Goal: Contribute content: Contribute content

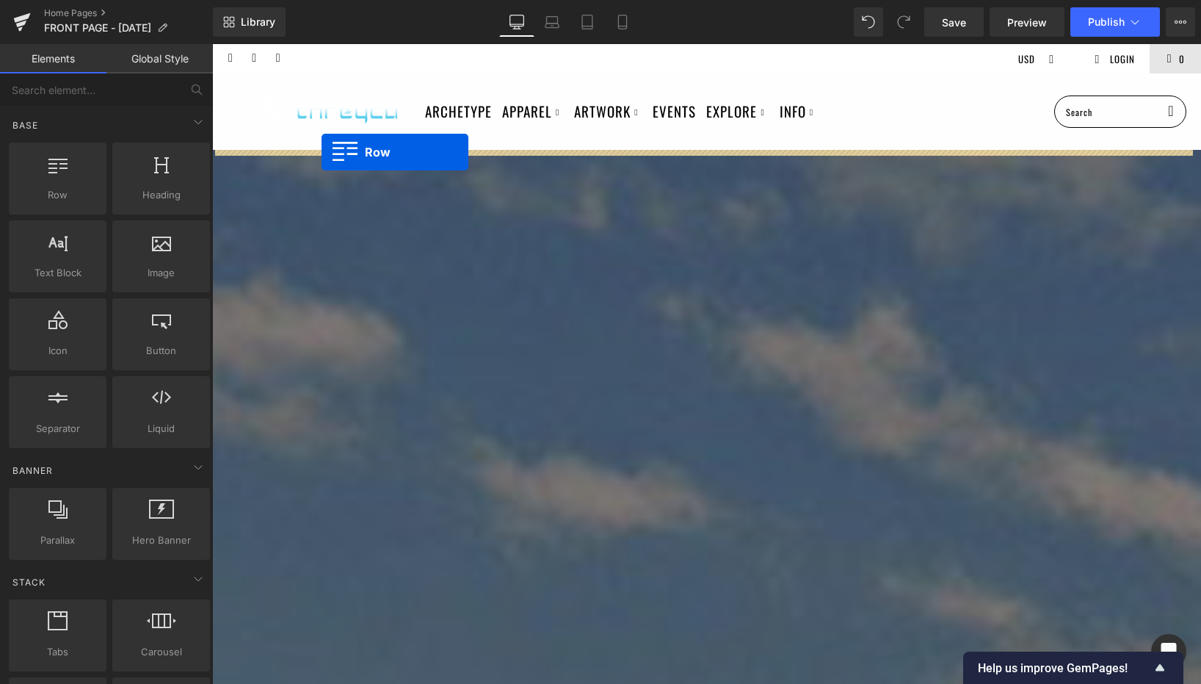
drag, startPoint x: 247, startPoint y: 326, endPoint x: 322, endPoint y: 152, distance: 189.2
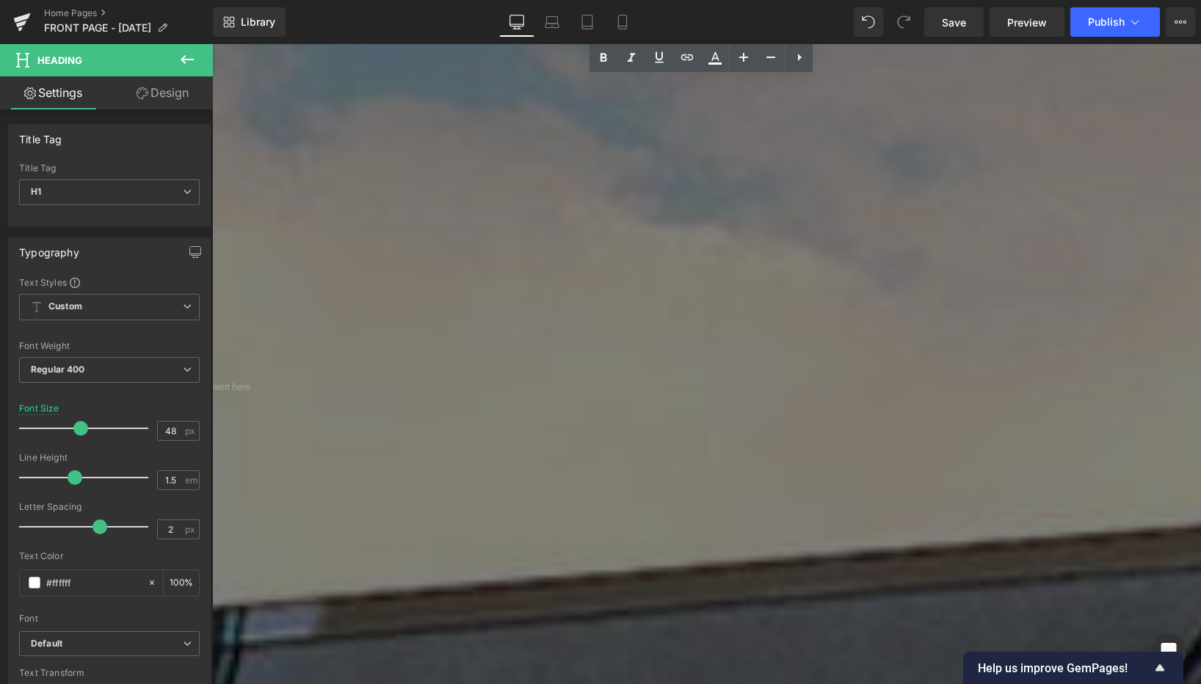
scroll to position [1162, 0]
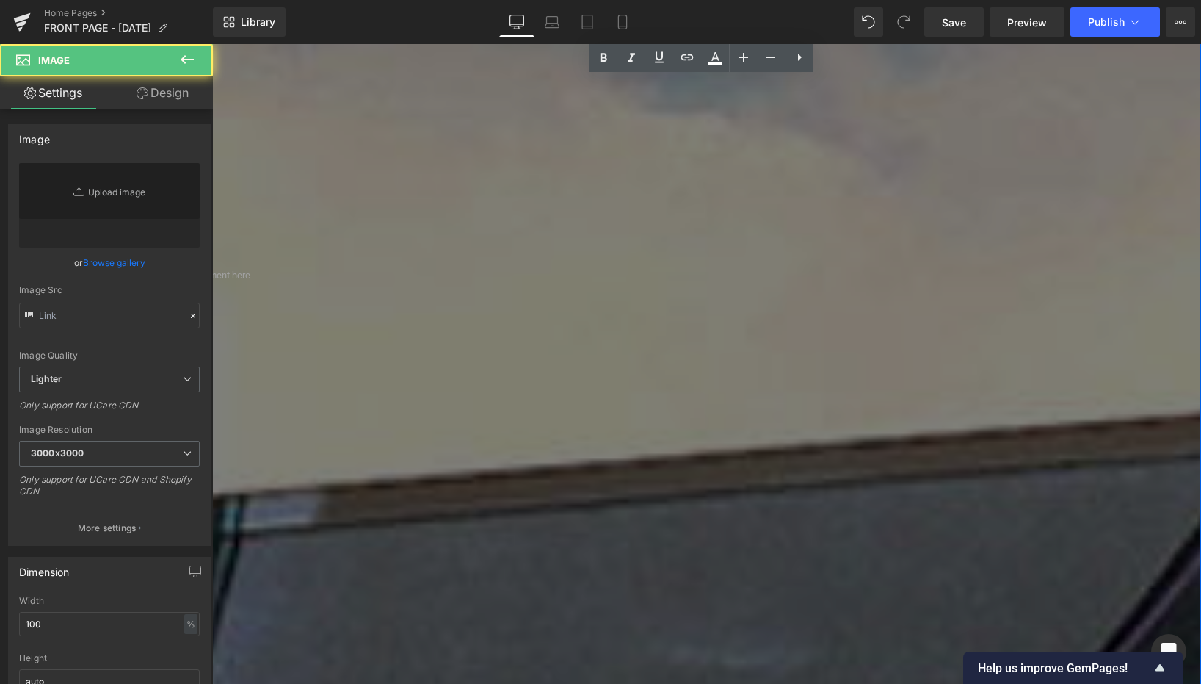
type input "[URL][DOMAIN_NAME]"
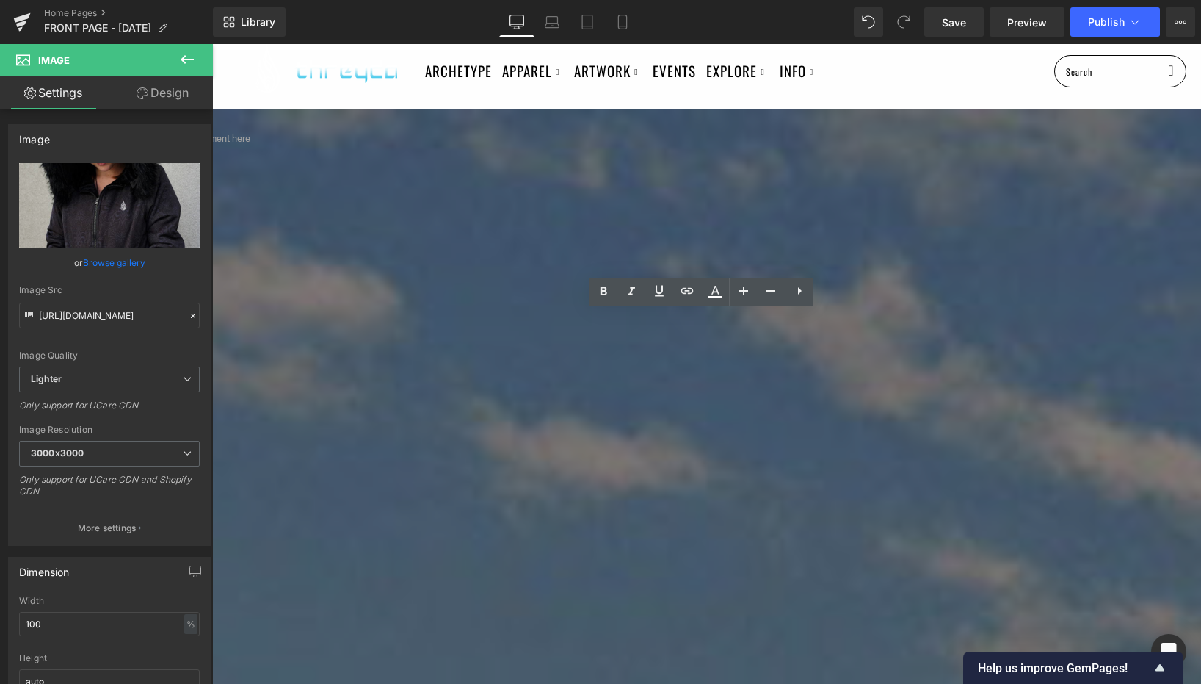
scroll to position [0, 0]
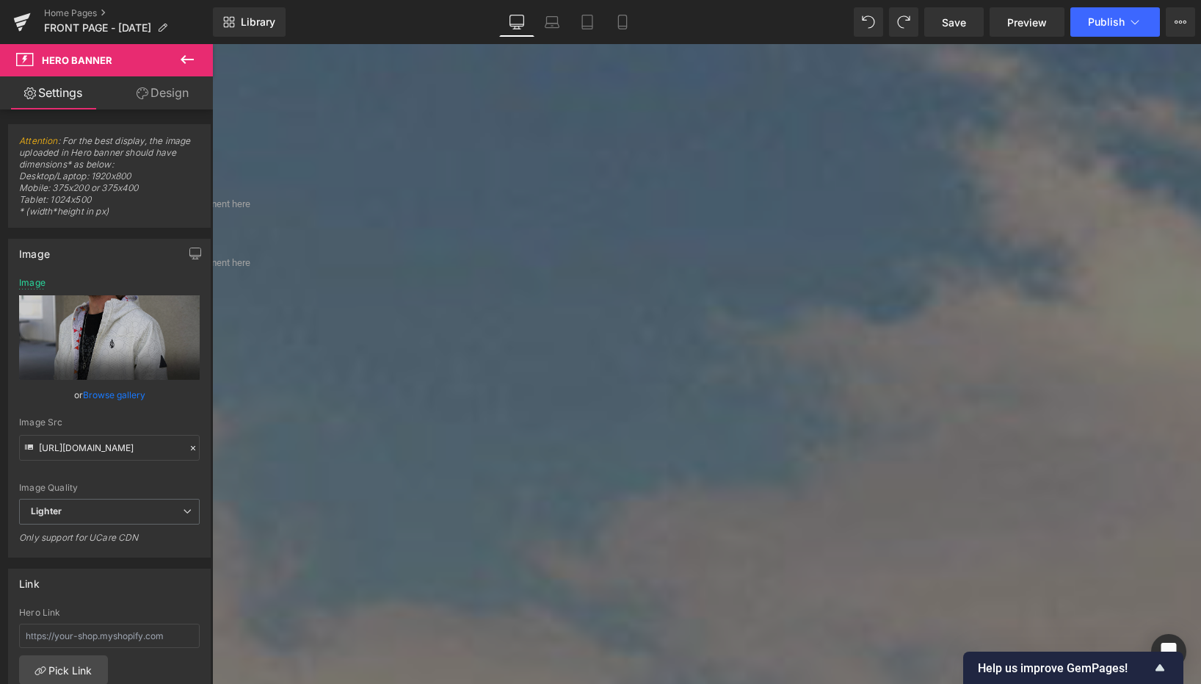
scroll to position [546, 0]
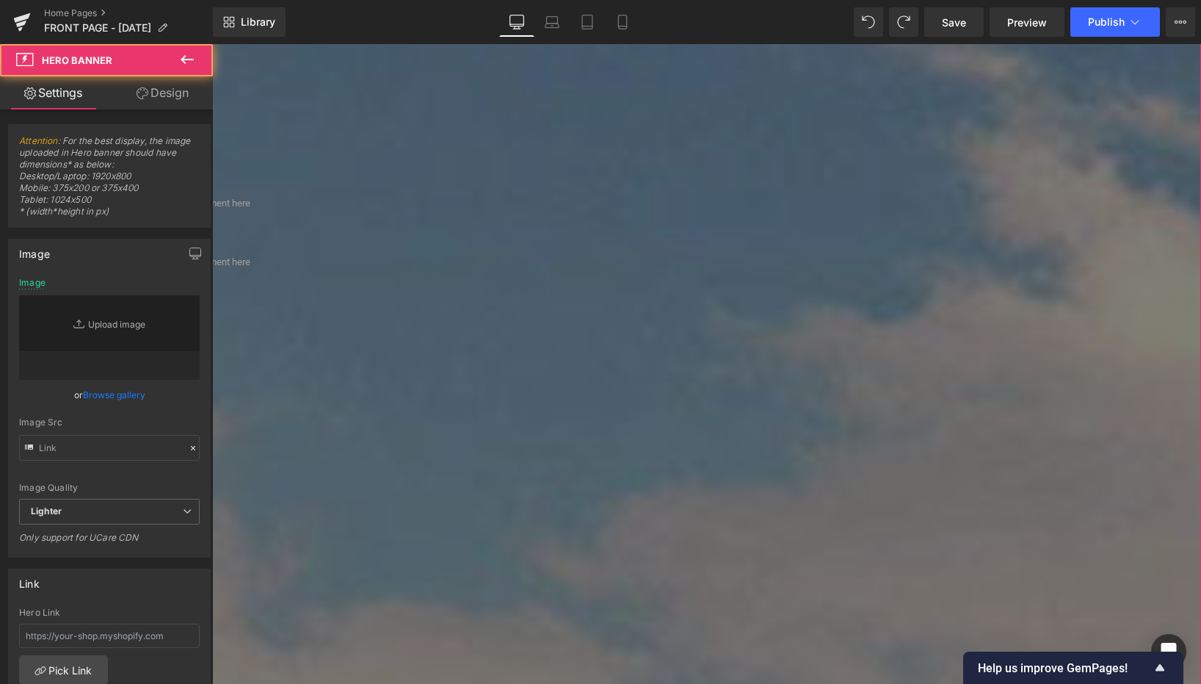
type input "[URL][DOMAIN_NAME]"
click at [718, 291] on div "NEW HOLOGRAPHIC PRINTS Heading [PERSON_NAME], [PERSON_NAME] AND MORE Heading SH…" at bounding box center [706, 576] width 989 height 570
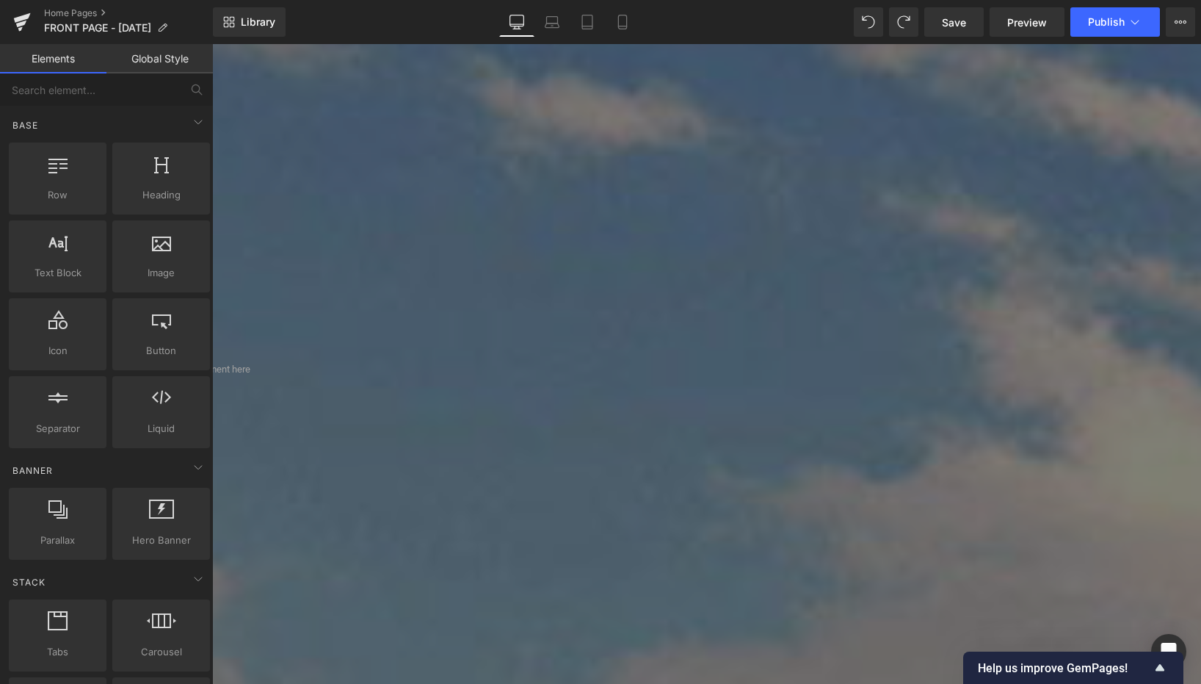
scroll to position [383, 0]
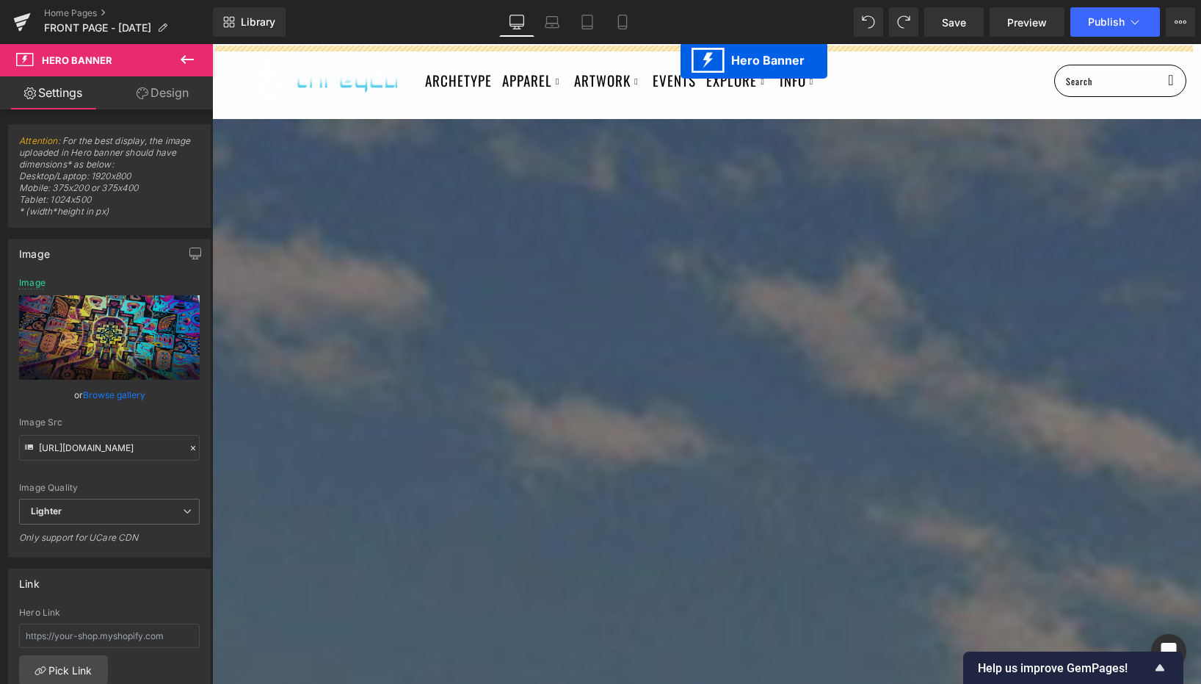
scroll to position [0, 0]
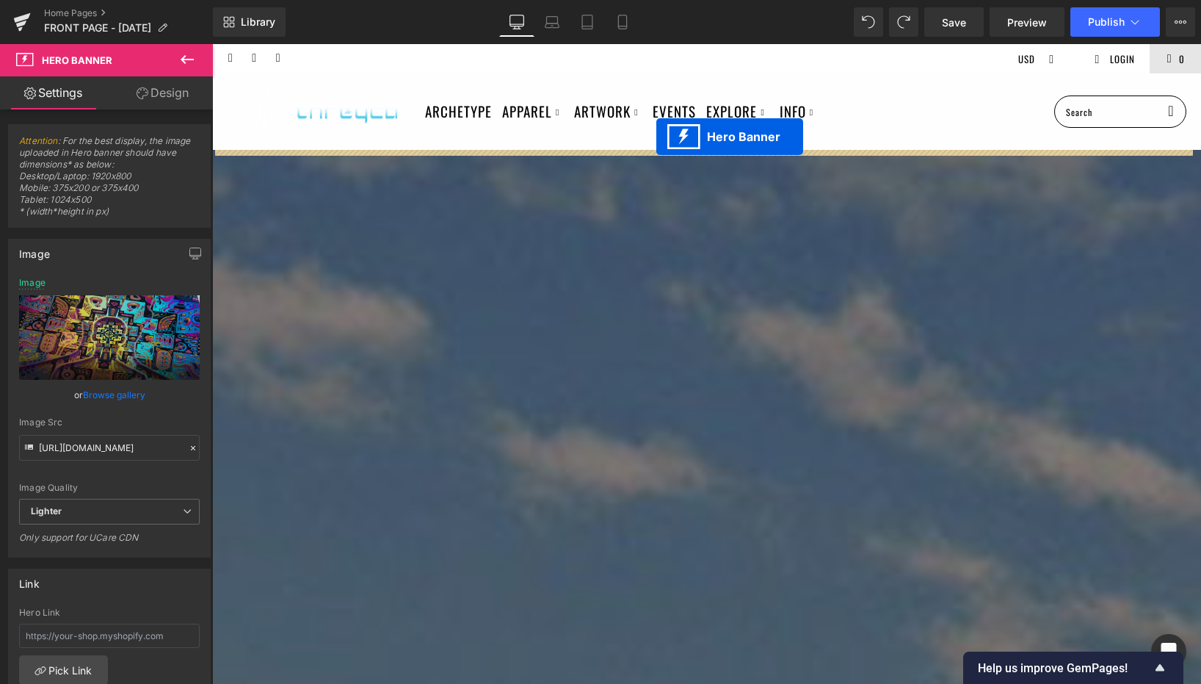
drag, startPoint x: 659, startPoint y: 394, endPoint x: 655, endPoint y: 142, distance: 251.1
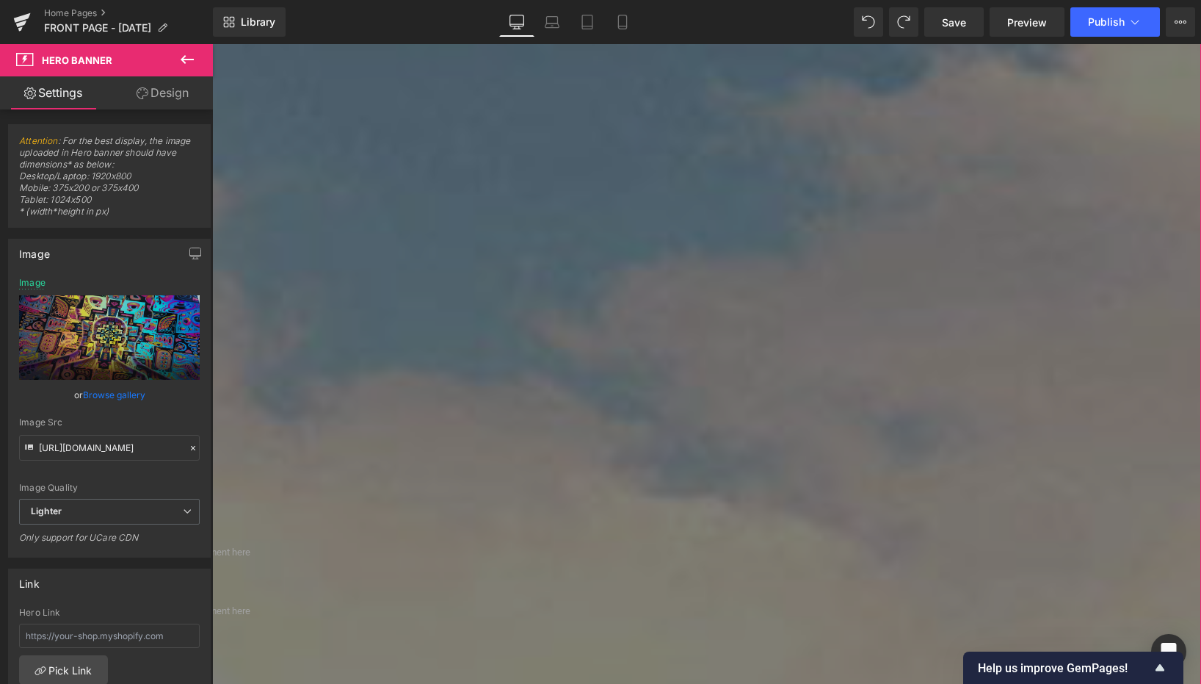
scroll to position [875, 0]
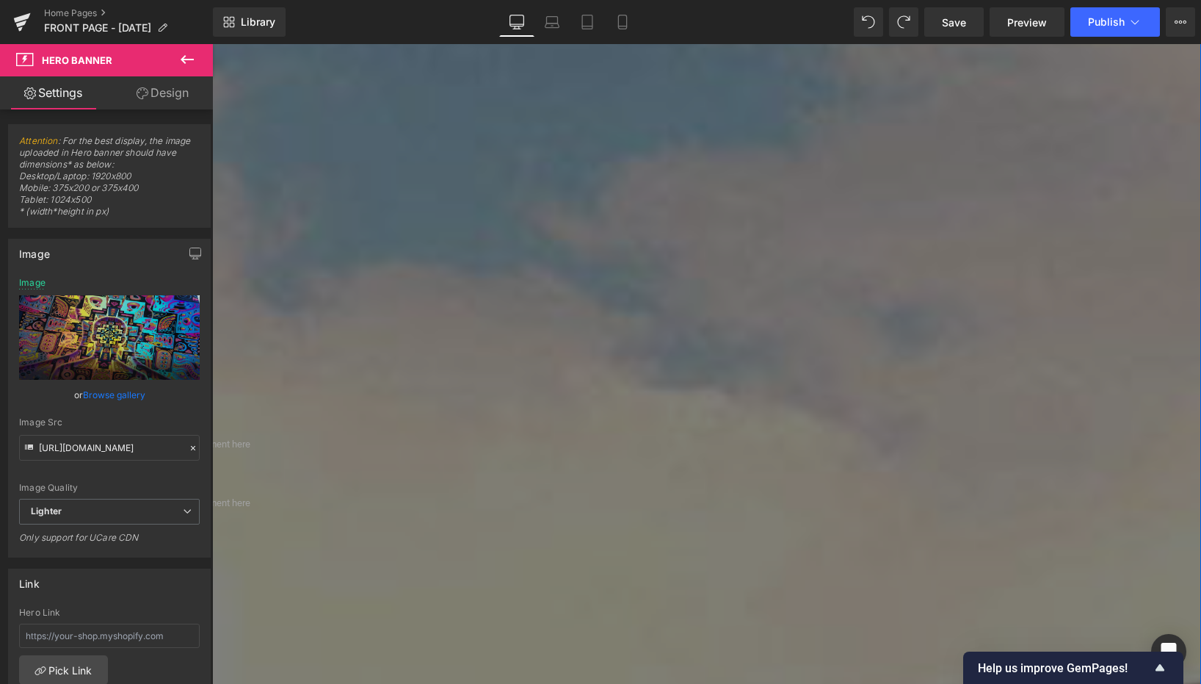
click at [625, 432] on span at bounding box center [212, 444] width 989 height 37
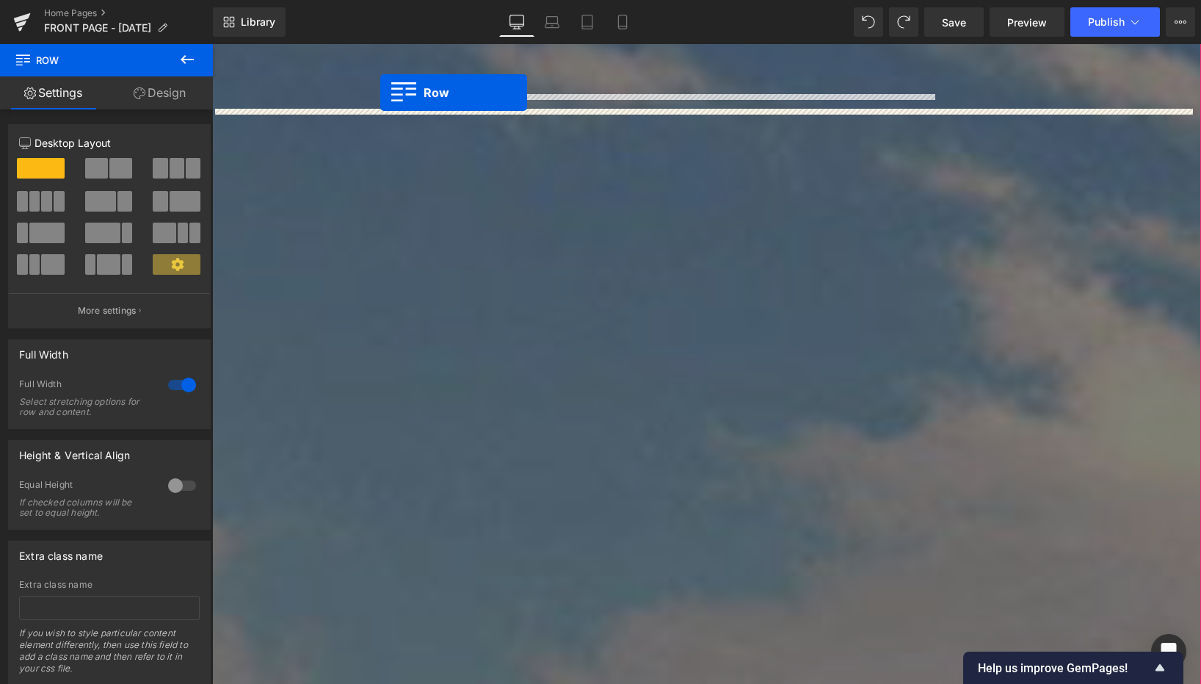
scroll to position [376, 0]
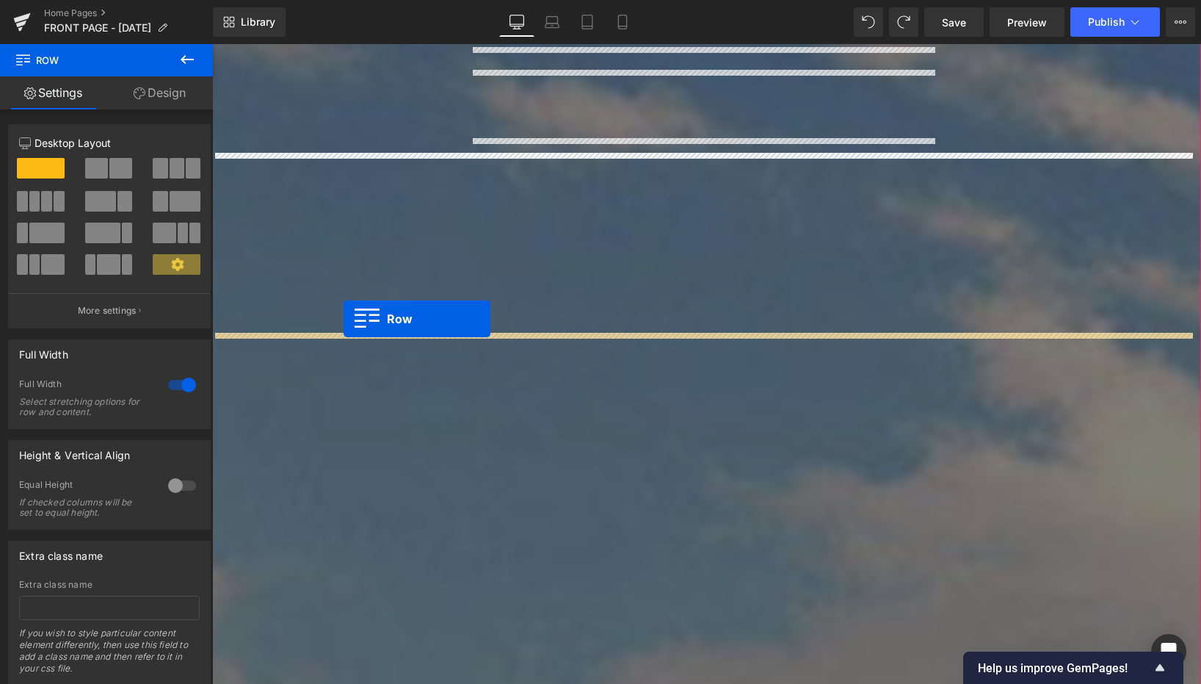
drag, startPoint x: 218, startPoint y: 402, endPoint x: 344, endPoint y: 319, distance: 150.5
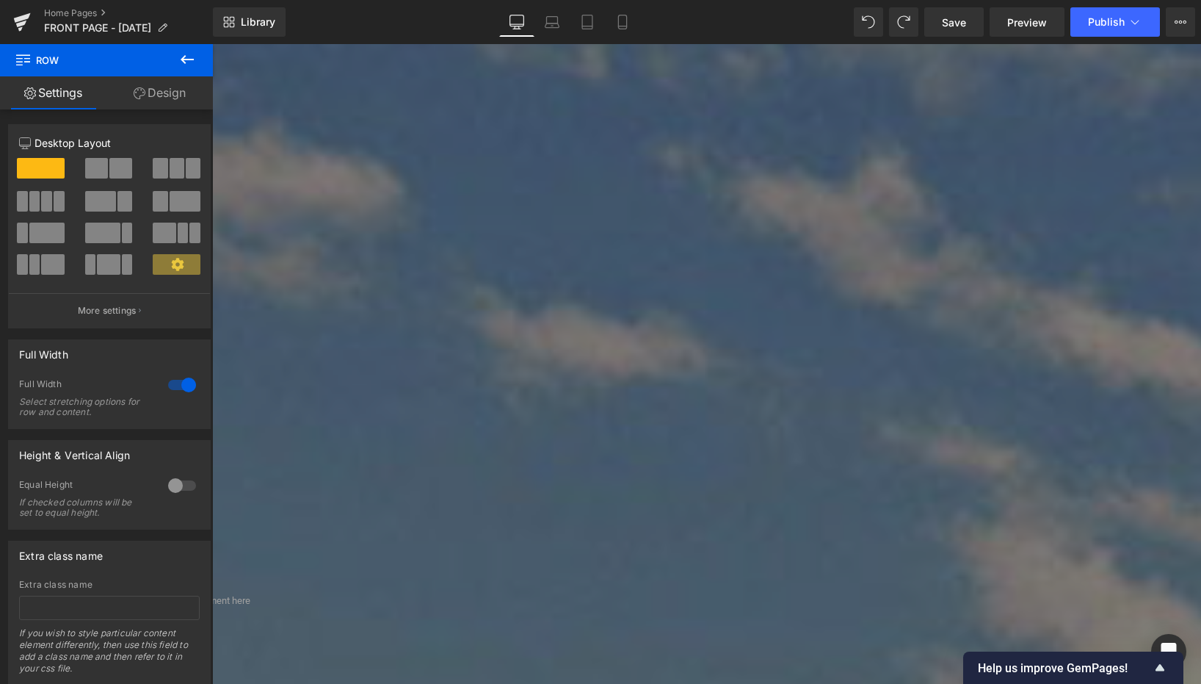
scroll to position [33, 0]
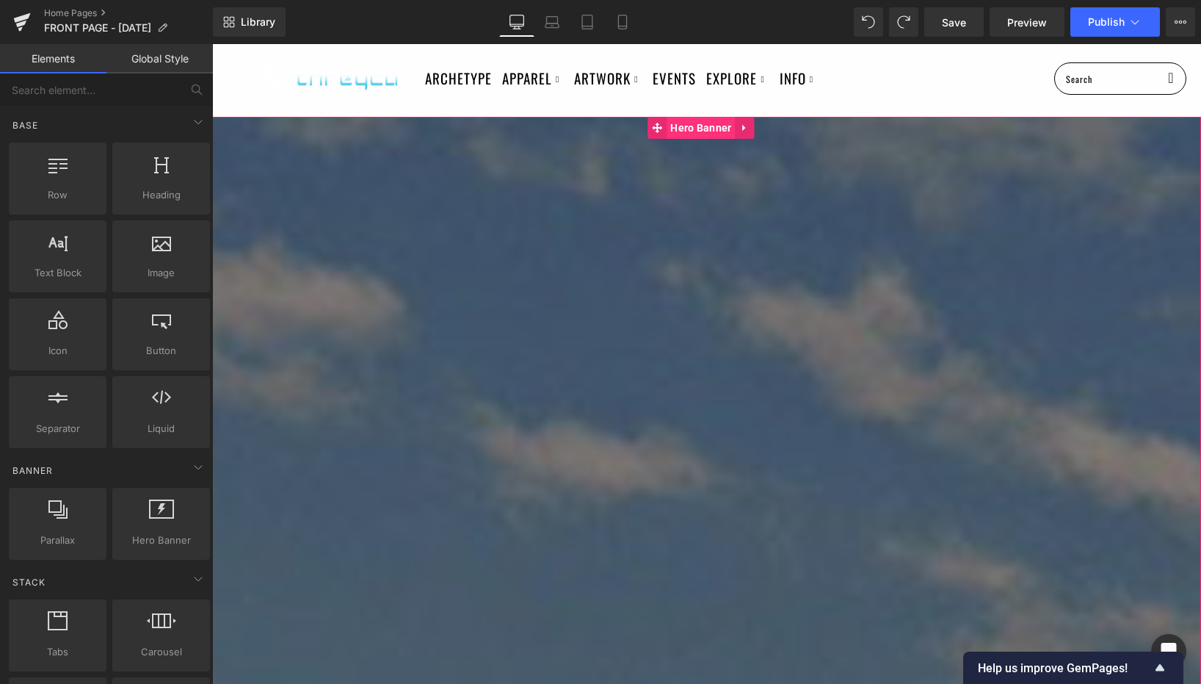
click at [702, 121] on span "Hero Banner" at bounding box center [701, 128] width 68 height 22
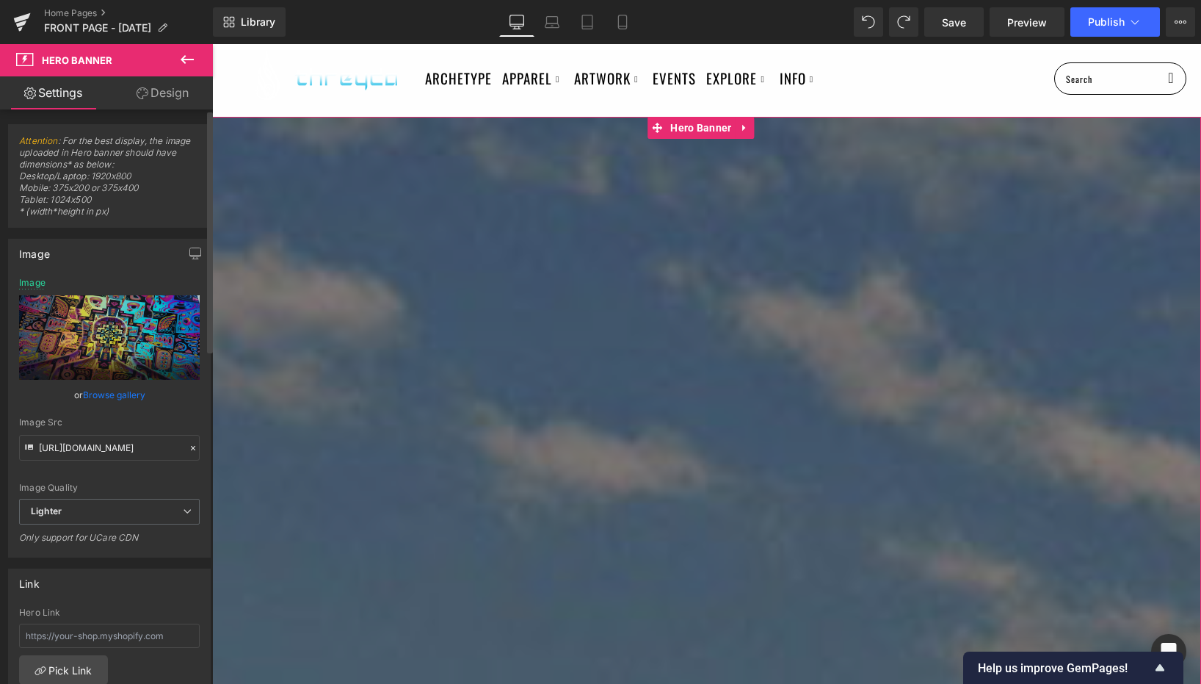
click at [107, 390] on link "Browse gallery" at bounding box center [114, 395] width 62 height 26
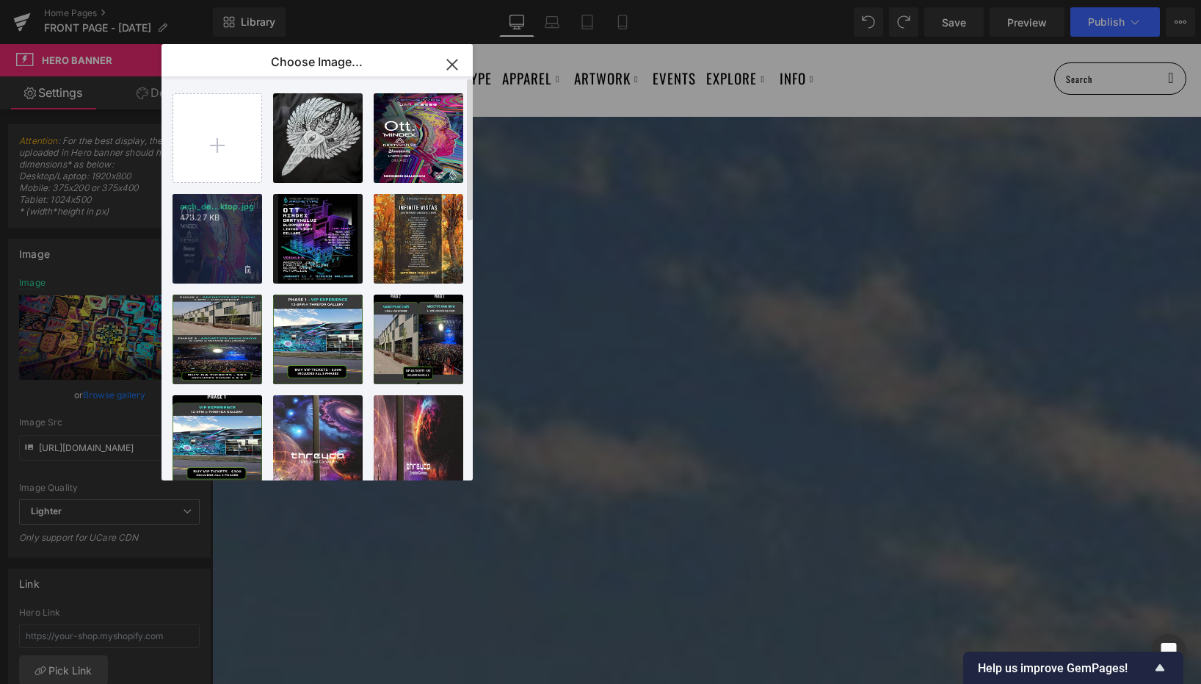
click at [236, 226] on div "arch_de...ktop.jpg 473.27 KB" at bounding box center [218, 239] width 90 height 90
type input "[URL][DOMAIN_NAME]"
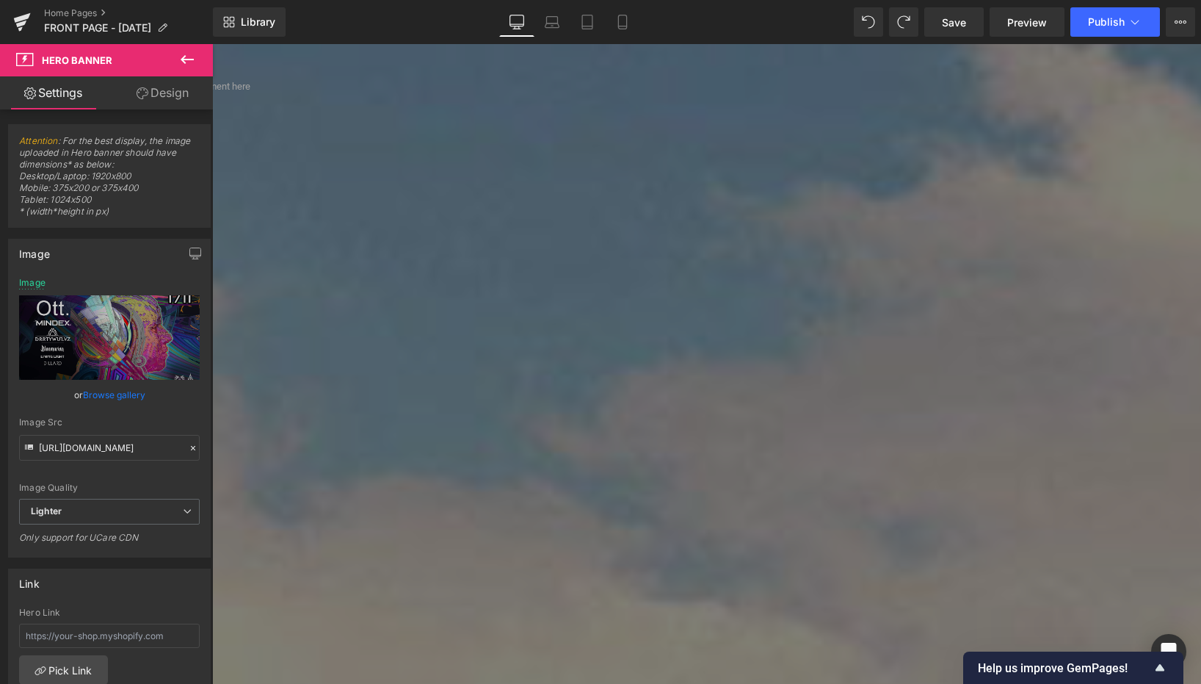
scroll to position [678, 0]
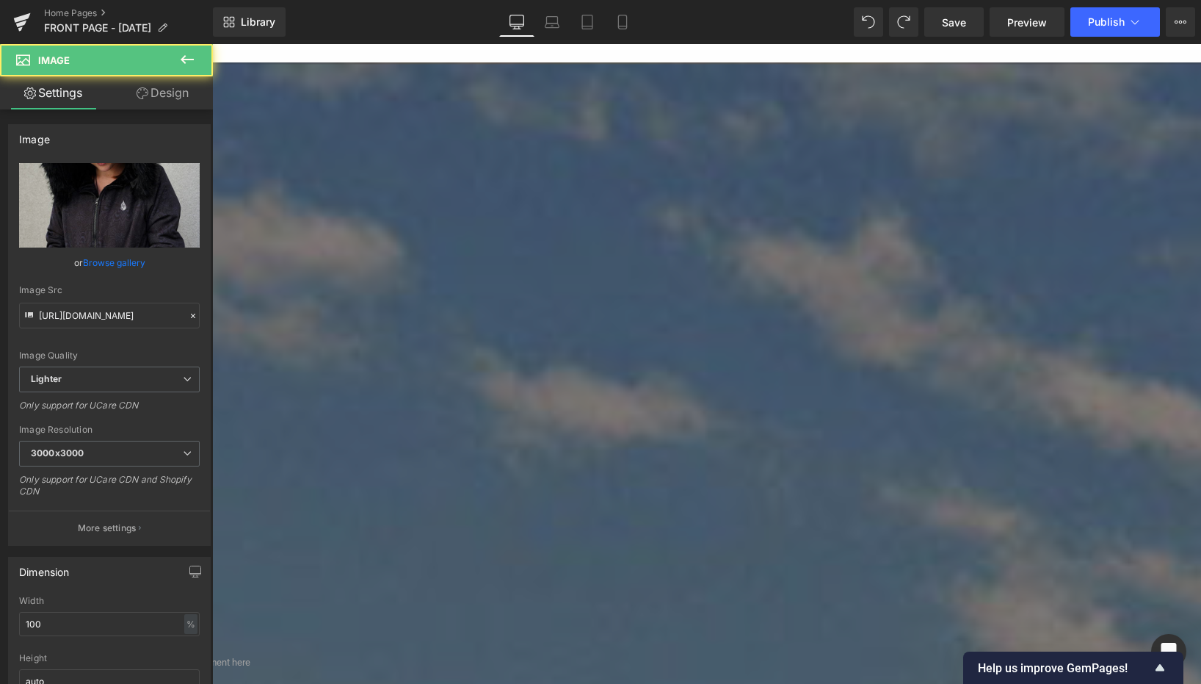
scroll to position [0, 0]
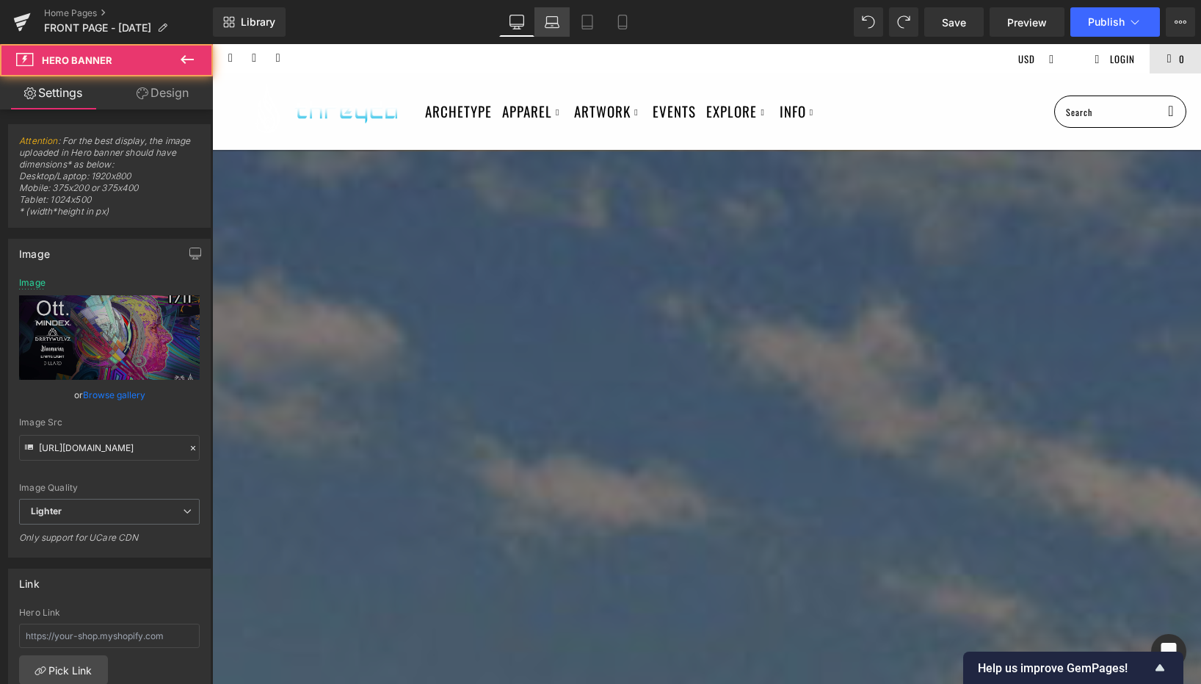
click at [553, 18] on icon at bounding box center [552, 22] width 15 height 15
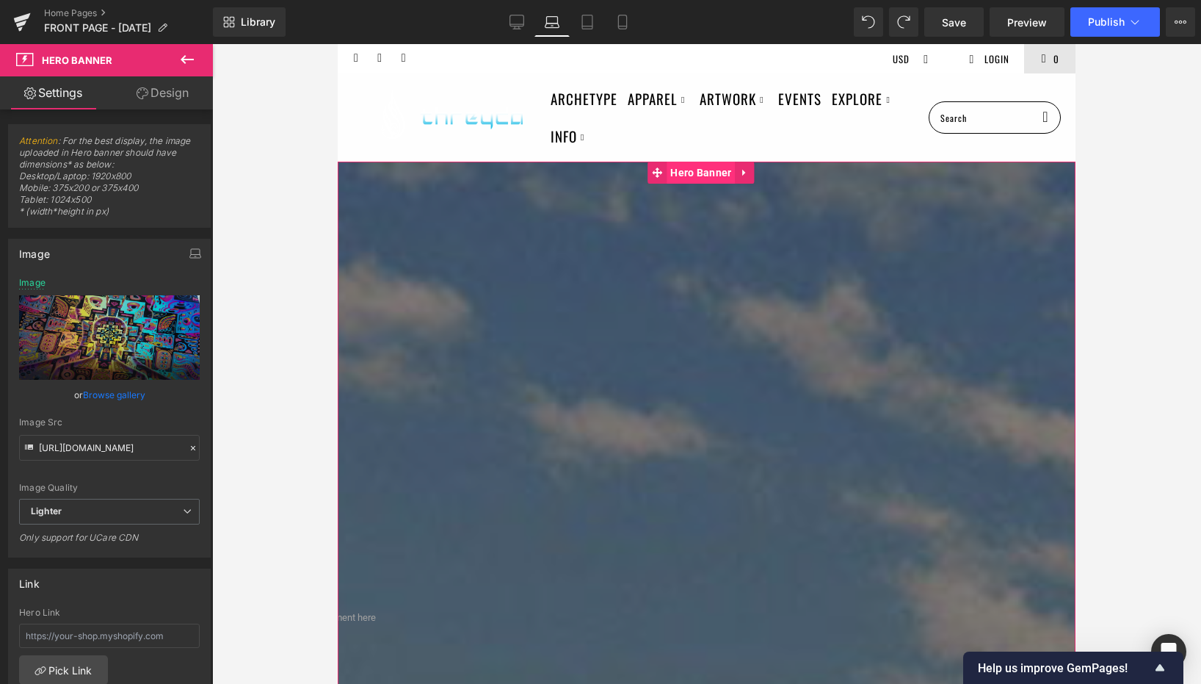
click at [699, 177] on span "Hero Banner" at bounding box center [701, 173] width 68 height 22
click at [109, 395] on link "Browse gallery" at bounding box center [114, 395] width 62 height 26
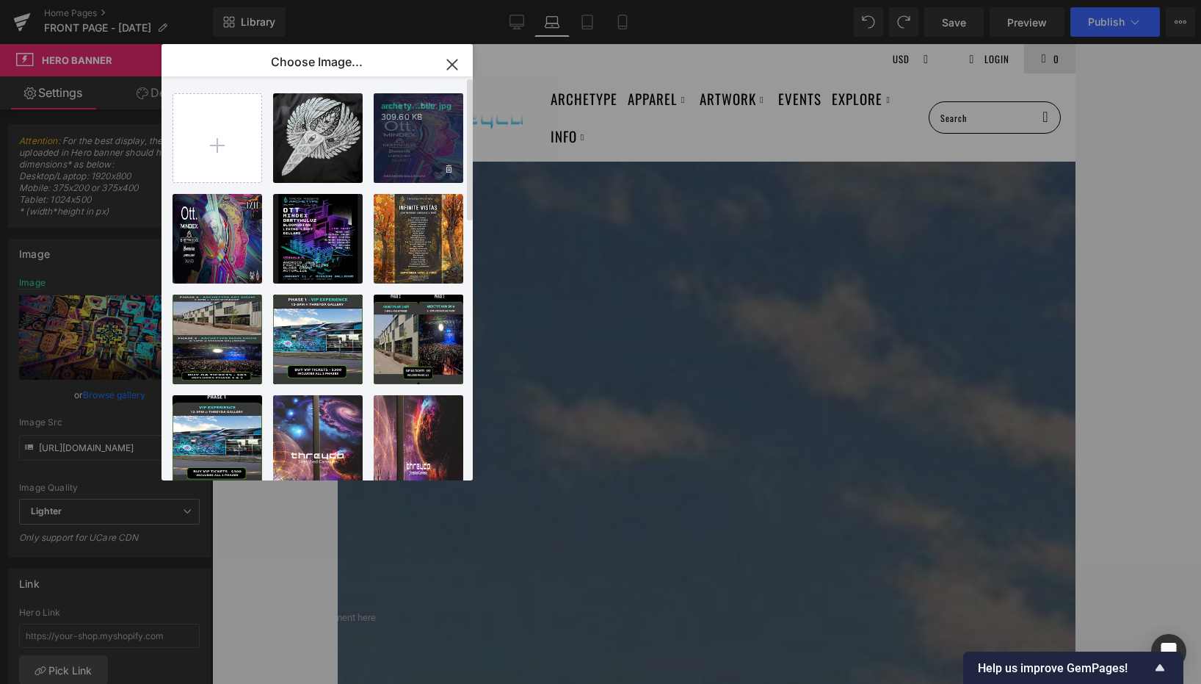
click at [421, 137] on div "archety...bile.jpg 309.60 KB" at bounding box center [419, 138] width 90 height 90
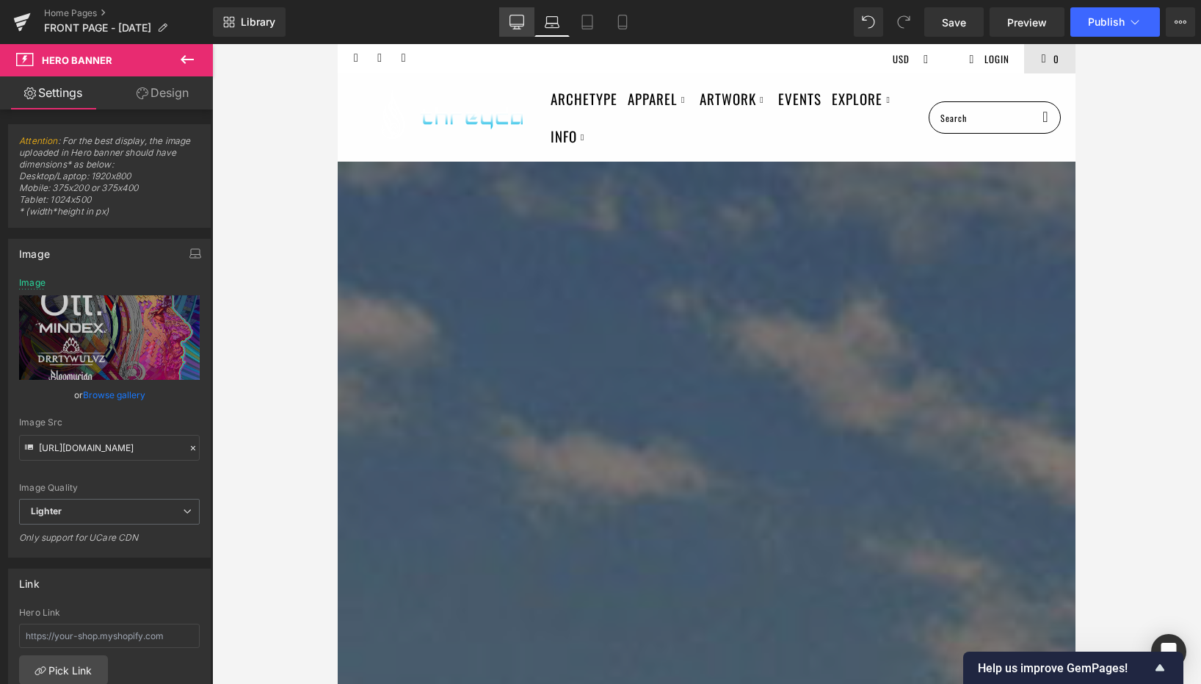
click at [517, 29] on link "Desktop" at bounding box center [516, 21] width 35 height 29
type input "[URL][DOMAIN_NAME]"
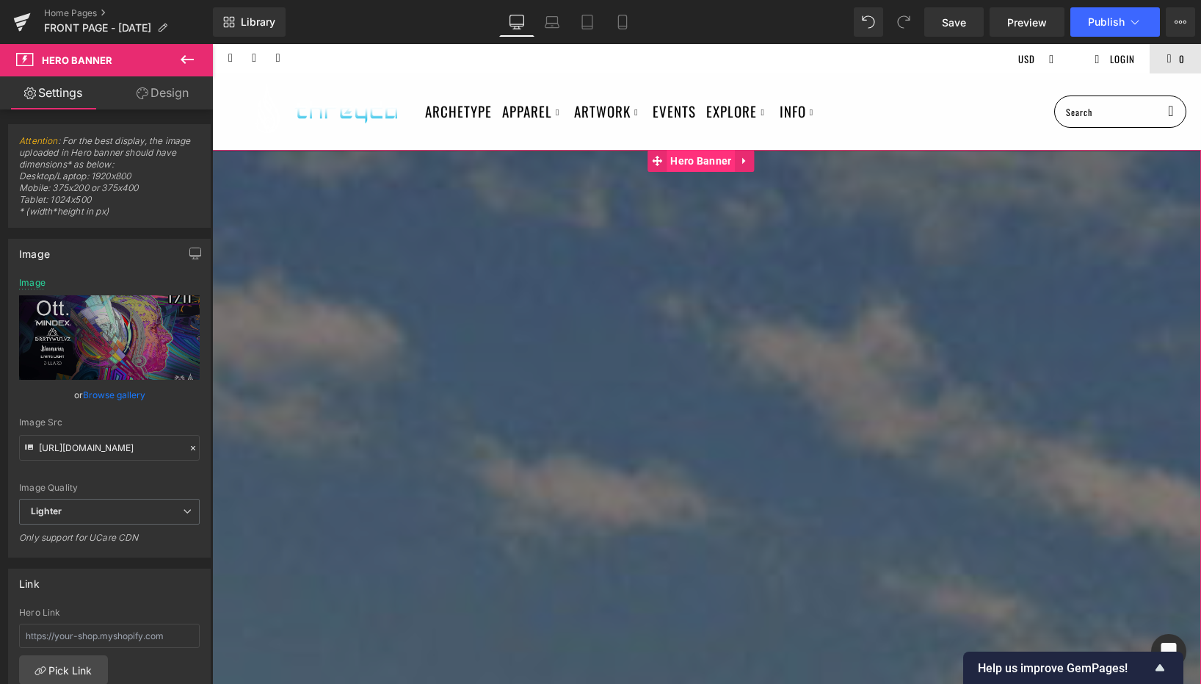
click at [695, 155] on span "Hero Banner" at bounding box center [701, 161] width 68 height 22
click at [105, 394] on link "Browse gallery" at bounding box center [114, 395] width 62 height 26
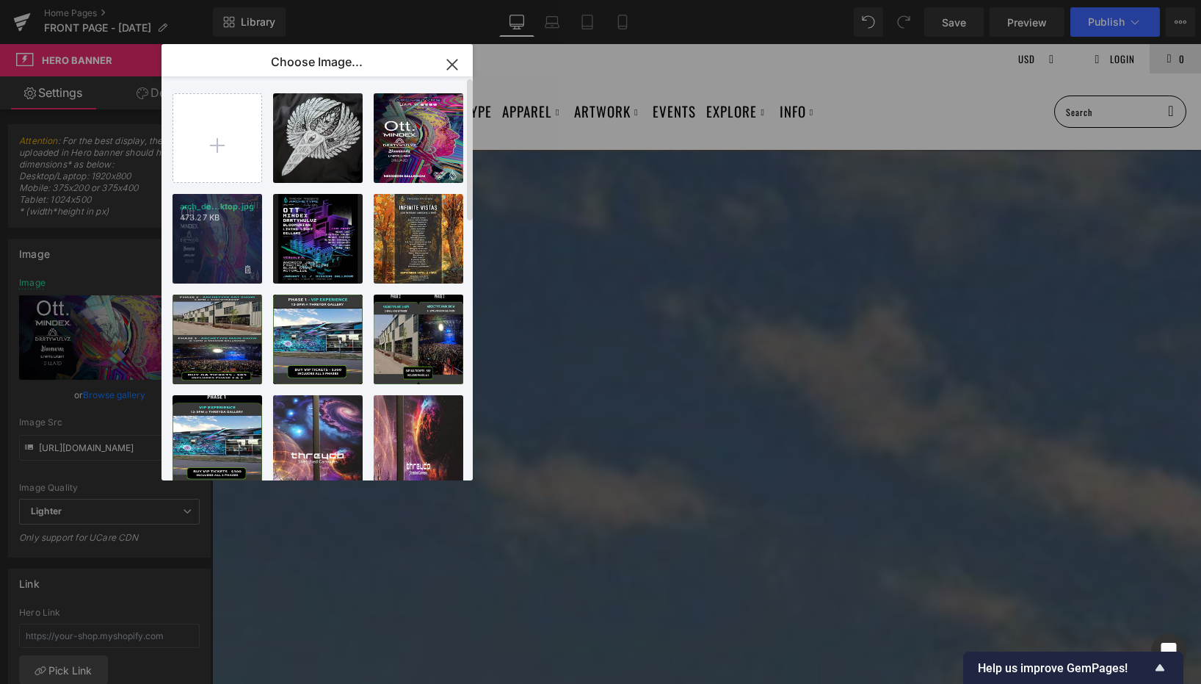
click at [217, 217] on p "473.27 KB" at bounding box center [217, 217] width 75 height 11
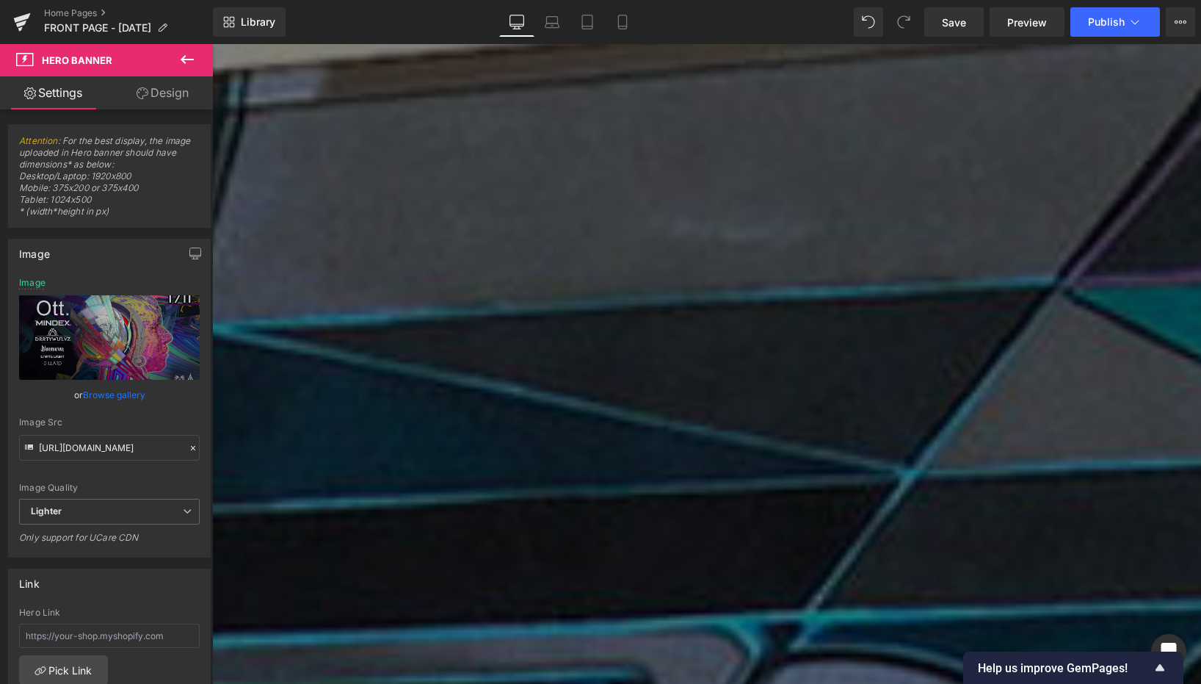
scroll to position [1575, 0]
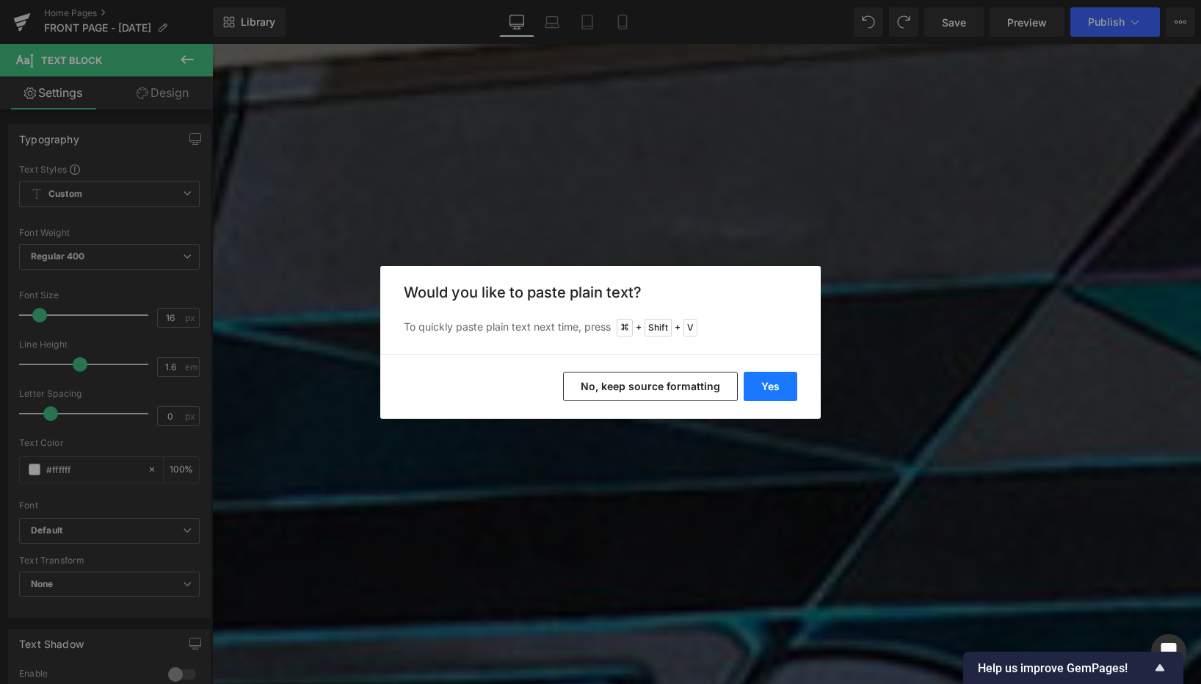
click at [772, 381] on button "Yes" at bounding box center [771, 386] width 54 height 29
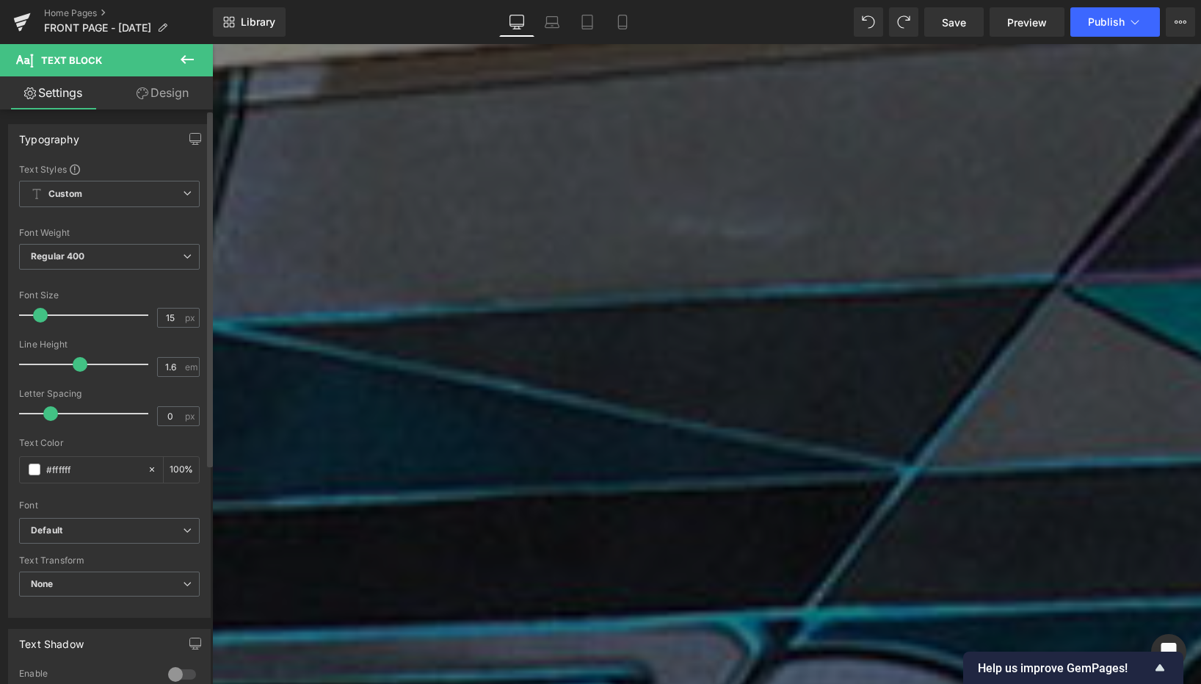
drag, startPoint x: 68, startPoint y: 313, endPoint x: 37, endPoint y: 315, distance: 30.9
click at [37, 315] on div at bounding box center [87, 314] width 122 height 29
type input "16"
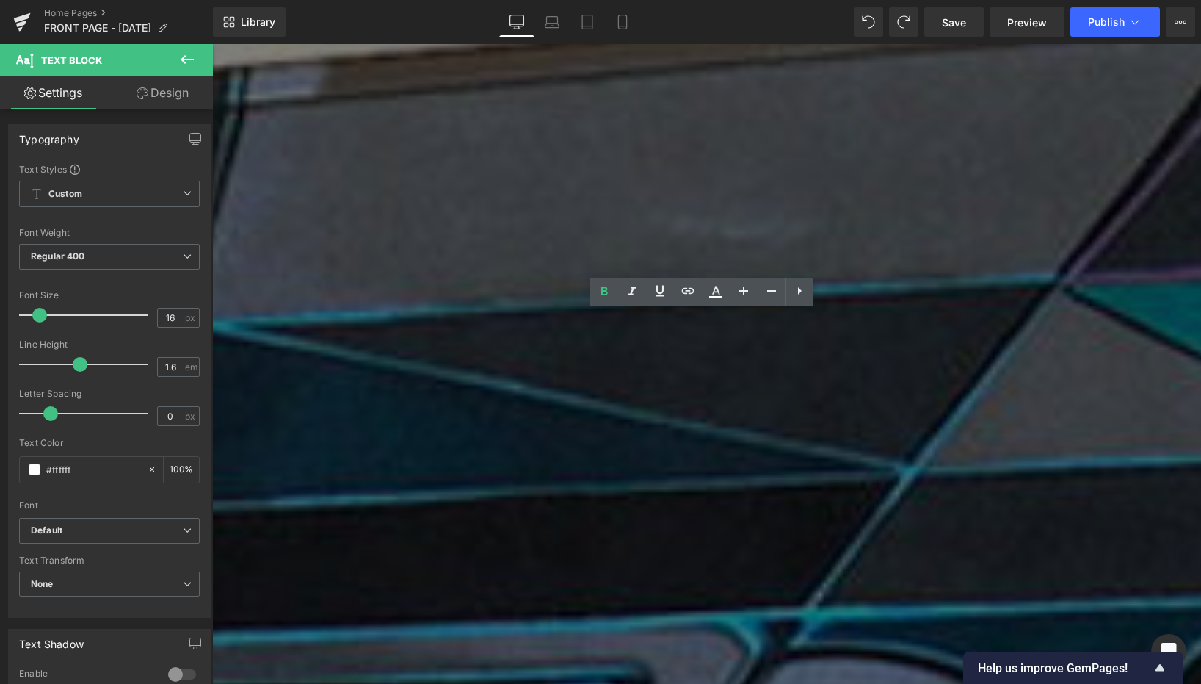
drag, startPoint x: 772, startPoint y: 395, endPoint x: 595, endPoint y: 383, distance: 178.1
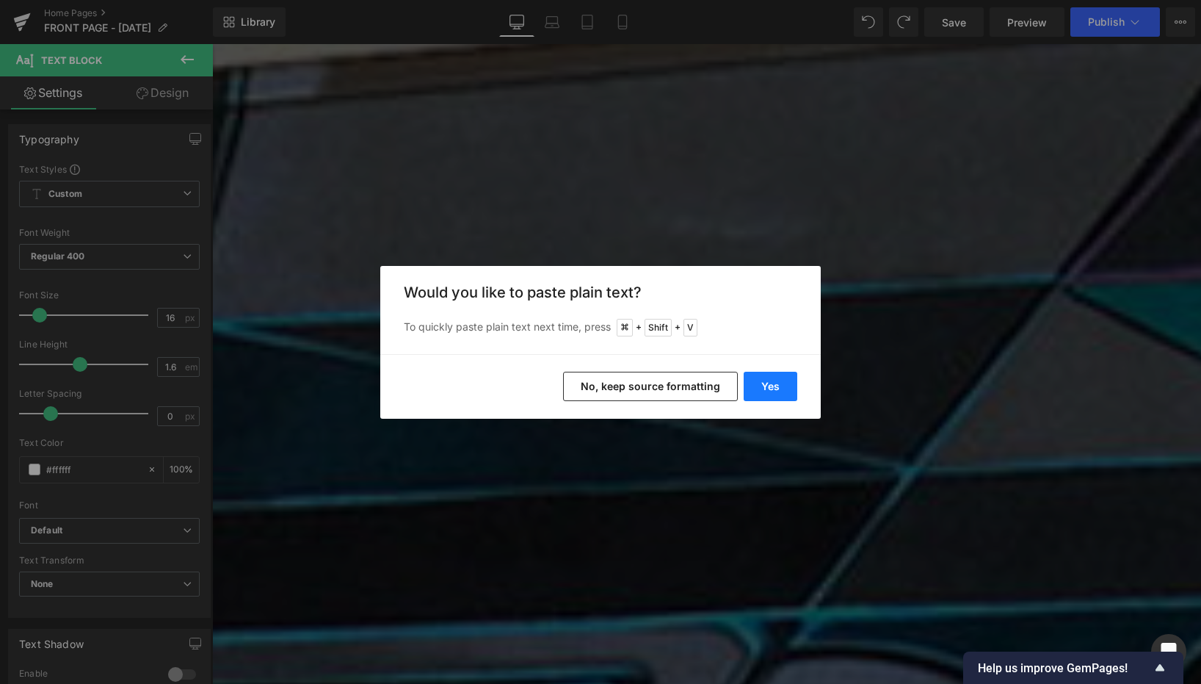
click at [772, 377] on button "Yes" at bounding box center [771, 386] width 54 height 29
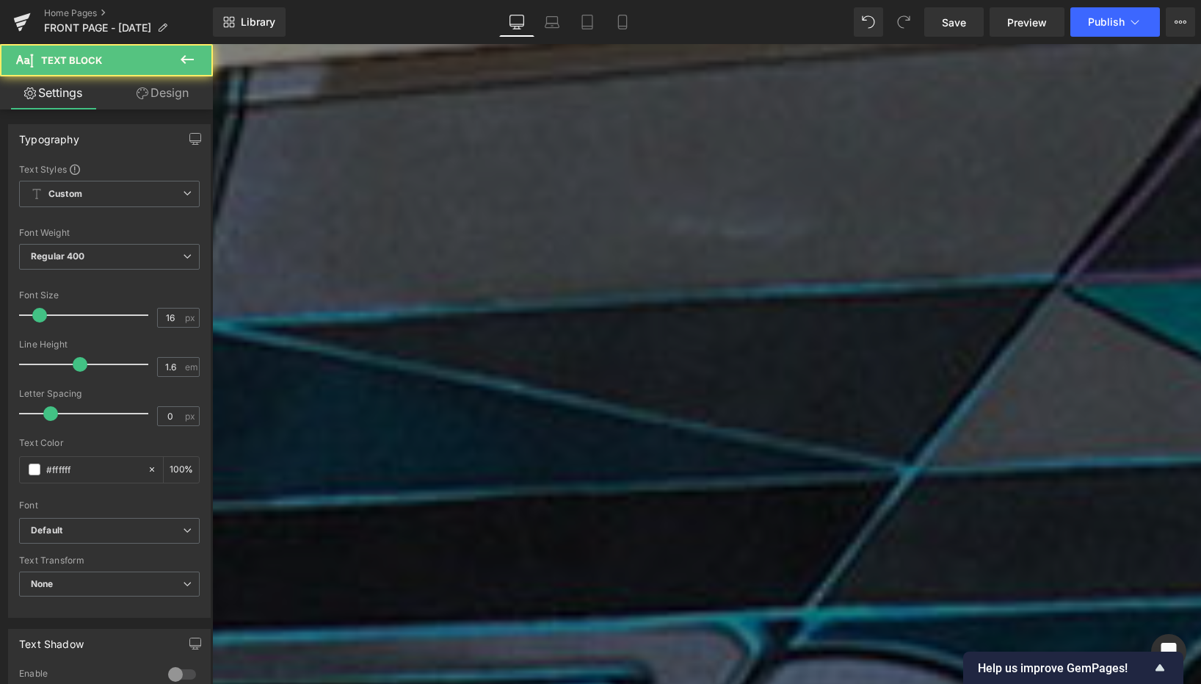
drag, startPoint x: 948, startPoint y: 398, endPoint x: 388, endPoint y: 382, distance: 560.5
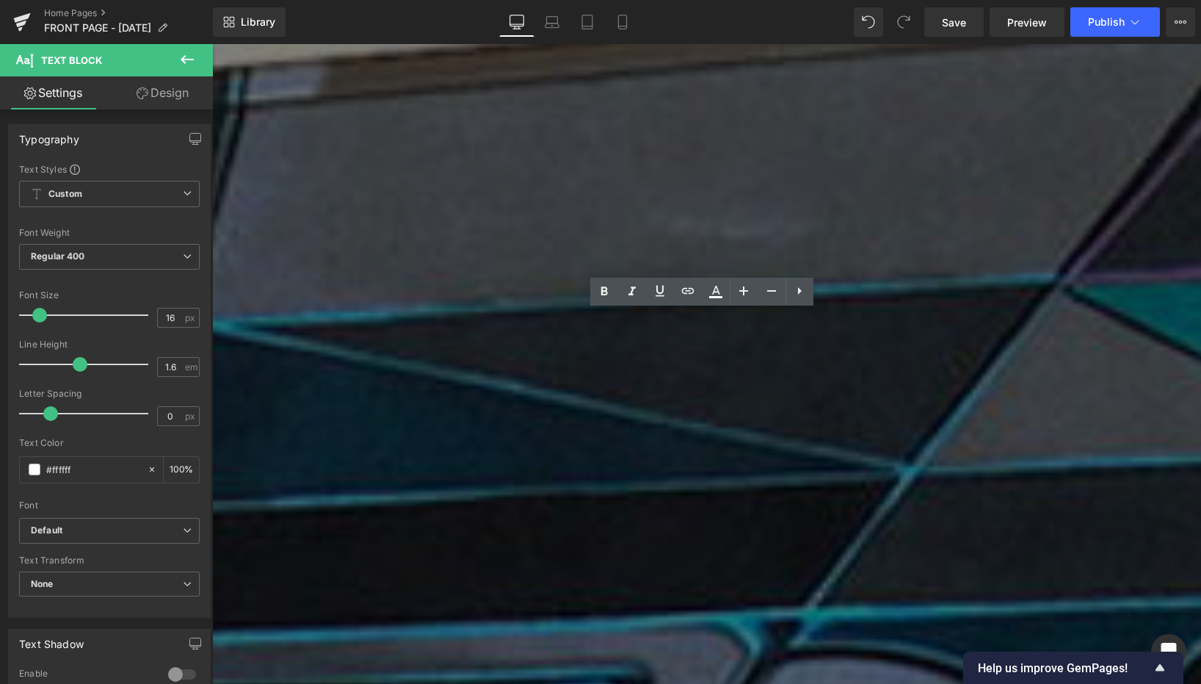
drag, startPoint x: 956, startPoint y: 401, endPoint x: 389, endPoint y: 348, distance: 569.3
drag, startPoint x: 949, startPoint y: 393, endPoint x: 388, endPoint y: 344, distance: 563.8
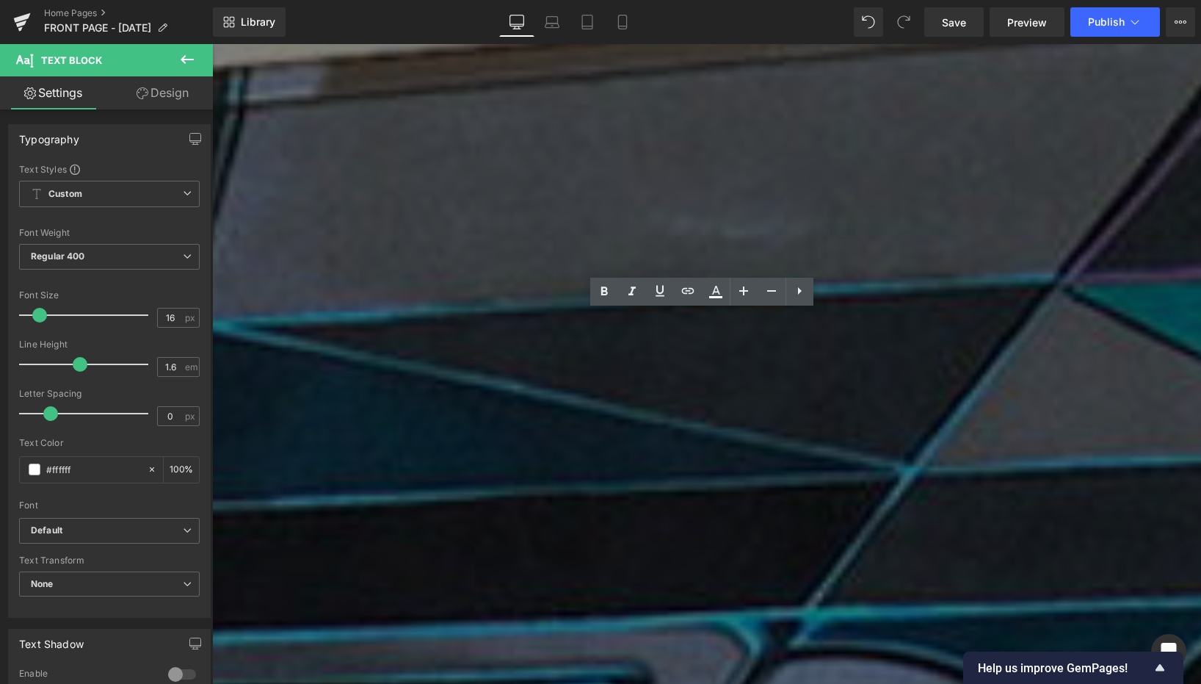
drag, startPoint x: 968, startPoint y: 399, endPoint x: 381, endPoint y: 339, distance: 590.4
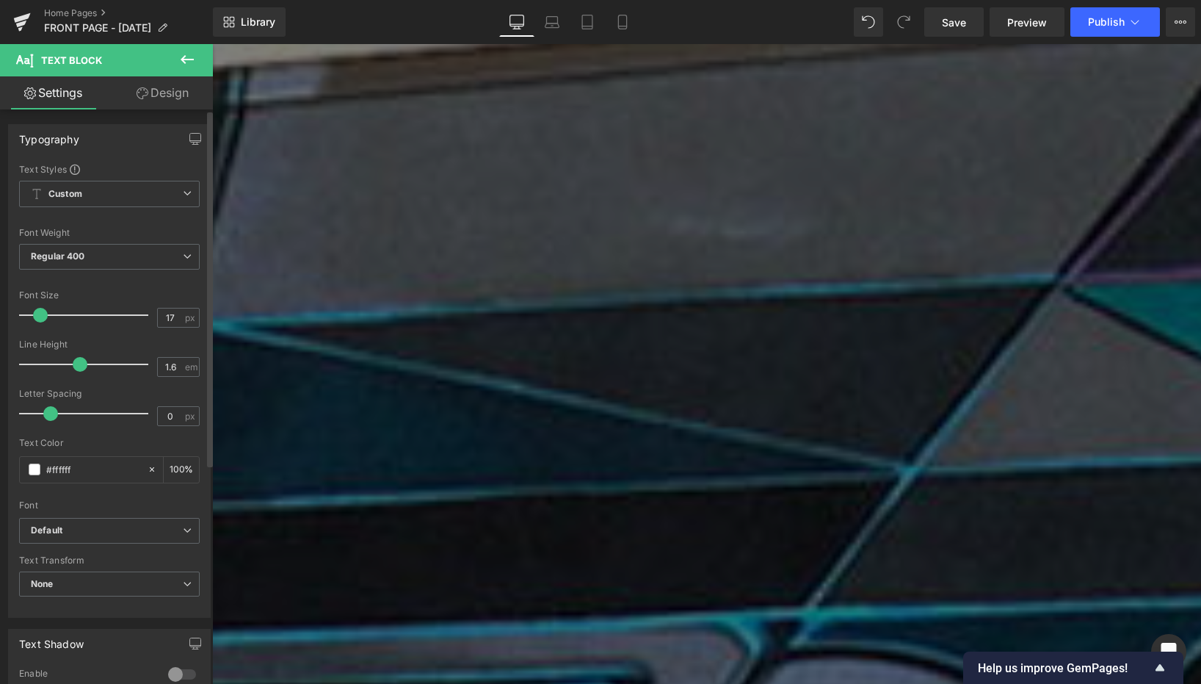
type input "18"
click at [45, 316] on span at bounding box center [42, 315] width 15 height 15
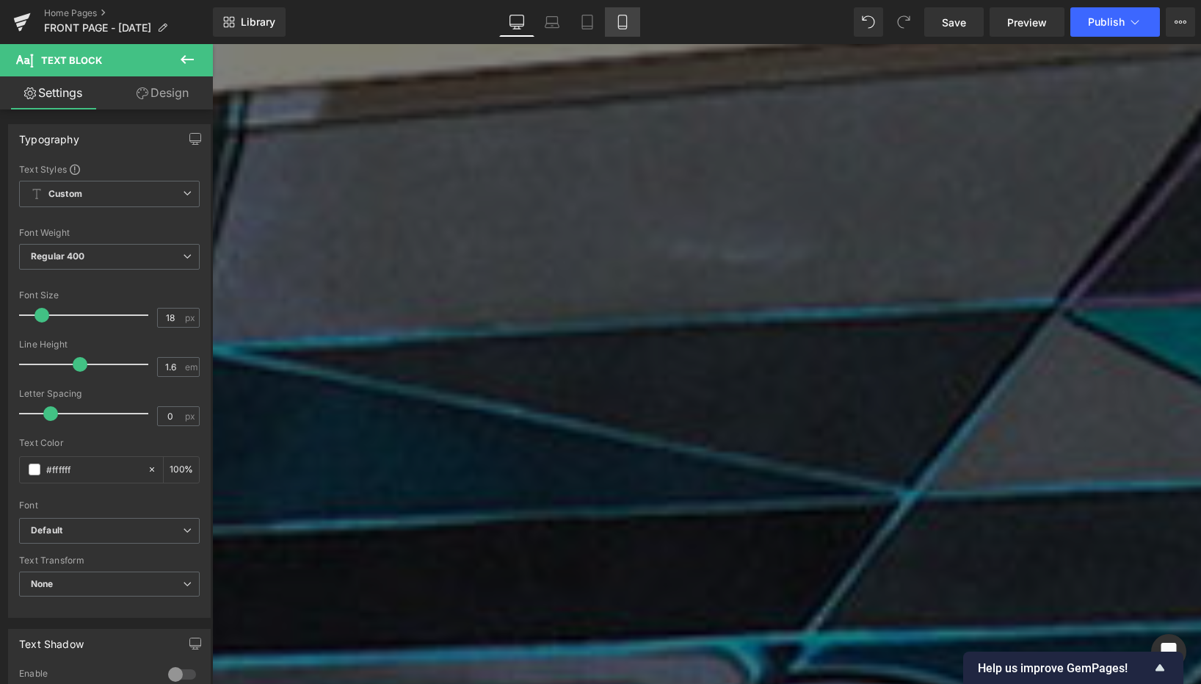
click at [612, 26] on link "Mobile" at bounding box center [622, 21] width 35 height 29
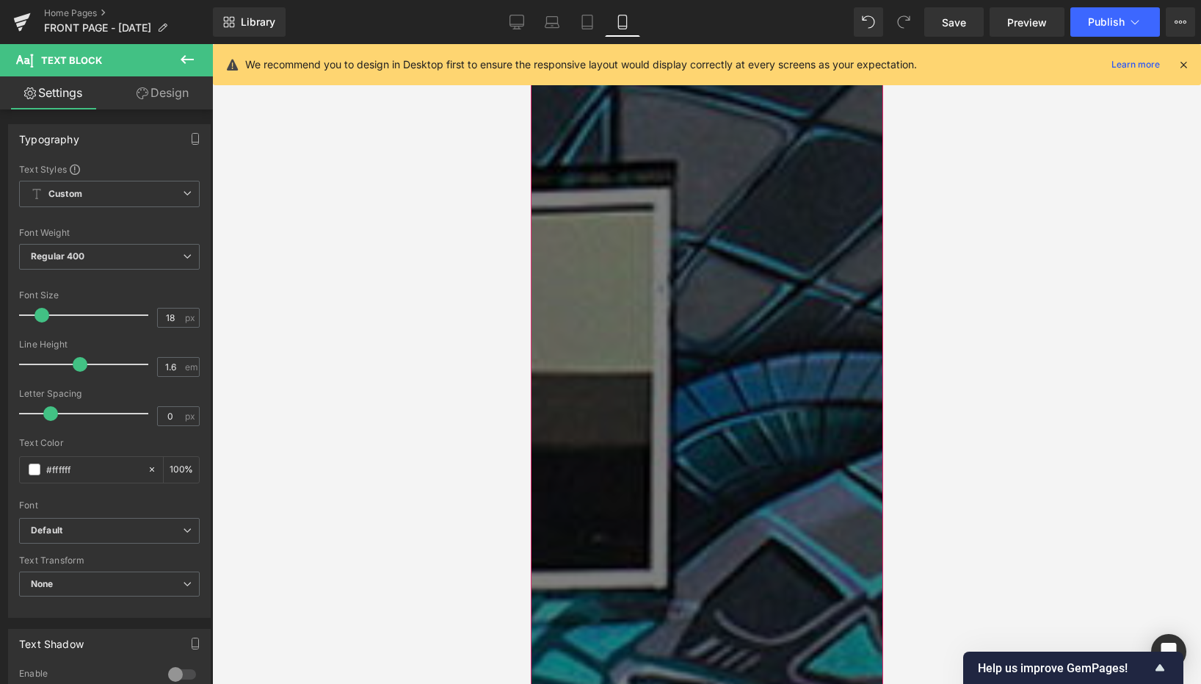
scroll to position [1564, 0]
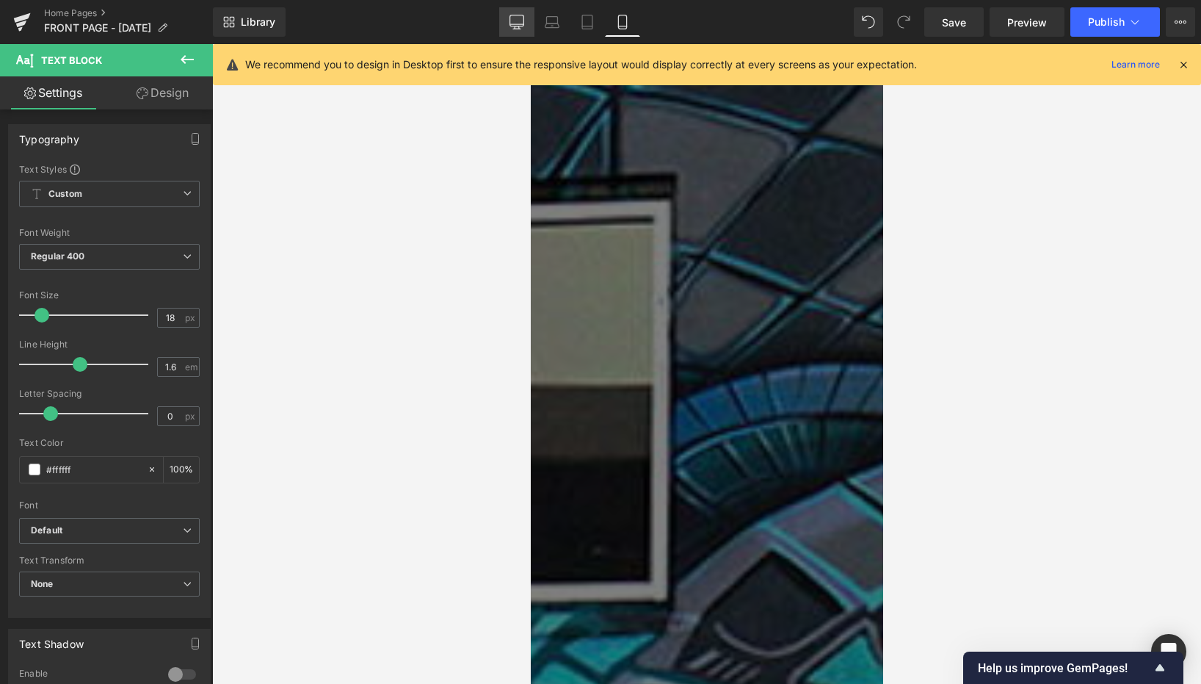
click at [515, 18] on icon at bounding box center [517, 22] width 15 height 15
type input "100"
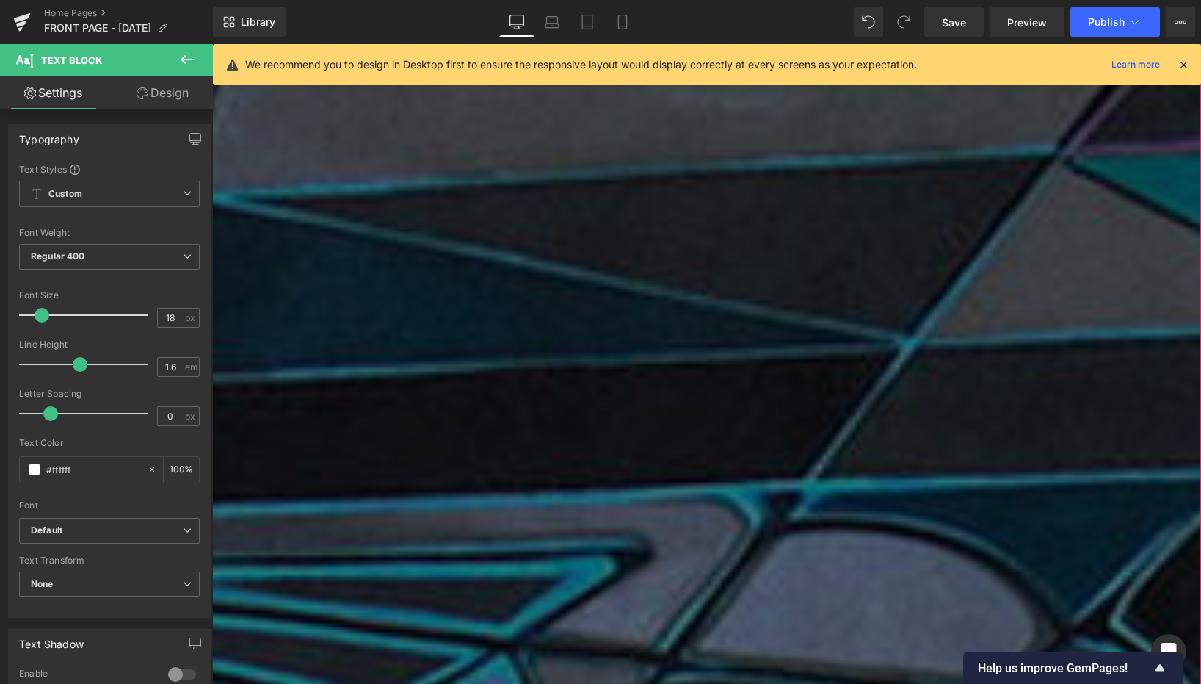
scroll to position [1702, 0]
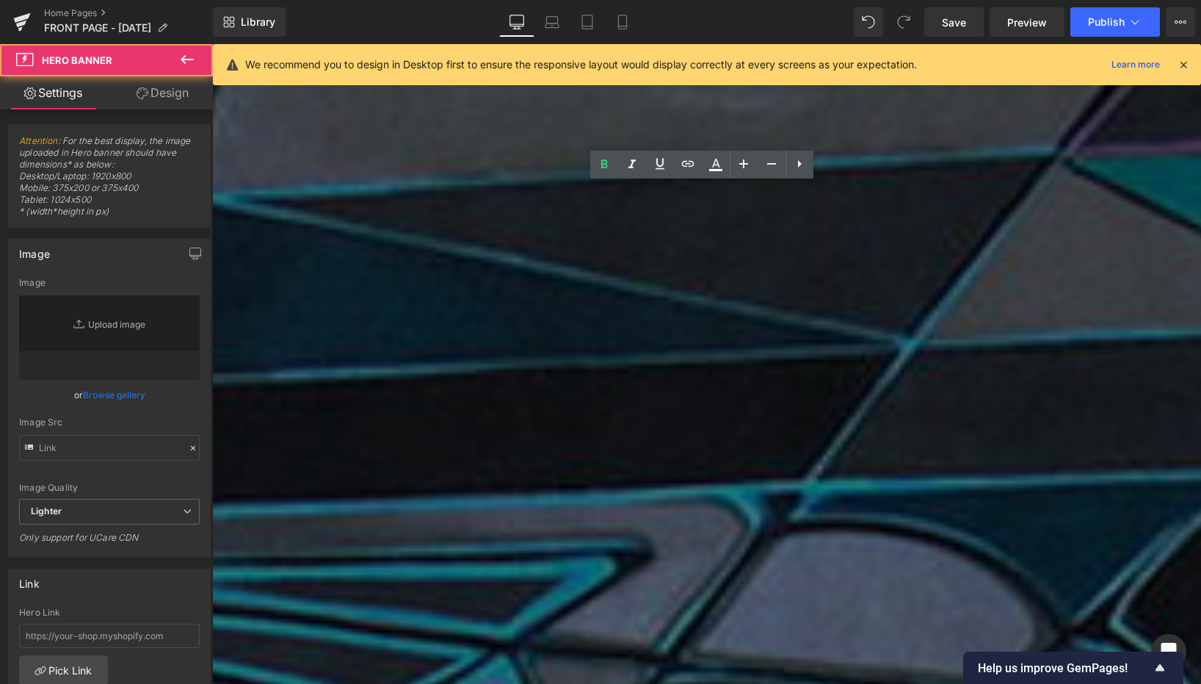
type input "[URL][DOMAIN_NAME]"
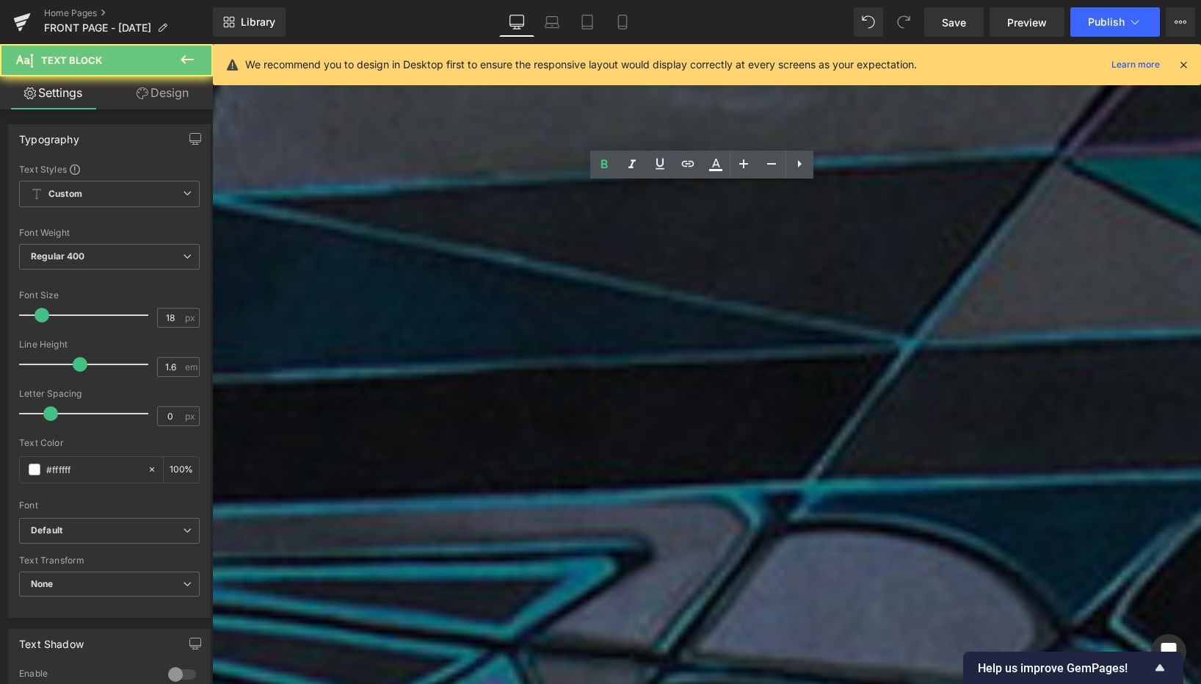
drag, startPoint x: 803, startPoint y: 325, endPoint x: 580, endPoint y: 308, distance: 223.8
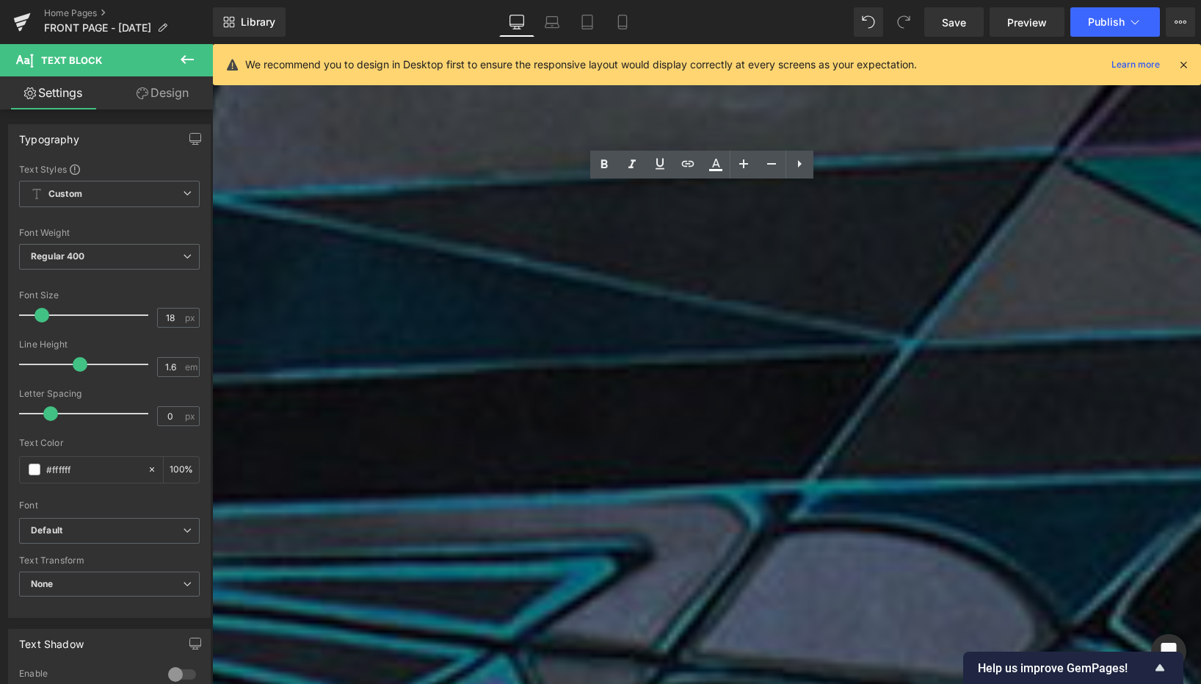
drag, startPoint x: 782, startPoint y: 322, endPoint x: 619, endPoint y: 324, distance: 163.0
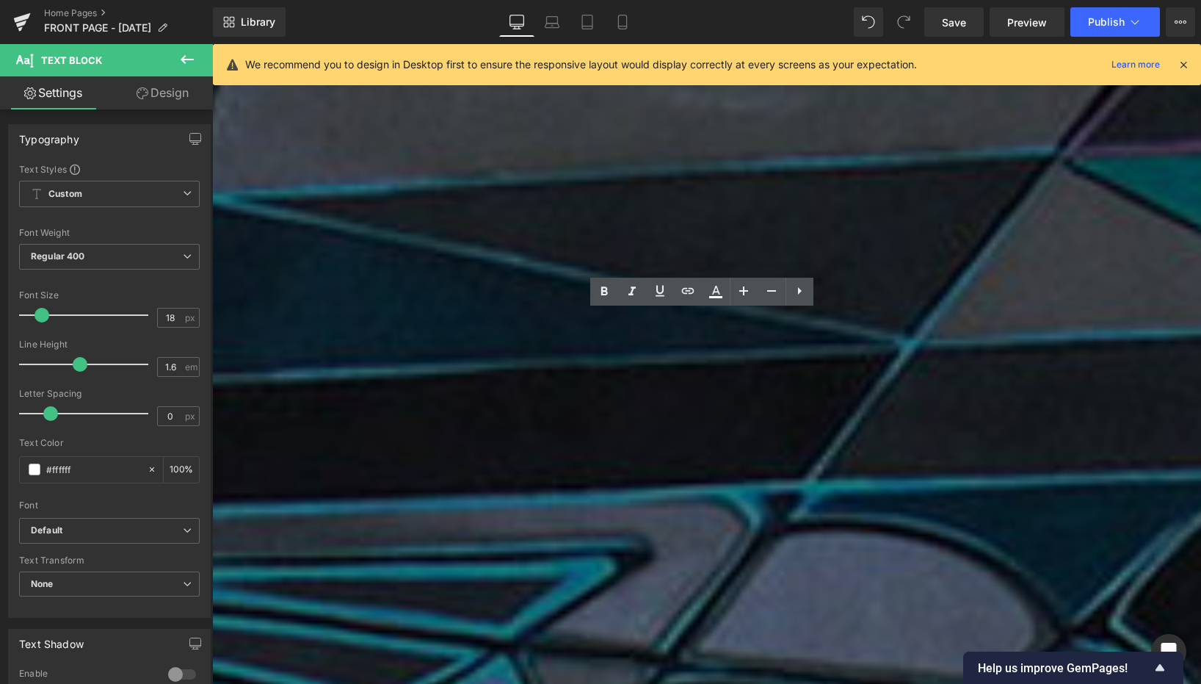
drag, startPoint x: 986, startPoint y: 410, endPoint x: 396, endPoint y: 337, distance: 594.1
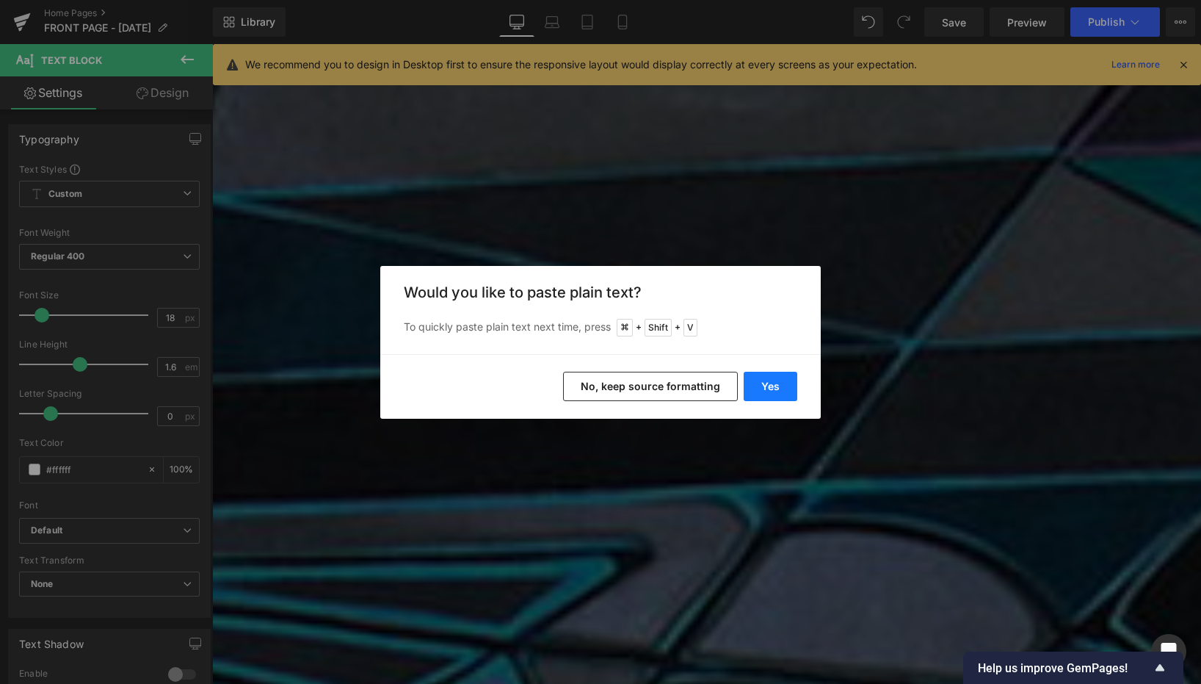
click at [760, 383] on button "Yes" at bounding box center [771, 386] width 54 height 29
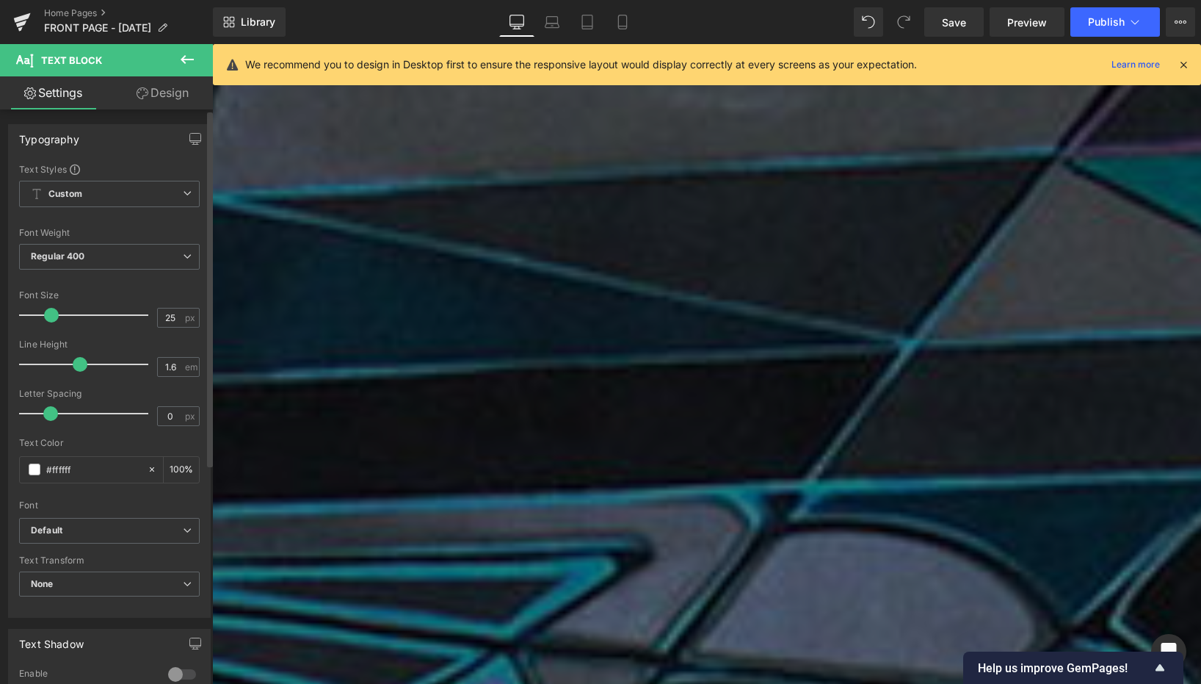
type input "24"
drag, startPoint x: 59, startPoint y: 312, endPoint x: 48, endPoint y: 312, distance: 10.3
click at [48, 312] on div at bounding box center [87, 314] width 122 height 29
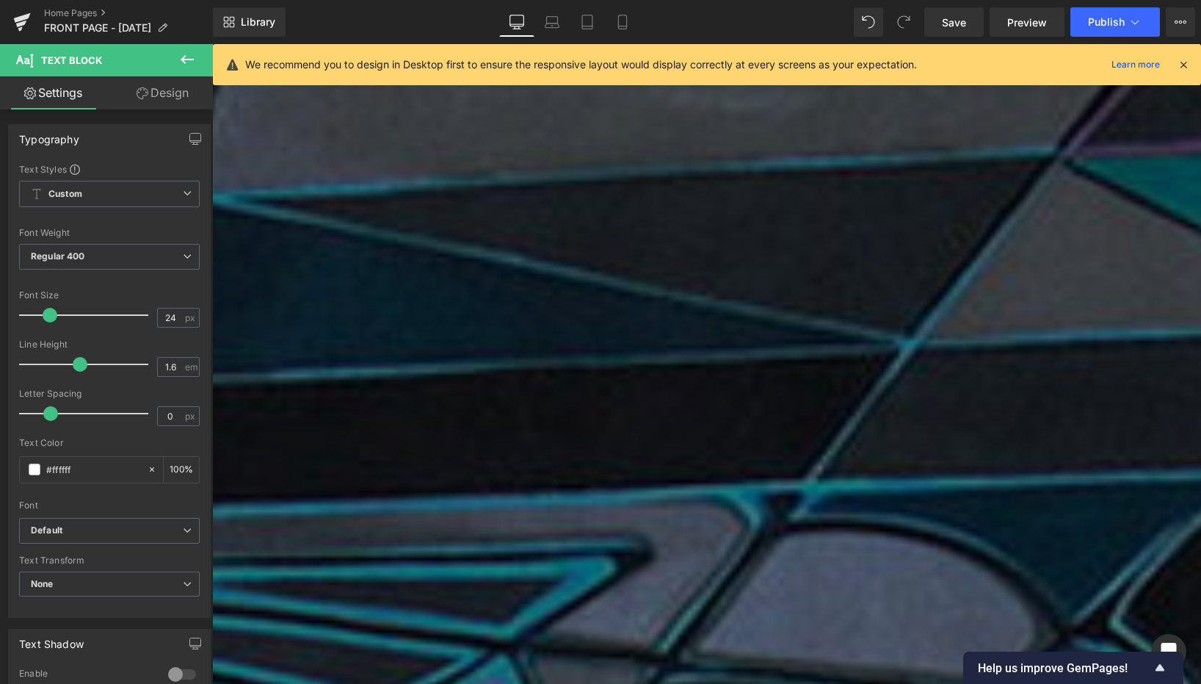
click at [623, 26] on icon at bounding box center [622, 26] width 8 height 0
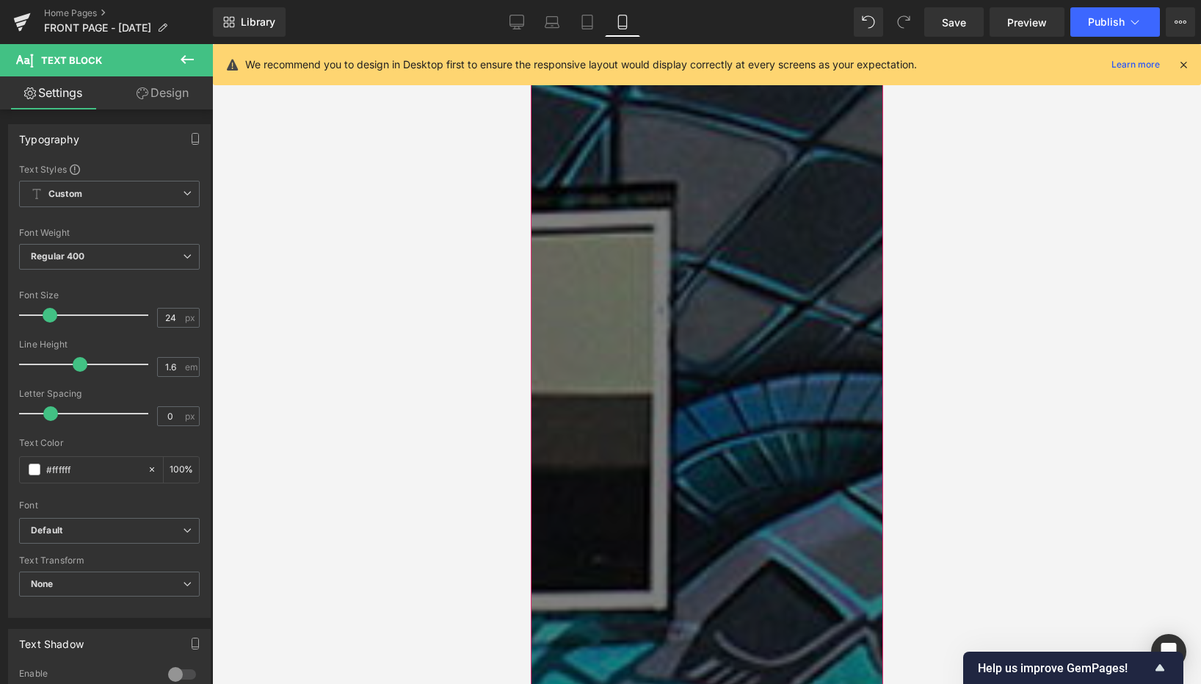
scroll to position [1567, 0]
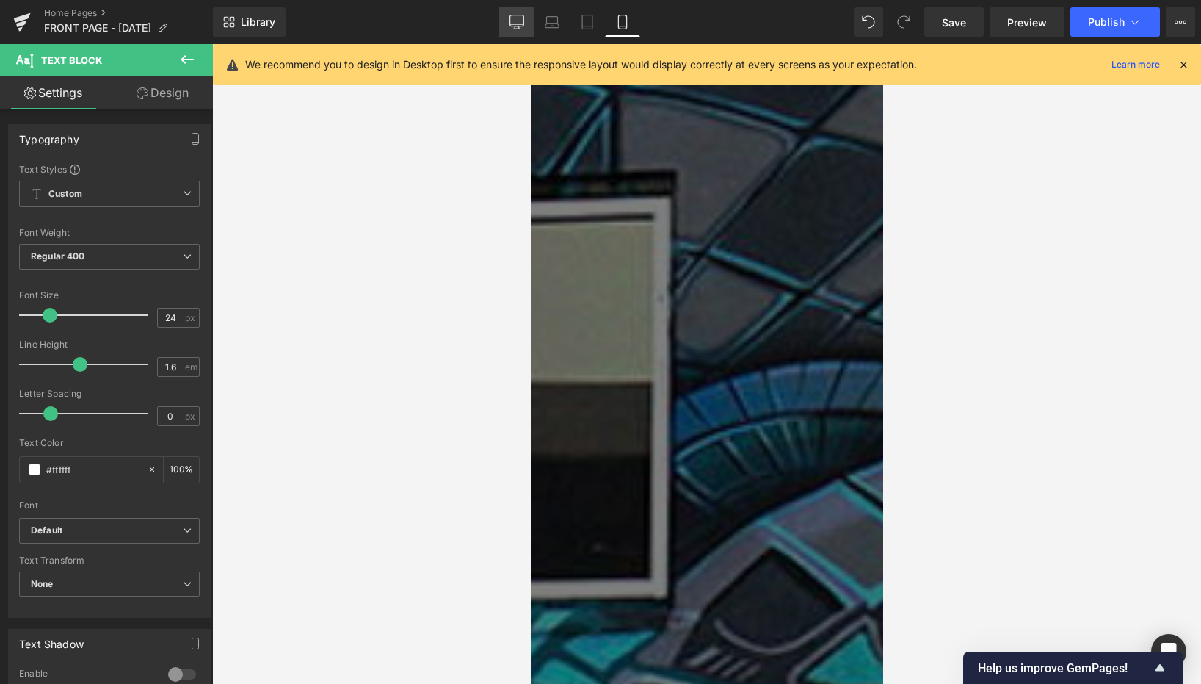
click at [518, 22] on icon at bounding box center [517, 22] width 15 height 15
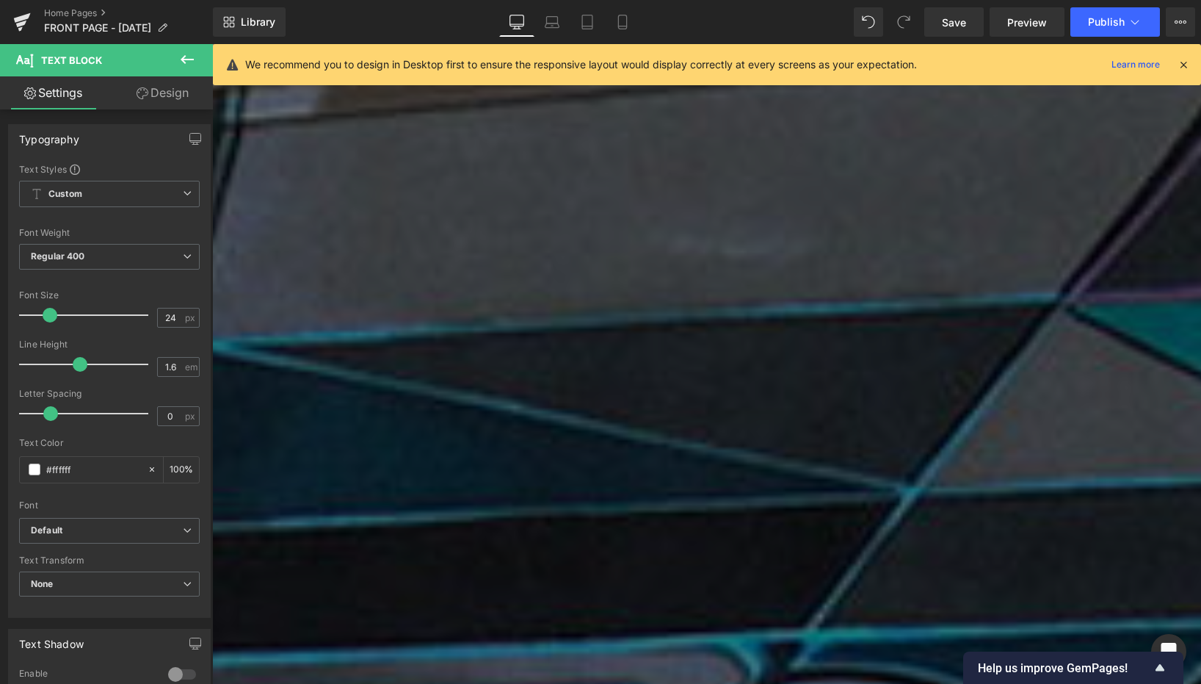
type input "100"
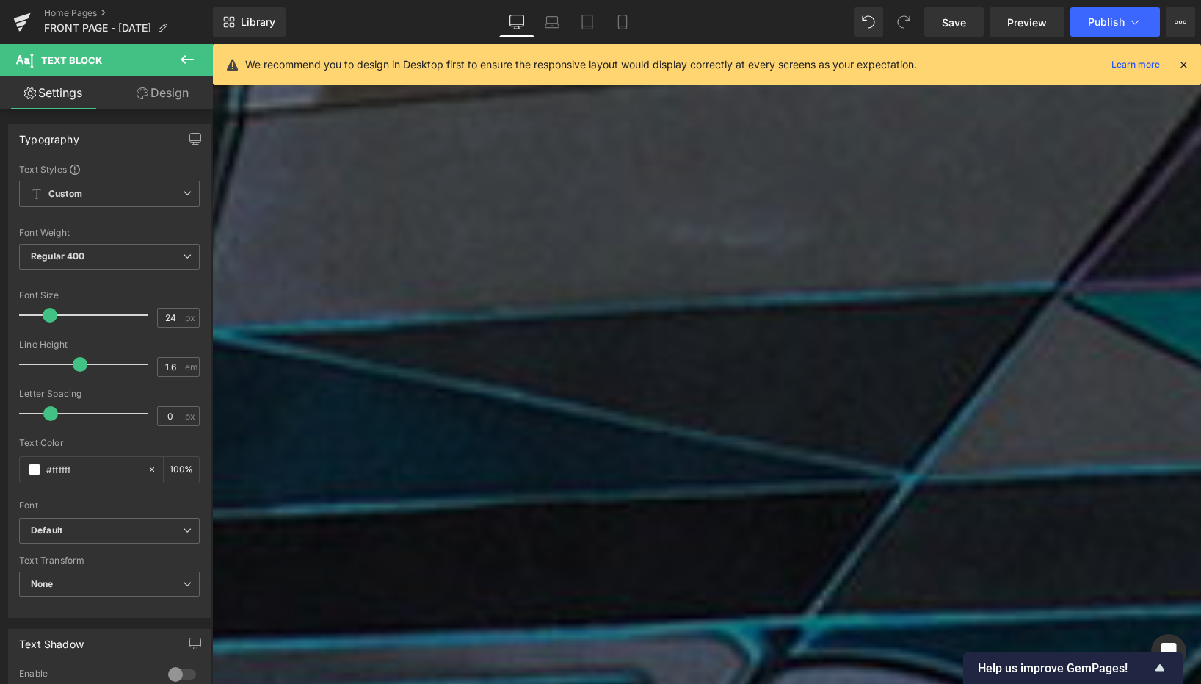
scroll to position [1532, 0]
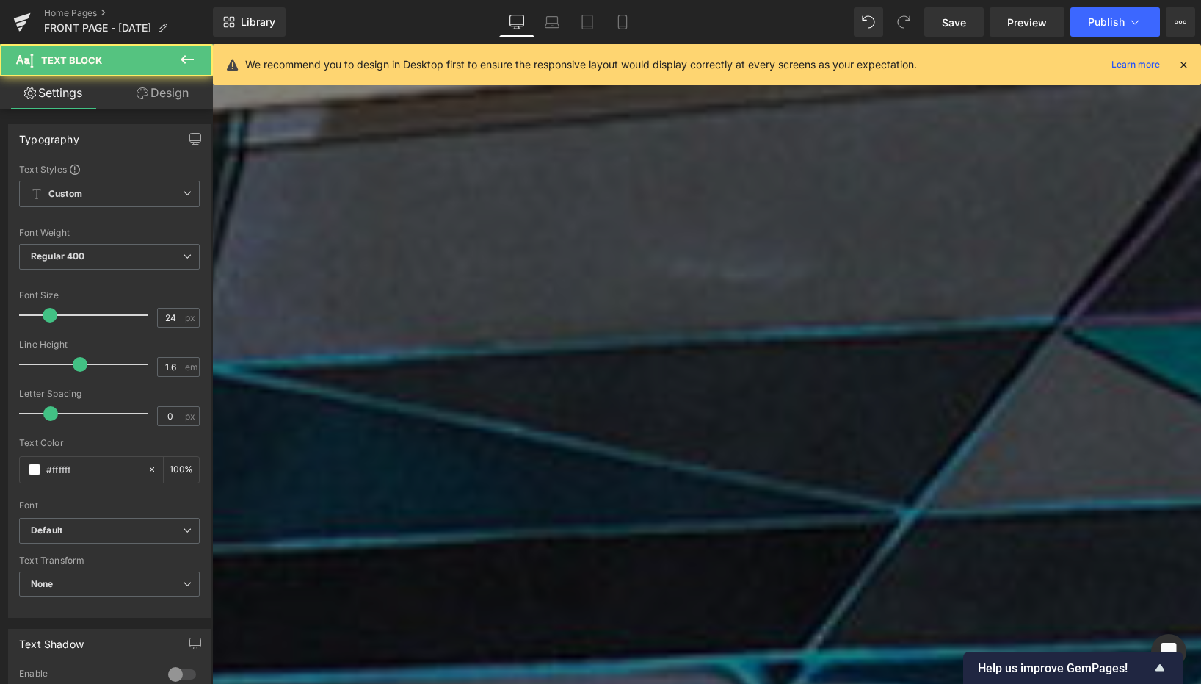
click at [160, 94] on link "Design" at bounding box center [162, 92] width 106 height 33
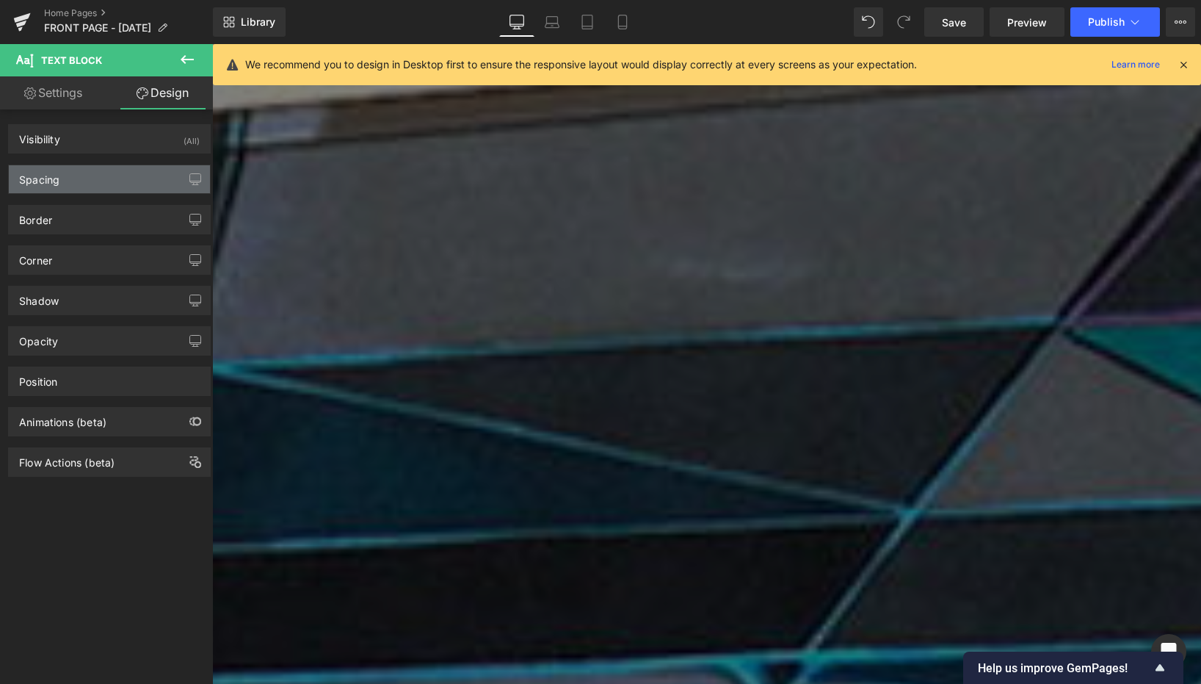
click at [99, 170] on div "Spacing" at bounding box center [109, 179] width 201 height 28
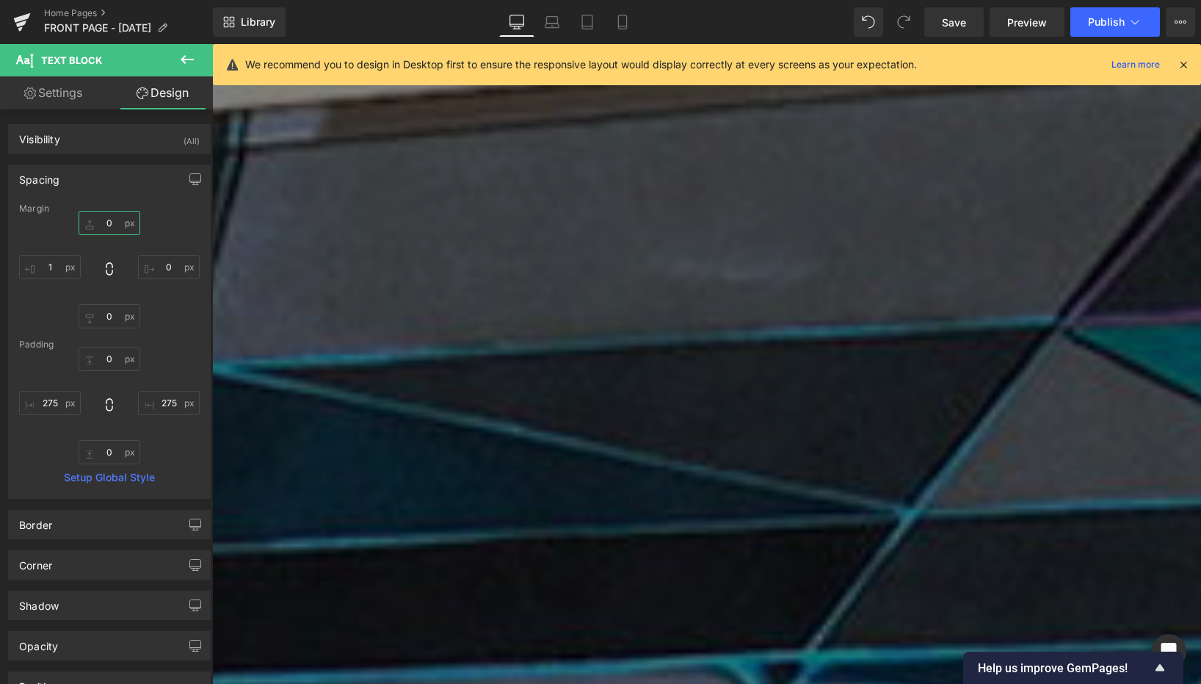
click at [117, 216] on input "0" at bounding box center [110, 223] width 62 height 24
type input "20"
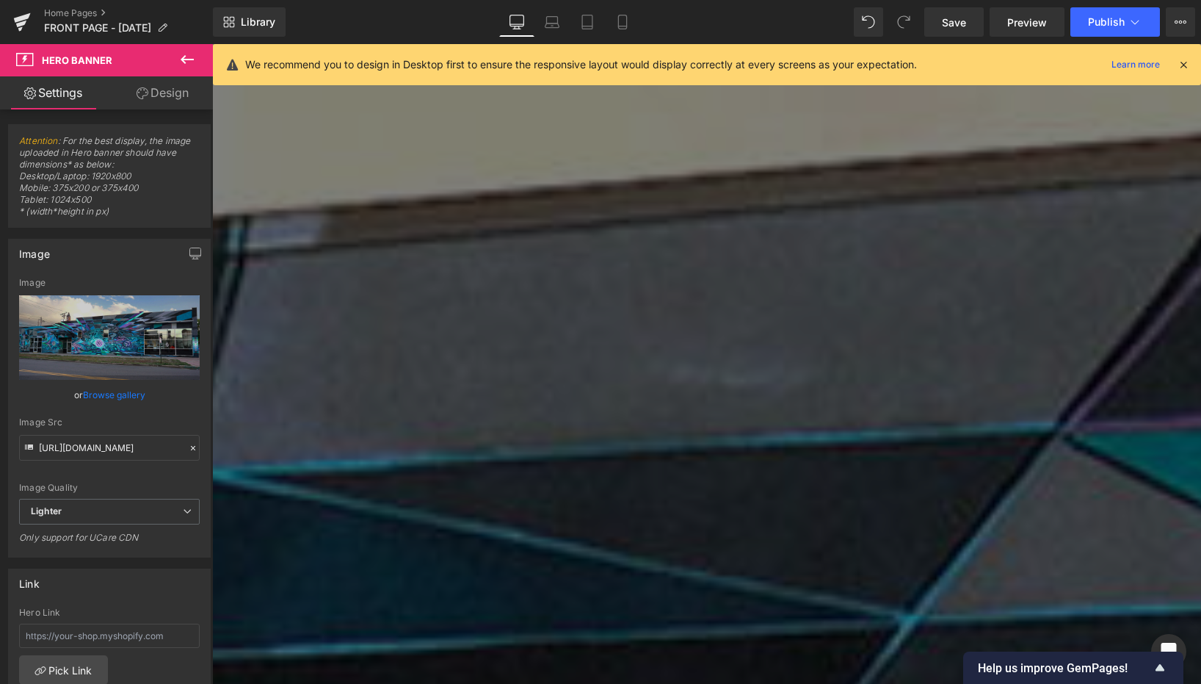
scroll to position [1419, 0]
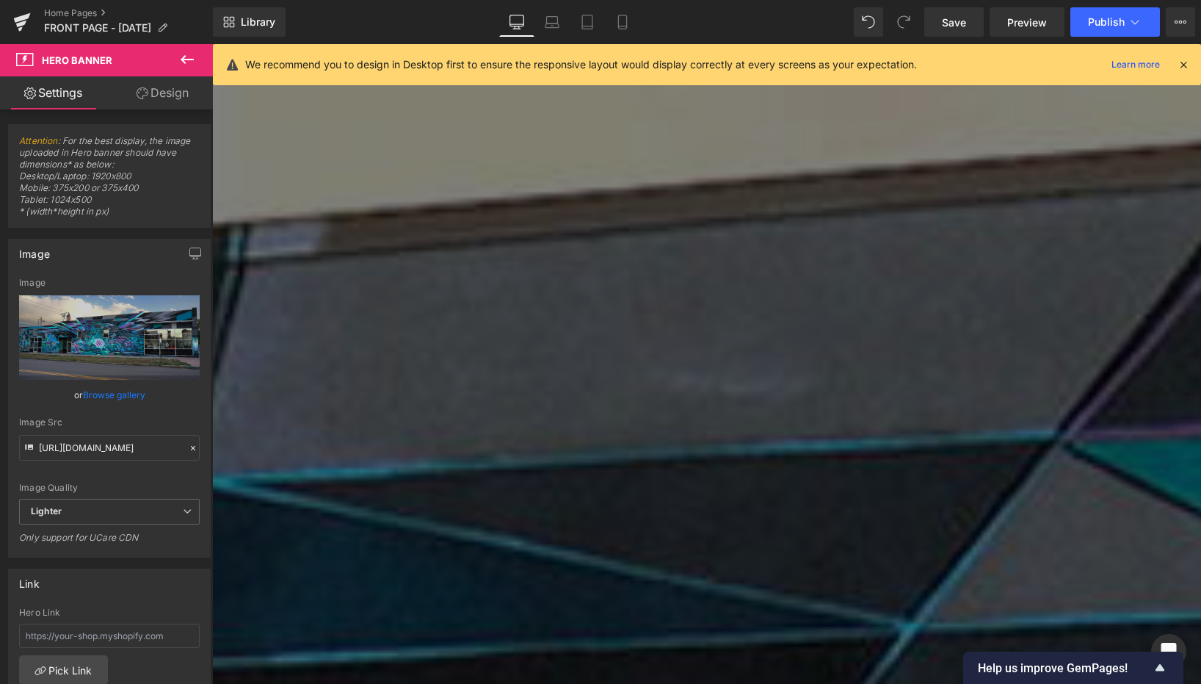
click at [622, 39] on div "Library Desktop Desktop Laptop Tablet Mobile Save Preview Publish Scheduled Vie…" at bounding box center [707, 22] width 988 height 44
click at [632, 30] on link "Mobile" at bounding box center [622, 21] width 35 height 29
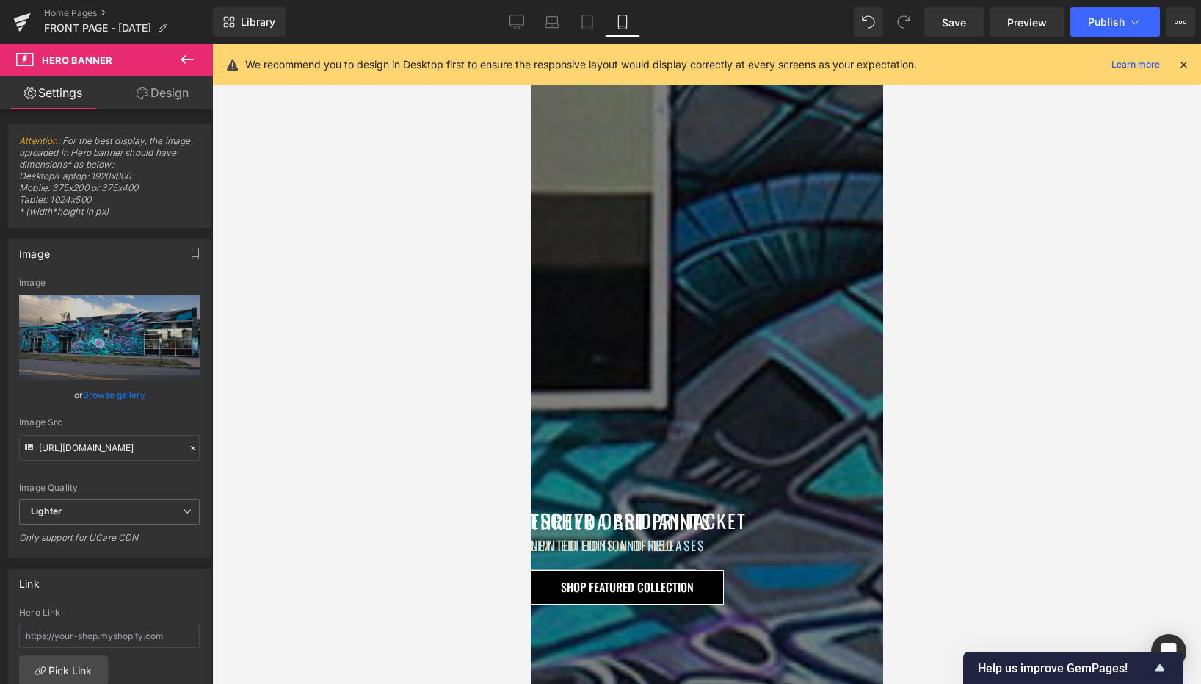
scroll to position [1805, 0]
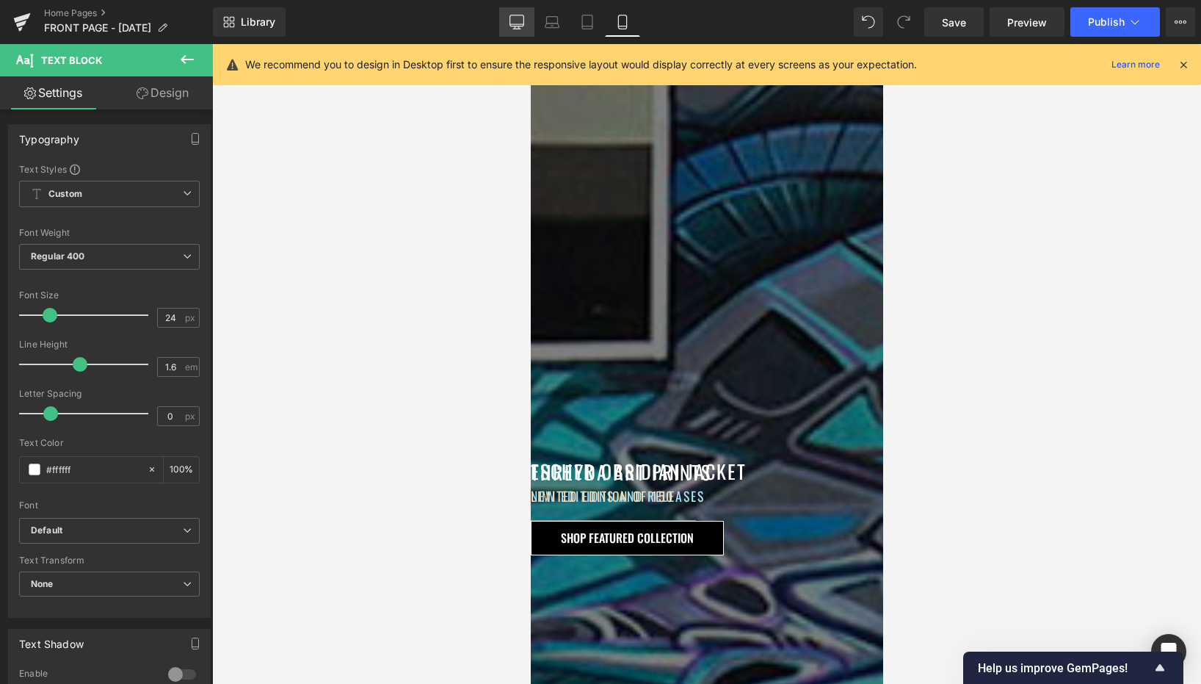
click at [517, 12] on link "Desktop" at bounding box center [516, 21] width 35 height 29
type input "100"
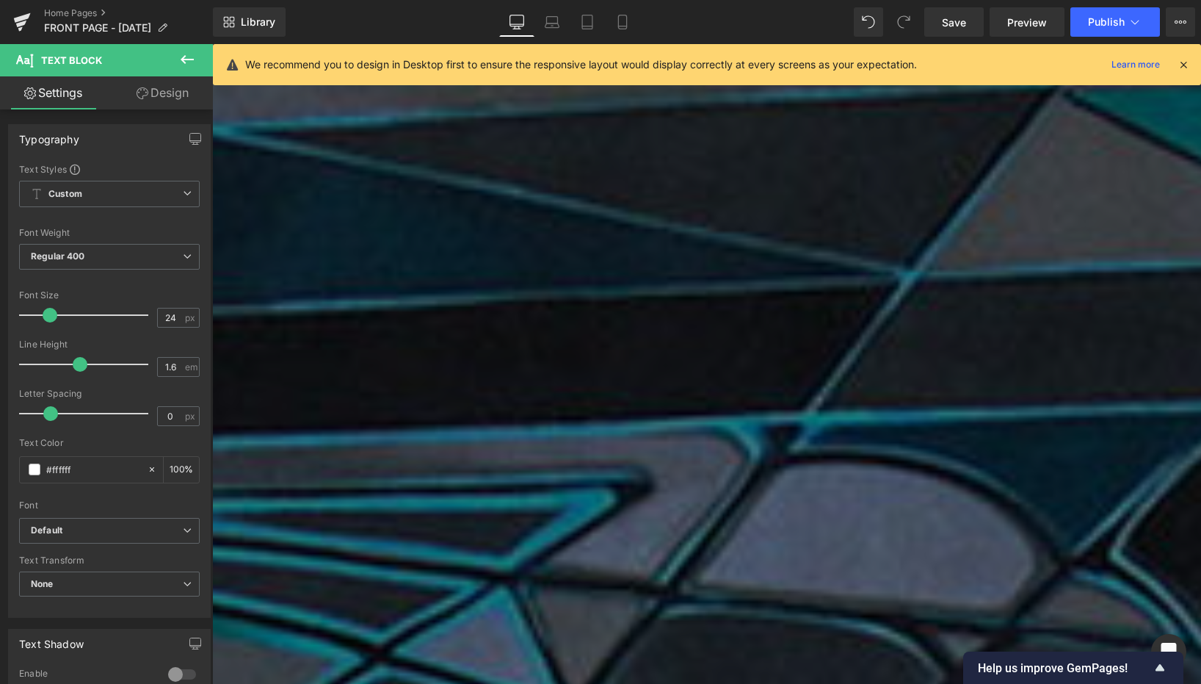
click at [1190, 67] on div "We recommend you to design in Desktop first to ensure the responsive layout wou…" at bounding box center [707, 64] width 988 height 41
click at [1180, 62] on icon at bounding box center [1183, 64] width 13 height 13
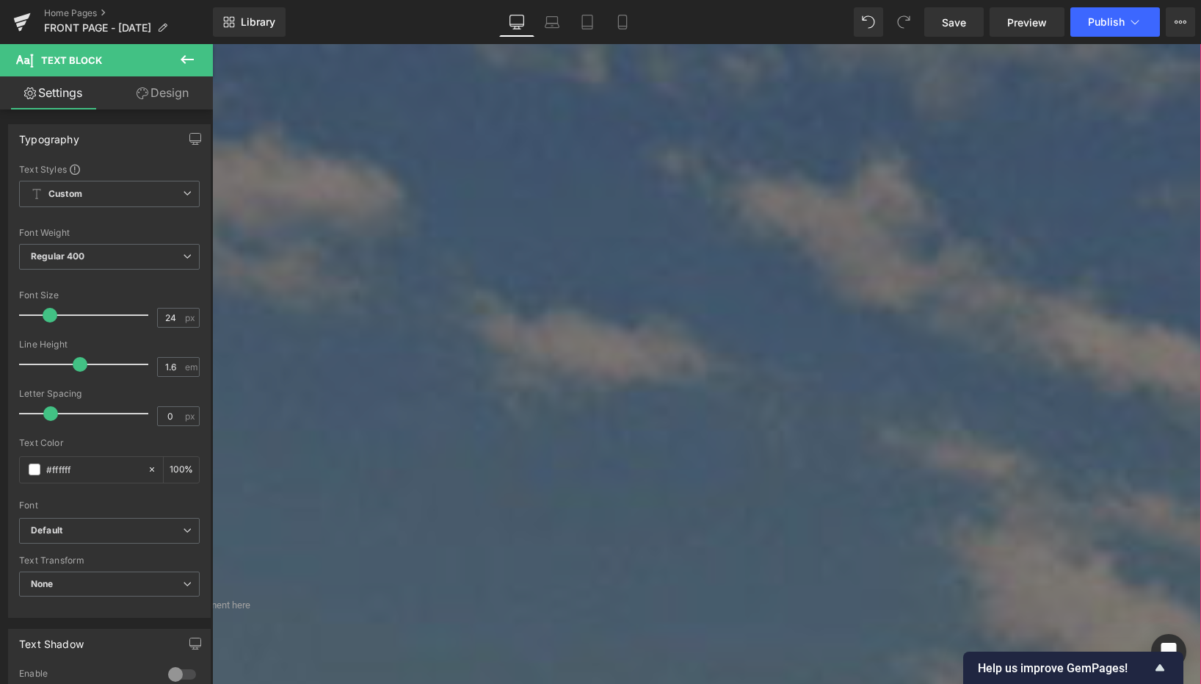
scroll to position [0, 0]
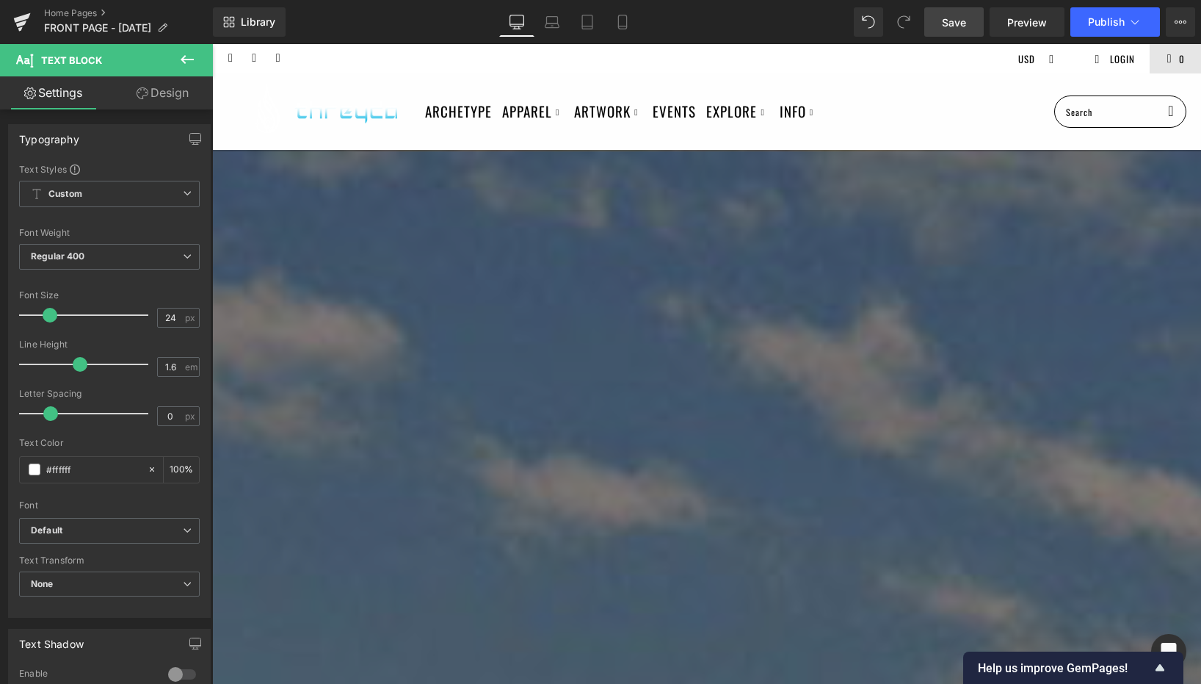
click at [957, 18] on span "Save" at bounding box center [954, 22] width 24 height 15
click at [701, 163] on span "Hero Banner" at bounding box center [701, 161] width 68 height 22
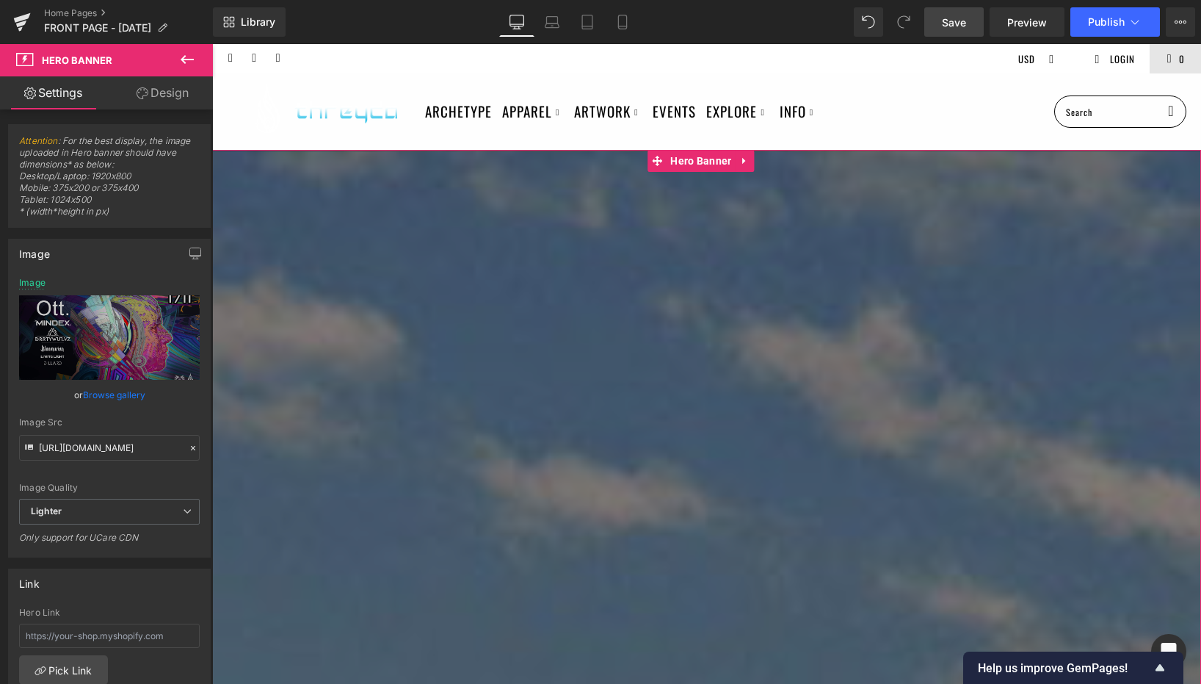
click at [115, 395] on link "Browse gallery" at bounding box center [114, 395] width 62 height 26
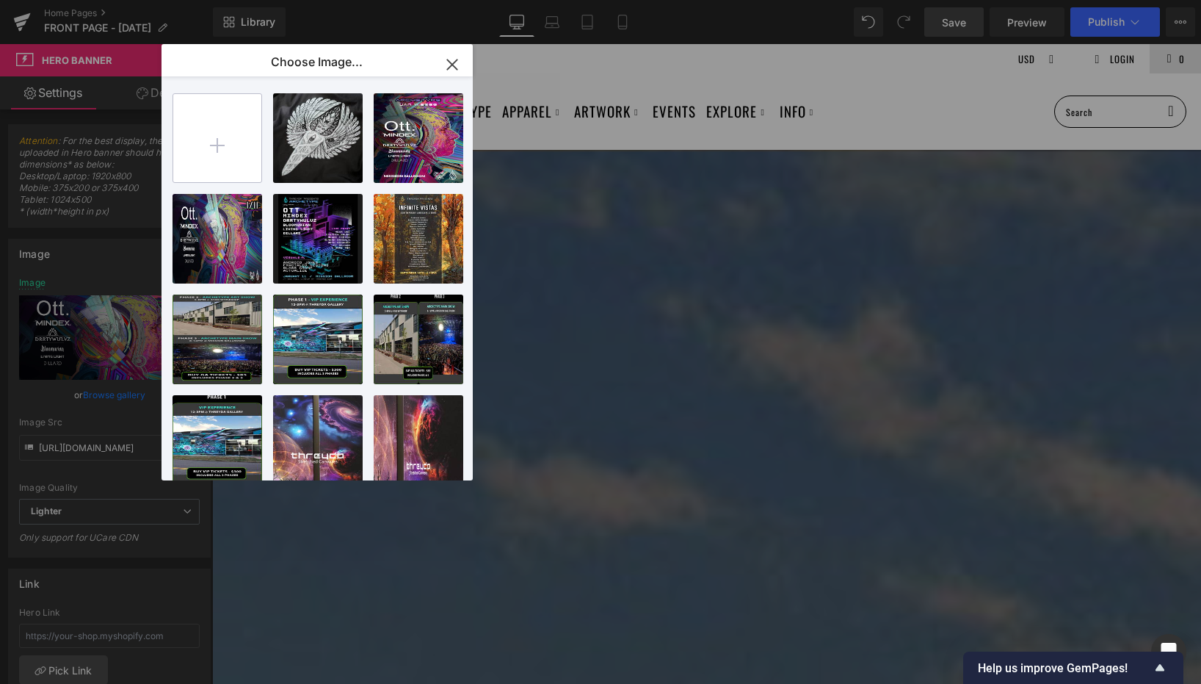
click at [222, 122] on input "file" at bounding box center [217, 138] width 88 height 88
type input "C:\fakepath\wide2.jpg"
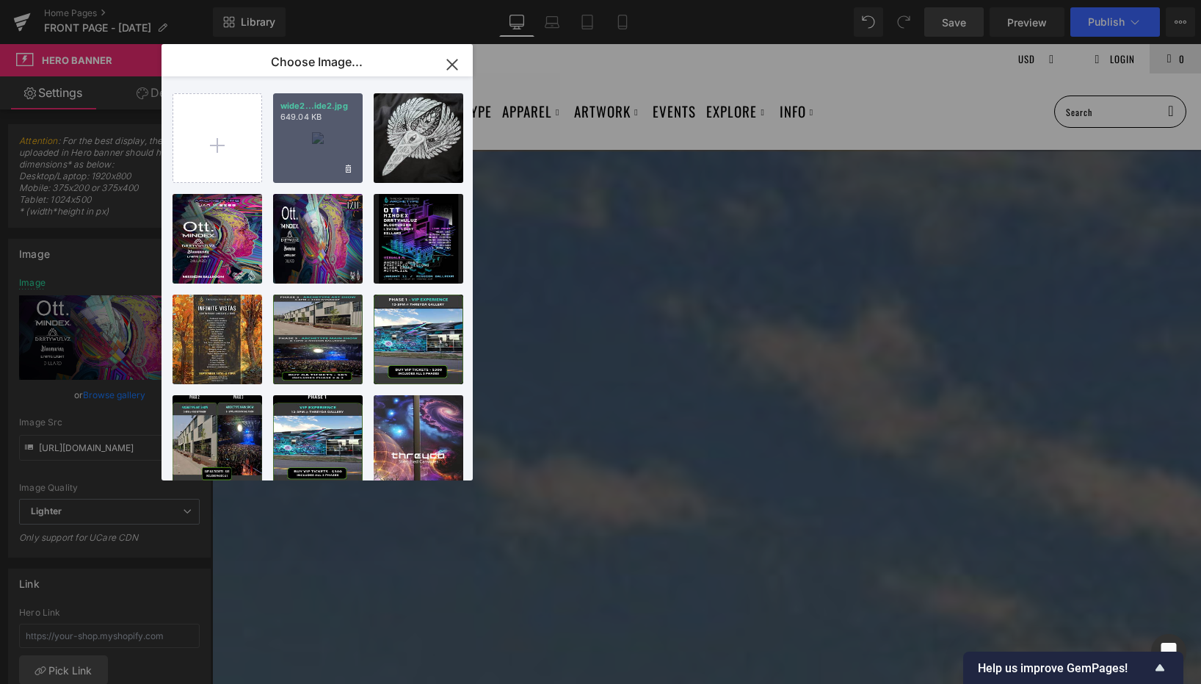
click at [317, 135] on div "wide2...ide2.jpg 649.04 KB" at bounding box center [318, 138] width 90 height 90
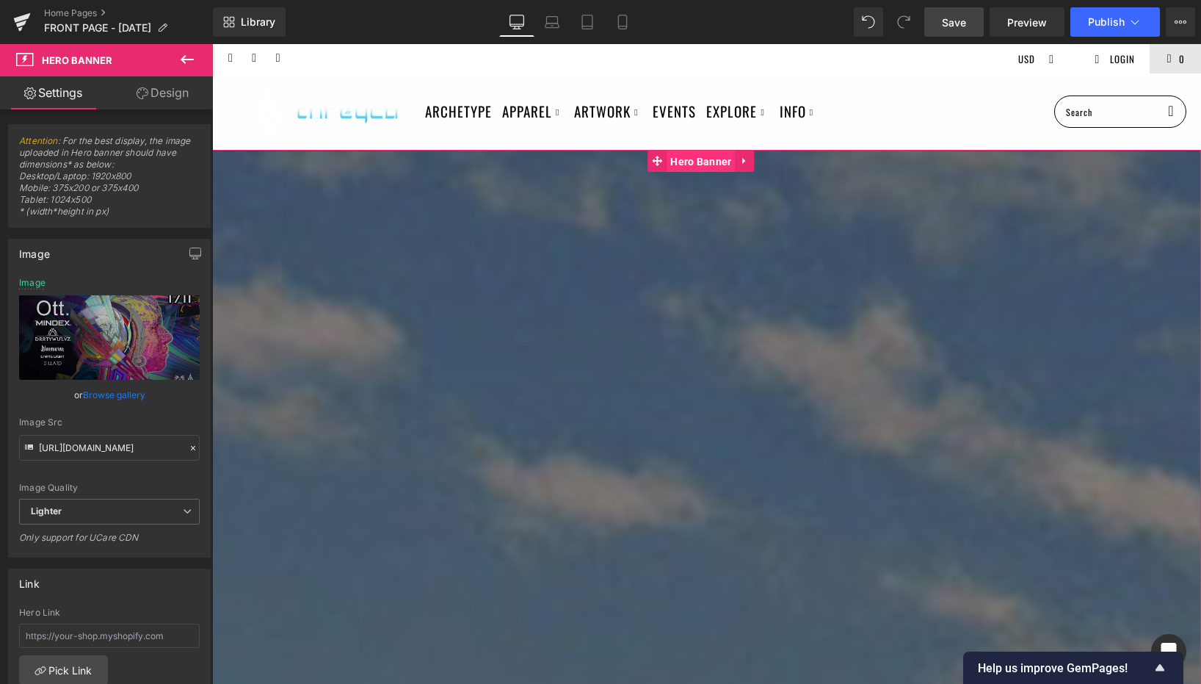
click at [692, 153] on span "Hero Banner" at bounding box center [701, 162] width 68 height 22
click at [111, 395] on link "Browse gallery" at bounding box center [114, 395] width 62 height 26
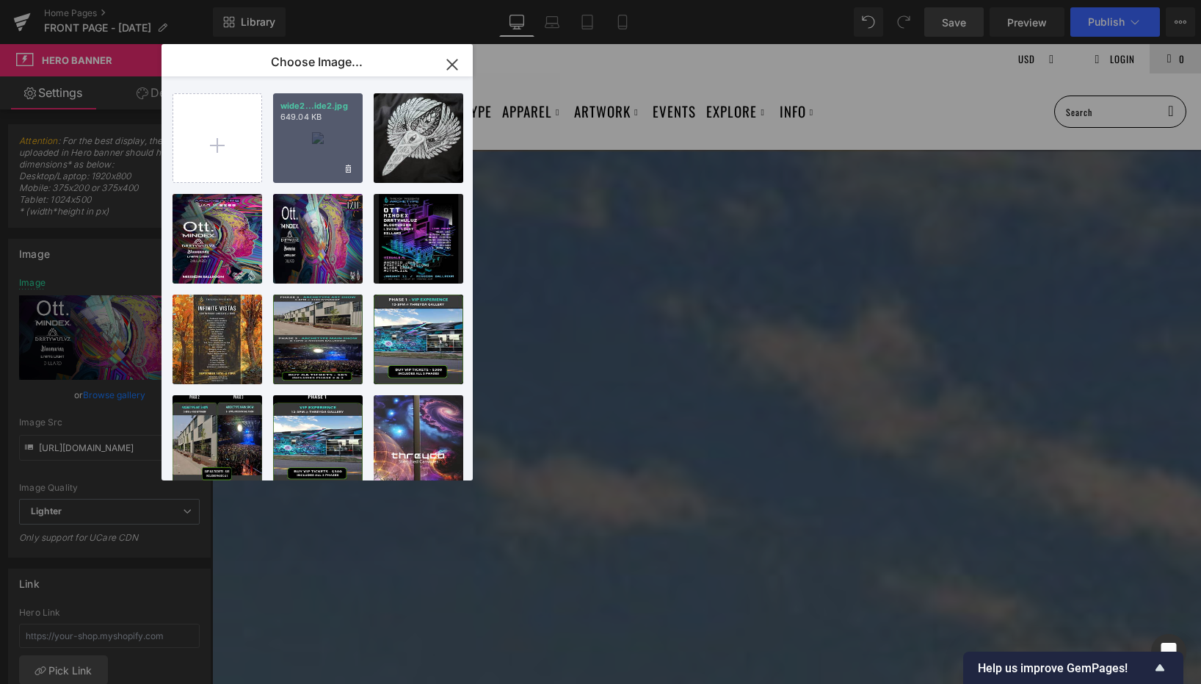
click at [316, 120] on p "649.04 KB" at bounding box center [317, 117] width 75 height 11
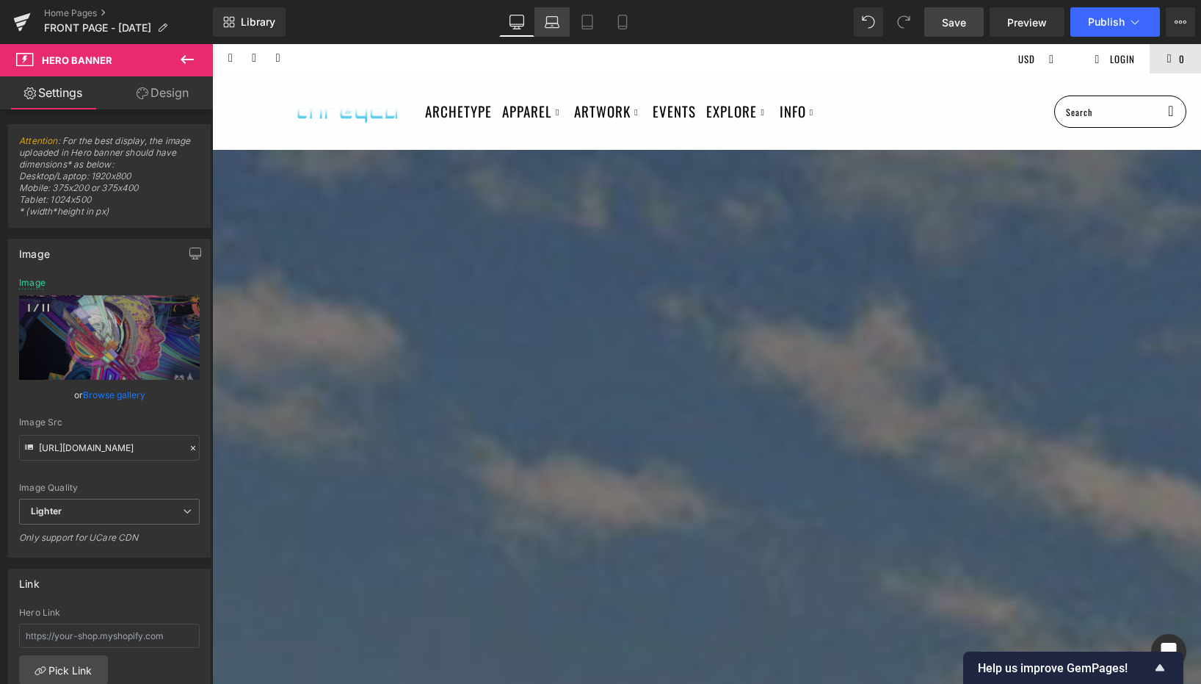
click at [550, 11] on link "Laptop" at bounding box center [552, 21] width 35 height 29
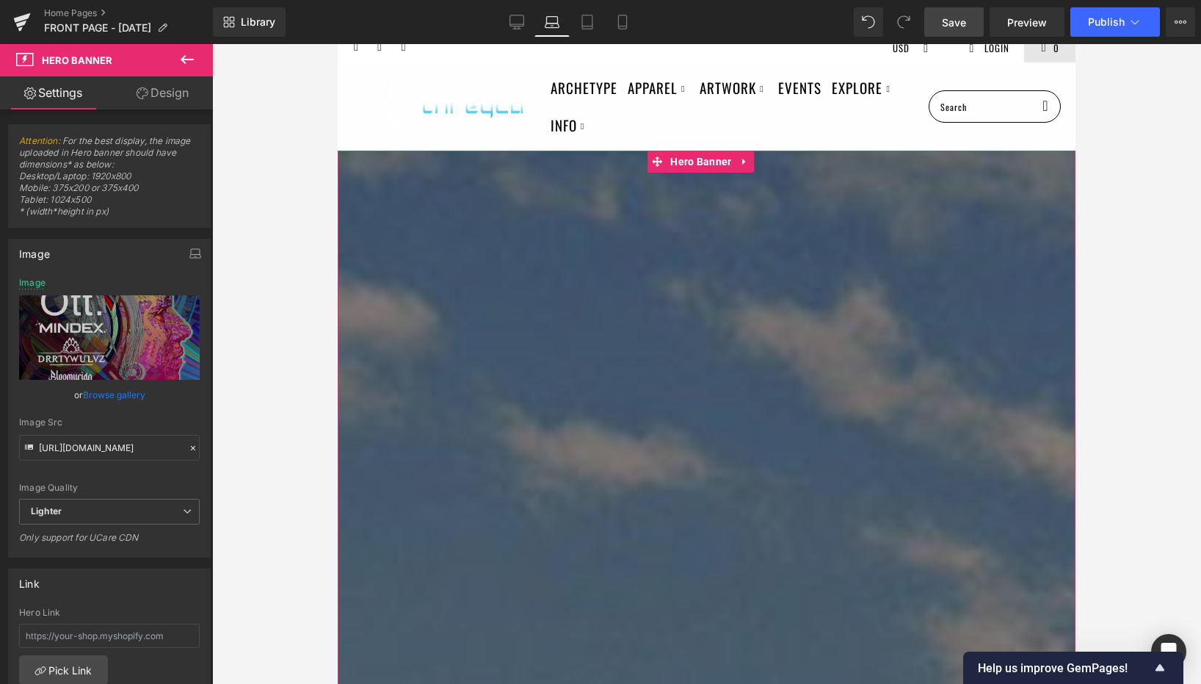
click at [114, 399] on link "Browse gallery" at bounding box center [114, 395] width 62 height 26
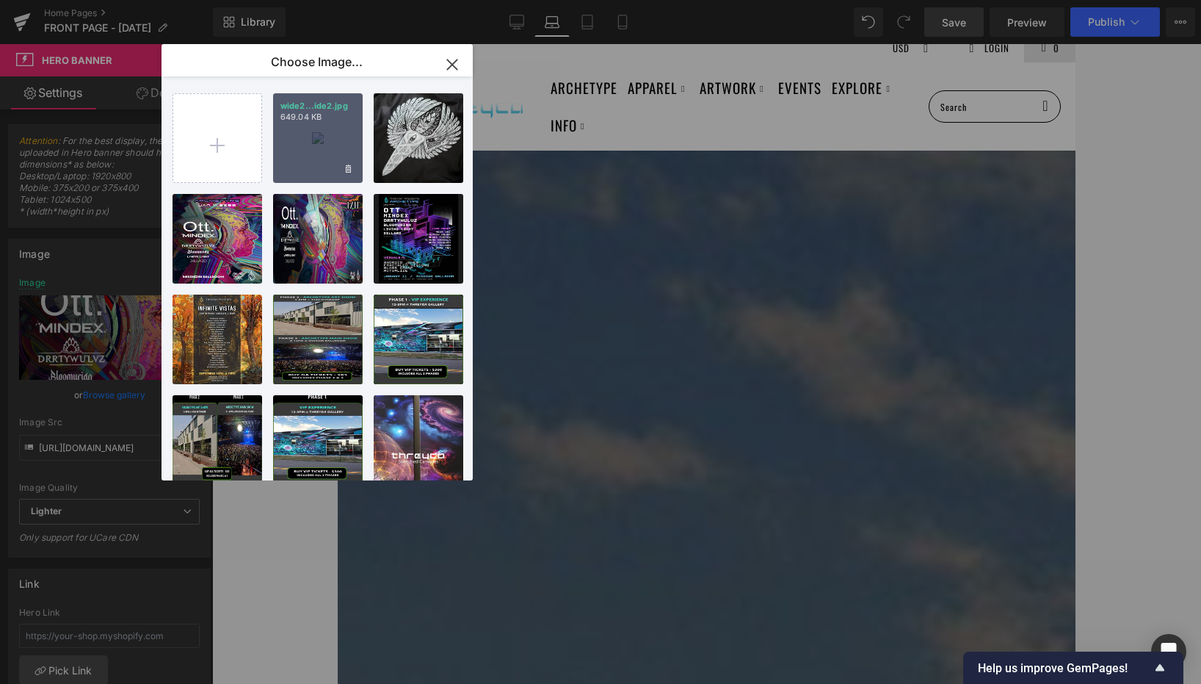
click at [308, 131] on div "wide2...ide2.jpg 649.04 KB" at bounding box center [318, 138] width 90 height 90
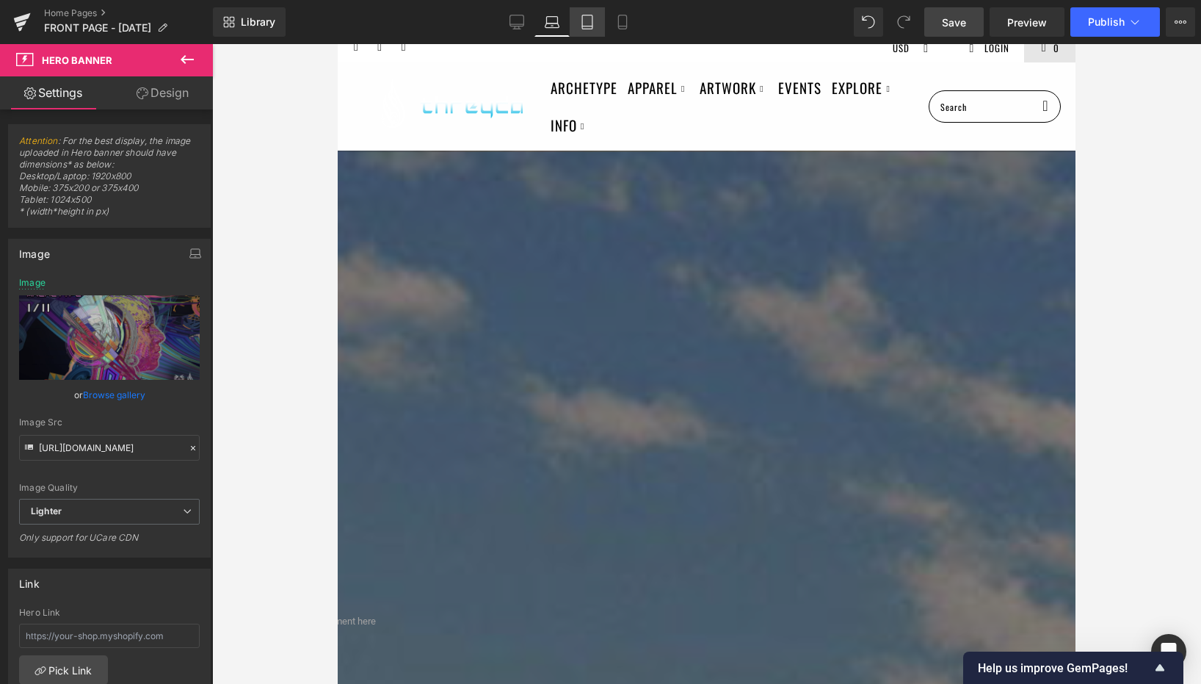
click at [589, 26] on icon at bounding box center [587, 26] width 10 height 0
type input "[URL][DOMAIN_NAME]"
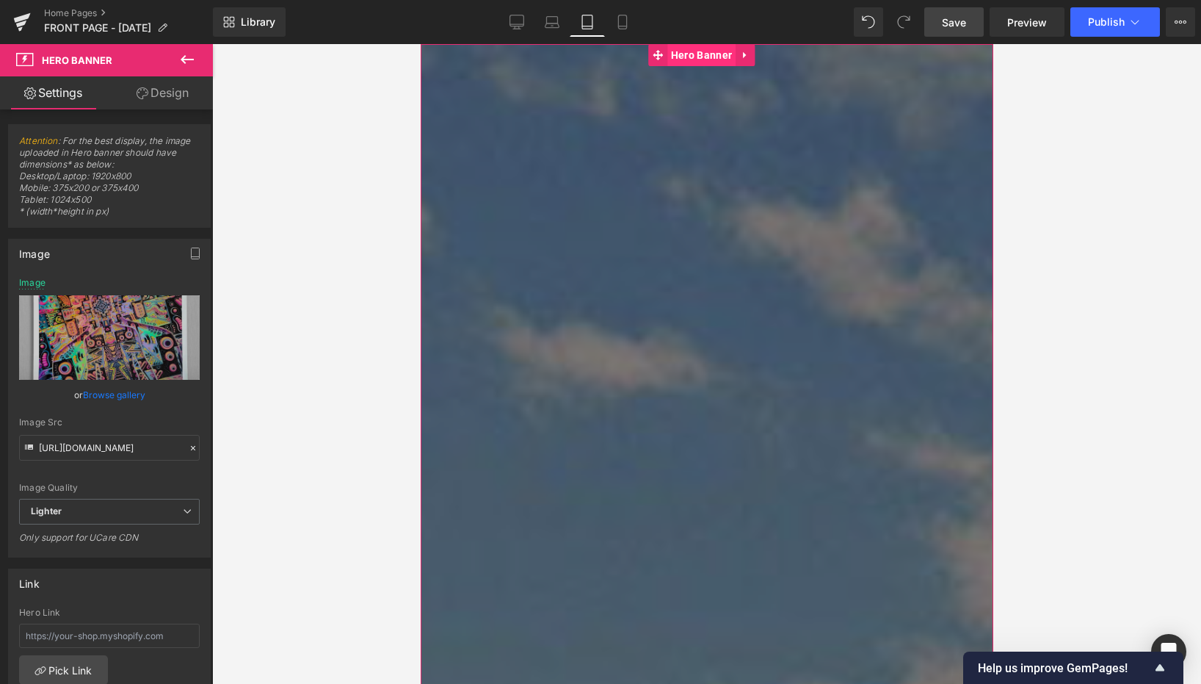
click at [684, 45] on span "Hero Banner" at bounding box center [701, 55] width 68 height 22
click at [98, 394] on link "Browse gallery" at bounding box center [114, 395] width 62 height 26
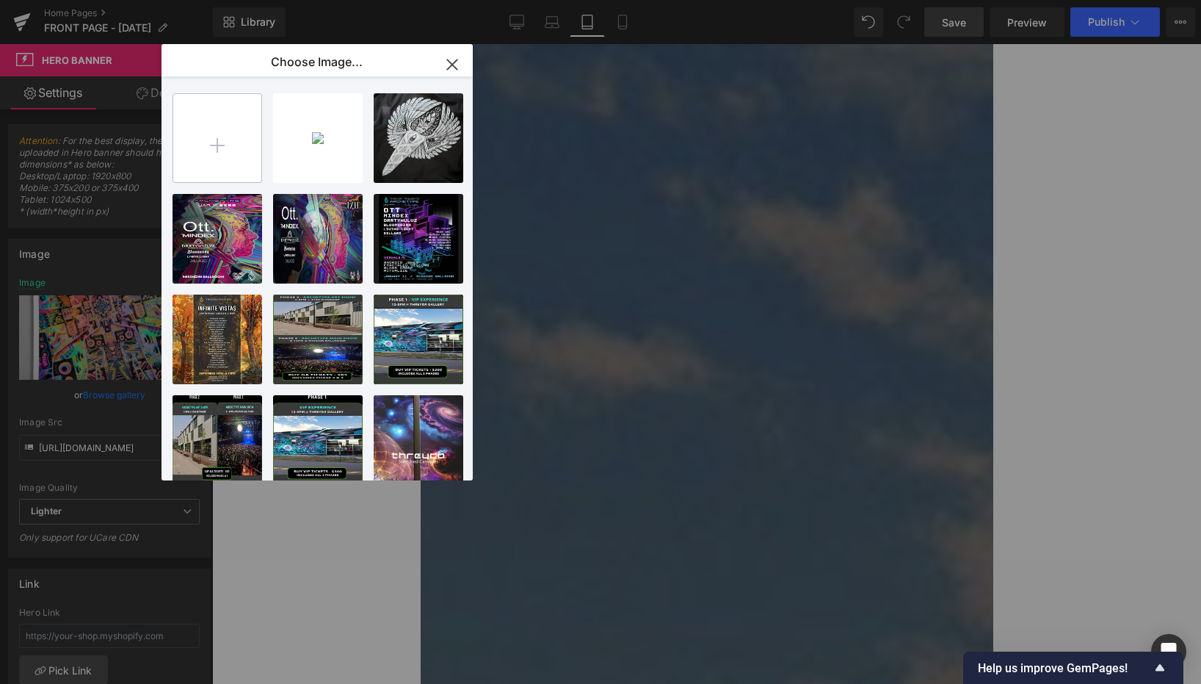
click at [233, 156] on input "file" at bounding box center [217, 138] width 88 height 88
type input "C:\fakepath\mobile.jpg"
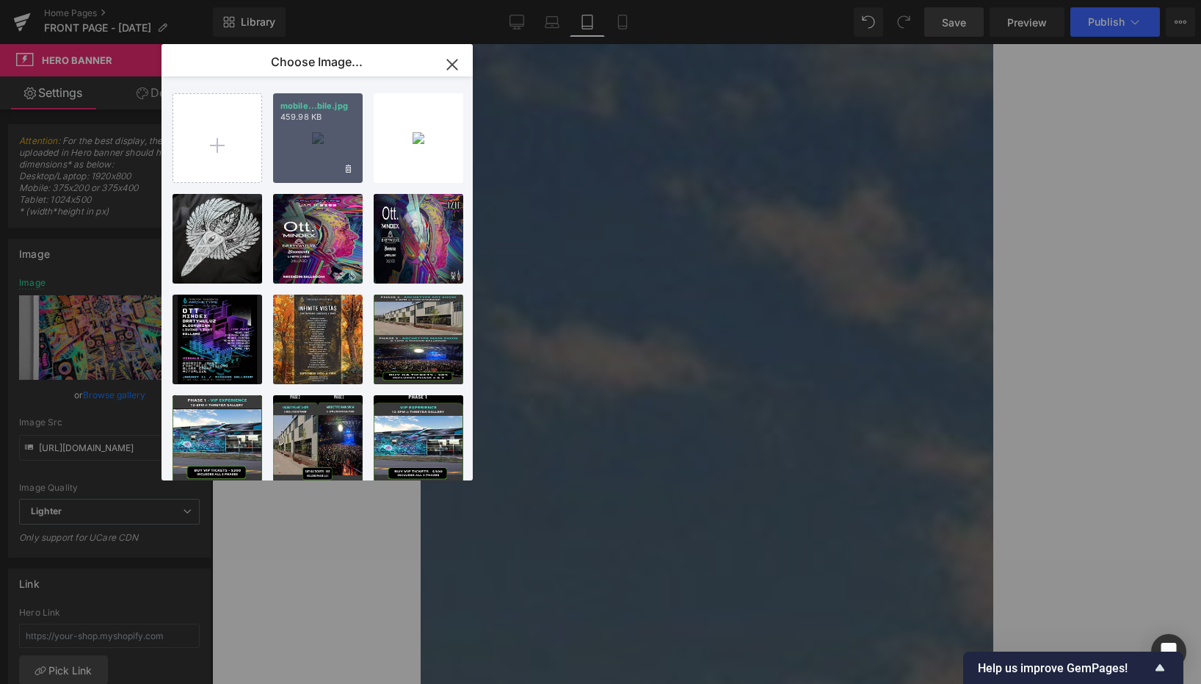
click at [318, 131] on div "mobile...bile.jpg 459.98 KB" at bounding box center [318, 138] width 90 height 90
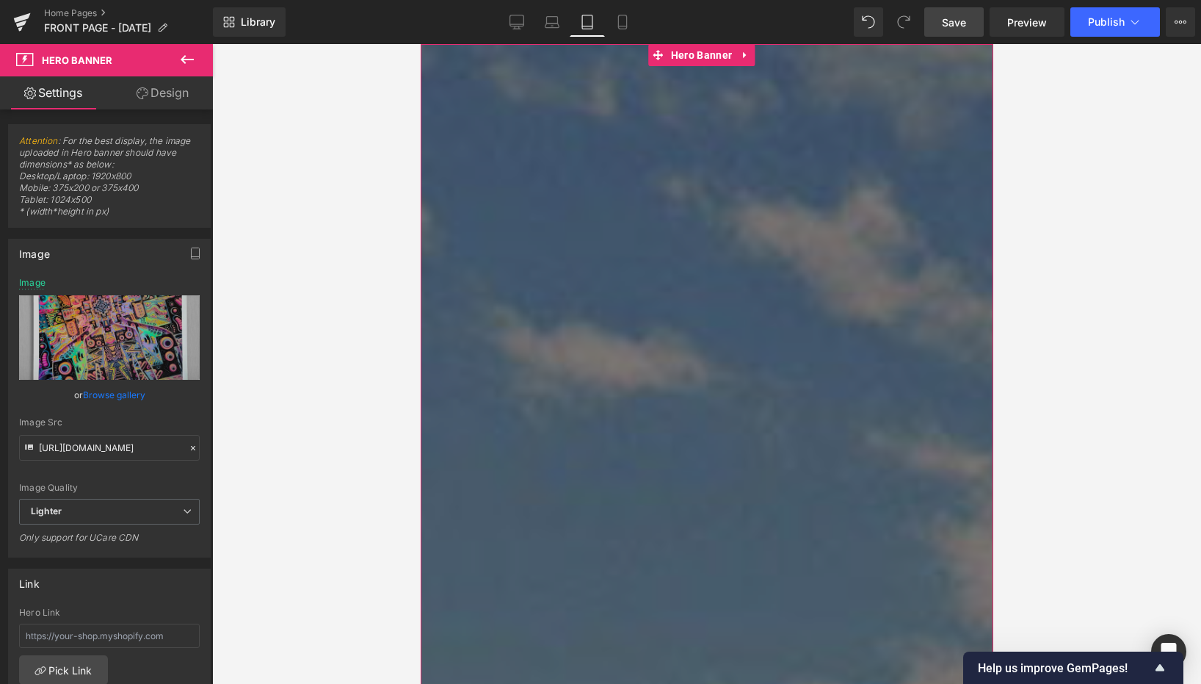
click at [121, 390] on link "Browse gallery" at bounding box center [114, 395] width 62 height 26
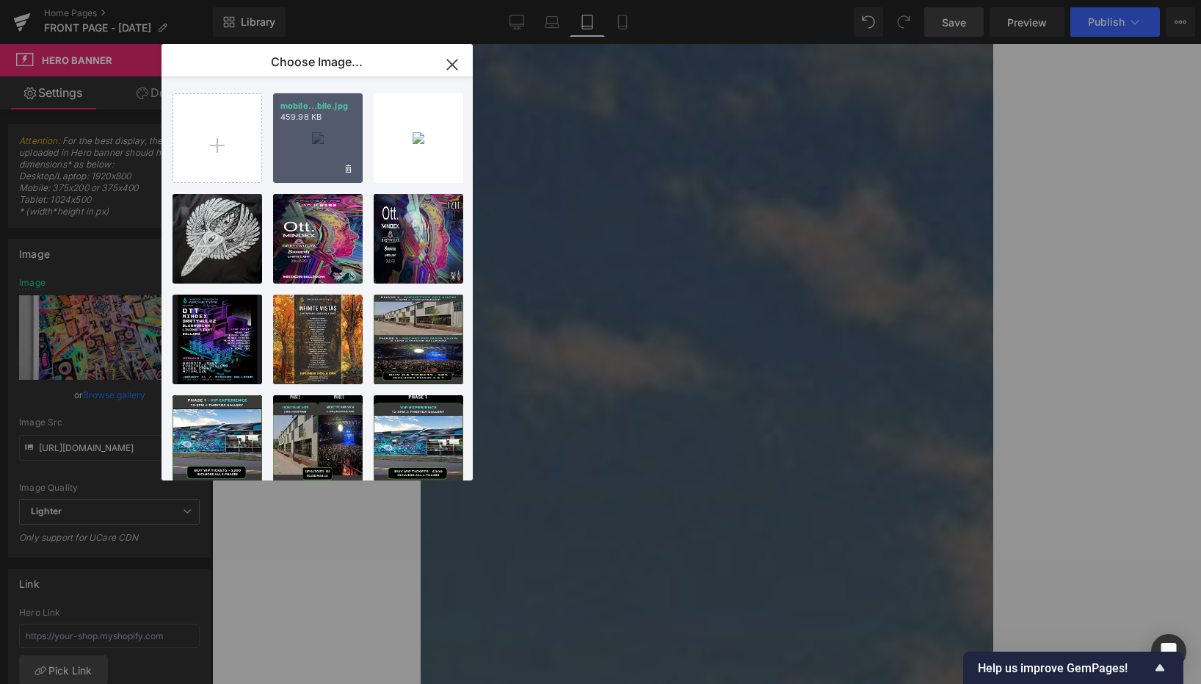
click at [311, 140] on div "mobile...bile.jpg 459.98 KB" at bounding box center [318, 138] width 90 height 90
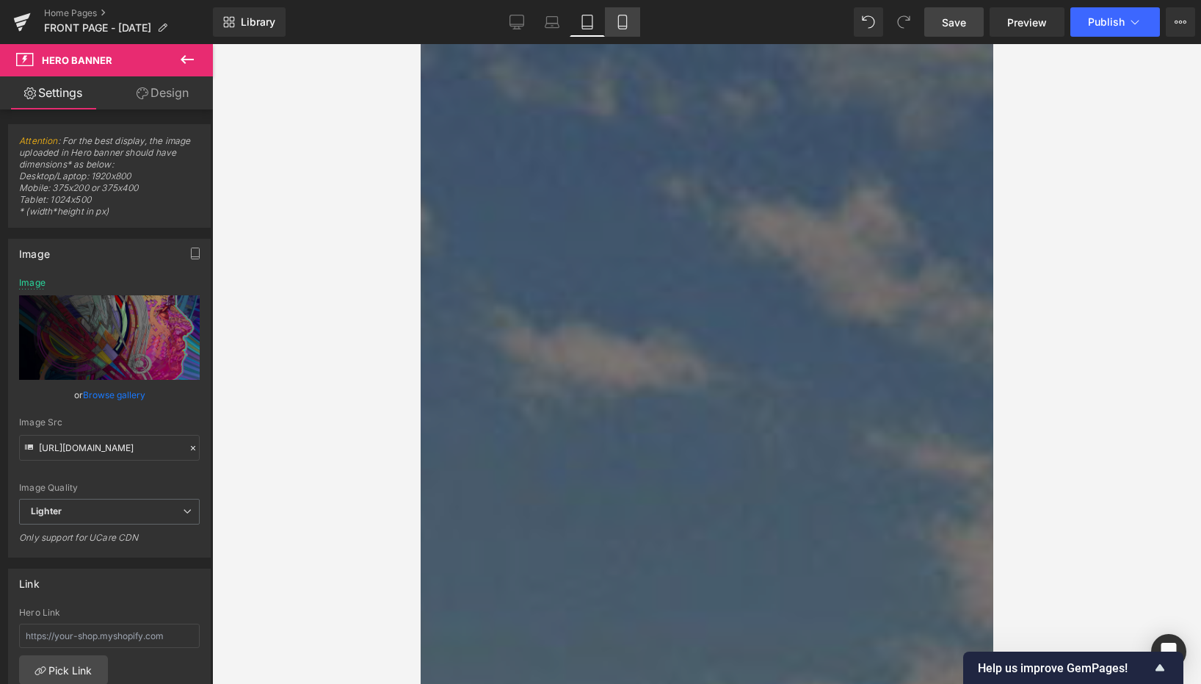
click at [623, 19] on icon at bounding box center [622, 22] width 15 height 15
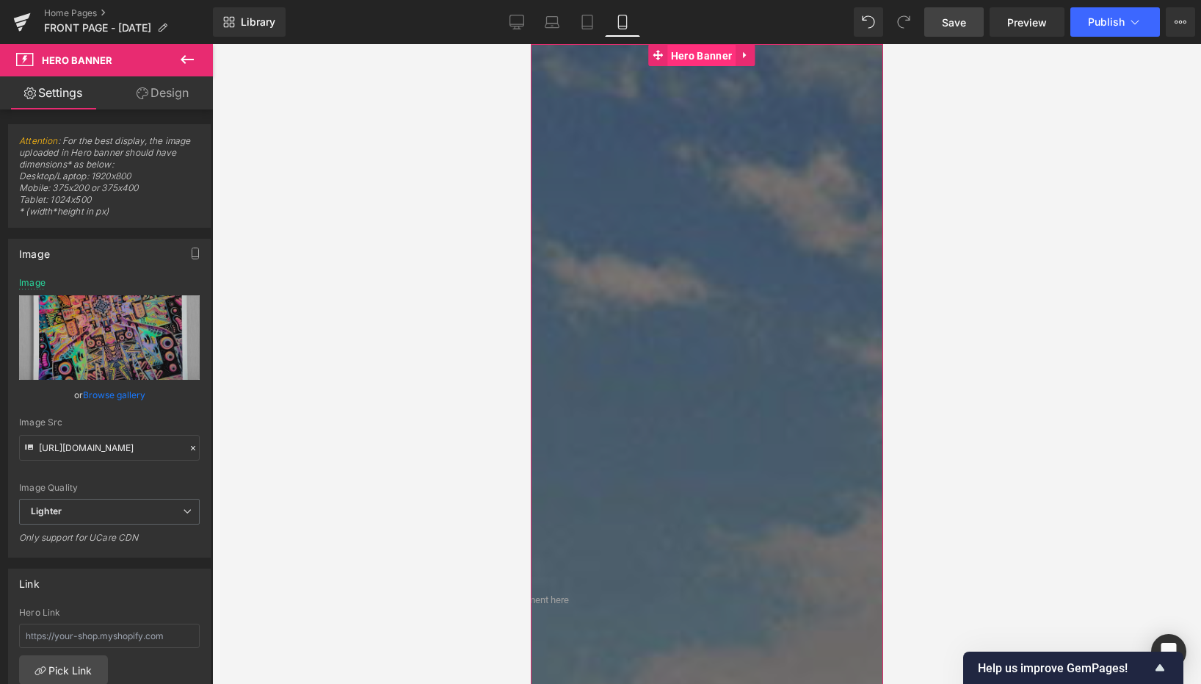
drag, startPoint x: 695, startPoint y: 61, endPoint x: 1035, endPoint y: 195, distance: 364.9
click at [695, 61] on span "Hero Banner" at bounding box center [701, 56] width 68 height 22
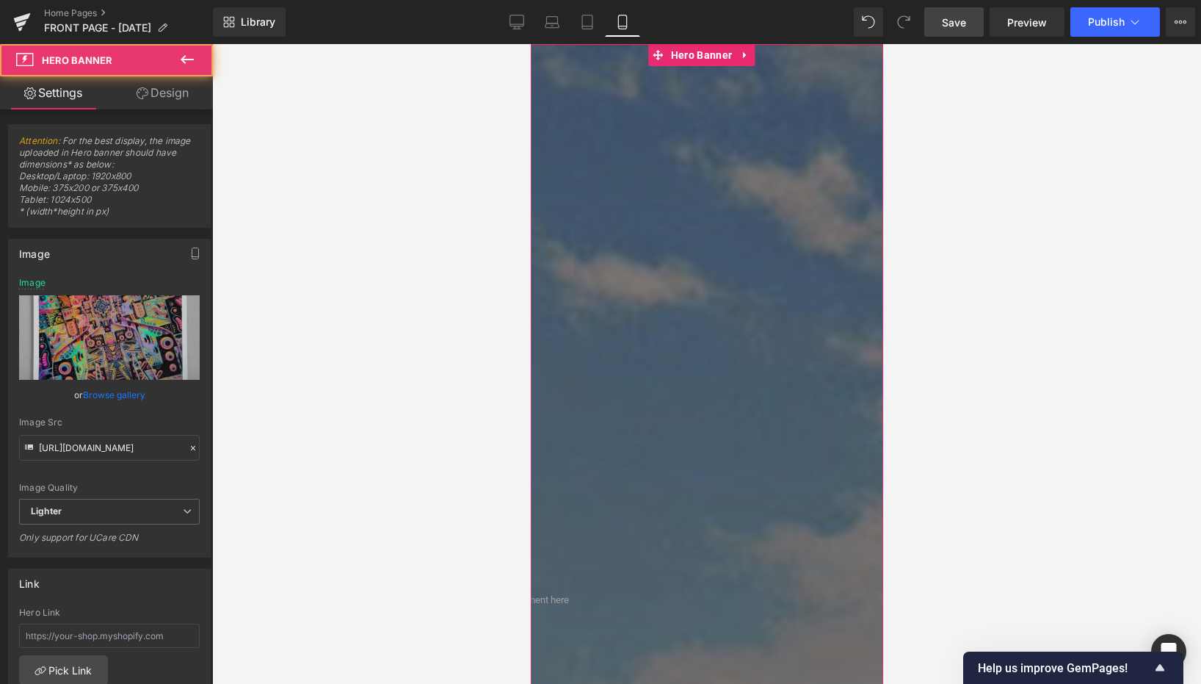
click at [120, 398] on link "Browse gallery" at bounding box center [114, 395] width 62 height 26
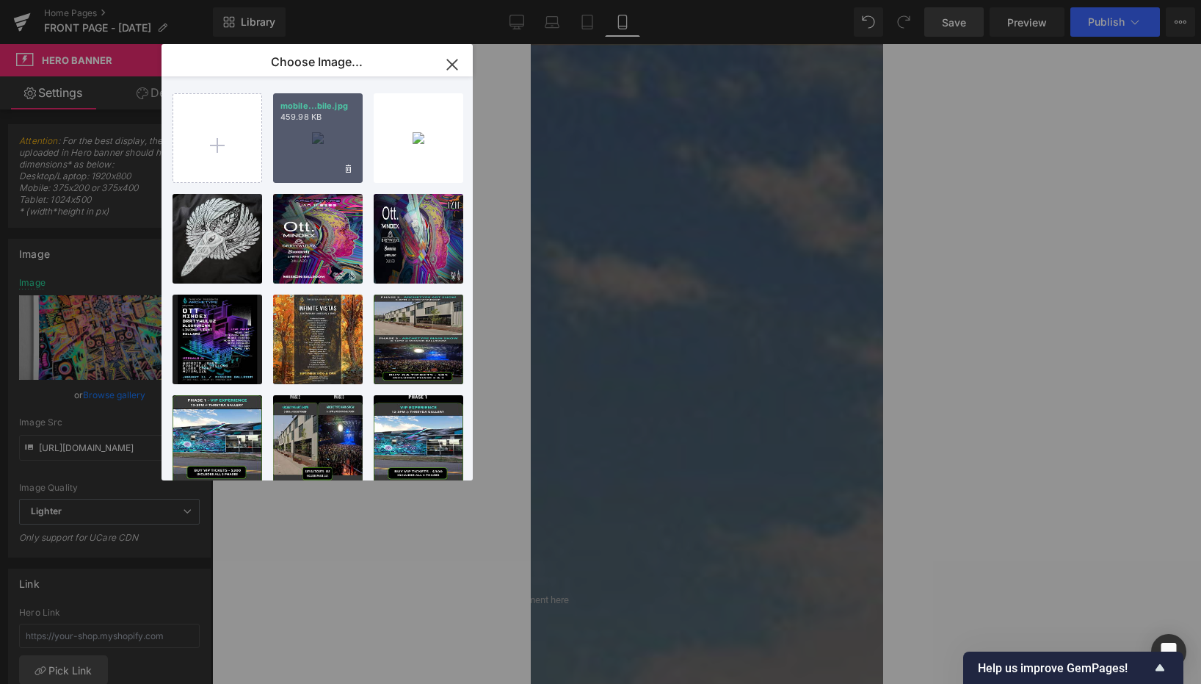
click at [305, 131] on div "mobile...bile.jpg 459.98 KB" at bounding box center [318, 138] width 90 height 90
type input "[URL][DOMAIN_NAME]"
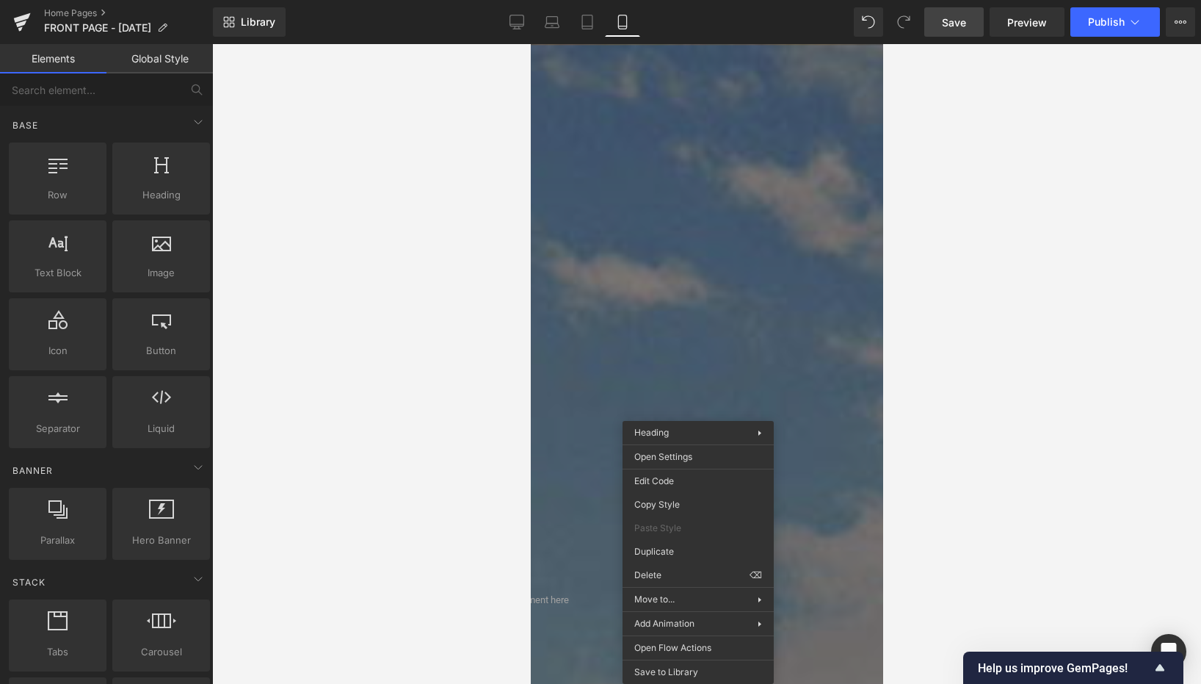
drag, startPoint x: 1201, startPoint y: 613, endPoint x: 671, endPoint y: 569, distance: 531.9
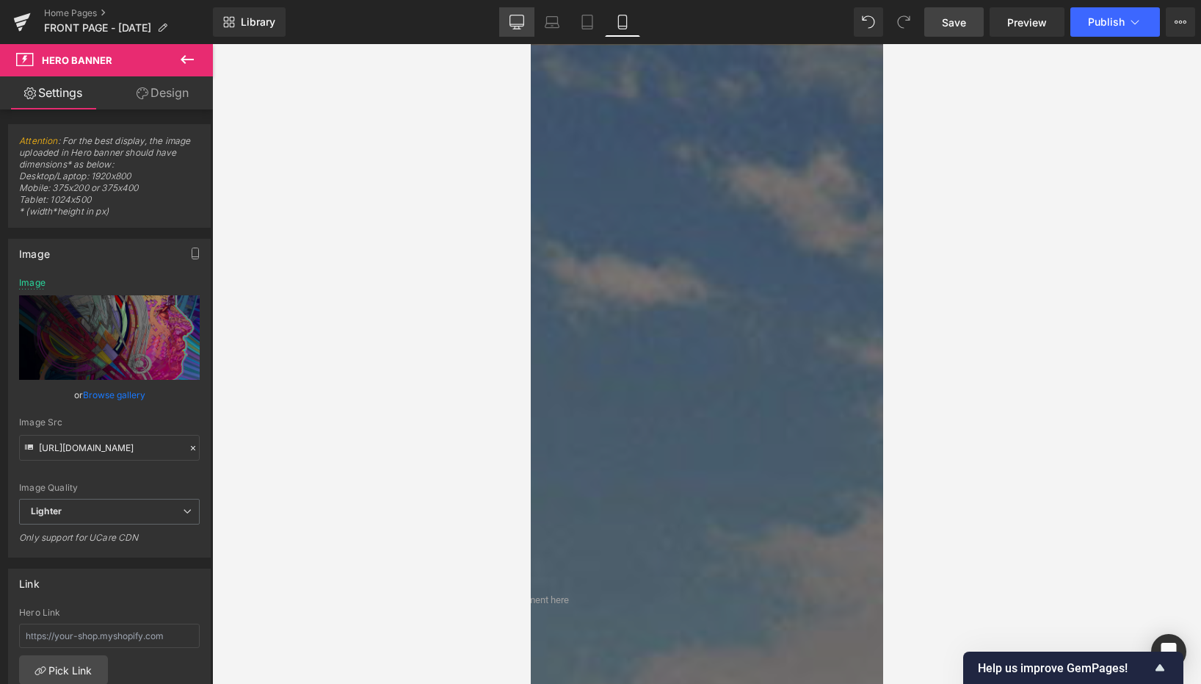
click at [510, 12] on link "Desktop" at bounding box center [516, 21] width 35 height 29
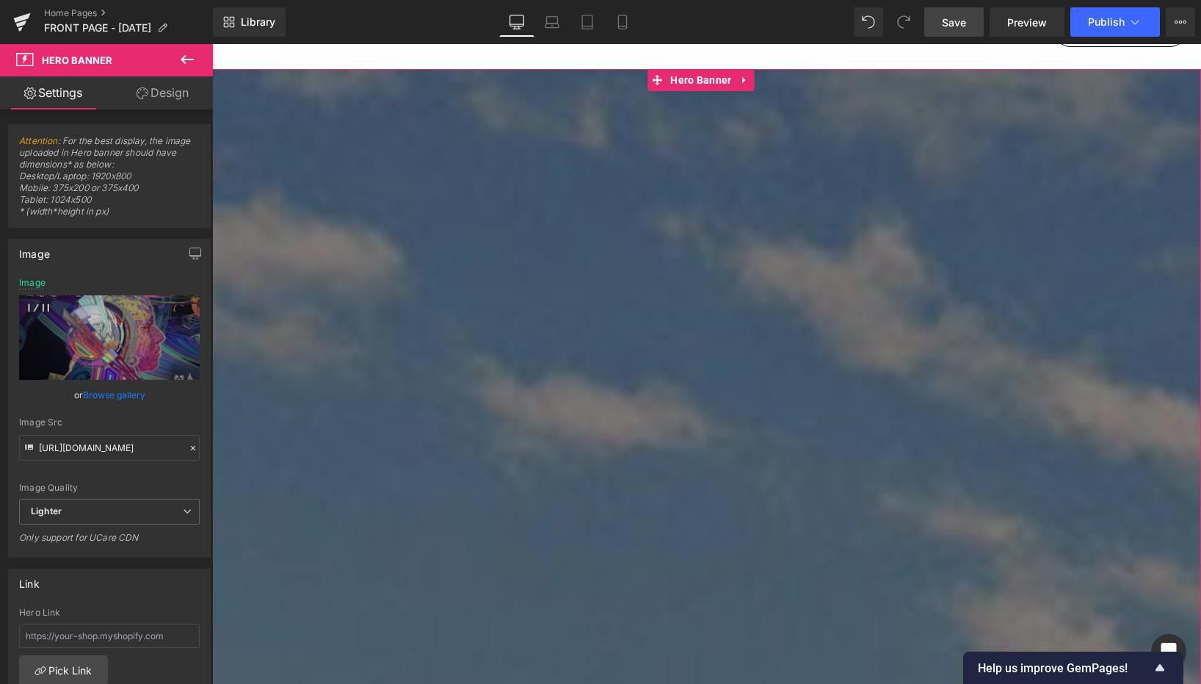
scroll to position [76, 0]
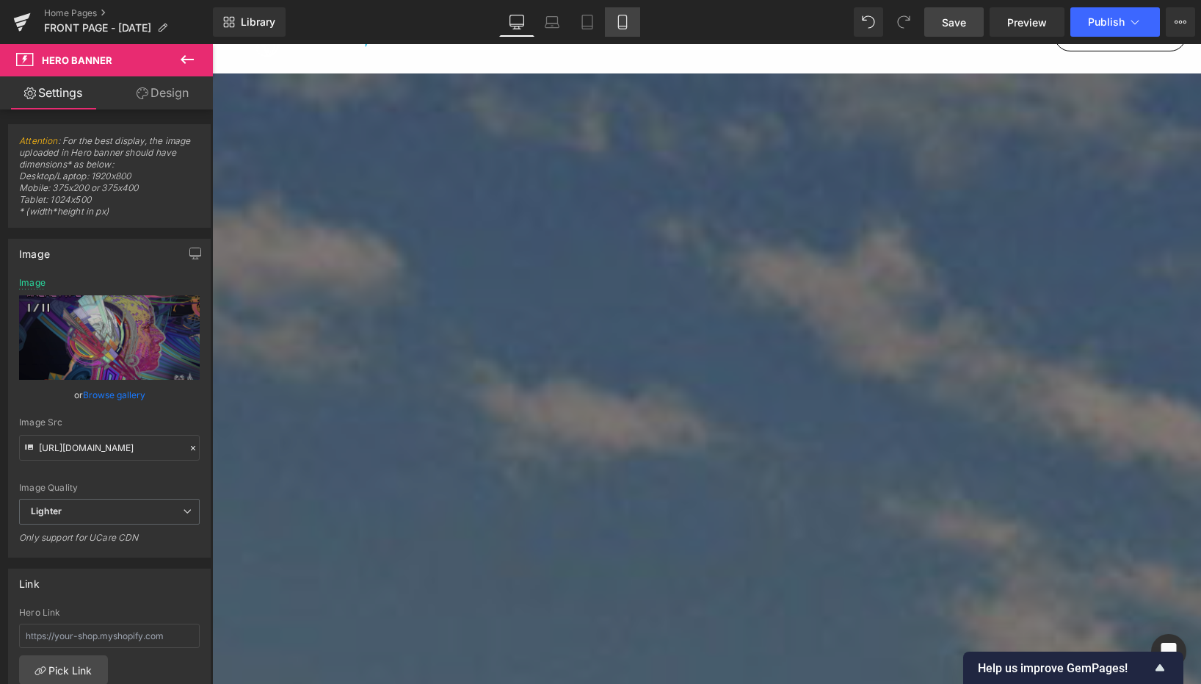
click at [620, 15] on icon at bounding box center [622, 22] width 15 height 15
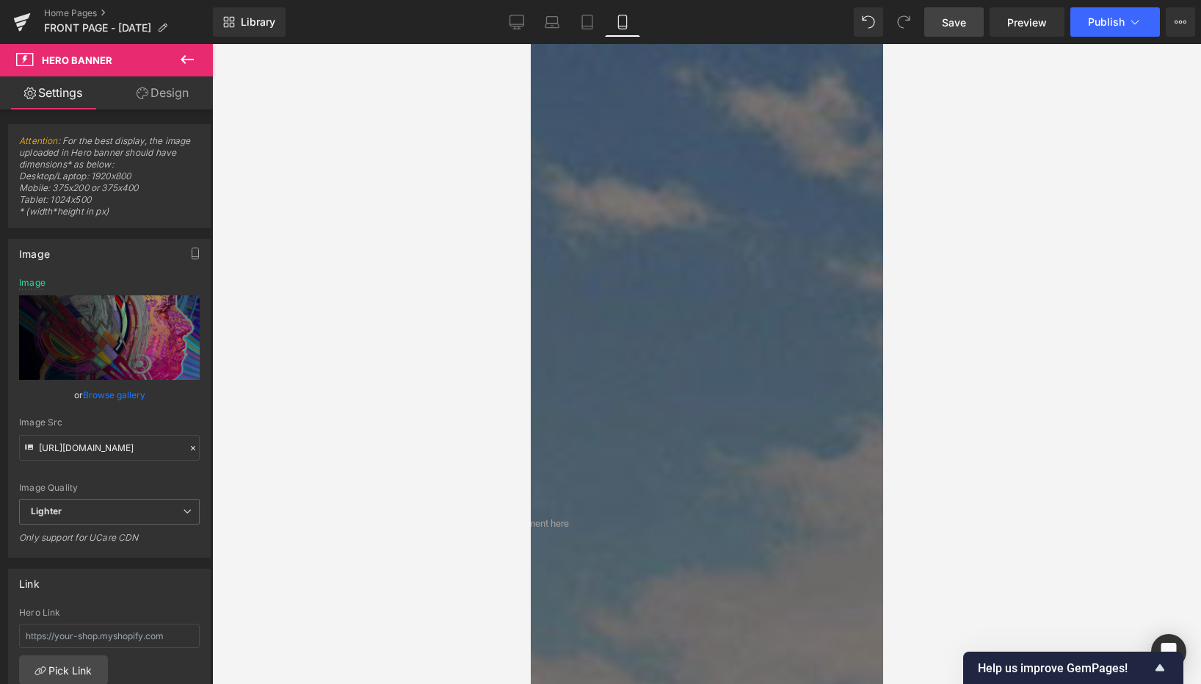
scroll to position [0, 0]
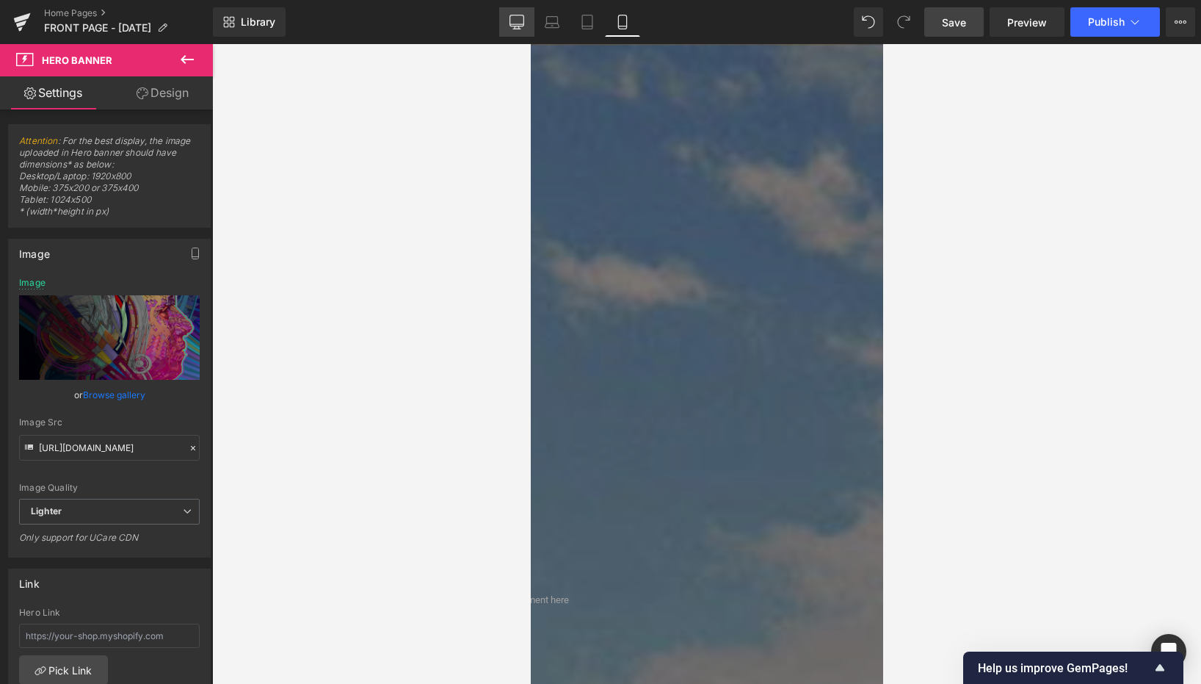
click at [513, 15] on icon at bounding box center [517, 20] width 14 height 11
type input "[URL][DOMAIN_NAME]"
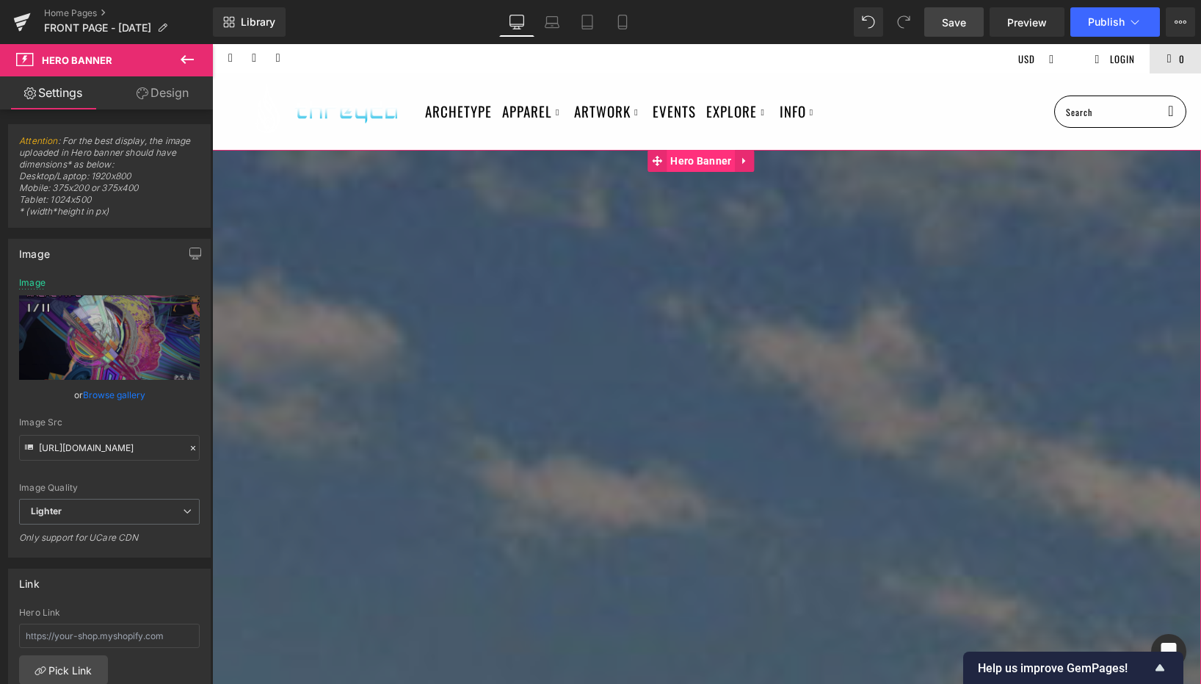
click at [695, 162] on span "Hero Banner" at bounding box center [701, 161] width 68 height 22
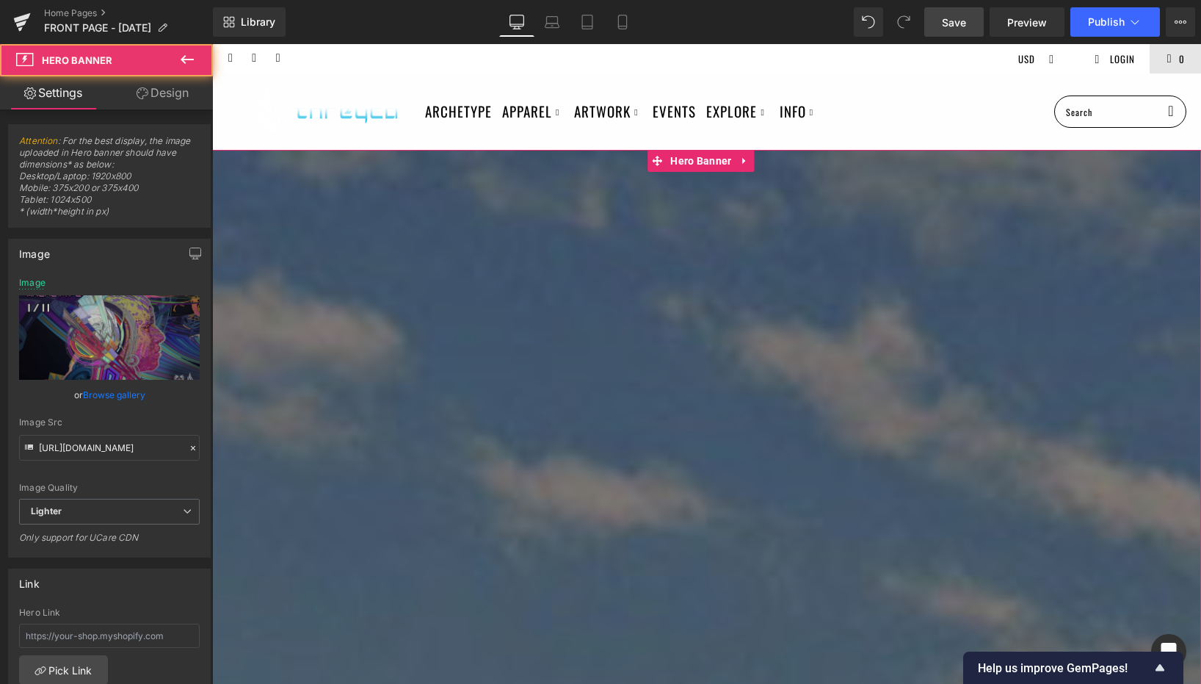
click at [98, 390] on link "Browse gallery" at bounding box center [114, 395] width 62 height 26
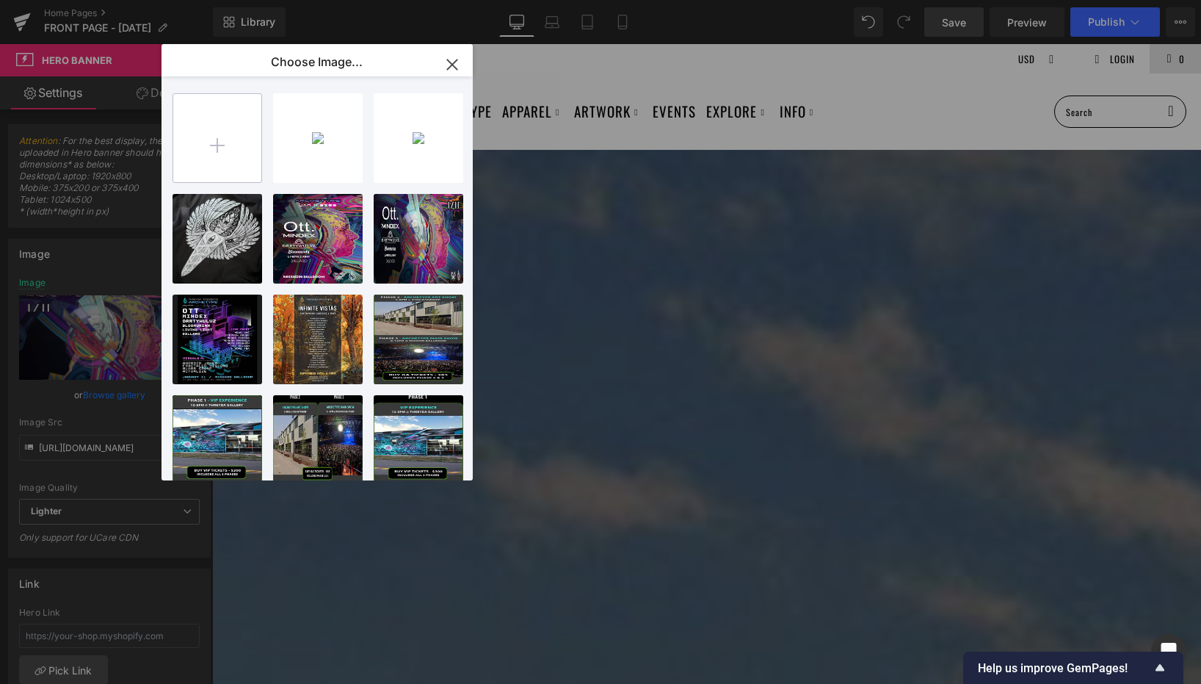
click at [224, 140] on input "file" at bounding box center [217, 138] width 88 height 88
type input "C:\fakepath\color.jpg"
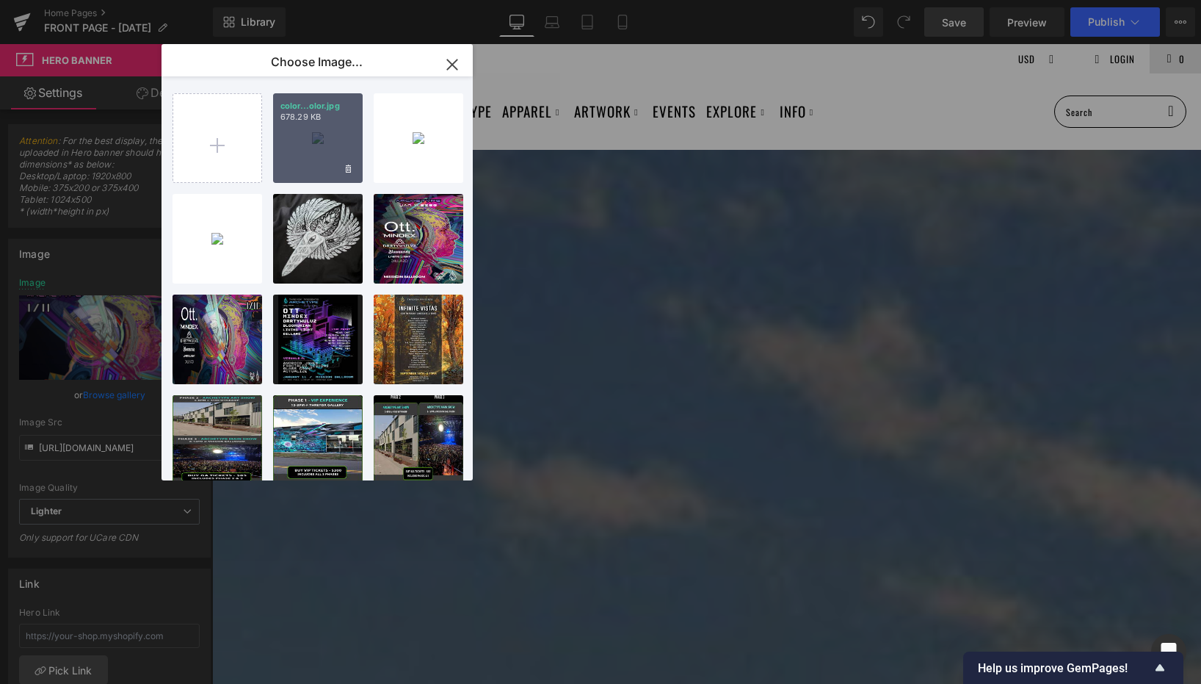
click at [308, 128] on div "color...olor.jpg 678.29 KB" at bounding box center [318, 138] width 90 height 90
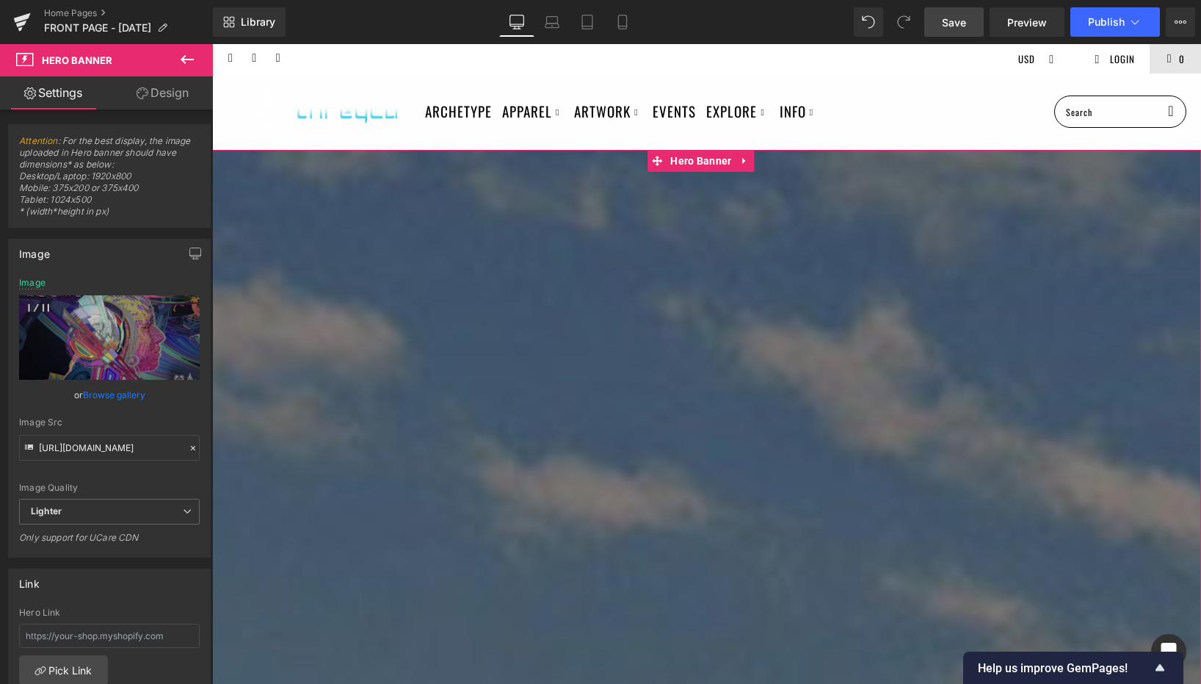
click at [117, 394] on link "Browse gallery" at bounding box center [114, 395] width 62 height 26
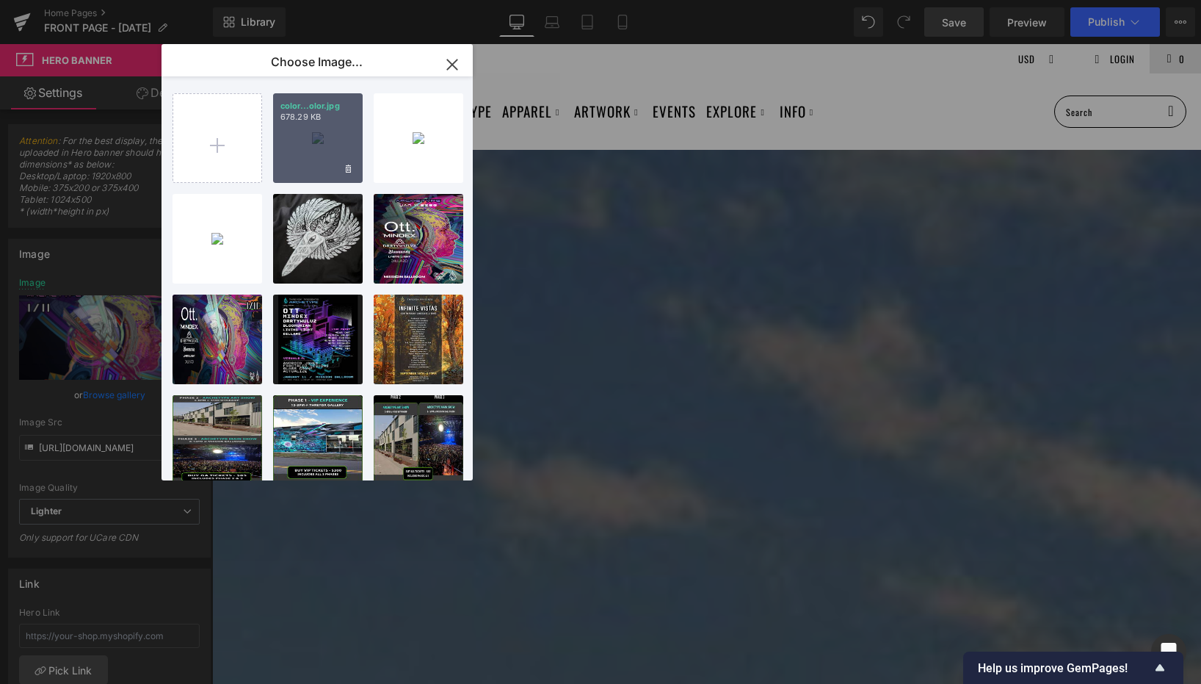
click at [319, 156] on div "color...olor.jpg 678.29 KB" at bounding box center [318, 138] width 90 height 90
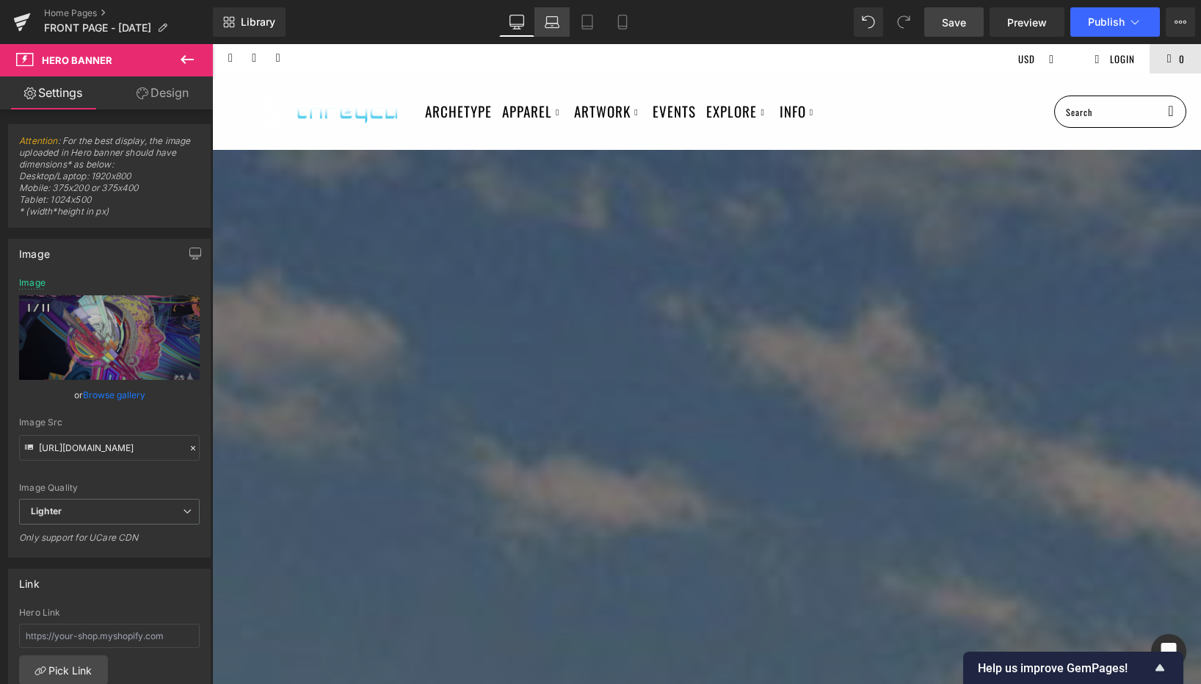
click at [549, 19] on icon at bounding box center [552, 22] width 15 height 15
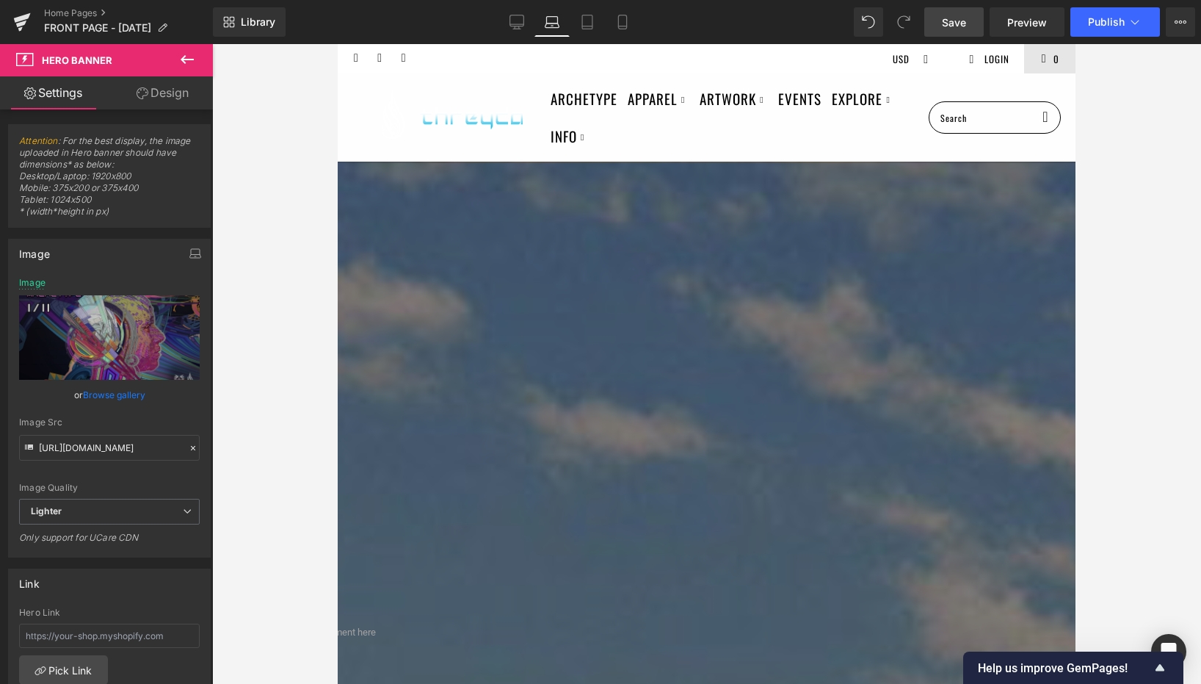
scroll to position [11, 0]
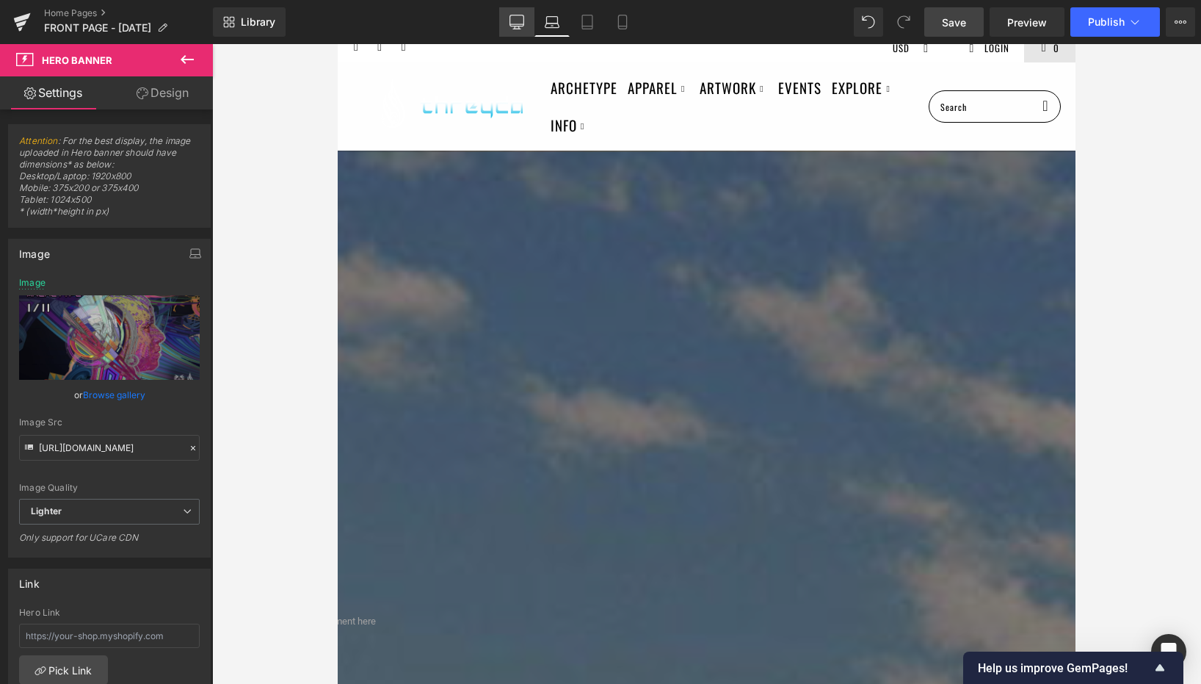
click at [529, 21] on link "Desktop" at bounding box center [516, 21] width 35 height 29
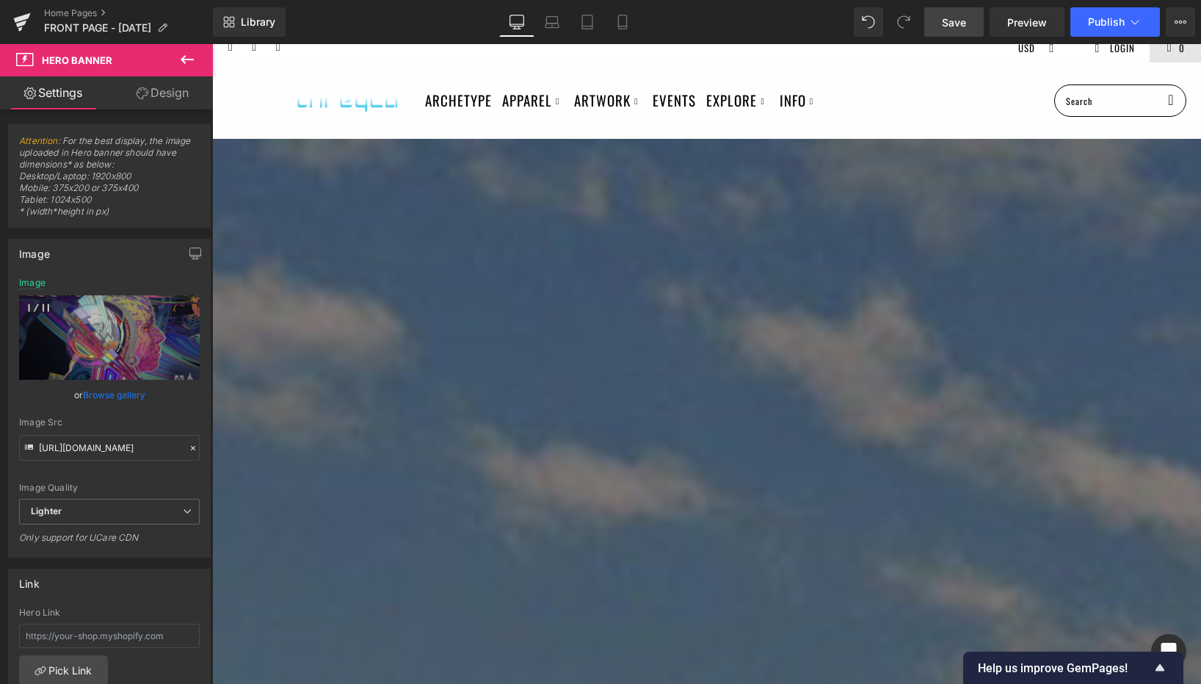
scroll to position [0, 0]
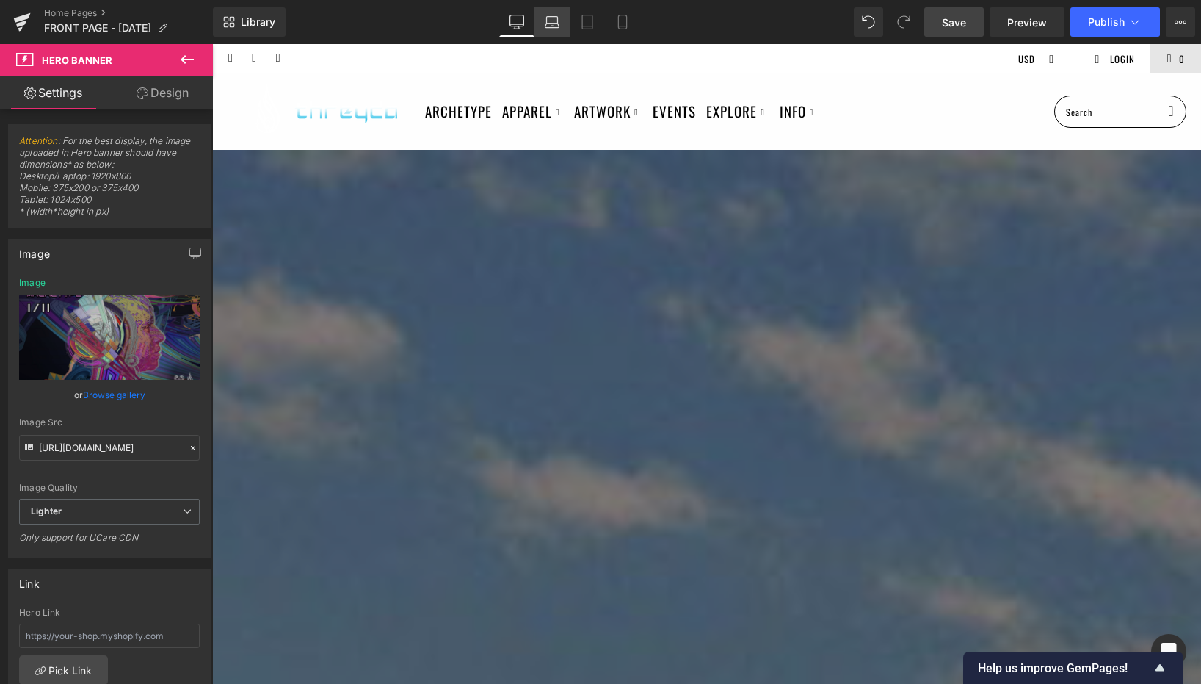
click at [557, 17] on icon at bounding box center [552, 20] width 11 height 7
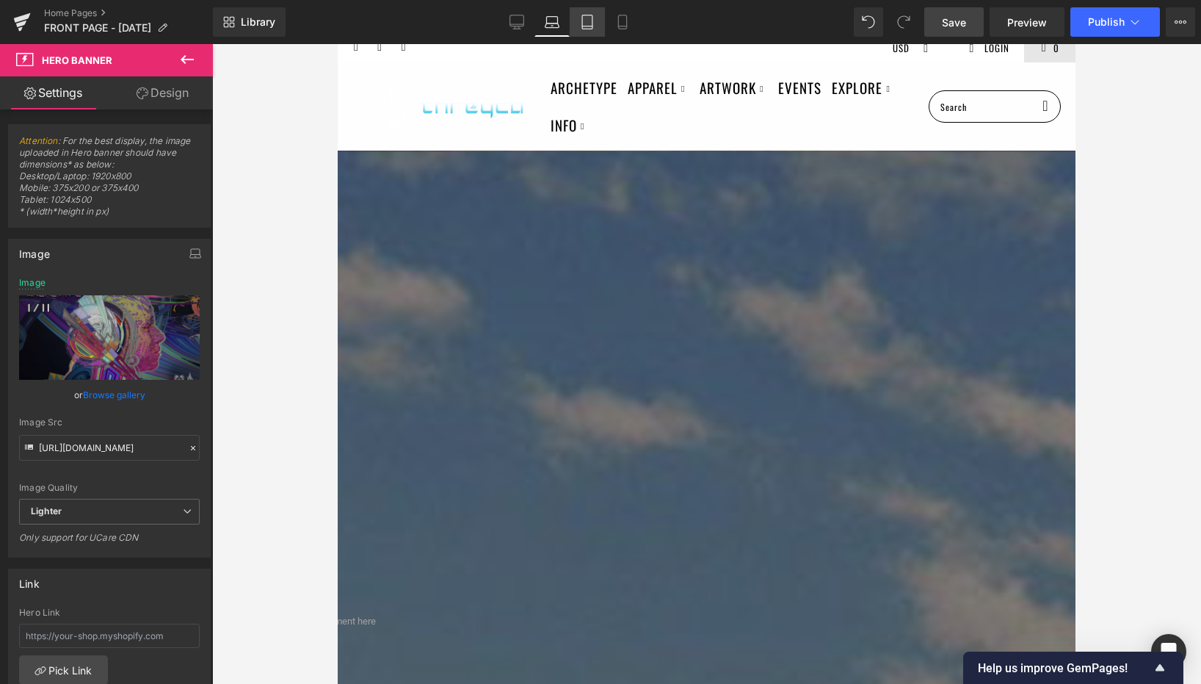
click at [598, 15] on link "Tablet" at bounding box center [587, 21] width 35 height 29
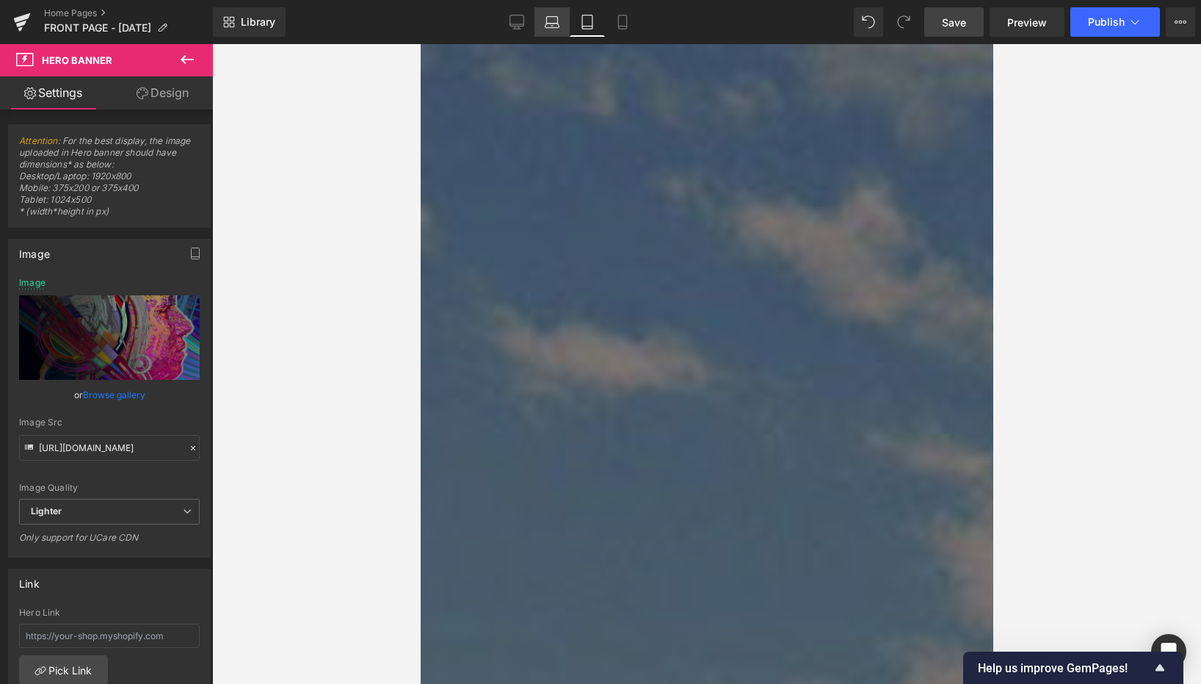
click at [565, 21] on link "Laptop" at bounding box center [552, 21] width 35 height 29
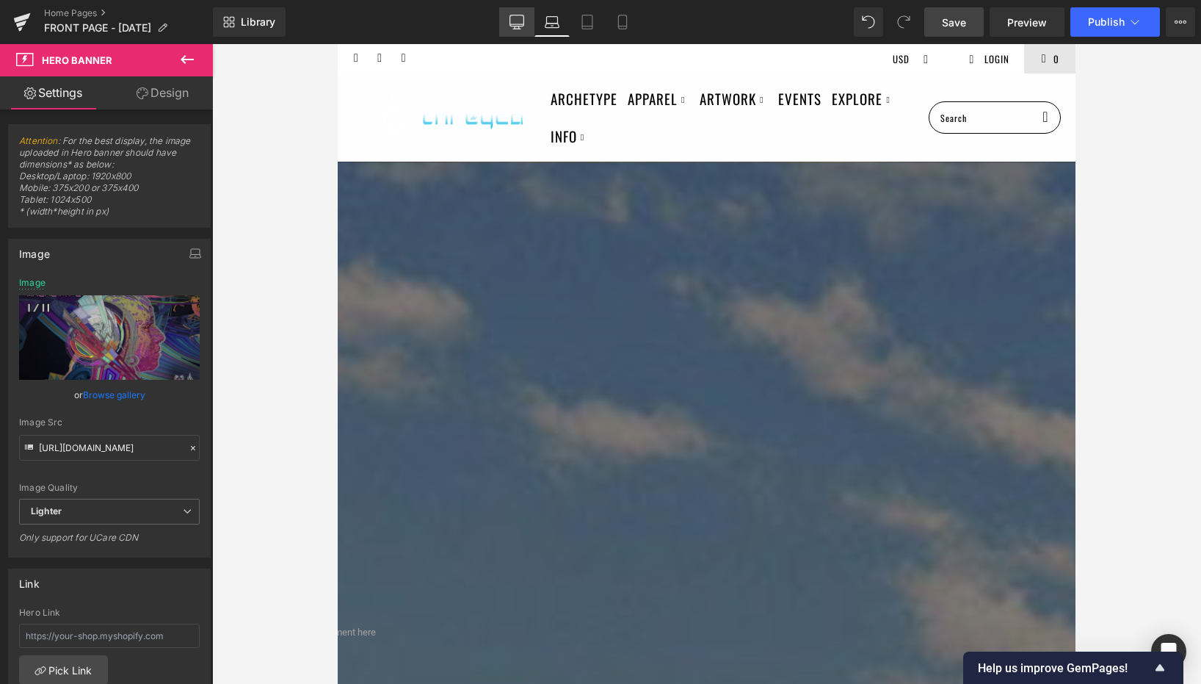
click at [529, 23] on link "Desktop" at bounding box center [516, 21] width 35 height 29
type input "[URL][DOMAIN_NAME]"
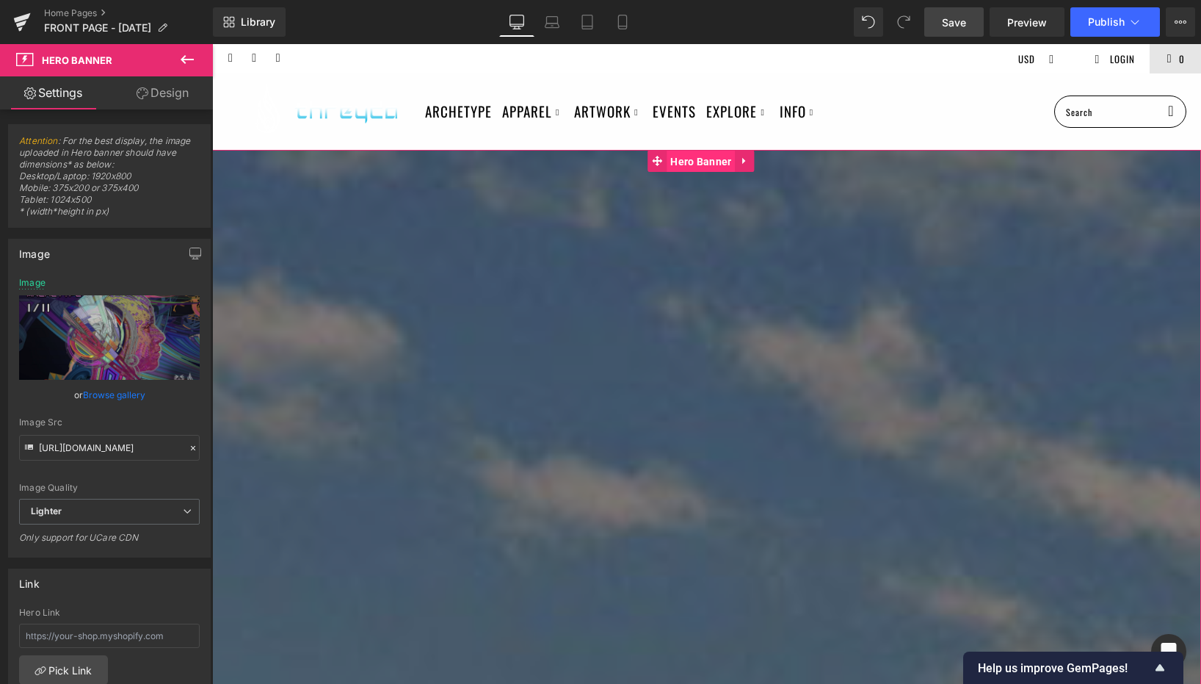
click at [701, 160] on span "Hero Banner" at bounding box center [701, 162] width 68 height 22
click at [83, 390] on link "Browse gallery" at bounding box center [114, 395] width 62 height 26
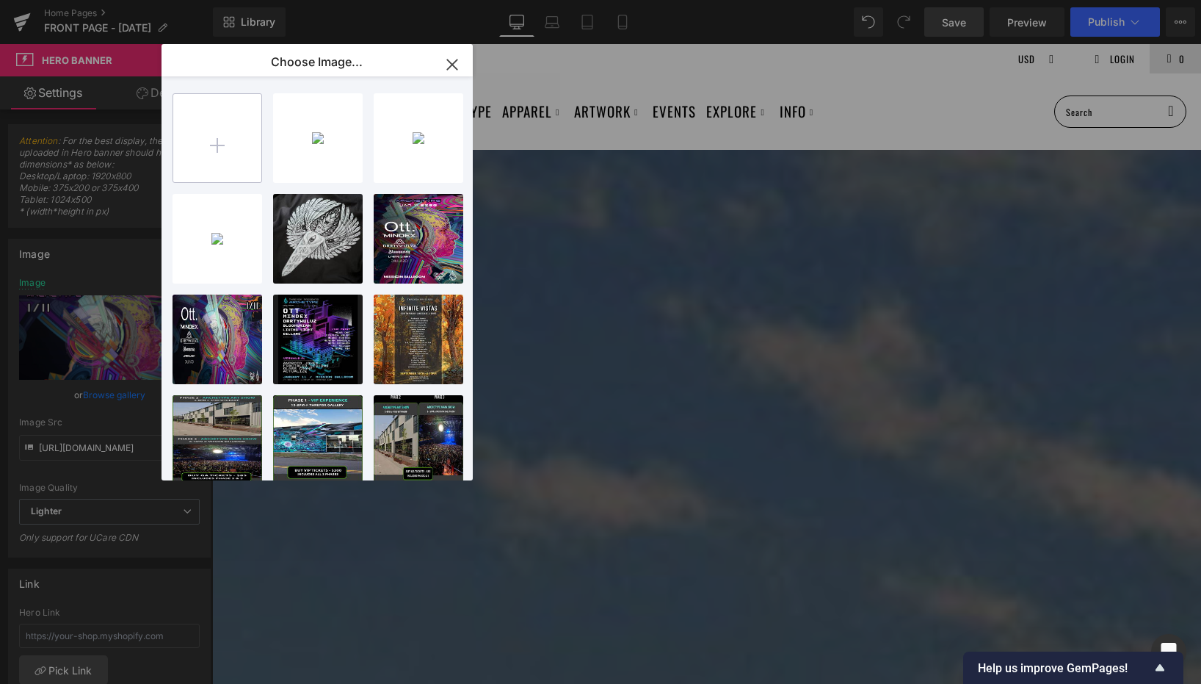
click at [216, 152] on input "file" at bounding box center [217, 138] width 88 height 88
type input "C:\fakepath\colo2..jpg"
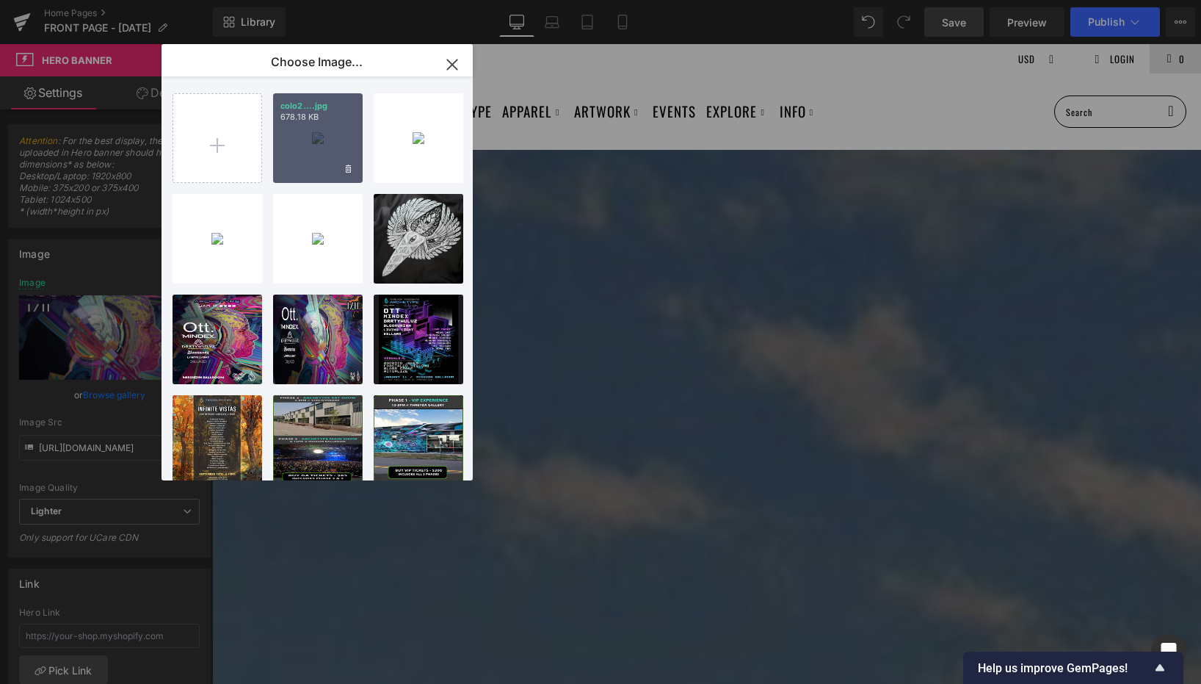
click at [318, 125] on div "colo2....jpg 678.18 KB" at bounding box center [318, 138] width 90 height 90
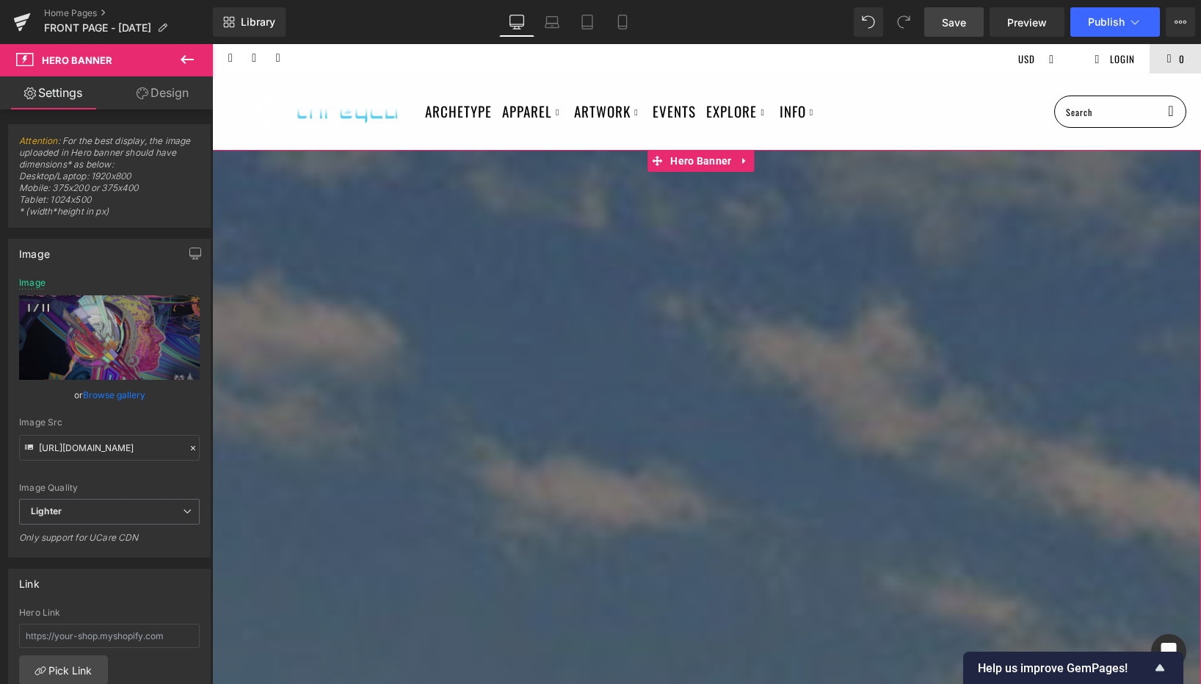
click at [125, 394] on link "Browse gallery" at bounding box center [114, 395] width 62 height 26
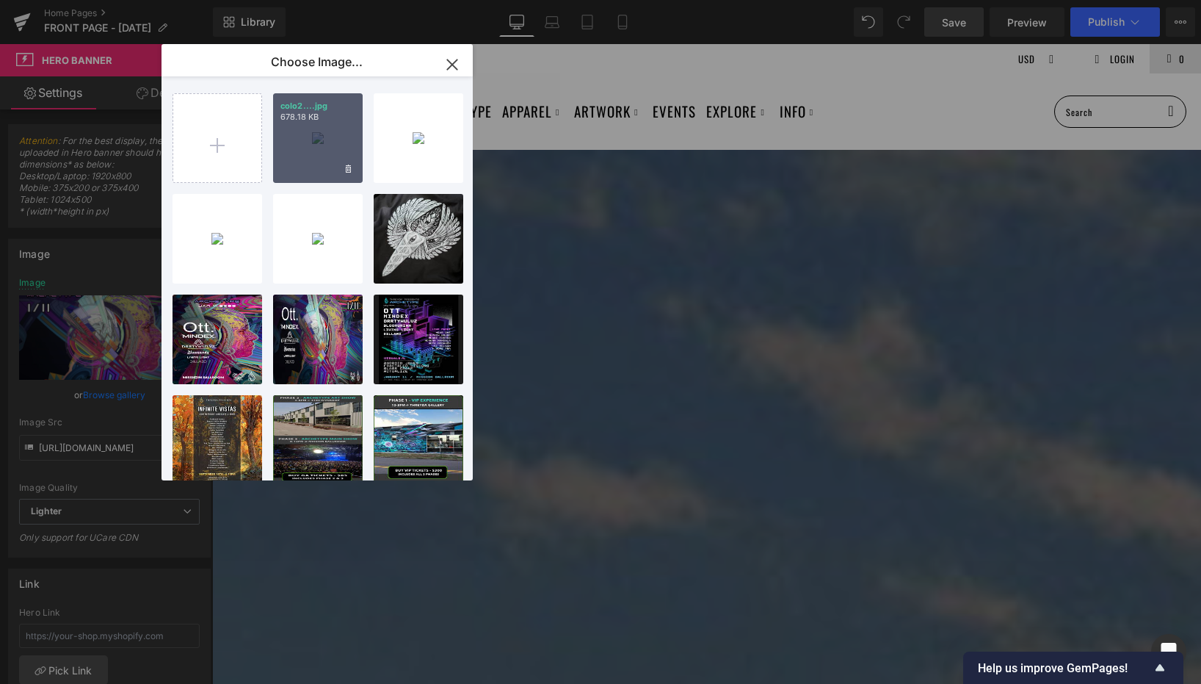
click at [308, 148] on div "colo2....jpg 678.18 KB" at bounding box center [318, 138] width 90 height 90
type input "[URL][DOMAIN_NAME]"
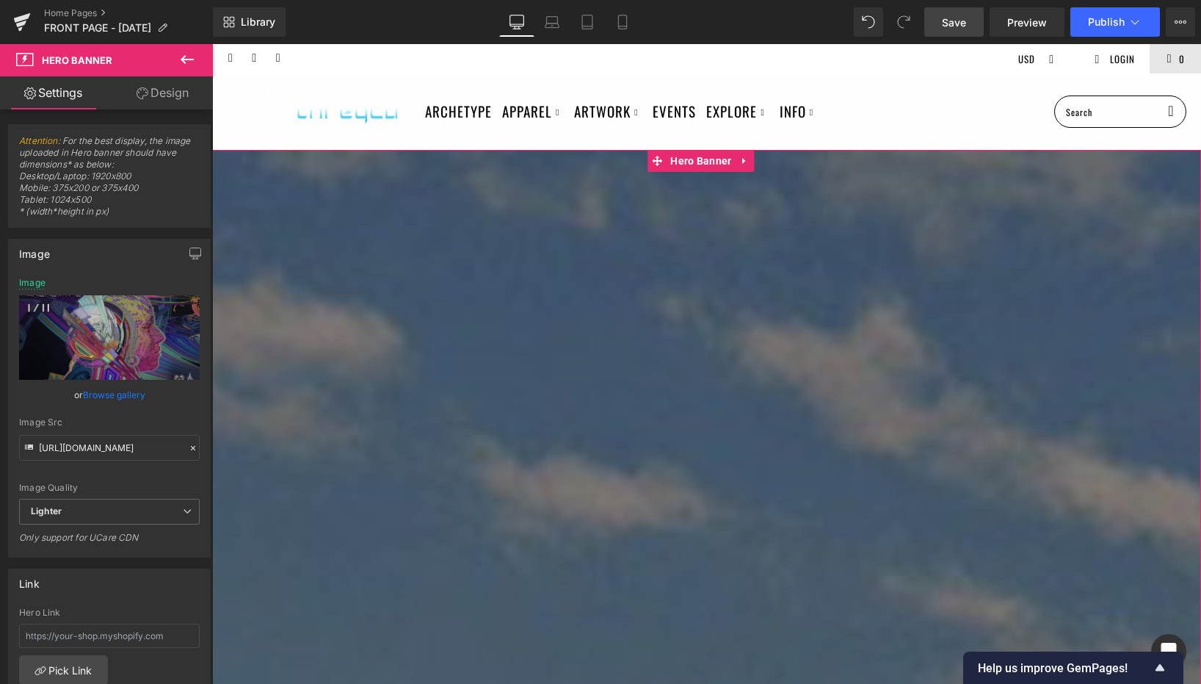
click at [109, 389] on link "Browse gallery" at bounding box center [114, 395] width 62 height 26
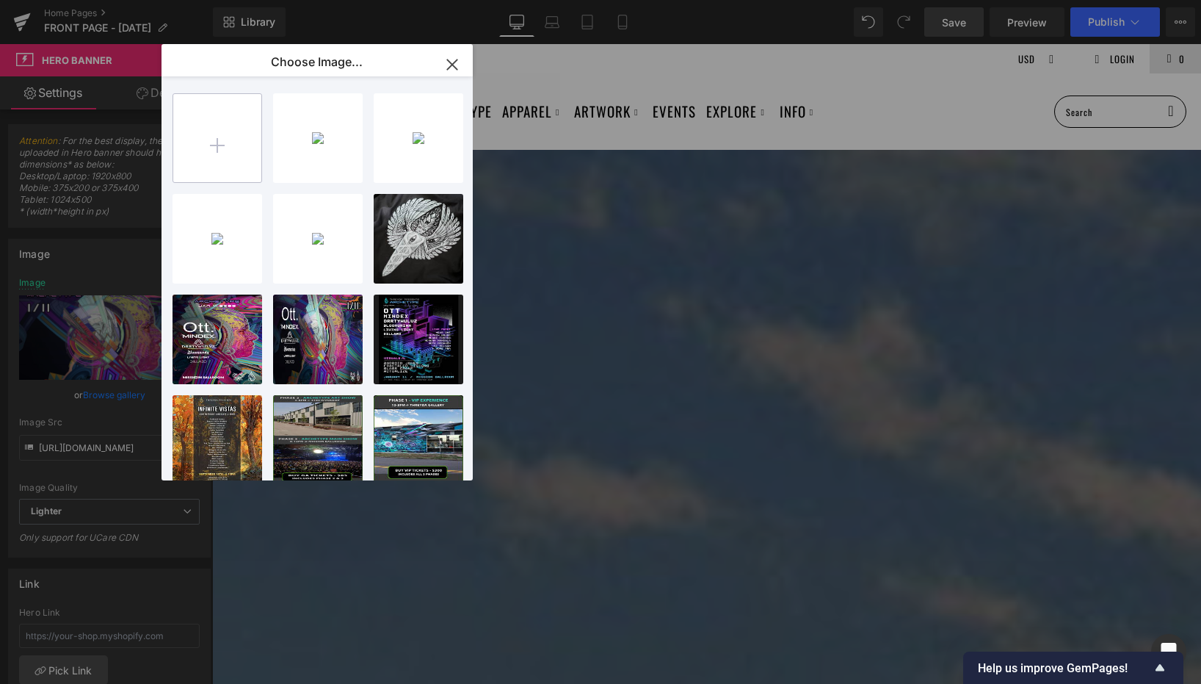
click at [238, 141] on input "file" at bounding box center [217, 138] width 88 height 88
type input "C:\fakepath\colo2..jpg"
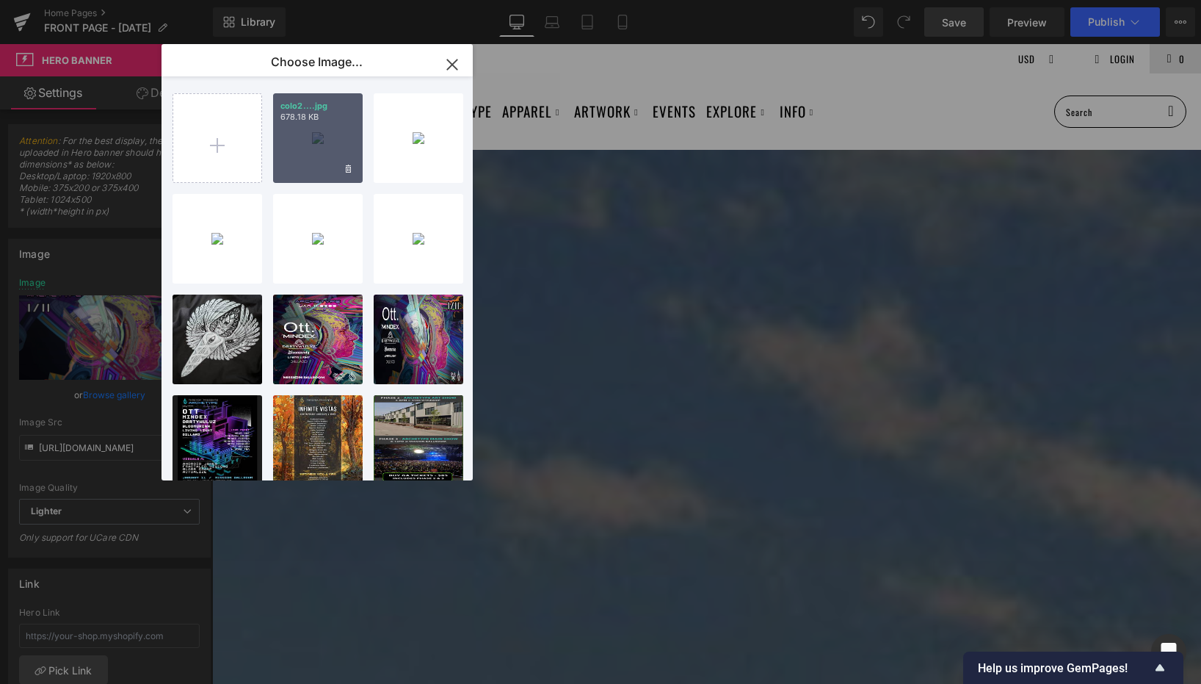
click at [328, 137] on div "colo2....jpg 678.18 KB" at bounding box center [318, 138] width 90 height 90
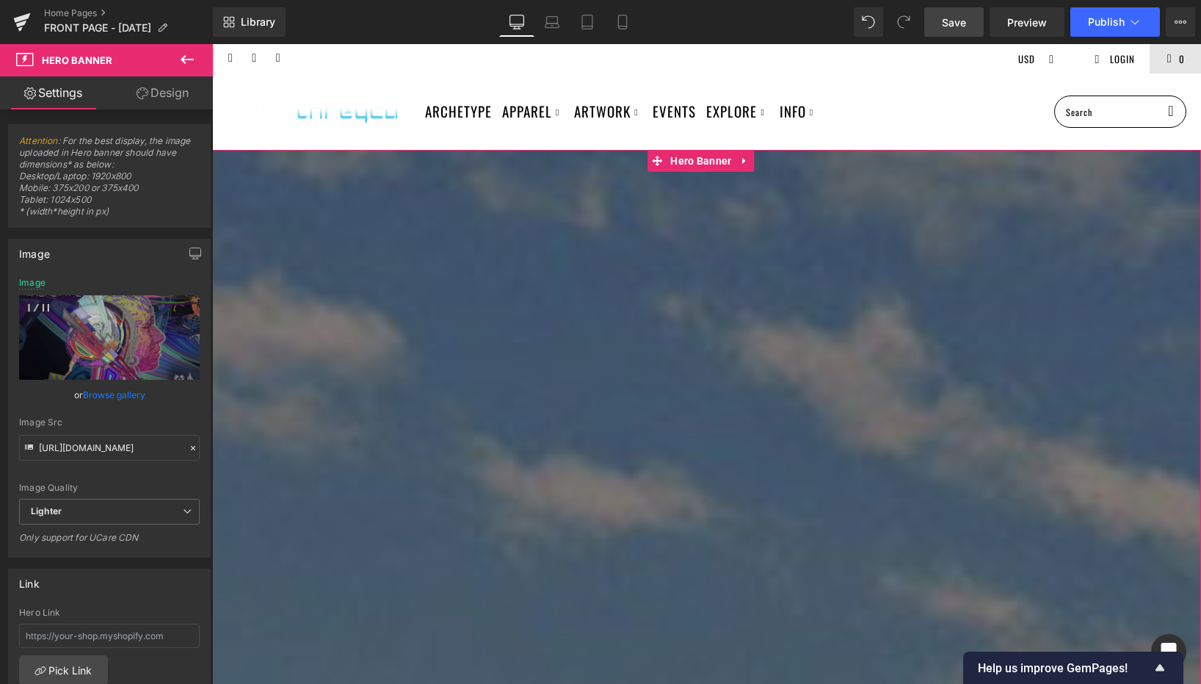
click at [112, 397] on link "Browse gallery" at bounding box center [114, 395] width 62 height 26
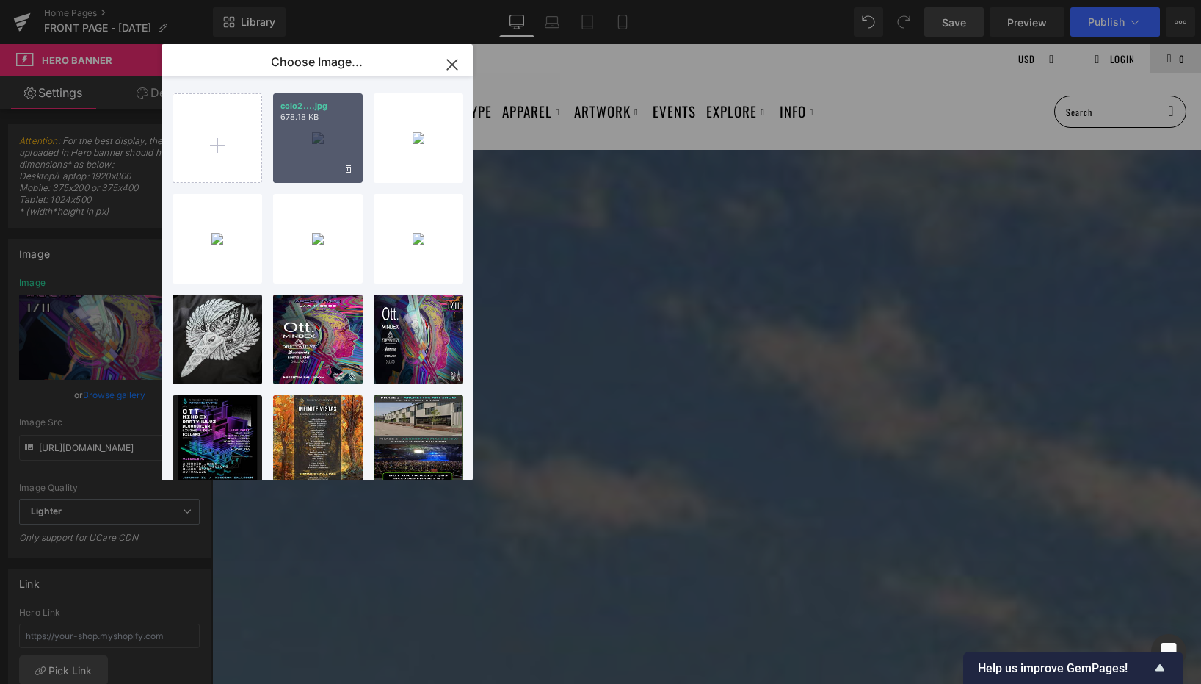
click at [325, 137] on div "colo2....jpg 678.18 KB" at bounding box center [318, 138] width 90 height 90
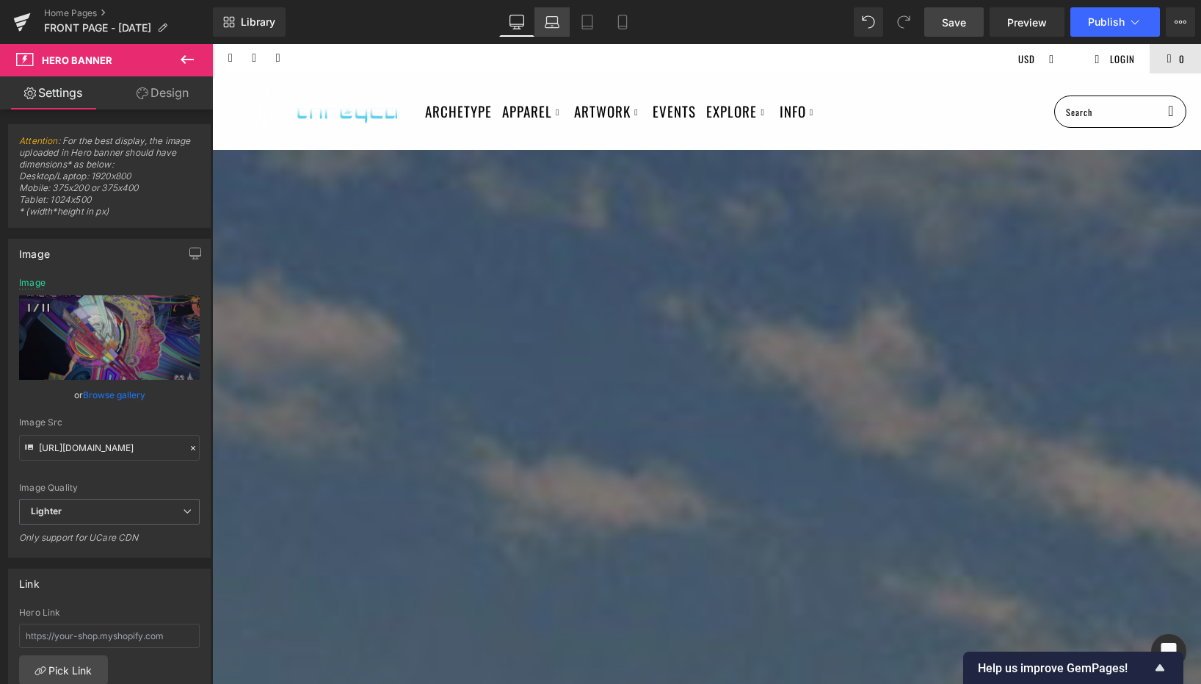
click at [551, 22] on icon at bounding box center [552, 22] width 15 height 15
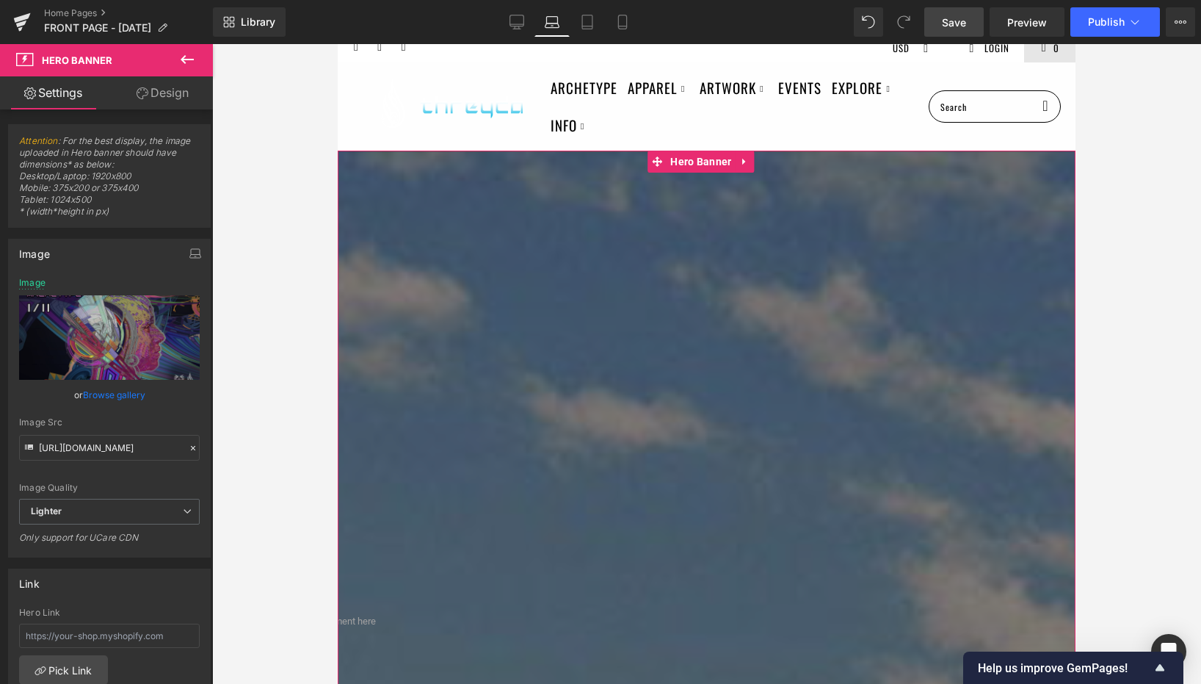
click at [103, 392] on link "Browse gallery" at bounding box center [114, 395] width 62 height 26
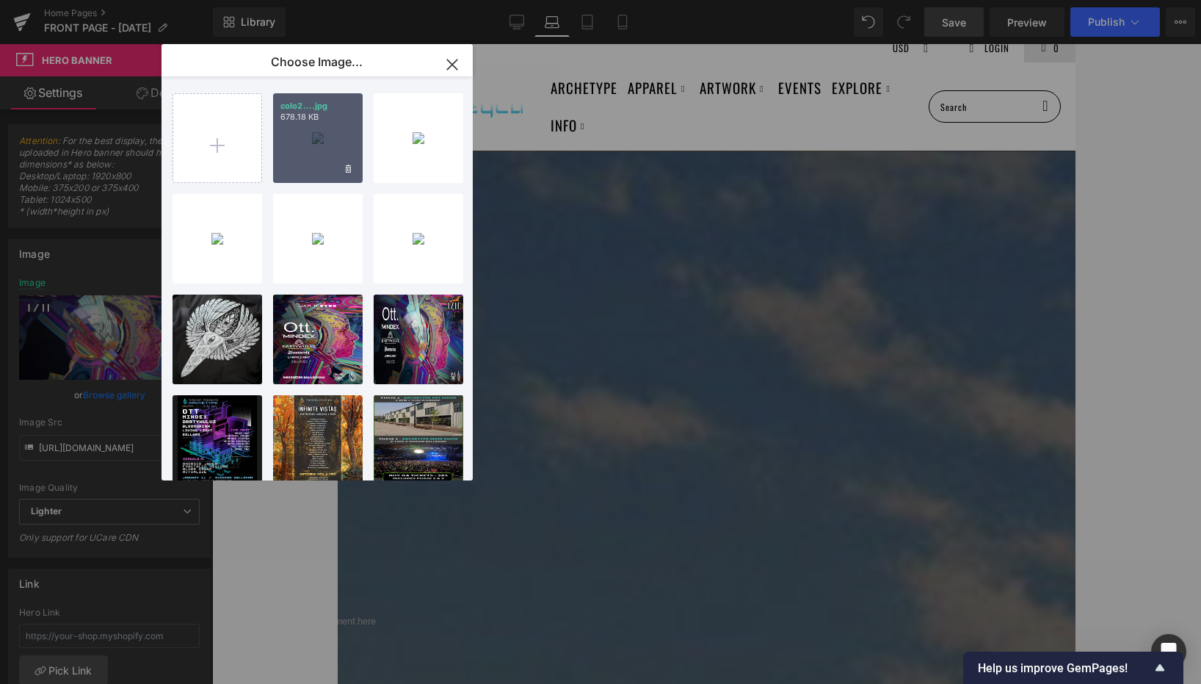
click at [330, 132] on div "colo2....jpg 678.18 KB" at bounding box center [318, 138] width 90 height 90
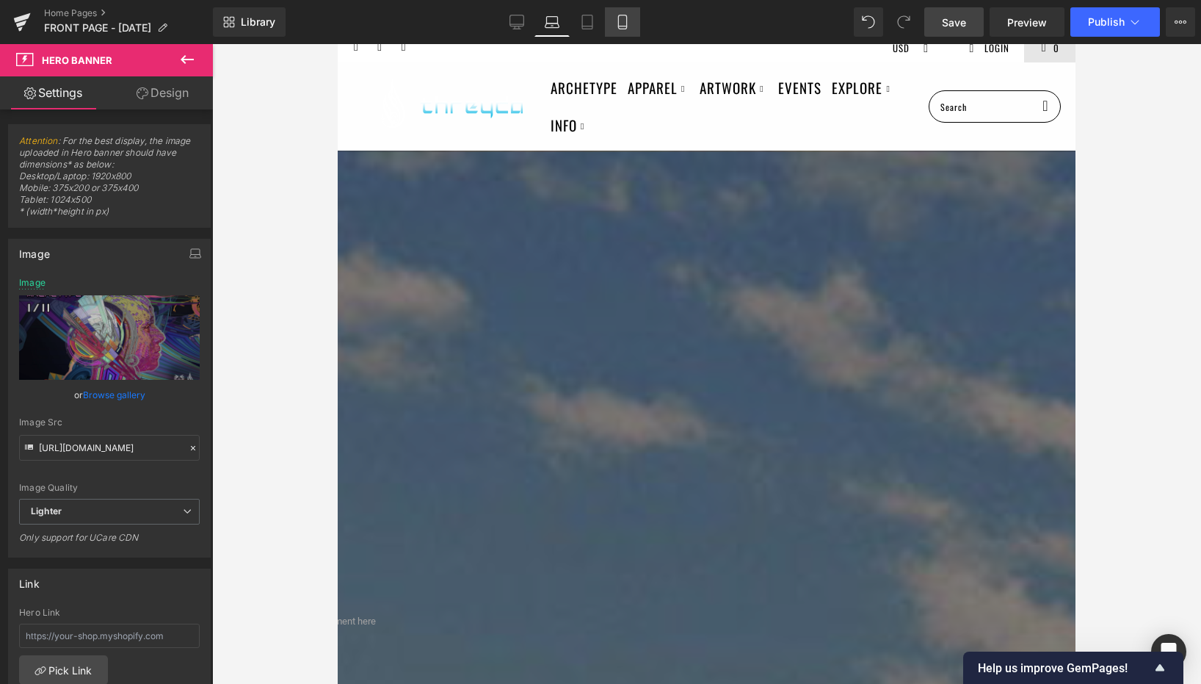
click at [631, 12] on link "Mobile" at bounding box center [622, 21] width 35 height 29
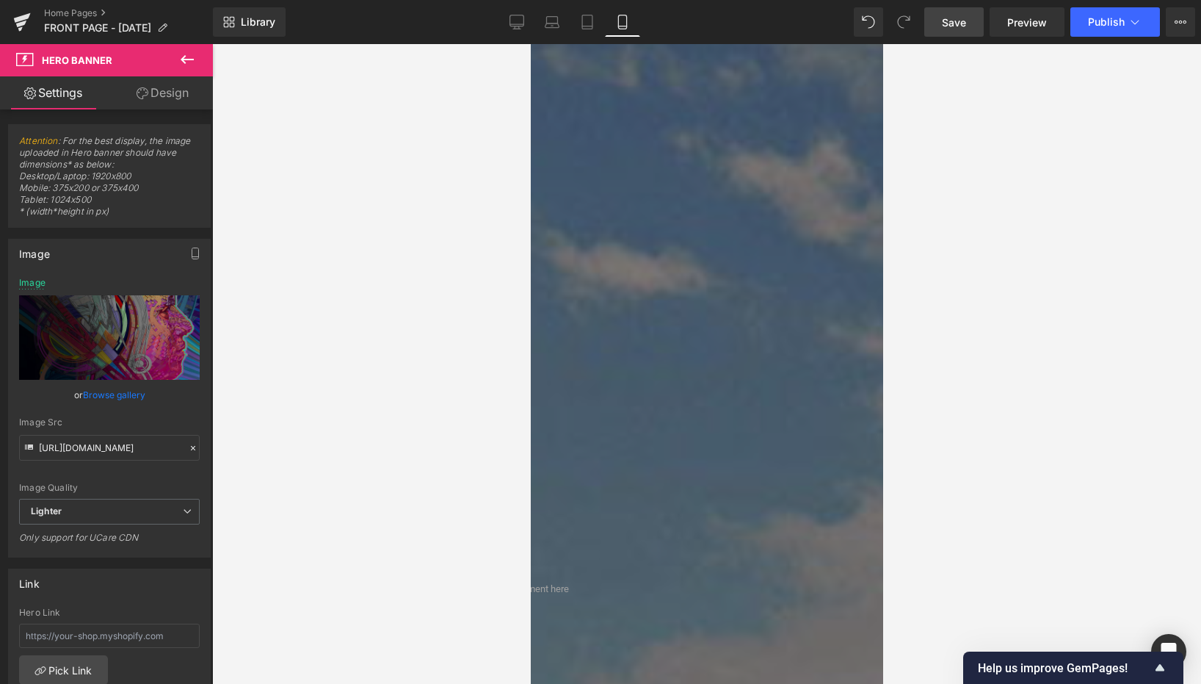
scroll to position [0, 0]
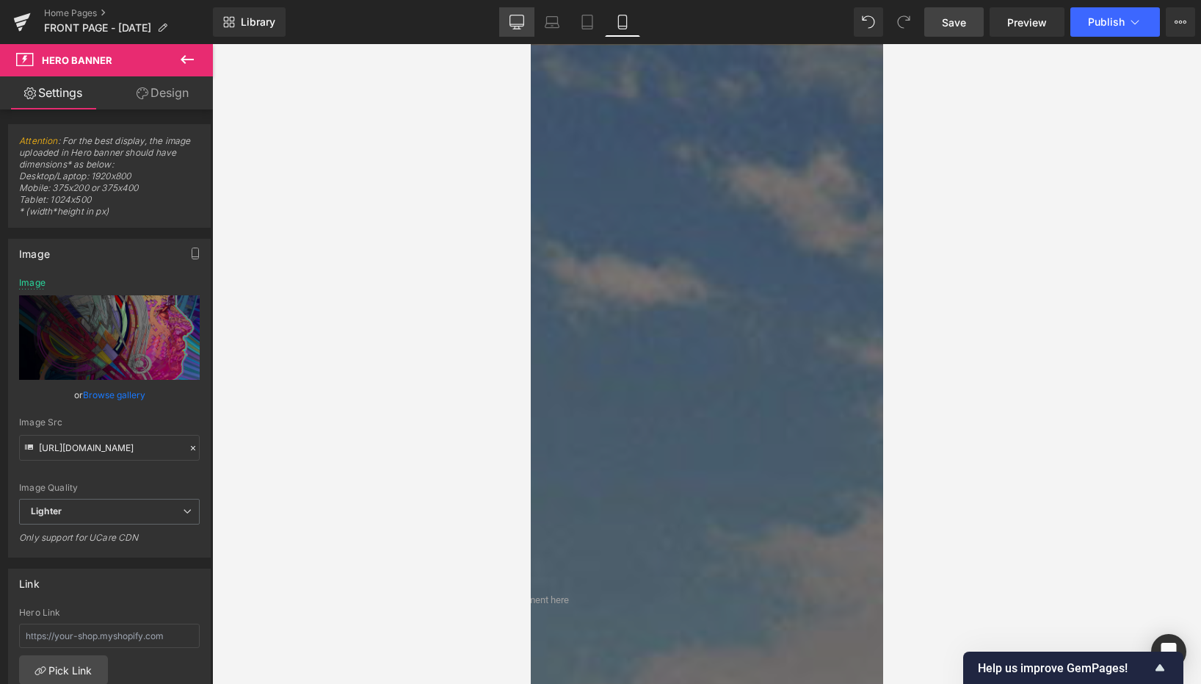
click at [519, 25] on icon at bounding box center [517, 22] width 15 height 15
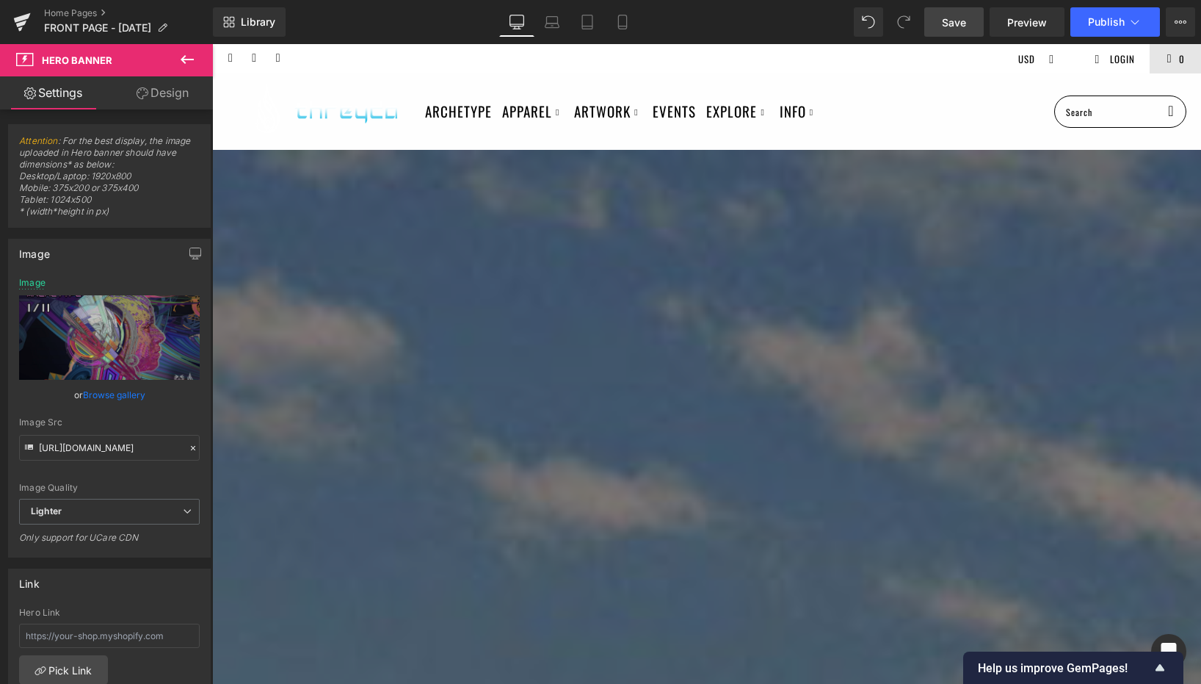
type input "[URL][DOMAIN_NAME]"
click at [1127, 17] on button "Publish" at bounding box center [1116, 21] width 90 height 29
click at [700, 171] on span "Hero Banner" at bounding box center [701, 161] width 68 height 22
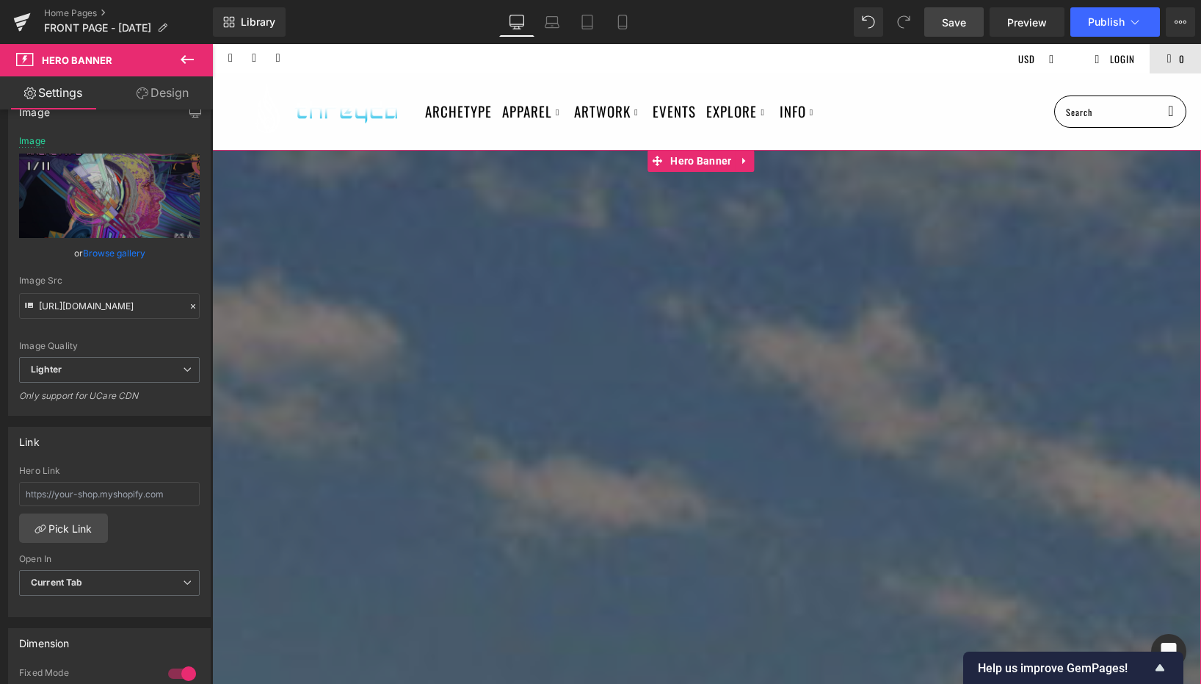
scroll to position [146, 0]
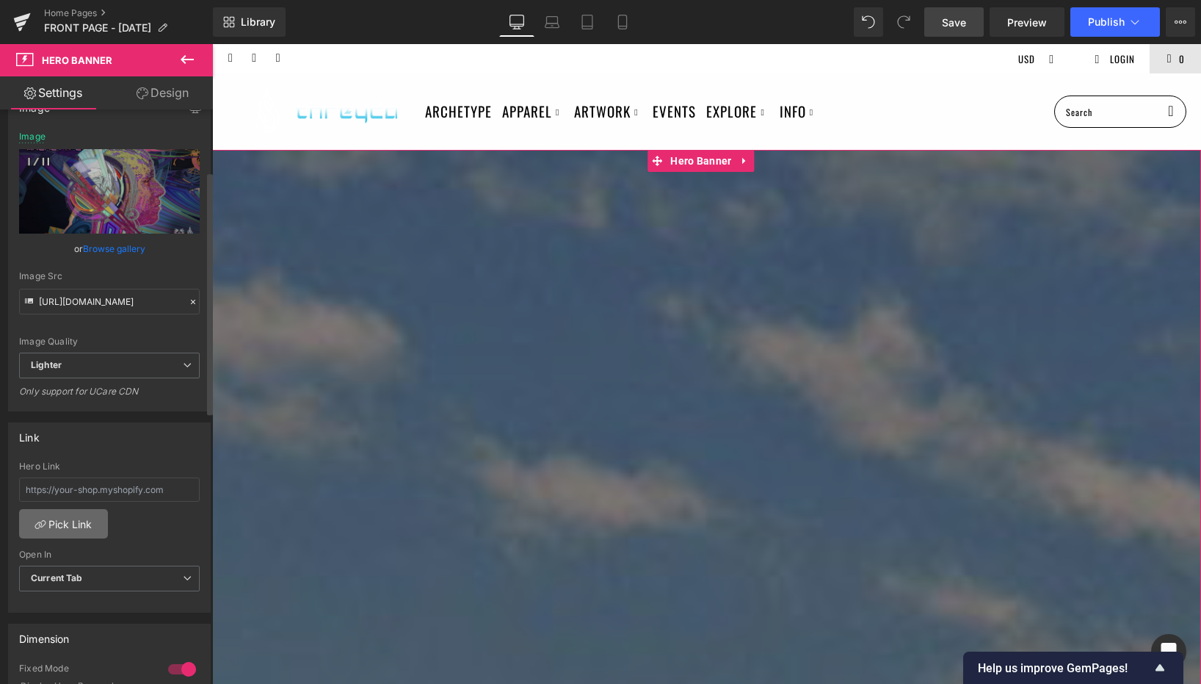
click at [73, 520] on link "Pick Link" at bounding box center [63, 523] width 89 height 29
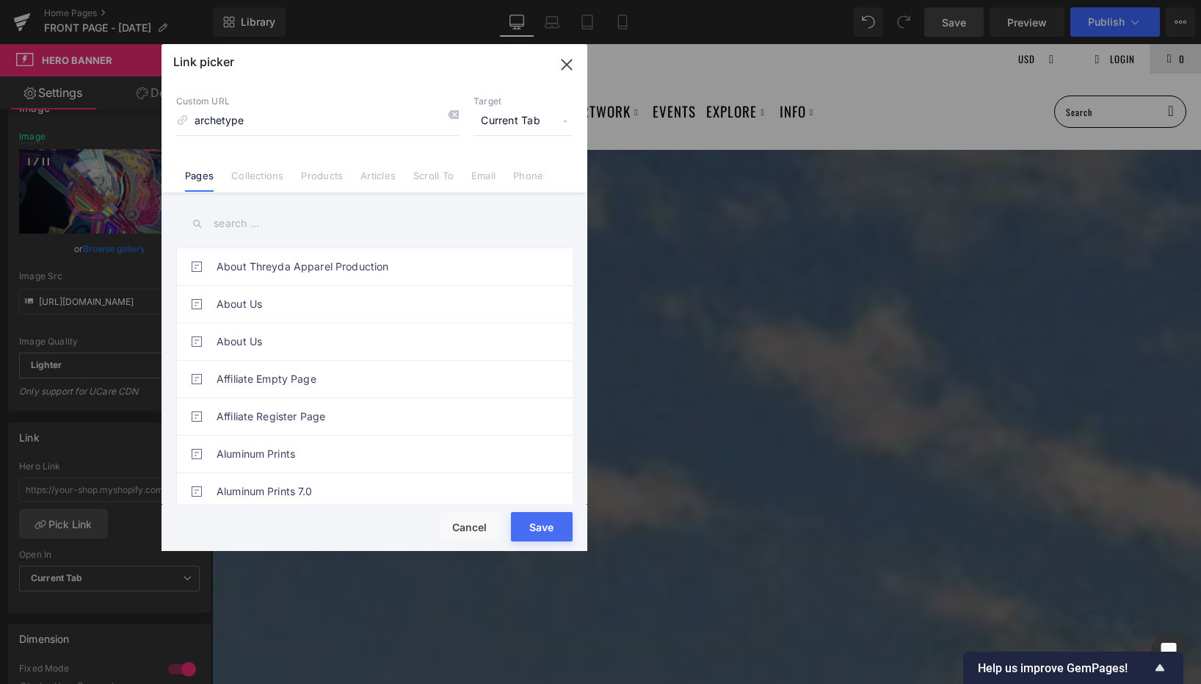
type input "archetype"
click at [288, 223] on input "text" at bounding box center [374, 223] width 396 height 33
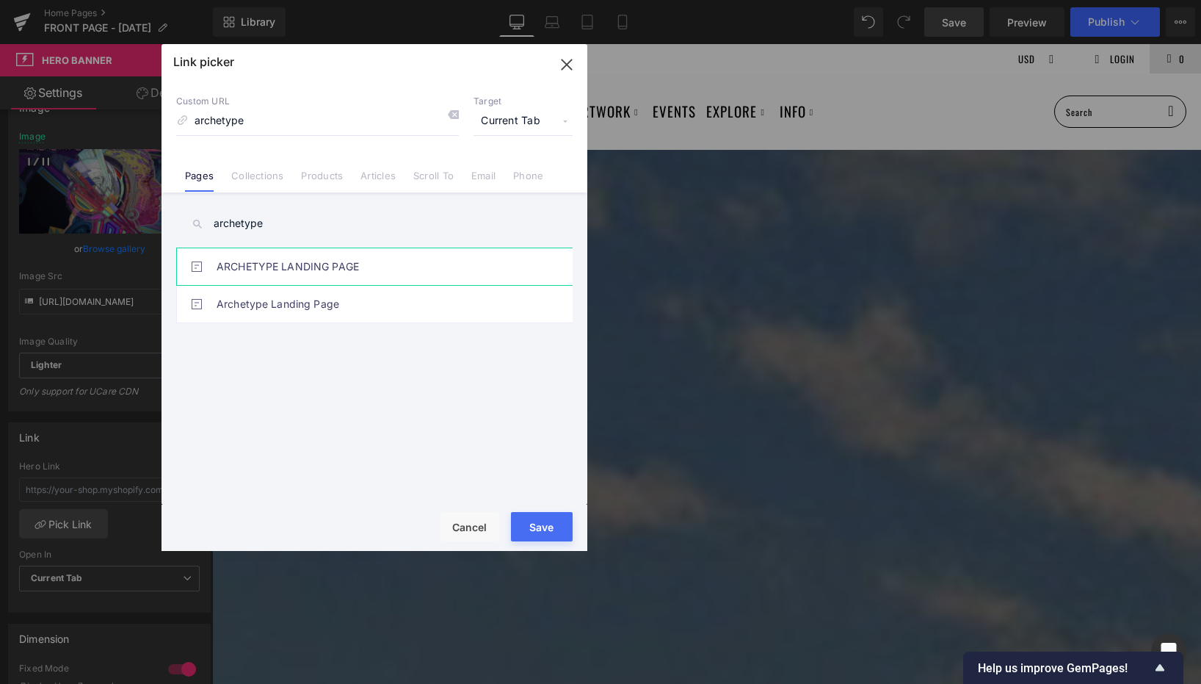
type input "archetype"
click at [337, 261] on link "ARCHETYPE LANDING PAGE" at bounding box center [378, 266] width 323 height 37
type input "/pages/archetype"
click at [551, 532] on button "Save" at bounding box center [542, 526] width 62 height 29
type input "/pages/archetype"
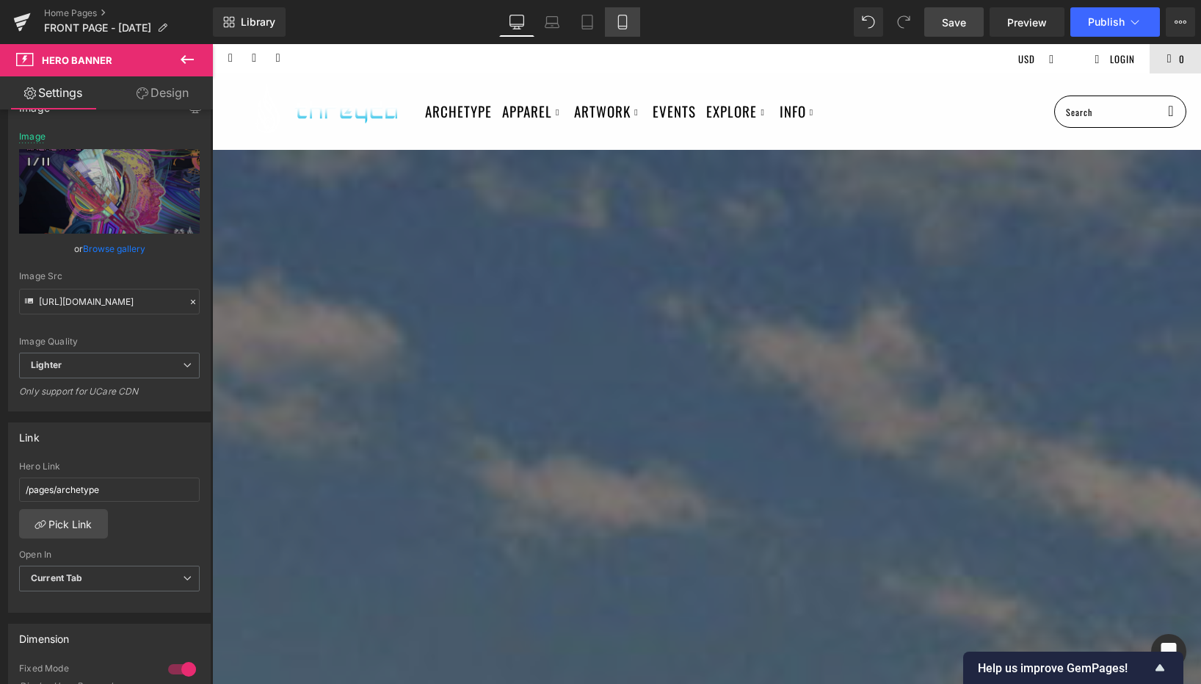
click at [616, 20] on icon at bounding box center [622, 22] width 15 height 15
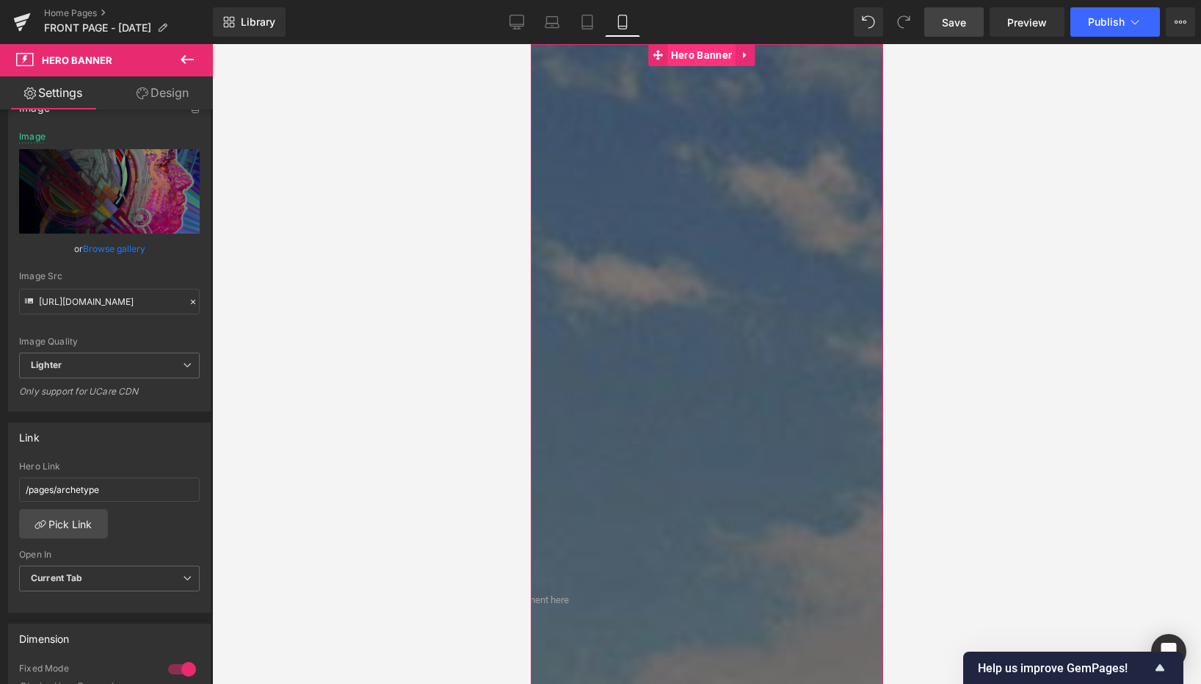
click at [701, 49] on span "Hero Banner" at bounding box center [701, 55] width 68 height 22
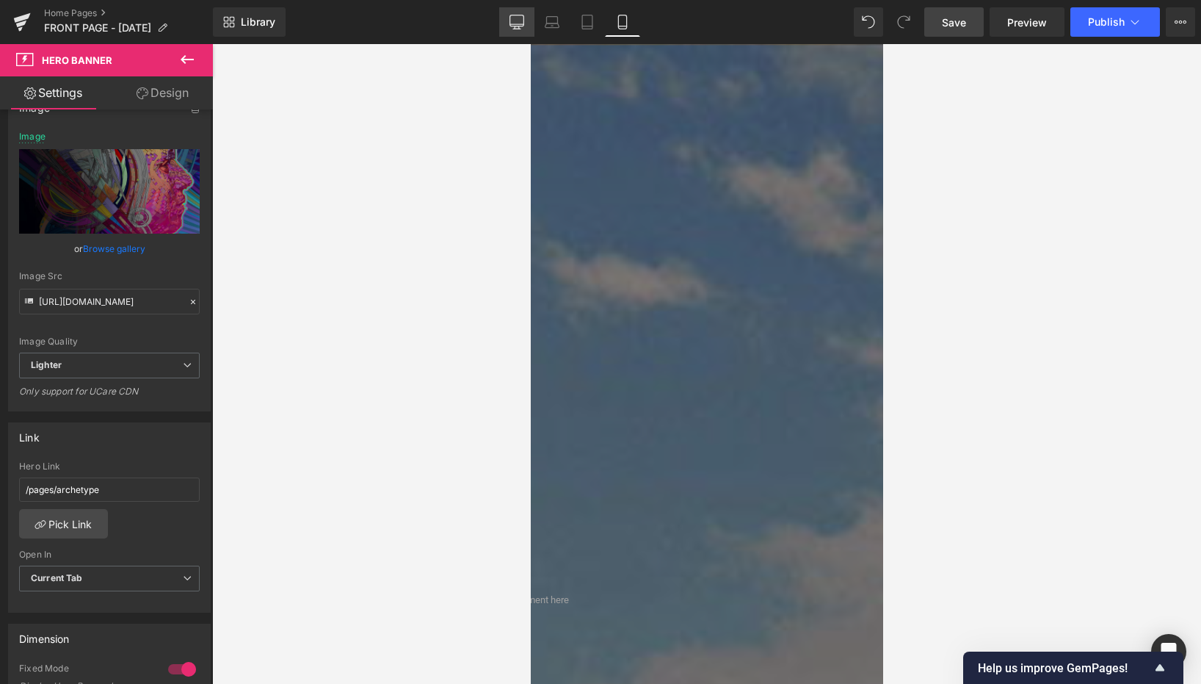
click at [526, 15] on link "Desktop" at bounding box center [516, 21] width 35 height 29
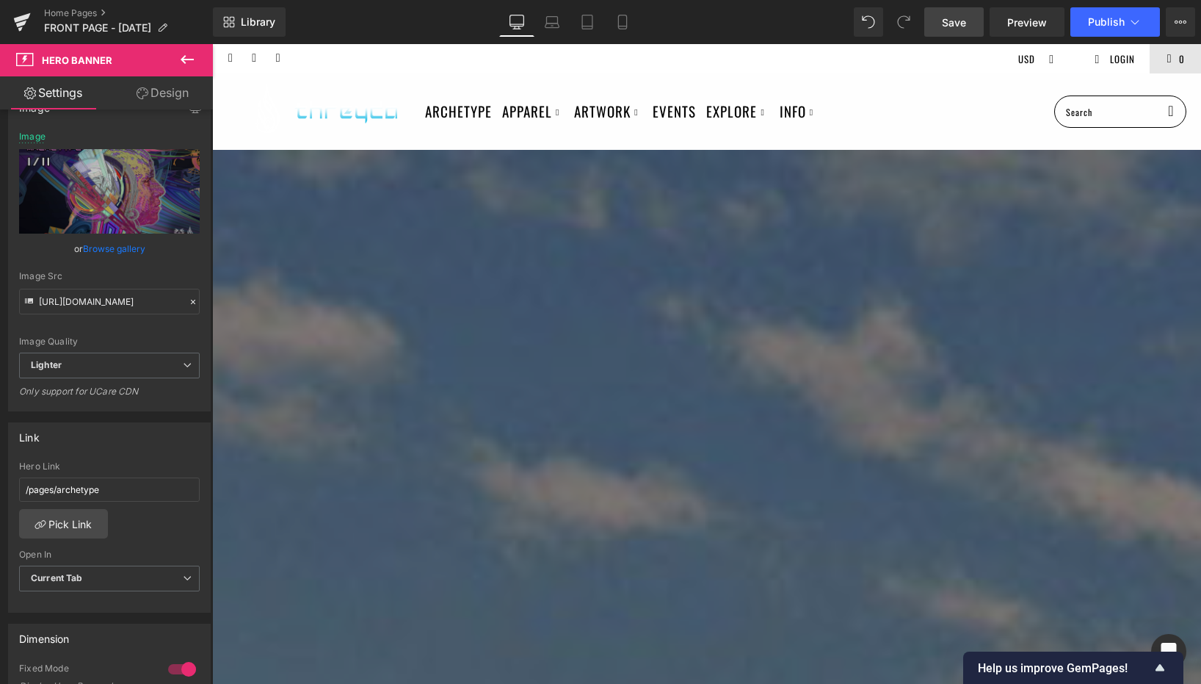
type input "[URL][DOMAIN_NAME]"
click at [1105, 22] on span "Publish" at bounding box center [1106, 22] width 37 height 12
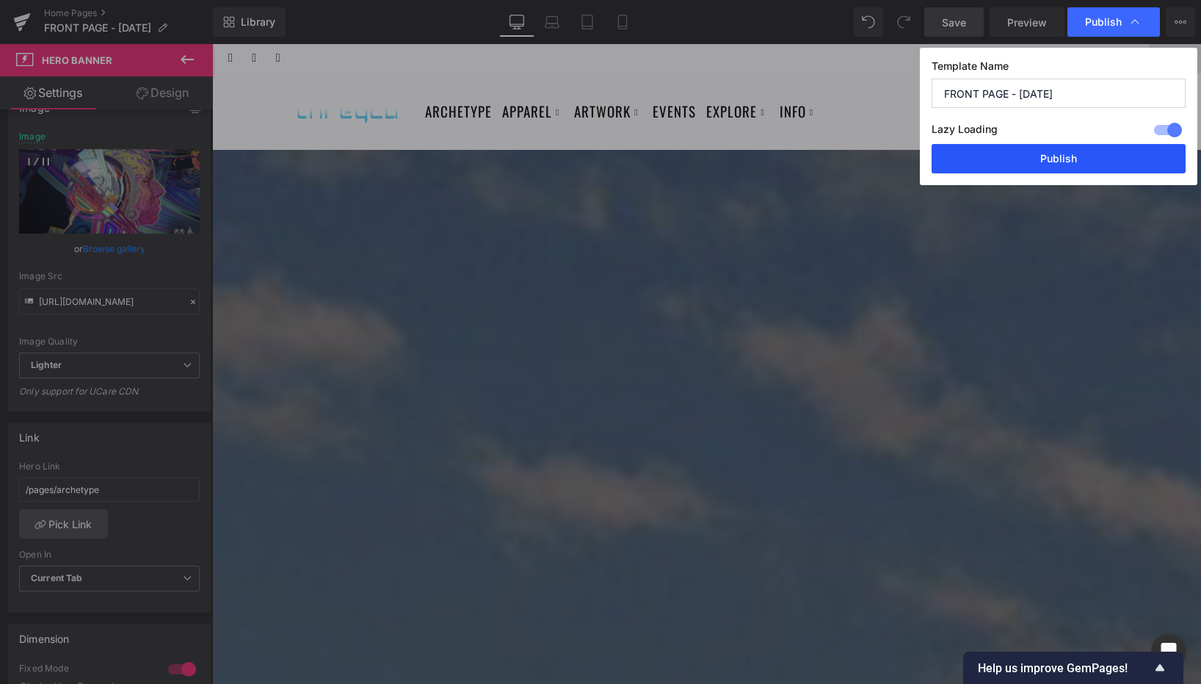
click at [1008, 161] on button "Publish" at bounding box center [1059, 158] width 254 height 29
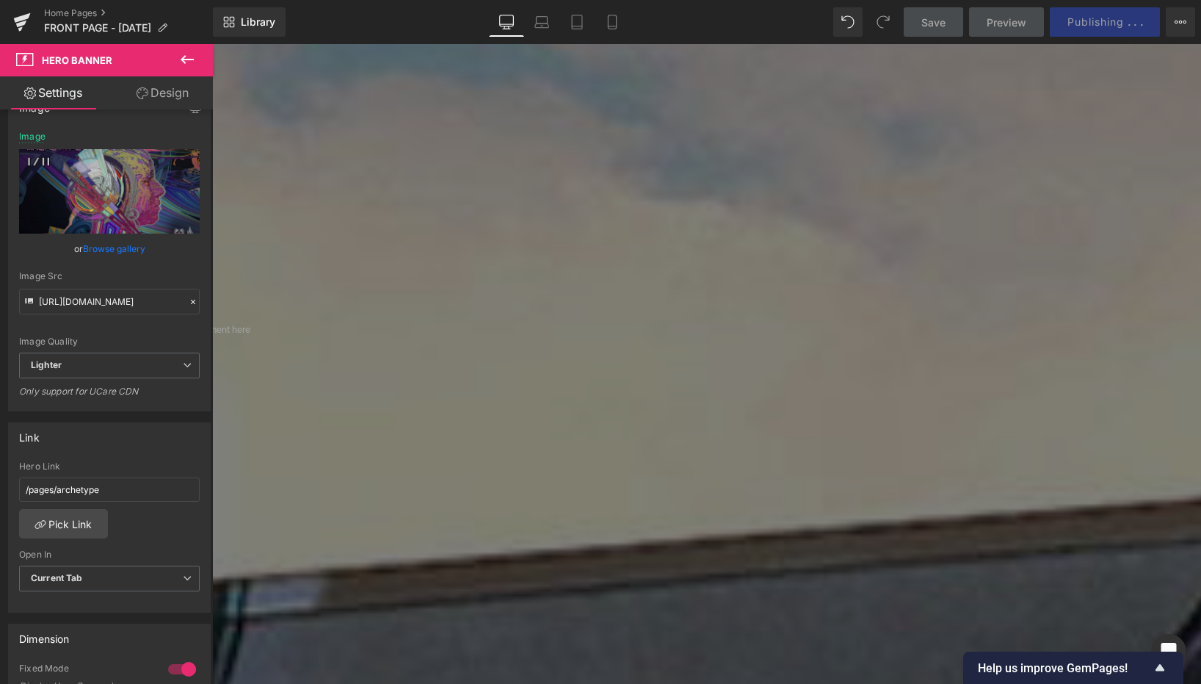
scroll to position [1088, 0]
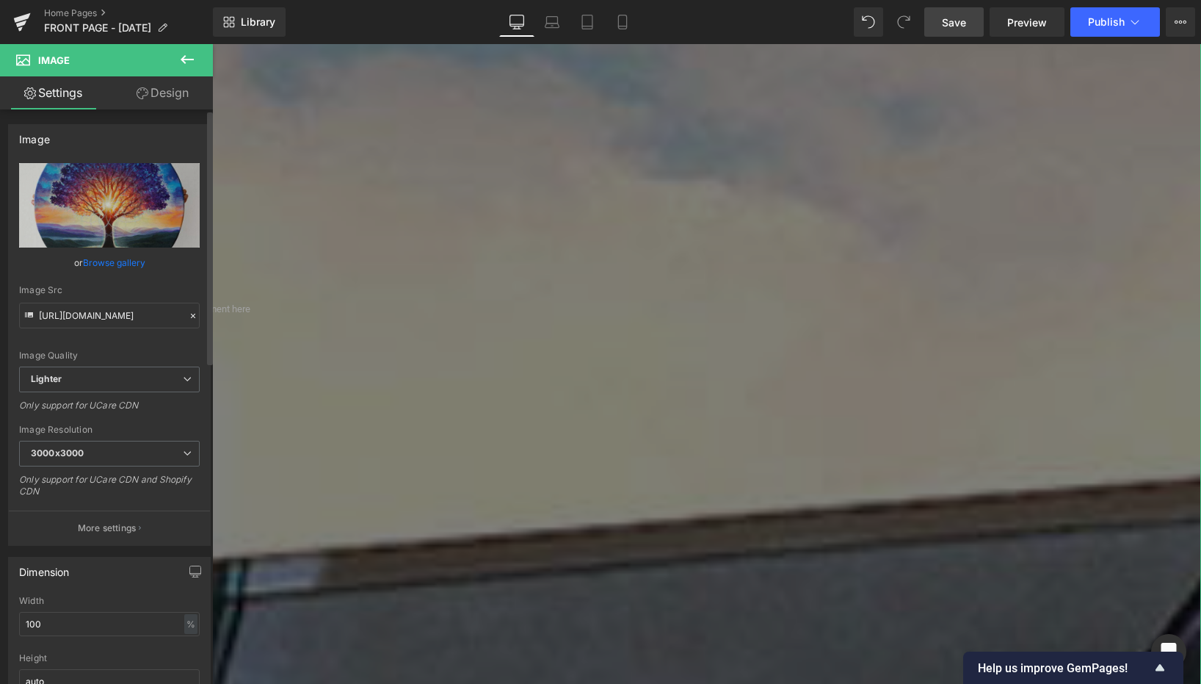
click at [106, 261] on link "Browse gallery" at bounding box center [114, 263] width 62 height 26
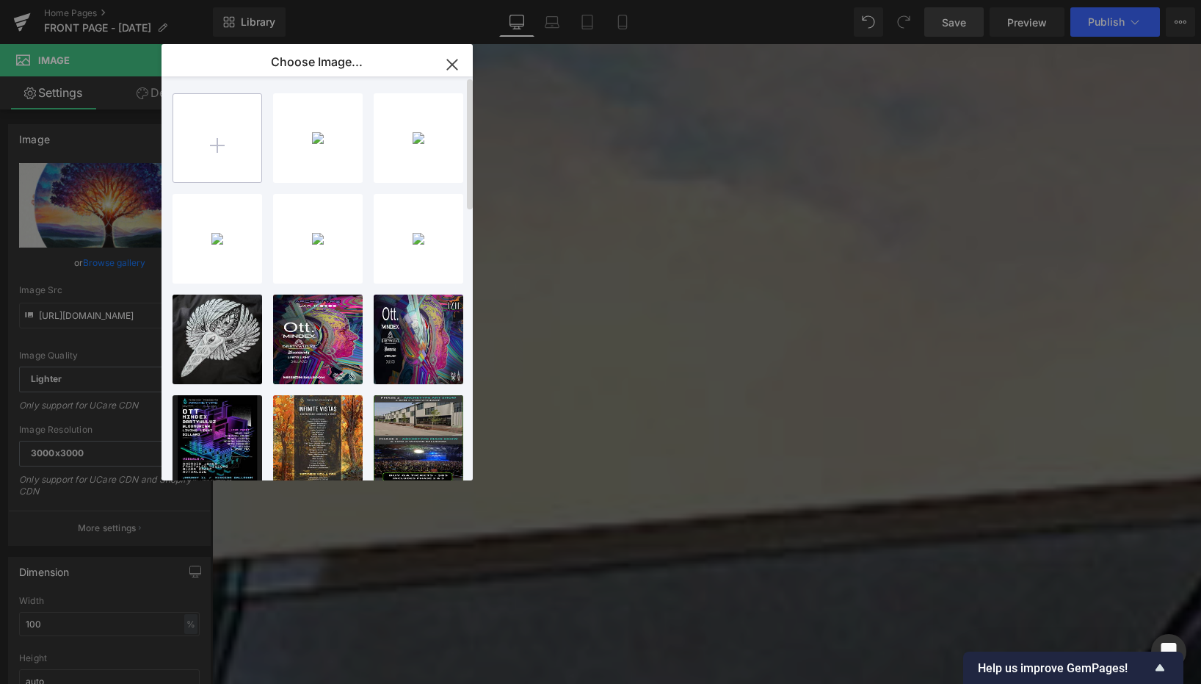
click at [235, 150] on input "file" at bounding box center [217, 138] width 88 height 88
type input "C:\fakepath\innerbeing.jpg"
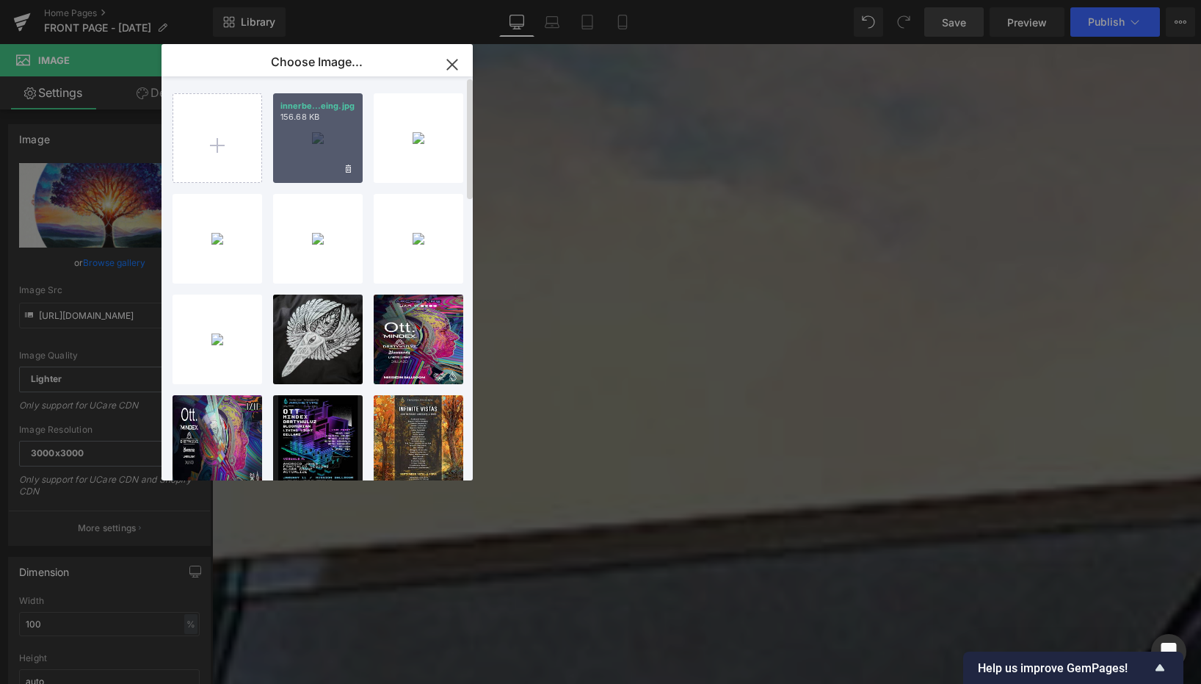
click at [319, 145] on div "innerbe...eing.jpg 156.68 KB" at bounding box center [318, 138] width 90 height 90
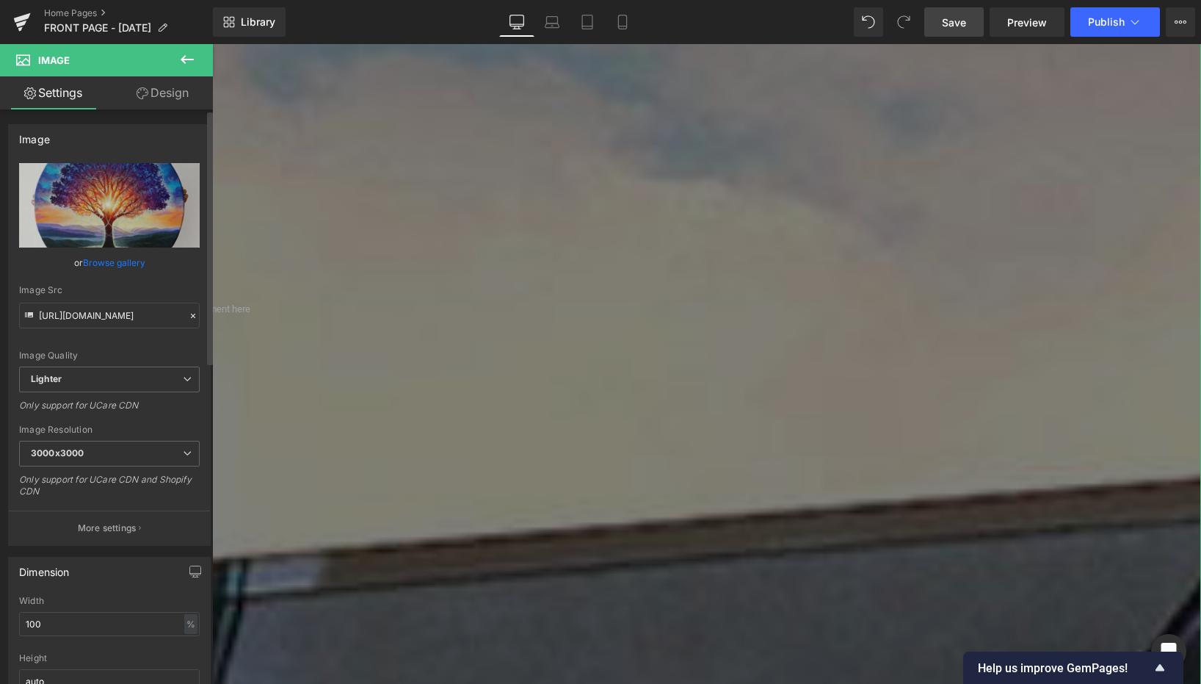
click at [103, 266] on link "Browse gallery" at bounding box center [114, 263] width 62 height 26
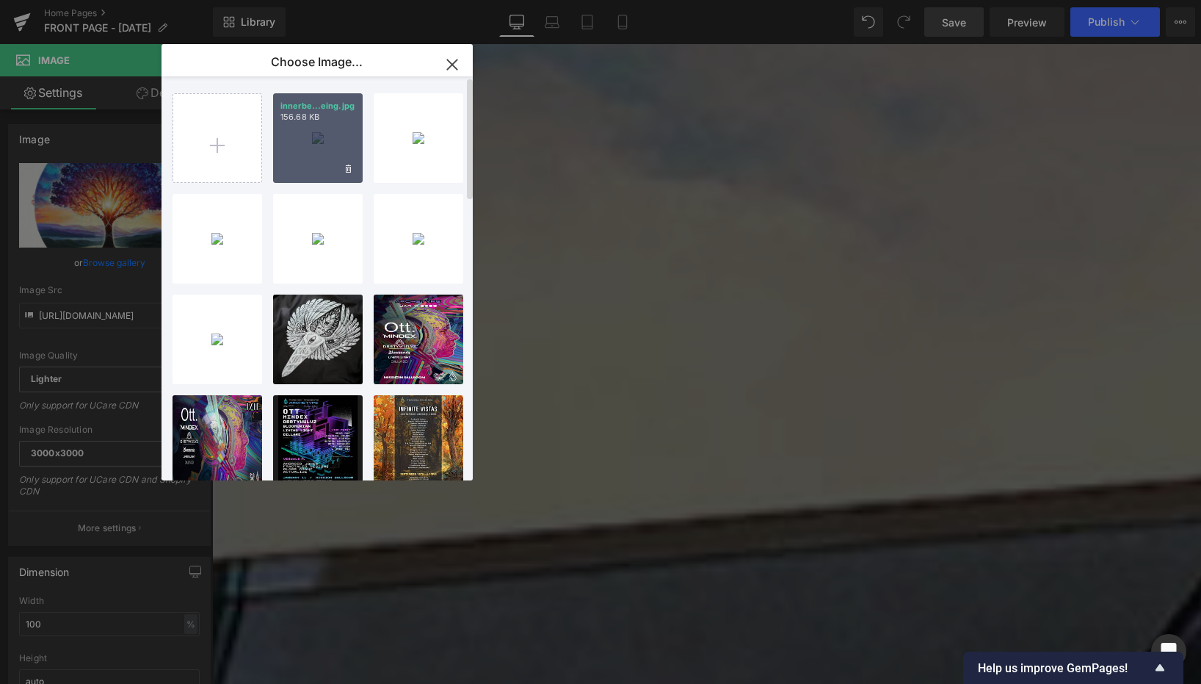
click at [301, 140] on div "innerbe...eing.jpg 156.68 KB" at bounding box center [318, 138] width 90 height 90
type input "[URL][DOMAIN_NAME]"
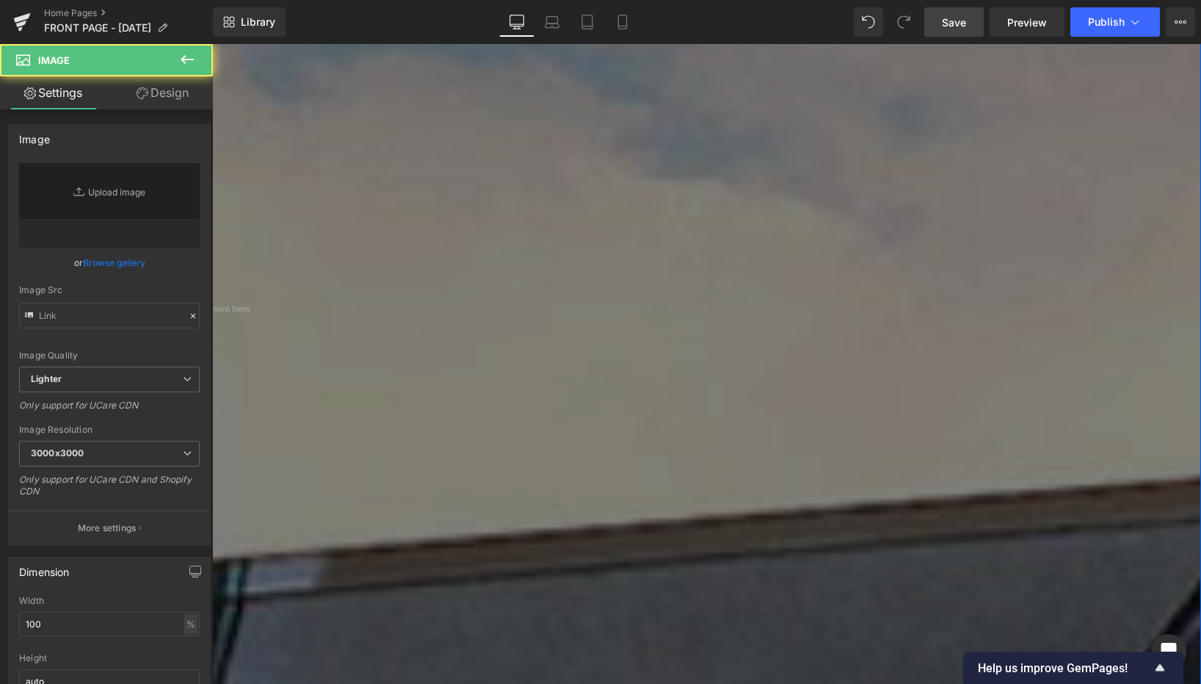
type input "[URL][DOMAIN_NAME]"
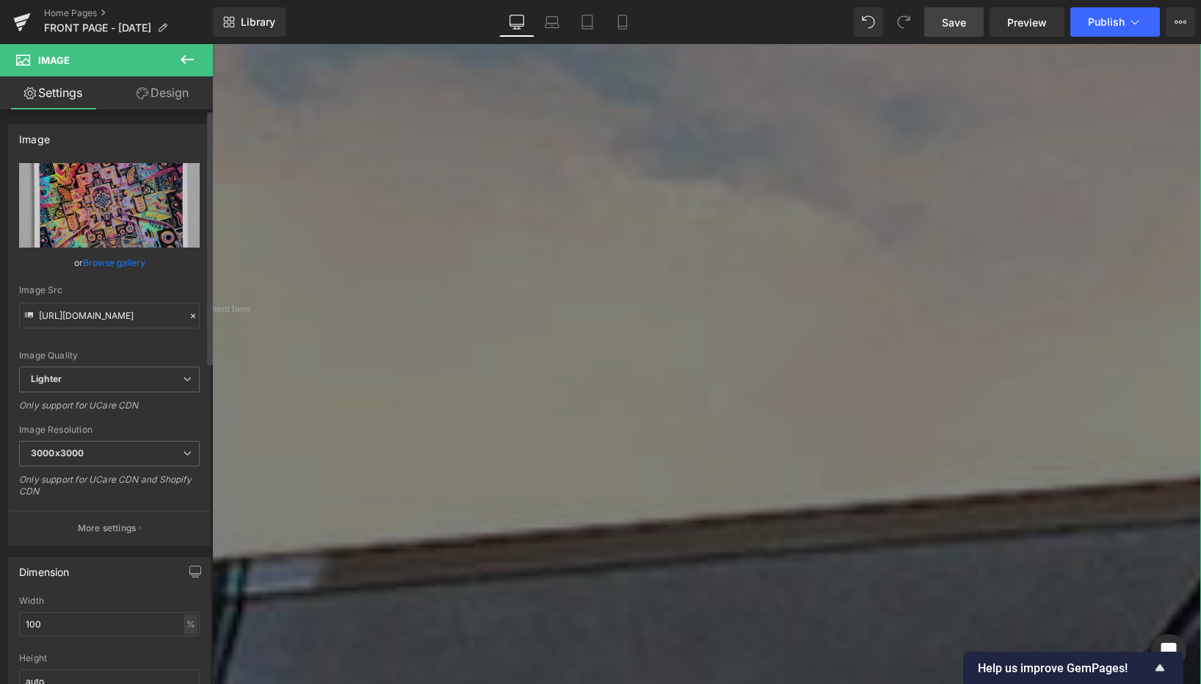
click at [128, 268] on link "Browse gallery" at bounding box center [114, 263] width 62 height 26
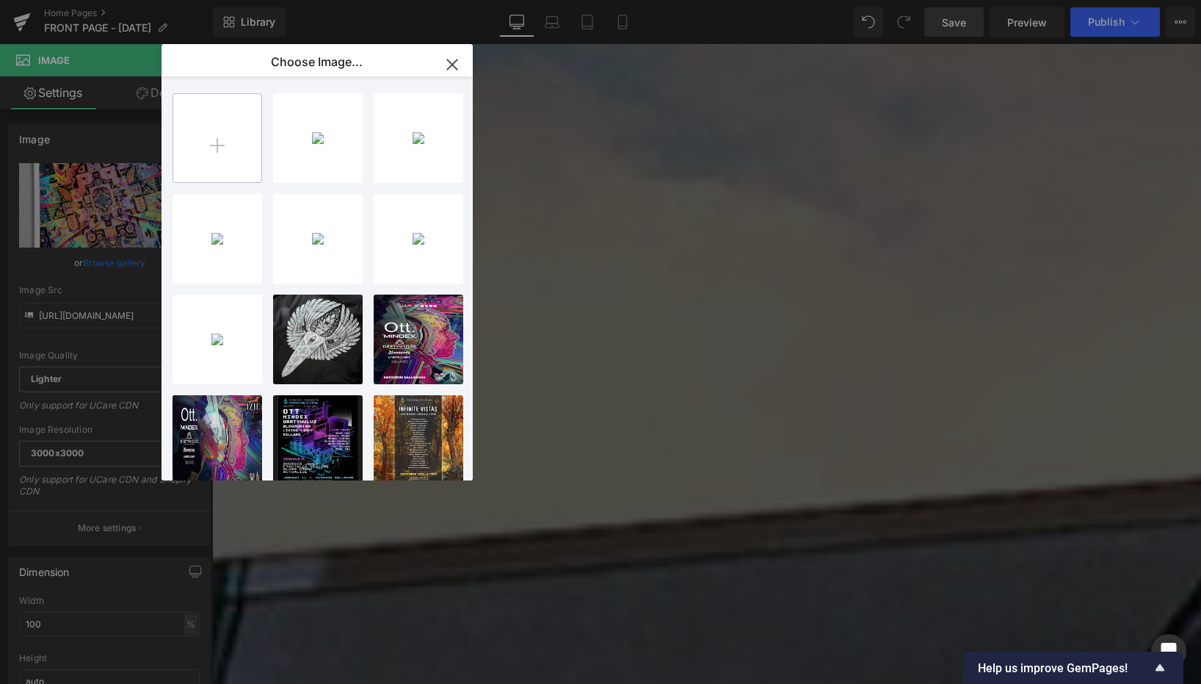
click at [212, 145] on input "file" at bounding box center [217, 138] width 88 height 88
type input "C:\fakepath\inner2.jpg"
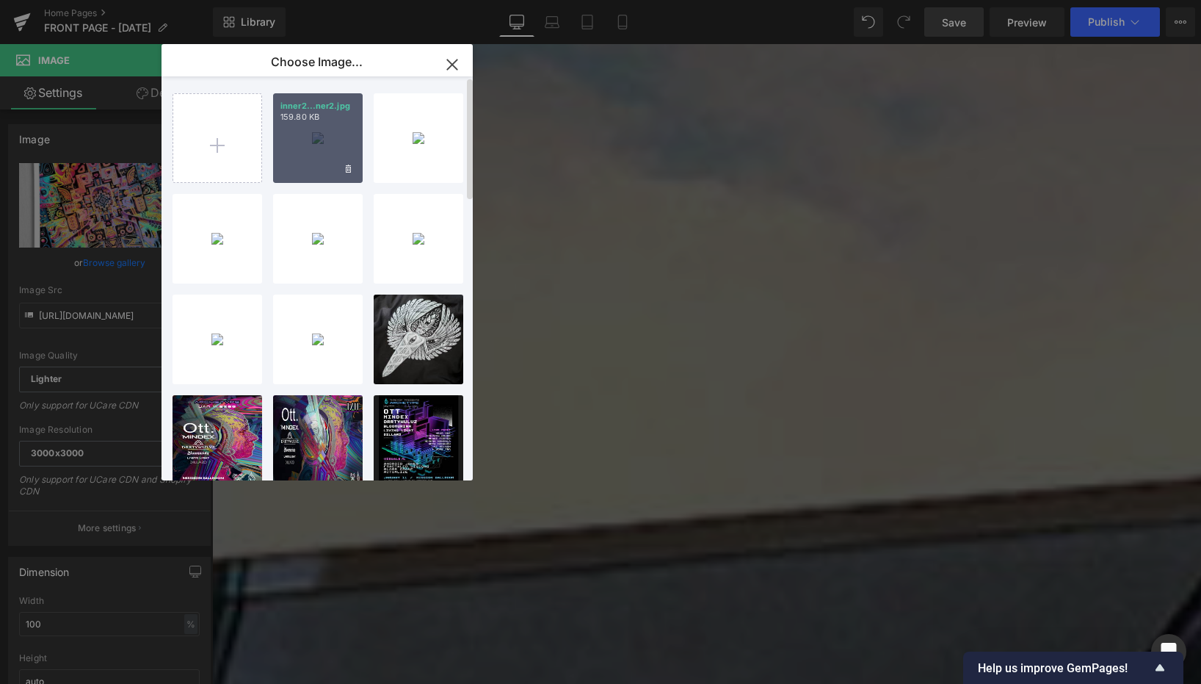
click at [322, 136] on div "inner2...ner2.jpg 159.80 KB" at bounding box center [318, 138] width 90 height 90
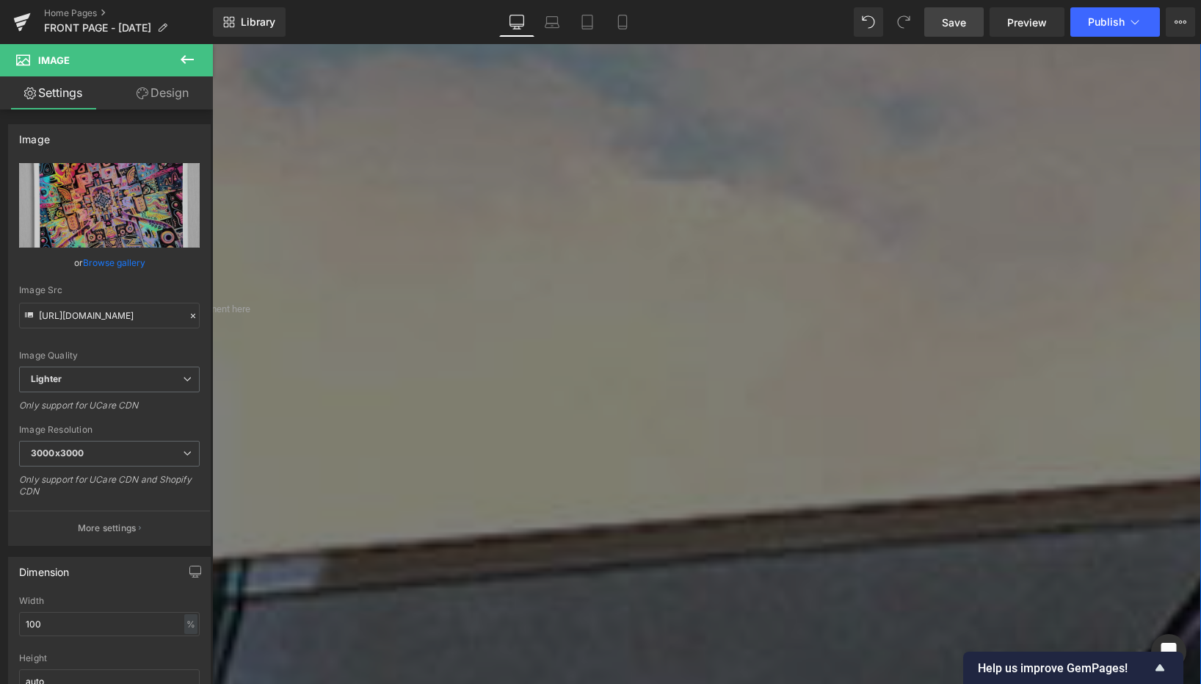
click at [122, 263] on link "Browse gallery" at bounding box center [114, 263] width 62 height 26
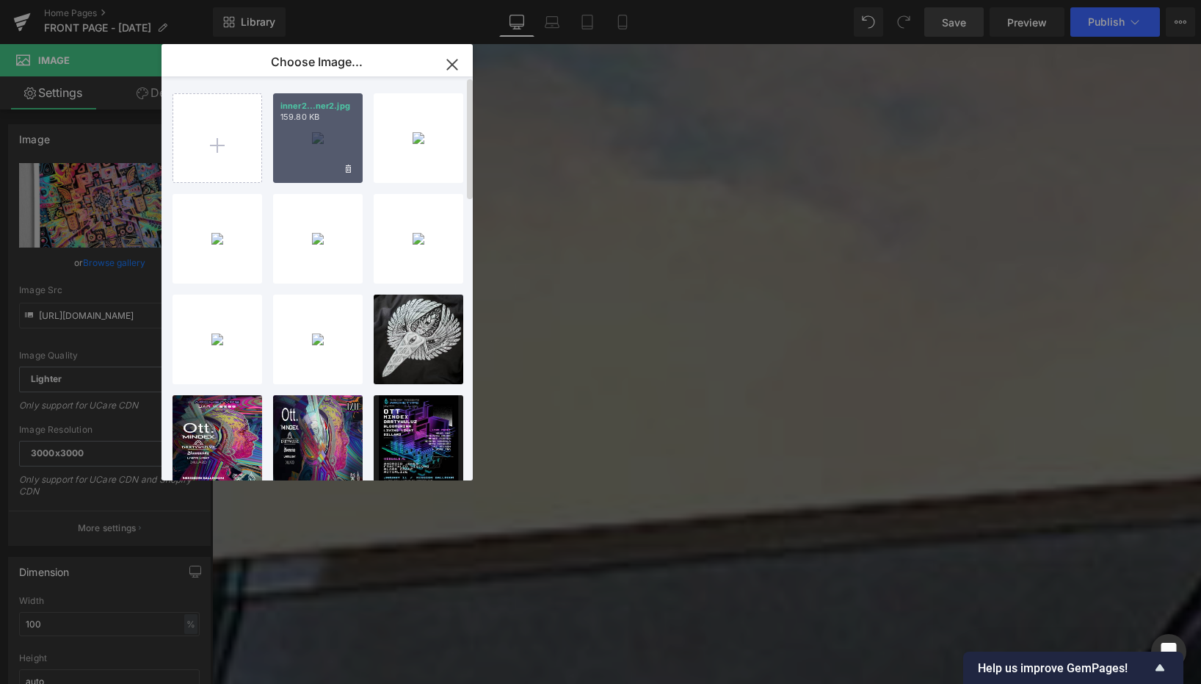
click at [314, 146] on div "inner2...ner2.jpg 159.80 KB" at bounding box center [318, 138] width 90 height 90
type input "[URL][DOMAIN_NAME]"
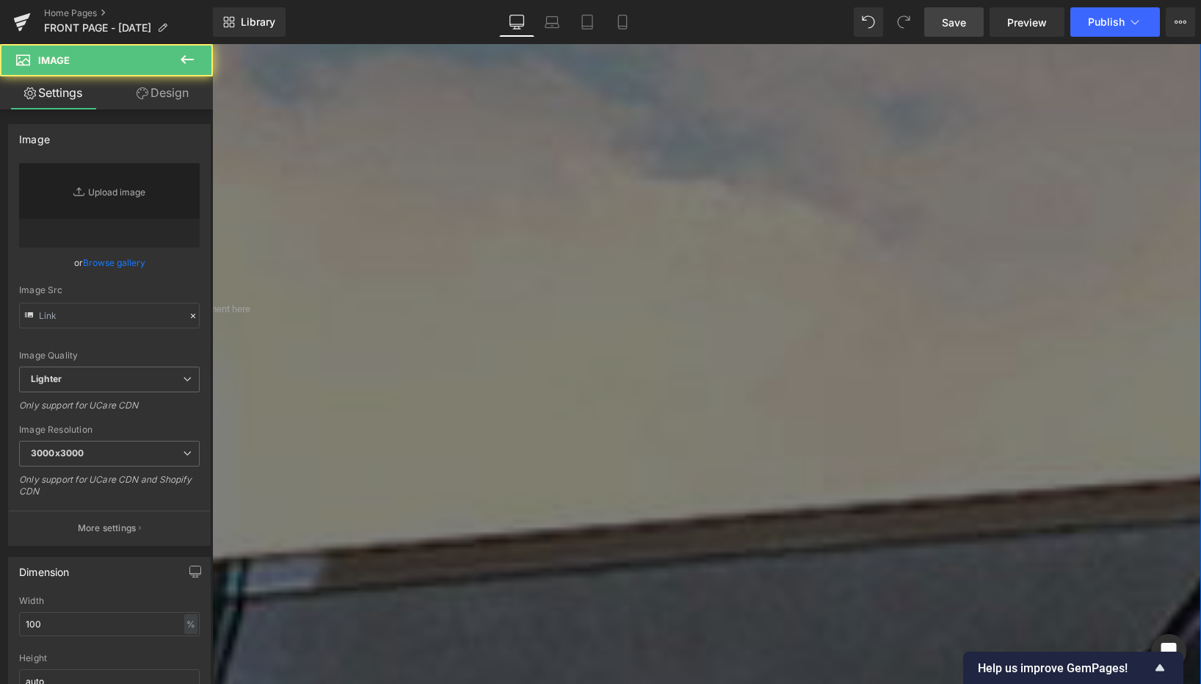
type input "[URL][DOMAIN_NAME]"
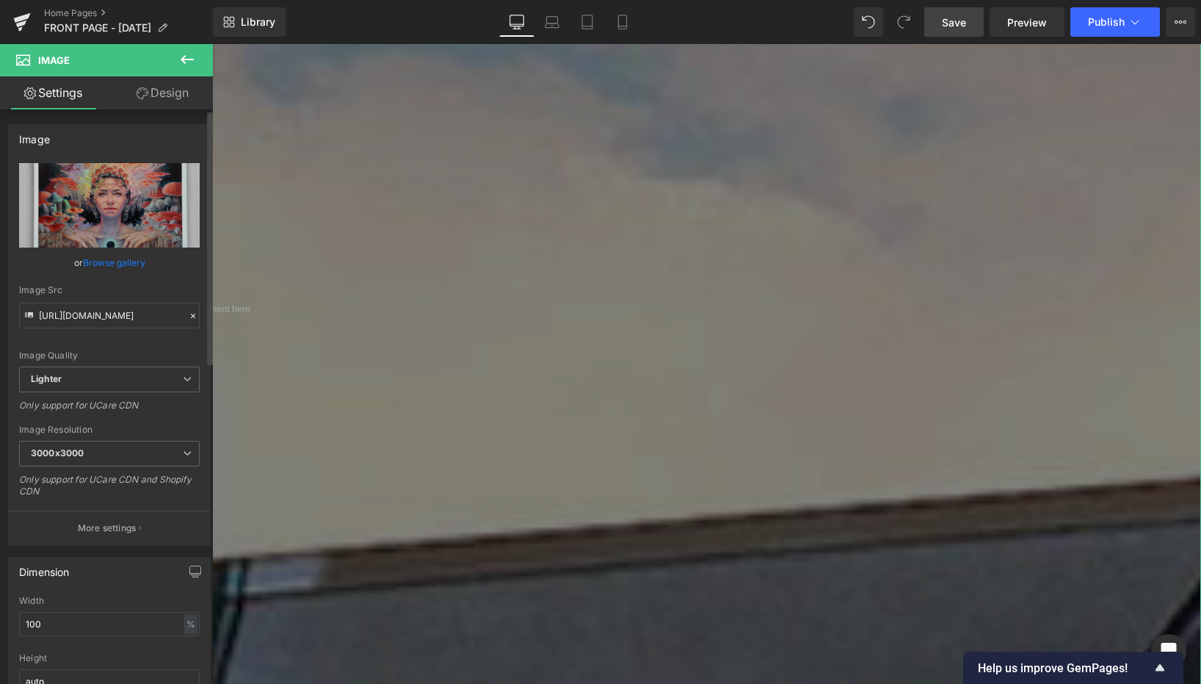
click at [116, 264] on link "Browse gallery" at bounding box center [114, 263] width 62 height 26
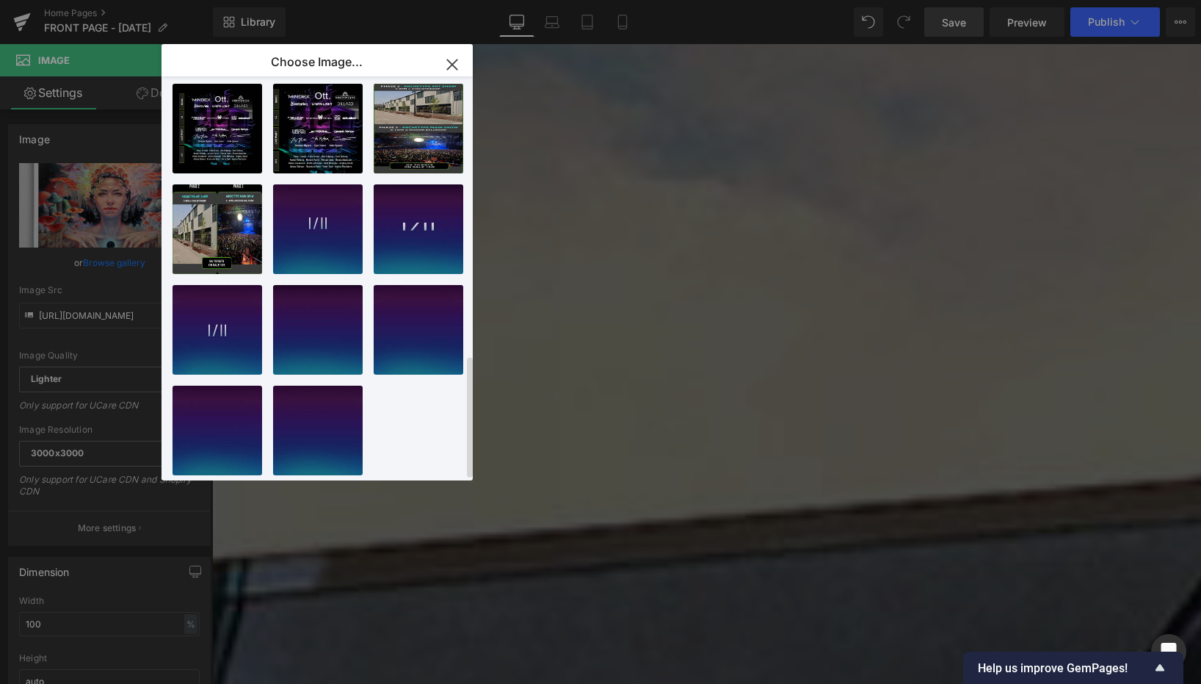
scroll to position [926, 0]
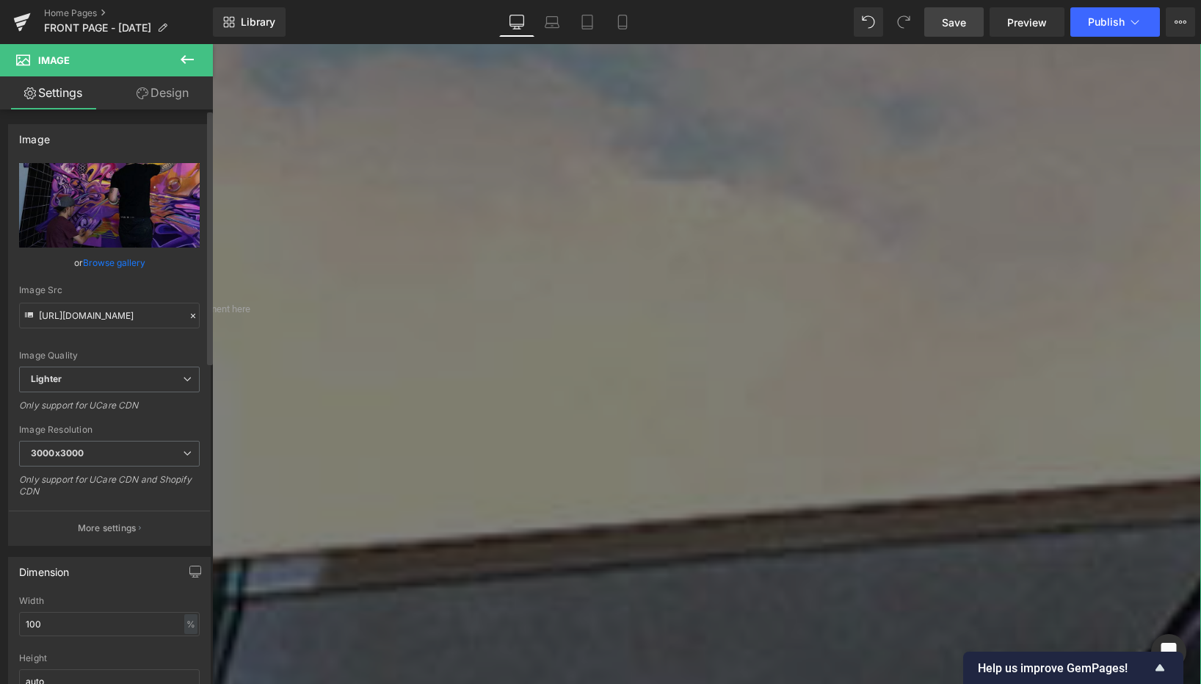
click at [99, 261] on link "Browse gallery" at bounding box center [114, 263] width 62 height 26
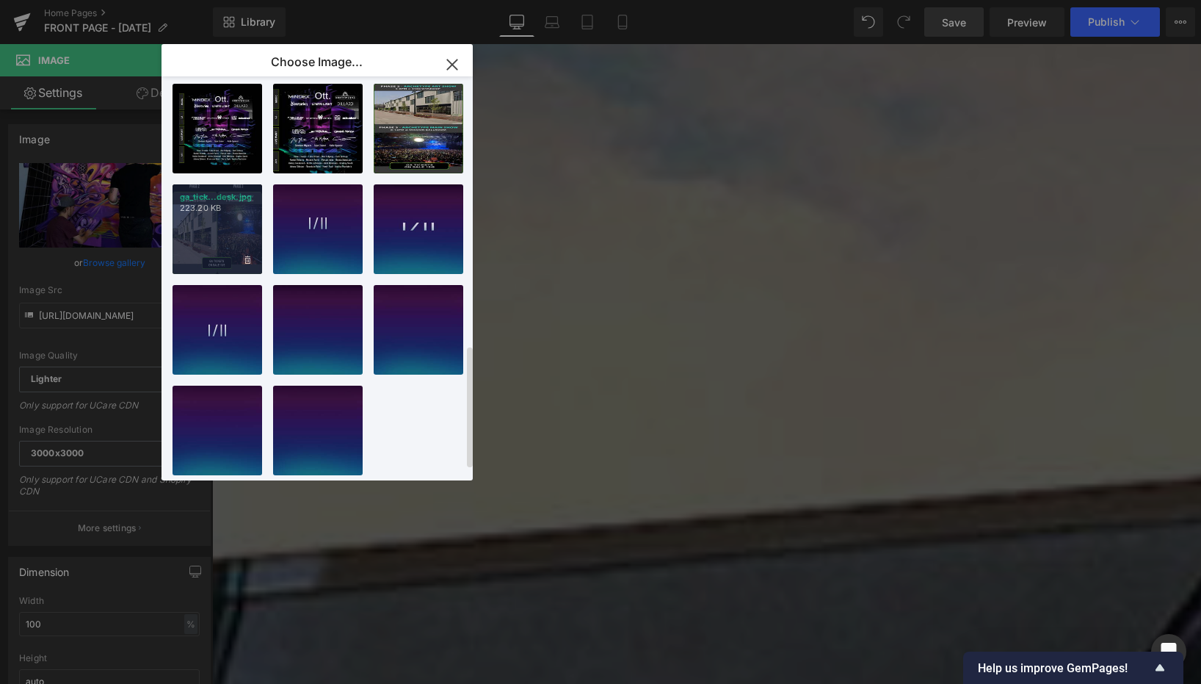
scroll to position [0, 0]
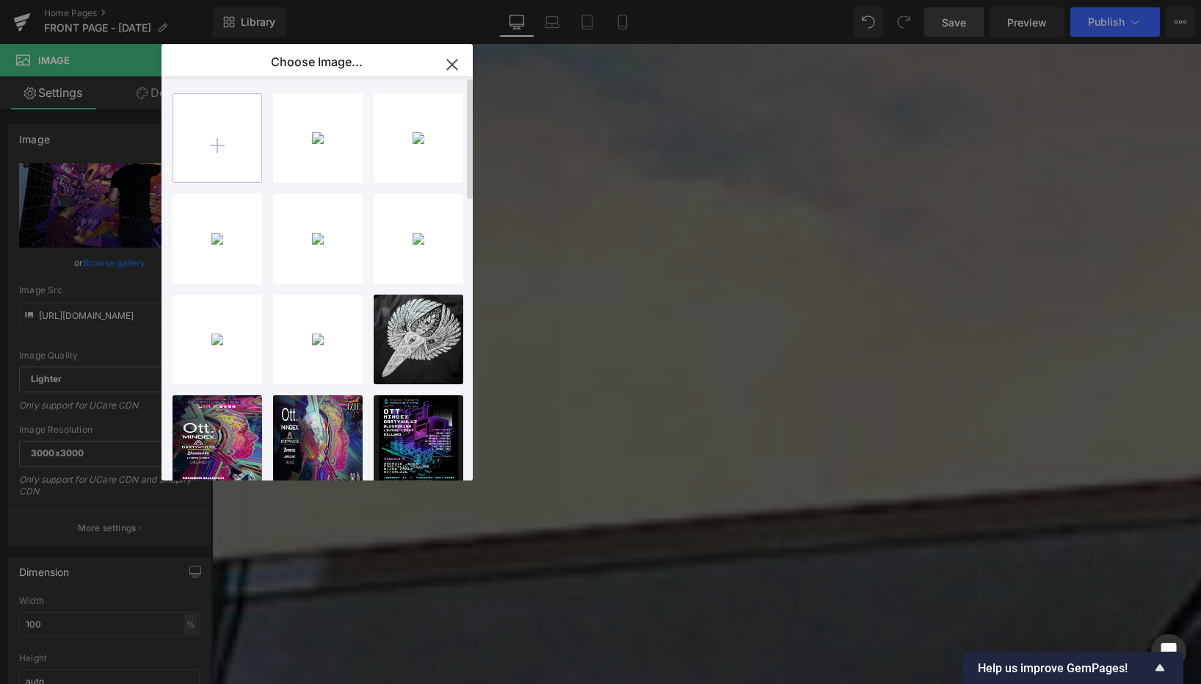
click at [240, 141] on input "file" at bounding box center [217, 138] width 88 height 88
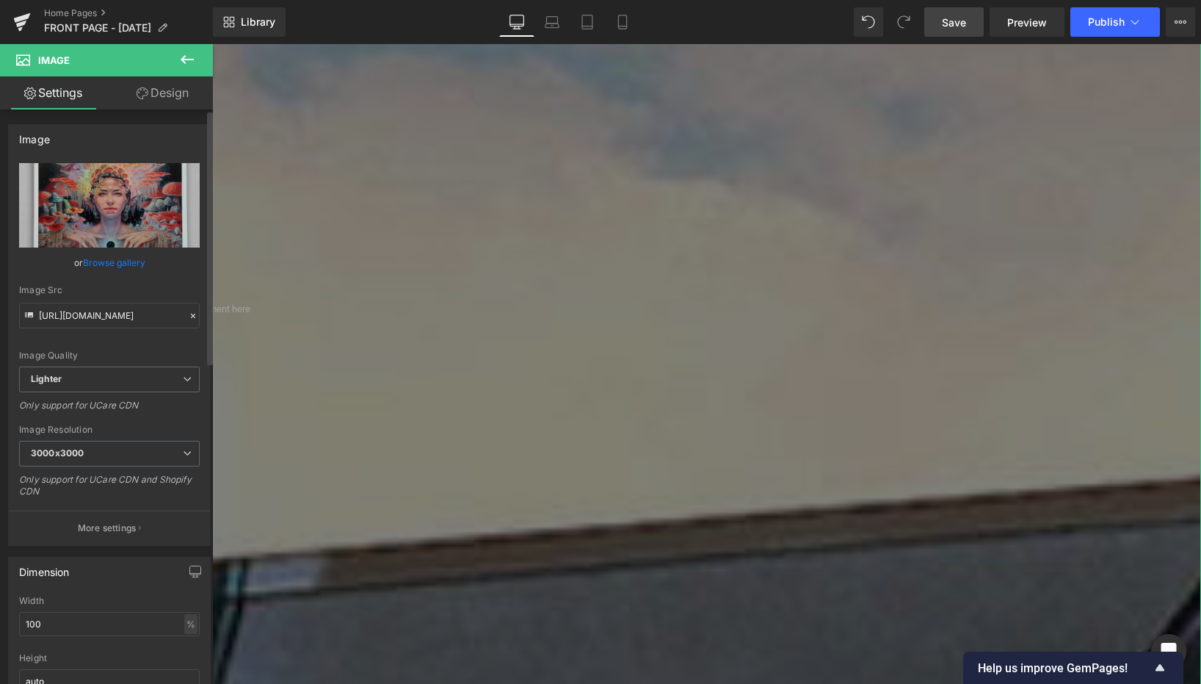
click at [123, 263] on link "Browse gallery" at bounding box center [114, 263] width 62 height 26
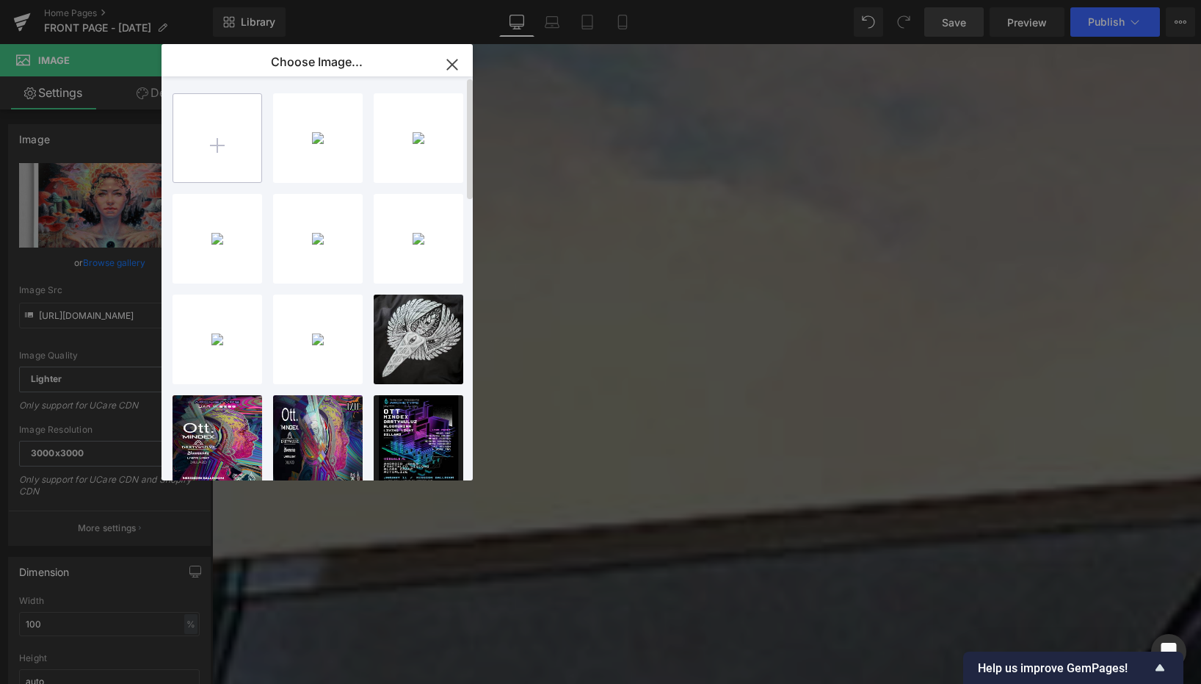
click at [220, 142] on input "file" at bounding box center [217, 138] width 88 height 88
type input "C:\fakepath\chaman.jpg"
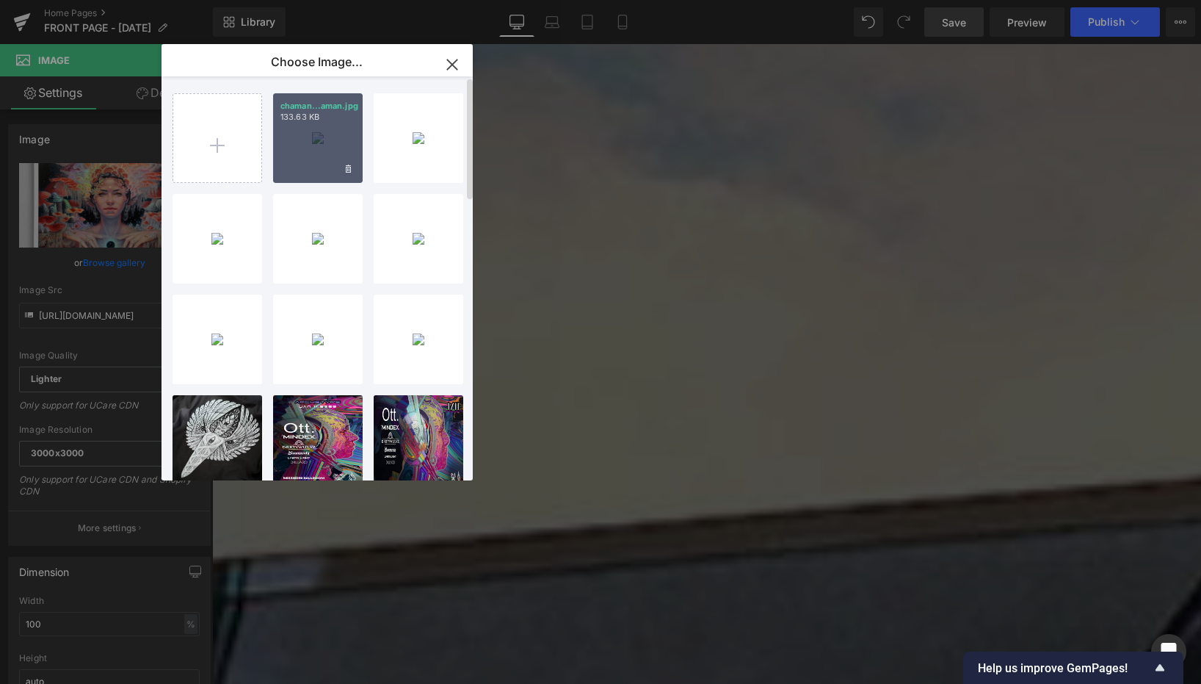
click at [327, 136] on div "chaman...aman.jpg 133.63 KB" at bounding box center [318, 138] width 90 height 90
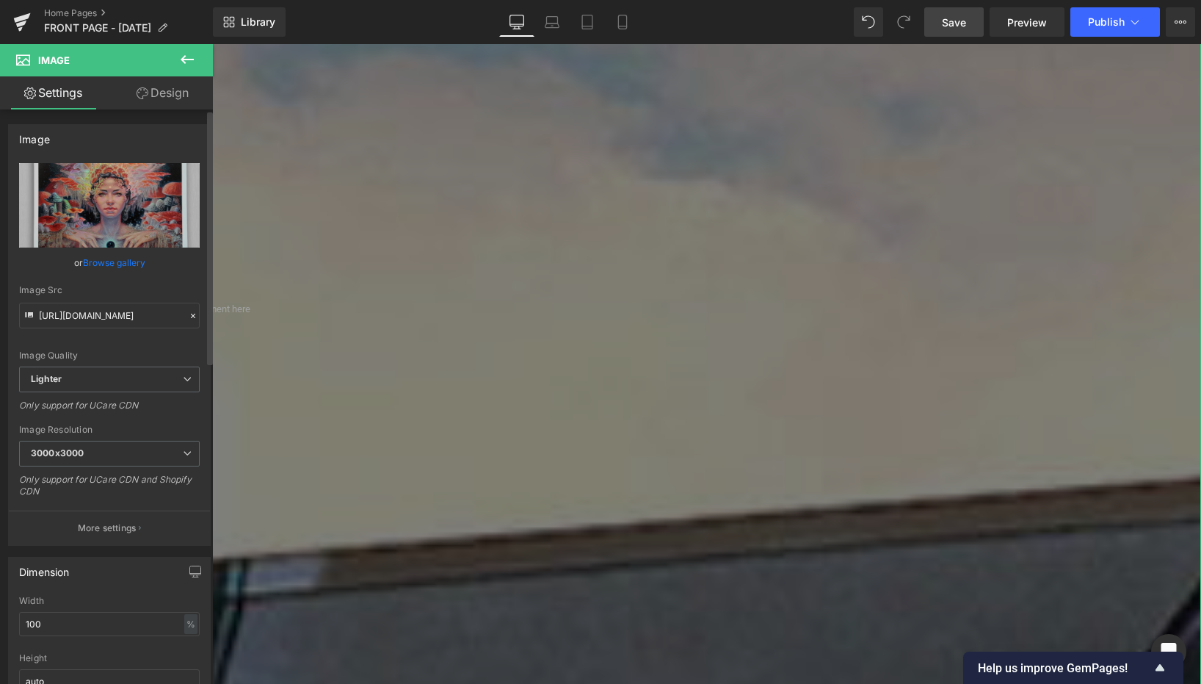
click at [120, 257] on link "Browse gallery" at bounding box center [114, 263] width 62 height 26
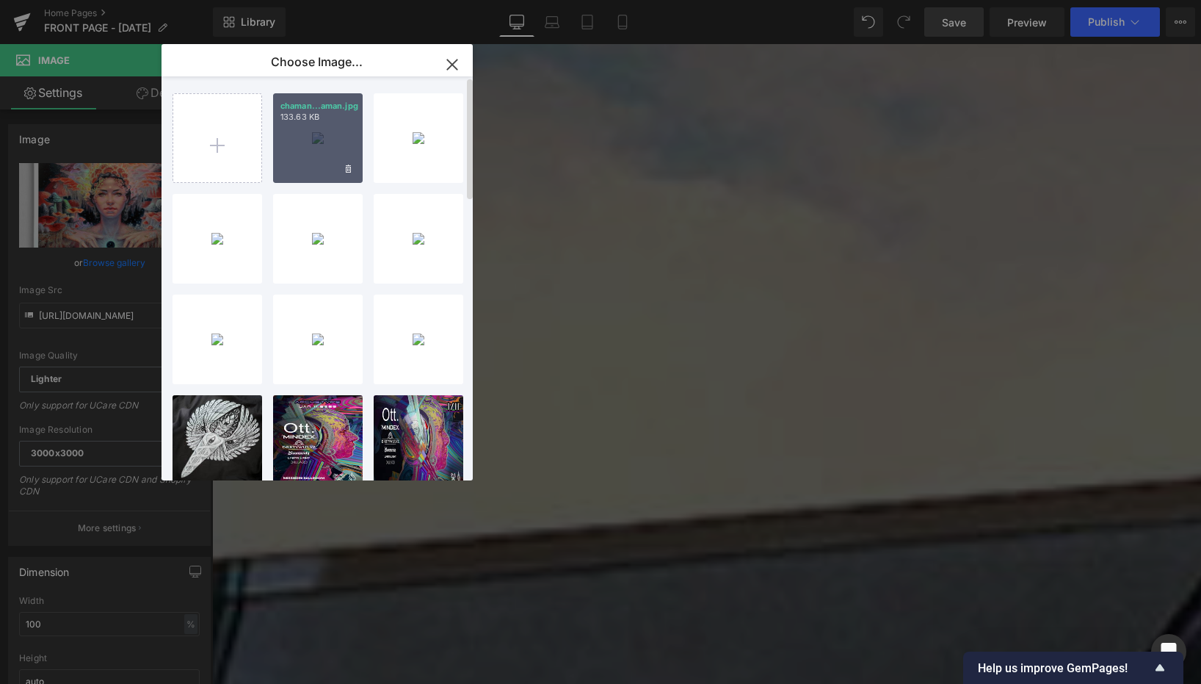
click at [322, 149] on div "chaman...aman.jpg 133.63 KB" at bounding box center [318, 138] width 90 height 90
type input "[URL][DOMAIN_NAME]"
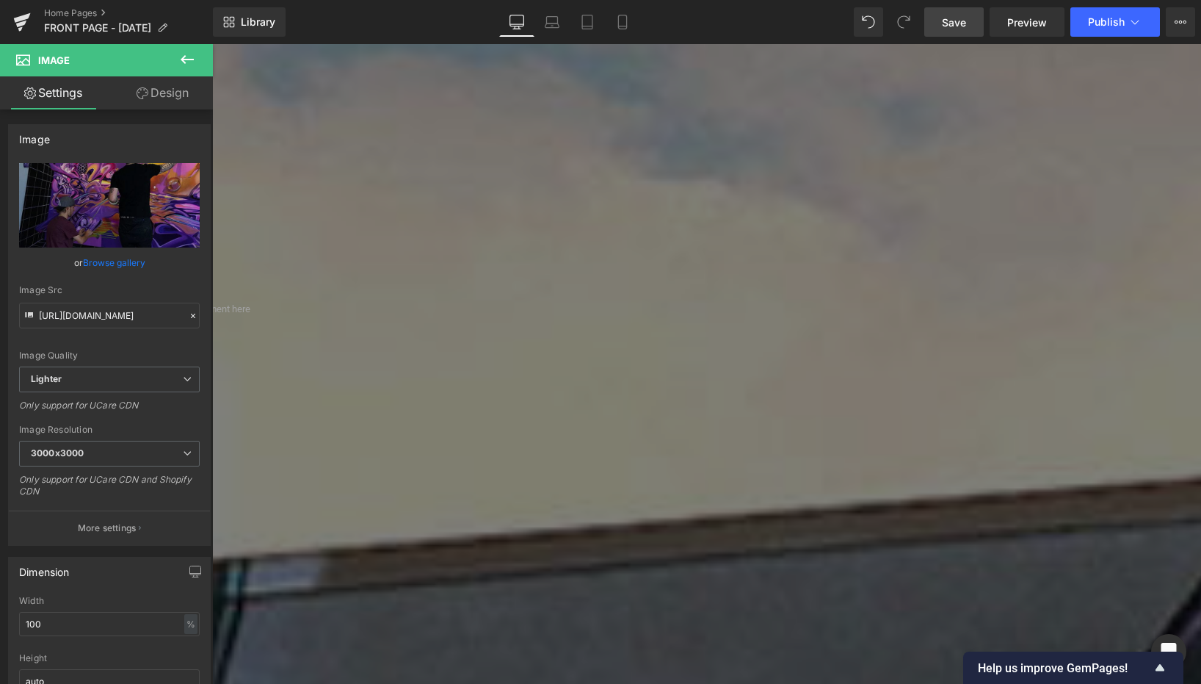
click at [949, 27] on span "Save" at bounding box center [954, 22] width 24 height 15
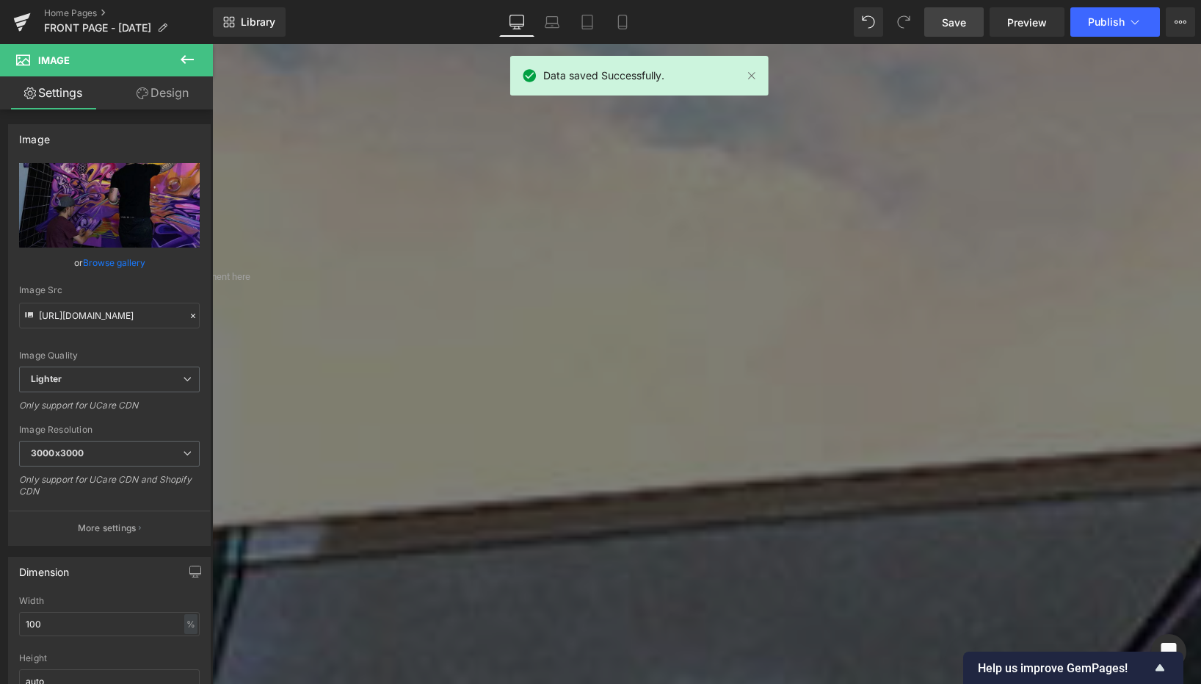
scroll to position [1195, 0]
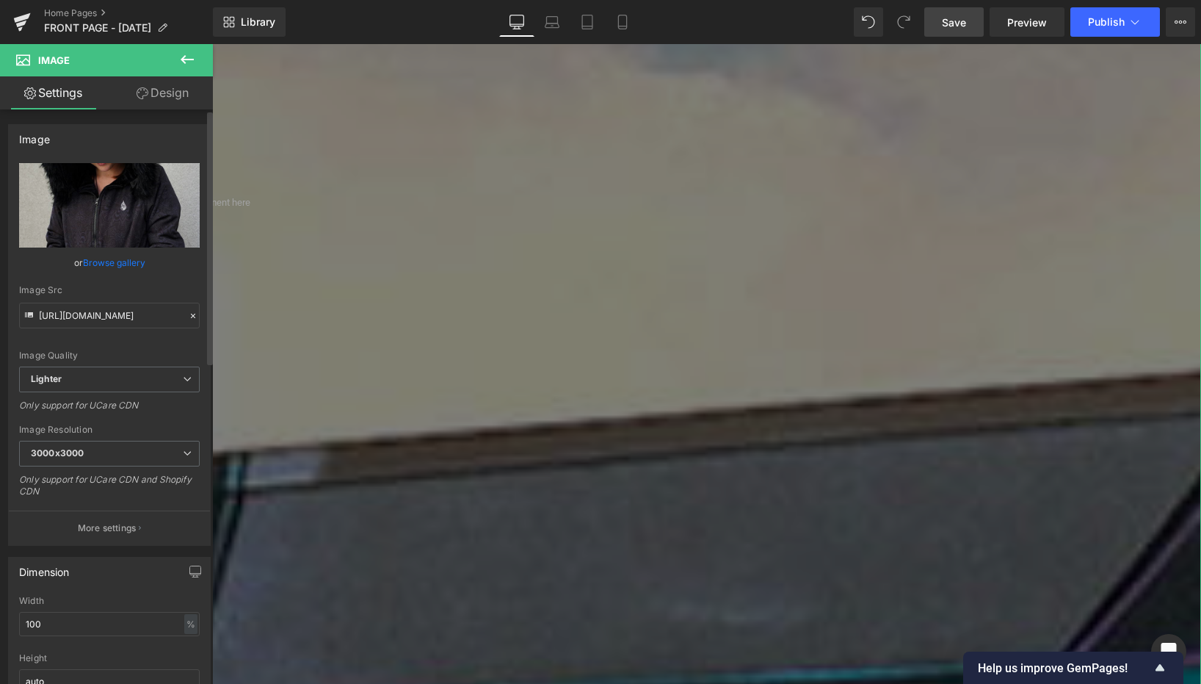
click at [121, 263] on link "Browse gallery" at bounding box center [114, 263] width 62 height 26
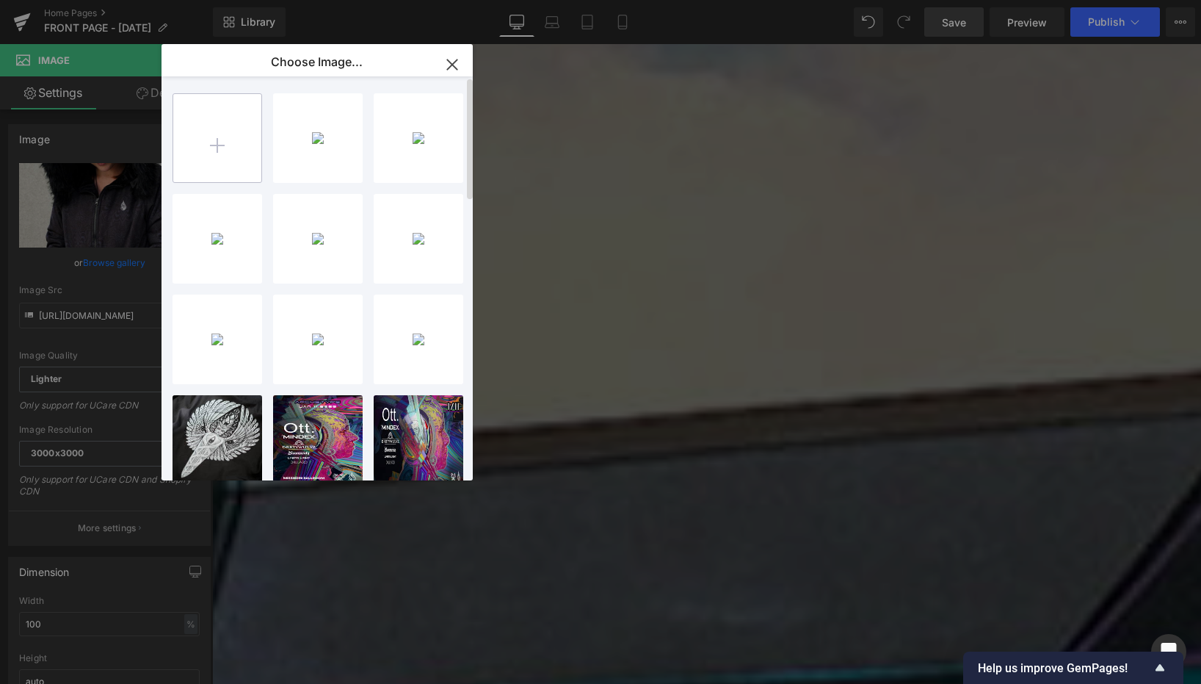
click at [237, 151] on input "file" at bounding box center [217, 138] width 88 height 88
type input "C:\fakepath\0.jpg"
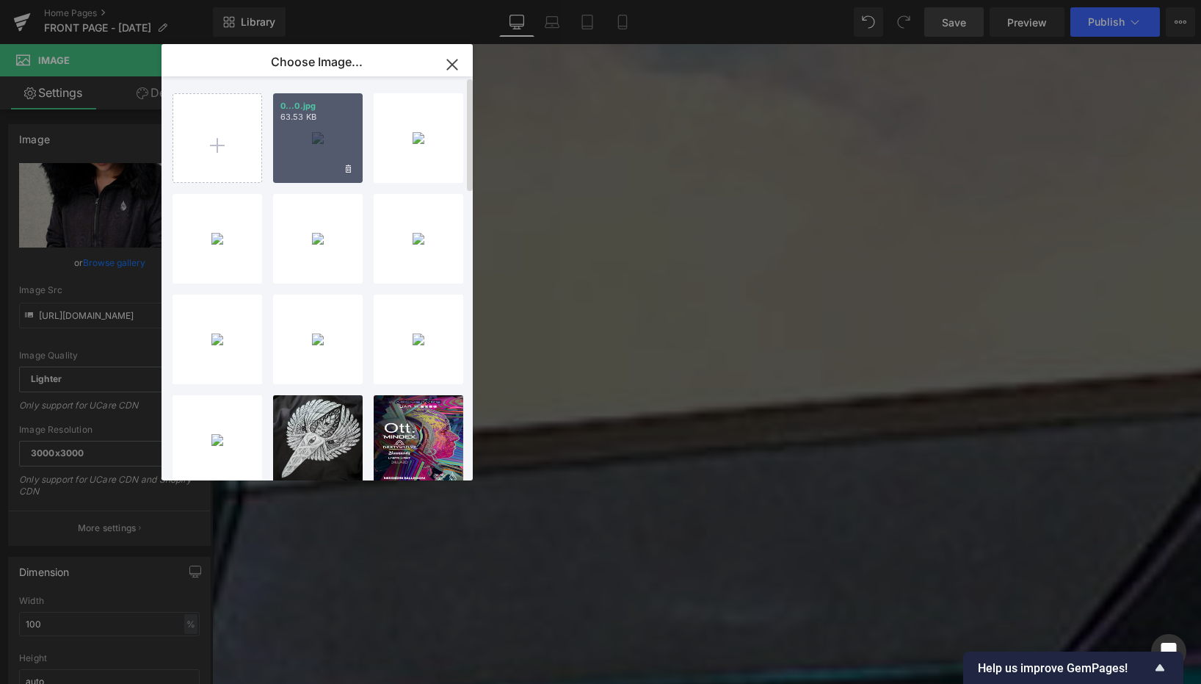
click at [319, 143] on div "0...0.jpg 63.53 KB" at bounding box center [318, 138] width 90 height 90
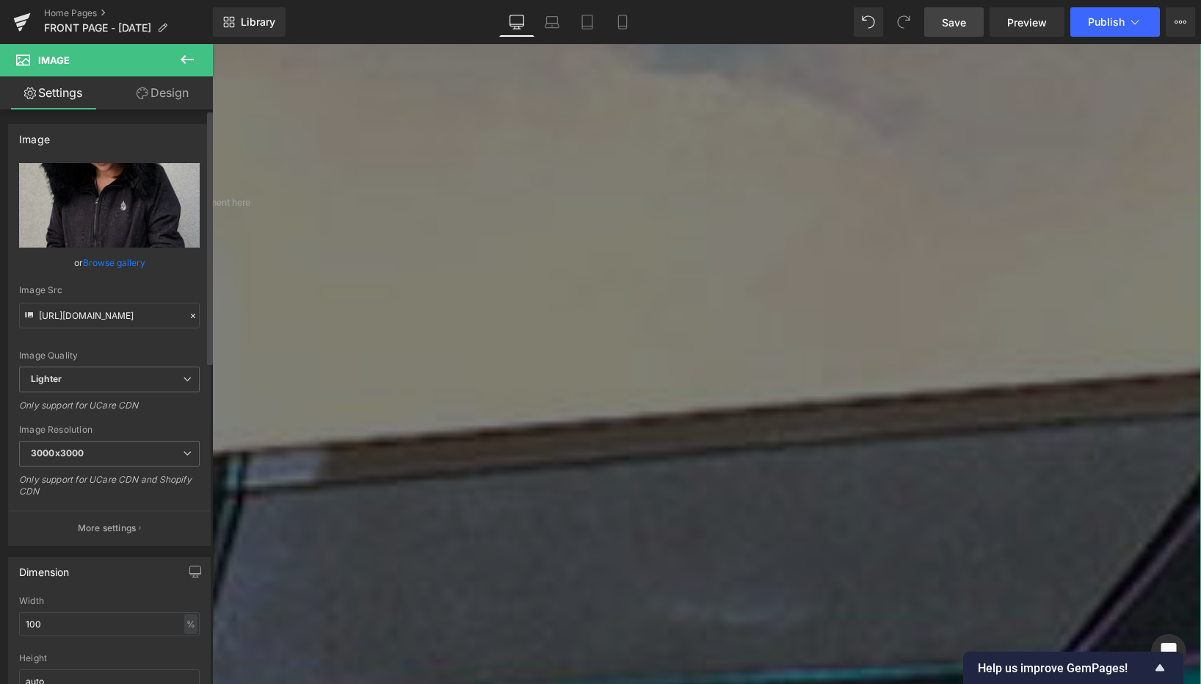
click at [126, 258] on link "Browse gallery" at bounding box center [114, 263] width 62 height 26
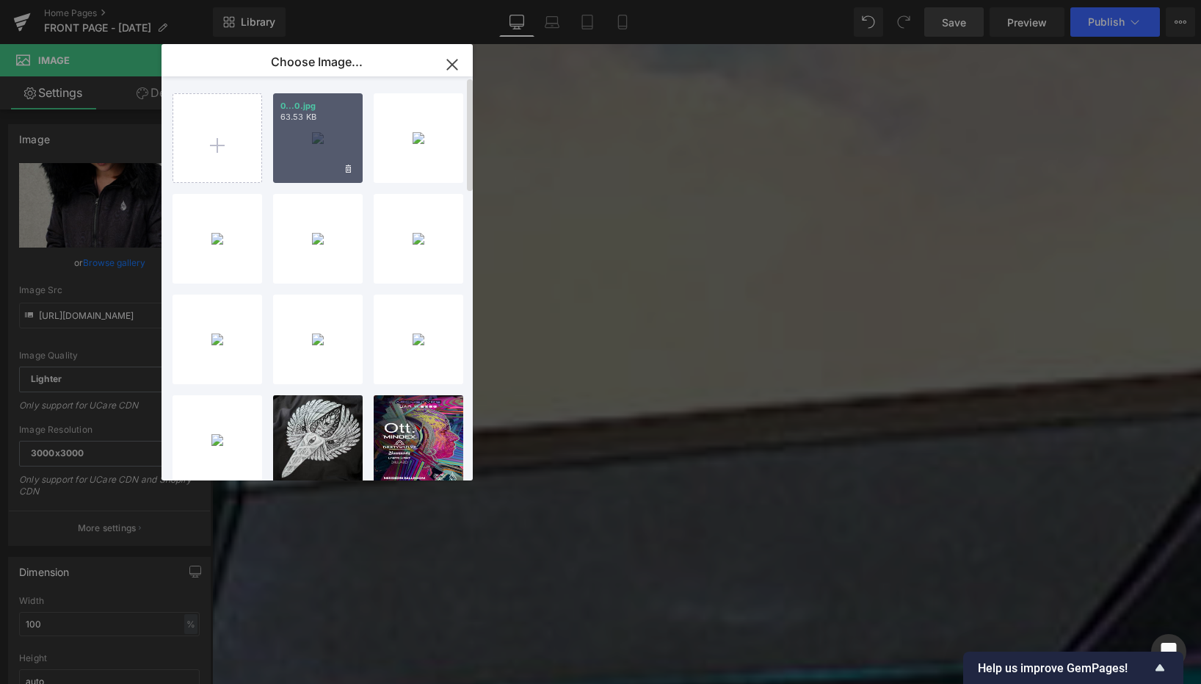
click at [320, 137] on div "0...0.jpg 63.53 KB" at bounding box center [318, 138] width 90 height 90
type input "[URL][DOMAIN_NAME]"
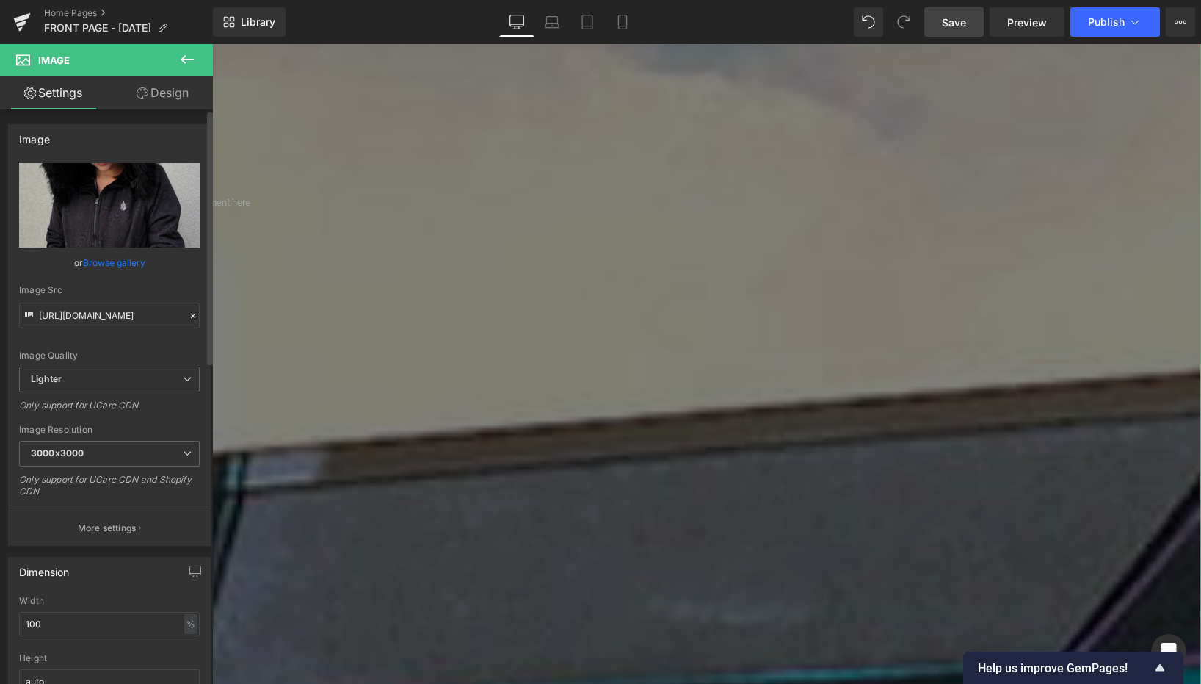
click at [90, 261] on link "Browse gallery" at bounding box center [114, 263] width 62 height 26
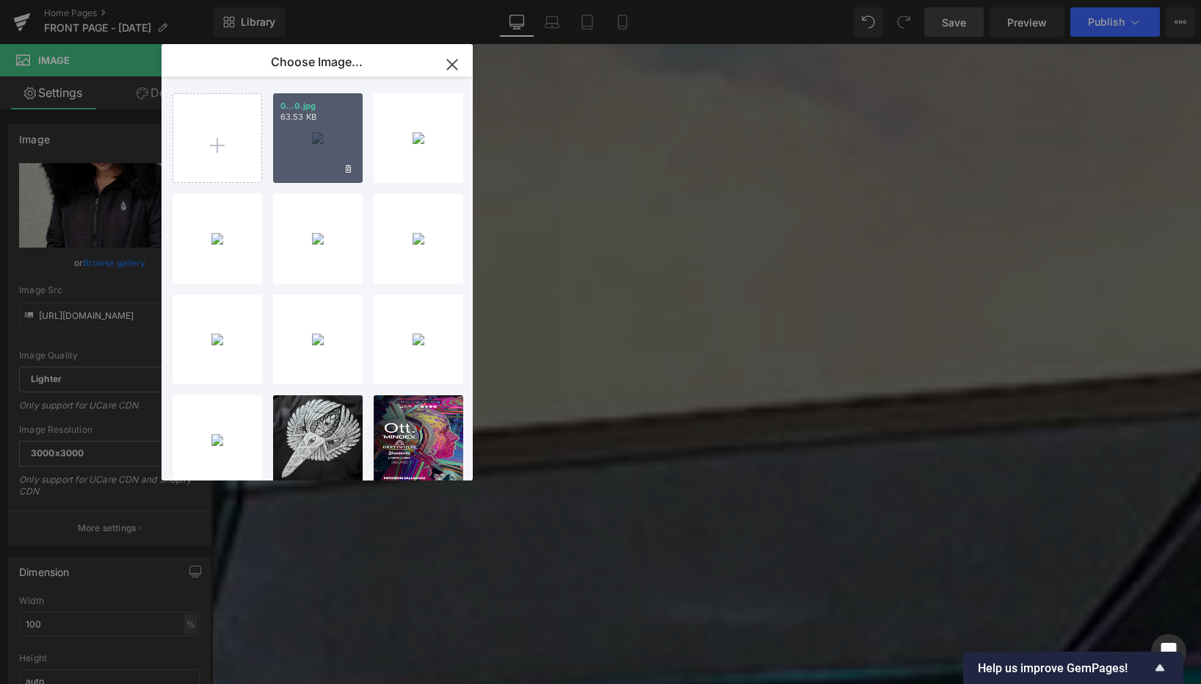
click at [319, 142] on div "0...0.jpg 63.53 KB" at bounding box center [318, 138] width 90 height 90
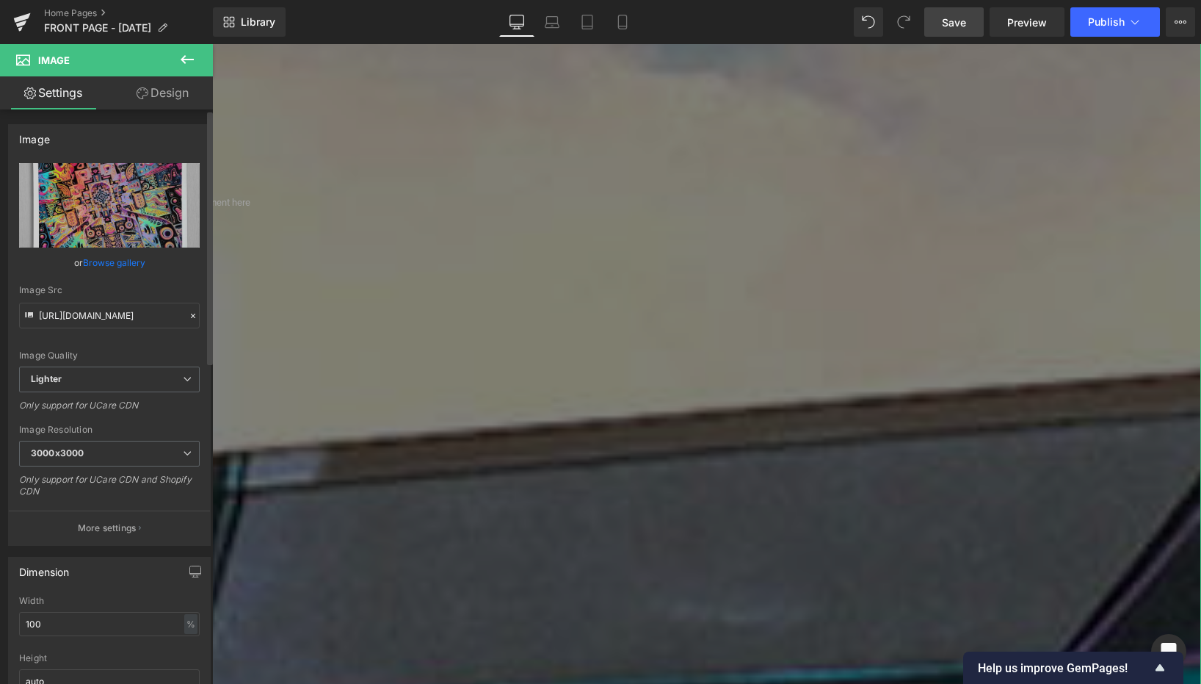
click at [117, 261] on link "Browse gallery" at bounding box center [114, 263] width 62 height 26
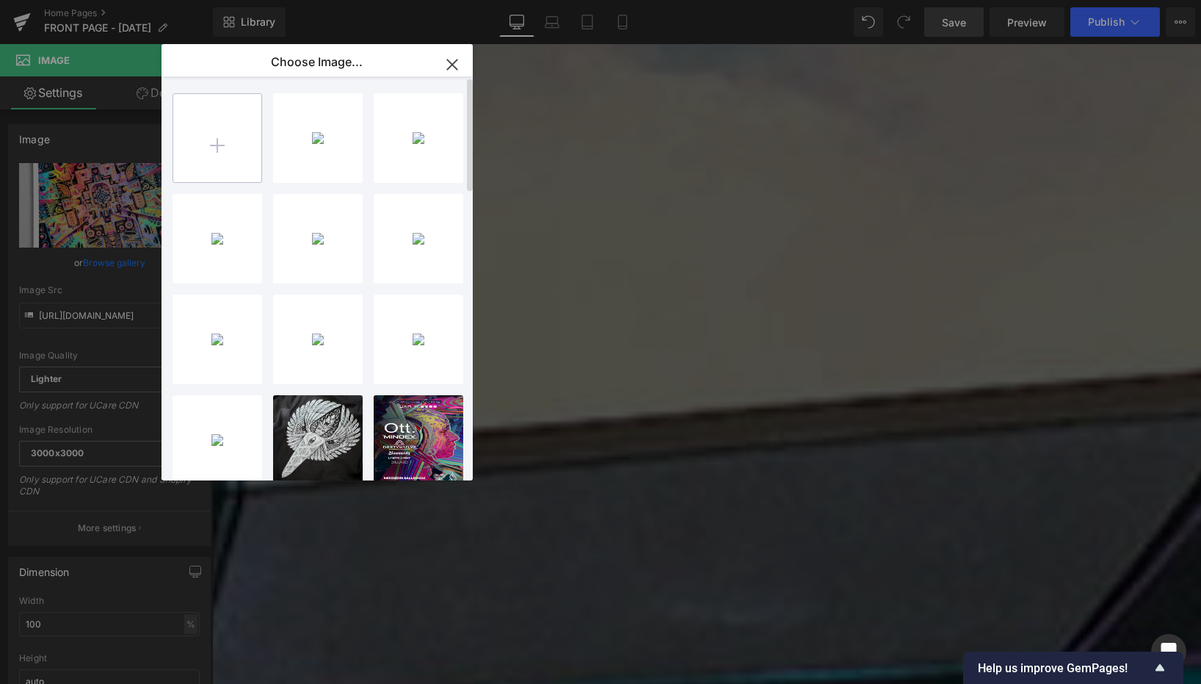
click at [225, 146] on input "file" at bounding box center [217, 138] width 88 height 88
type input "C:\fakepath\2.jpg"
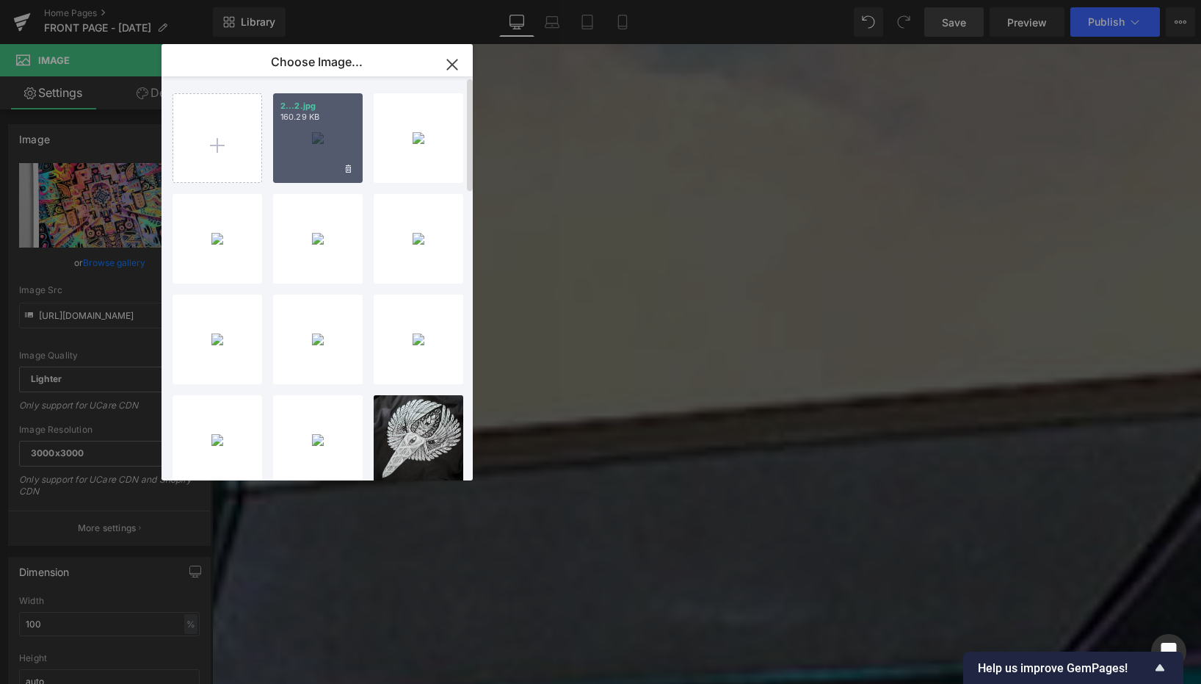
click at [314, 128] on div "2...2.jpg 160.29 KB" at bounding box center [318, 138] width 90 height 90
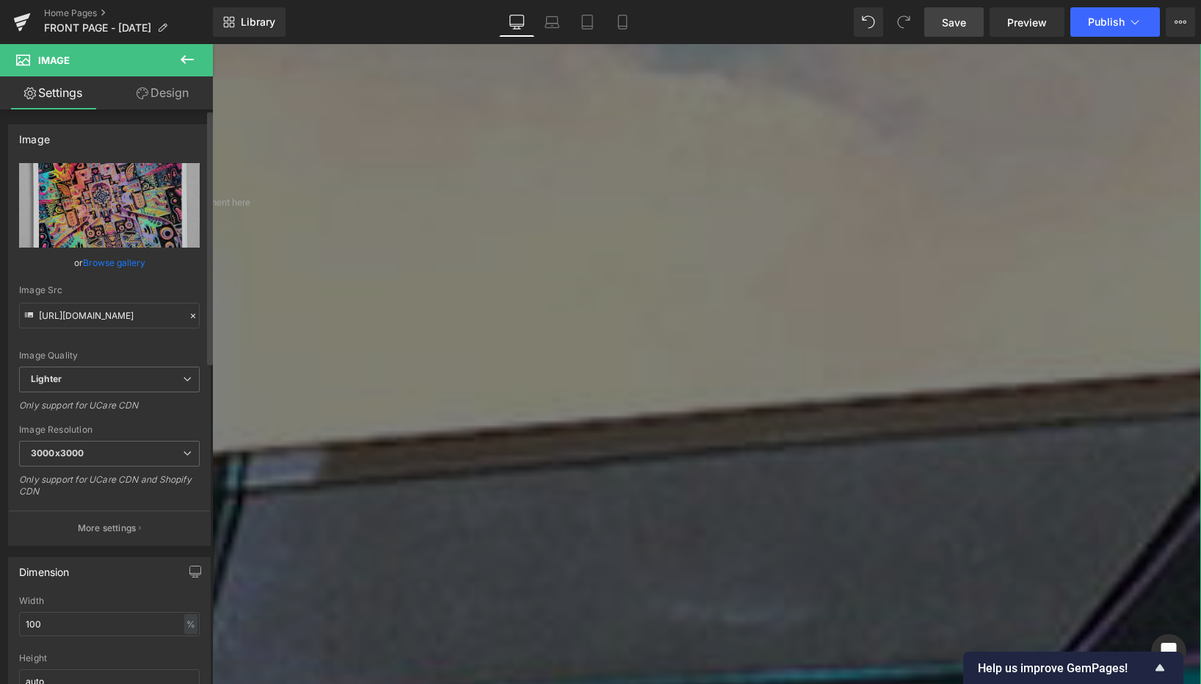
click at [115, 261] on link "Browse gallery" at bounding box center [114, 263] width 62 height 26
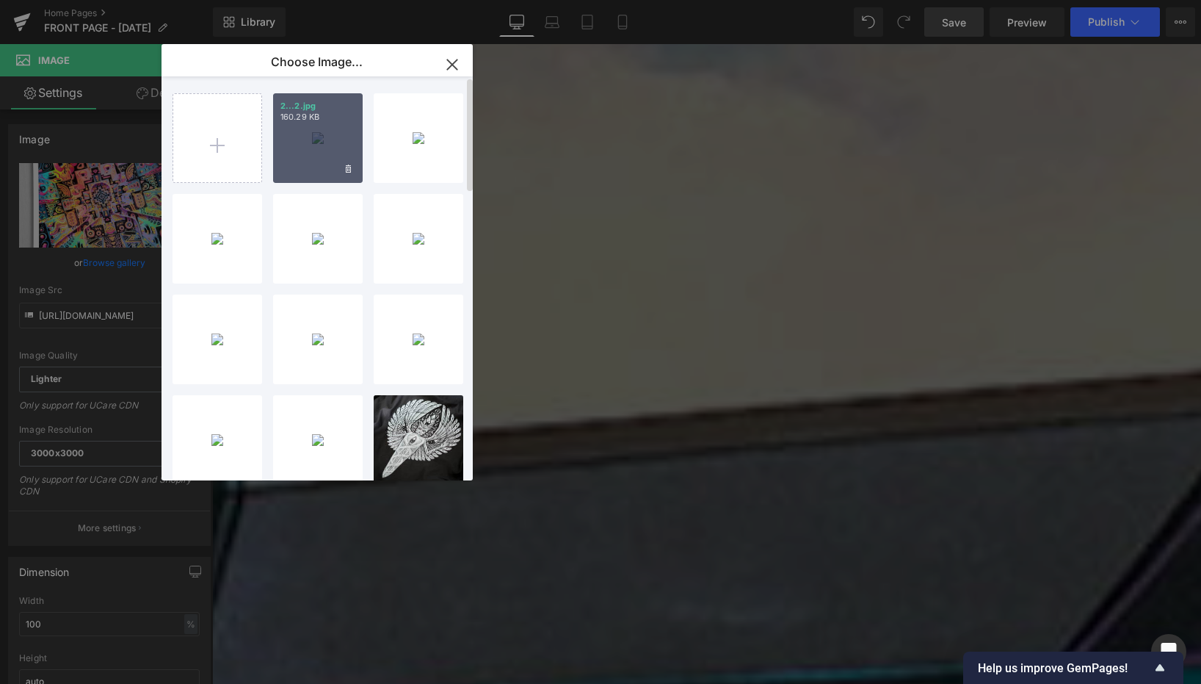
click at [286, 159] on div "2...2.jpg 160.29 KB" at bounding box center [318, 138] width 90 height 90
type input "[URL][DOMAIN_NAME]"
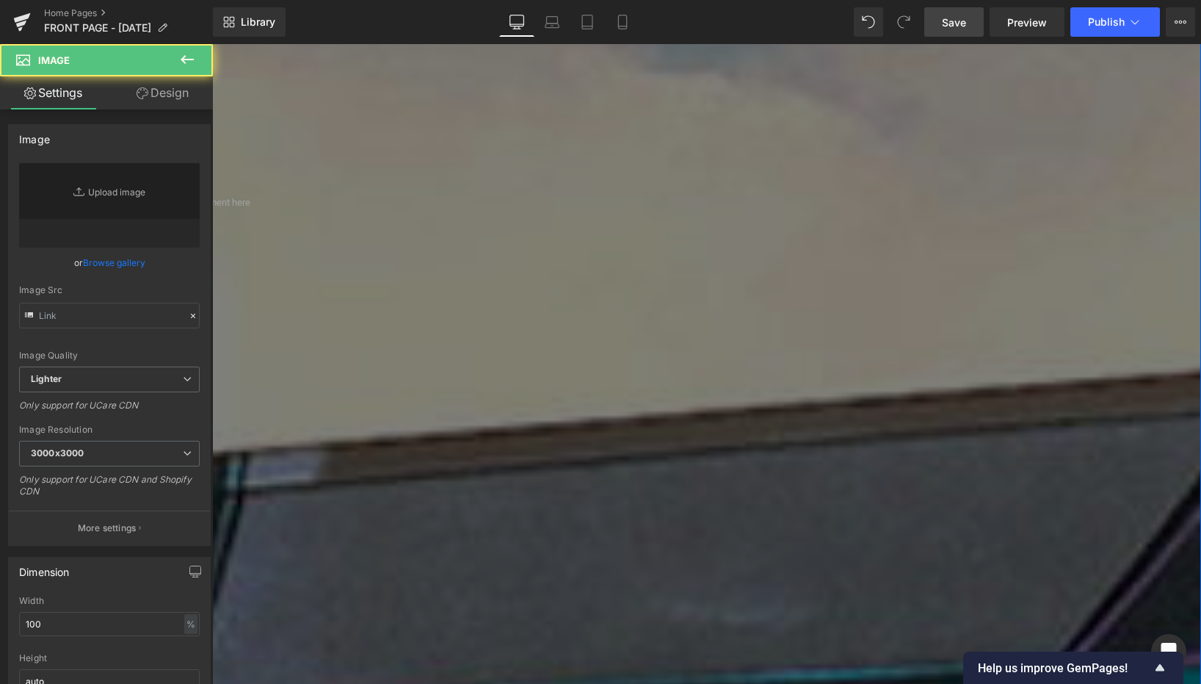
type input "[URL][DOMAIN_NAME]"
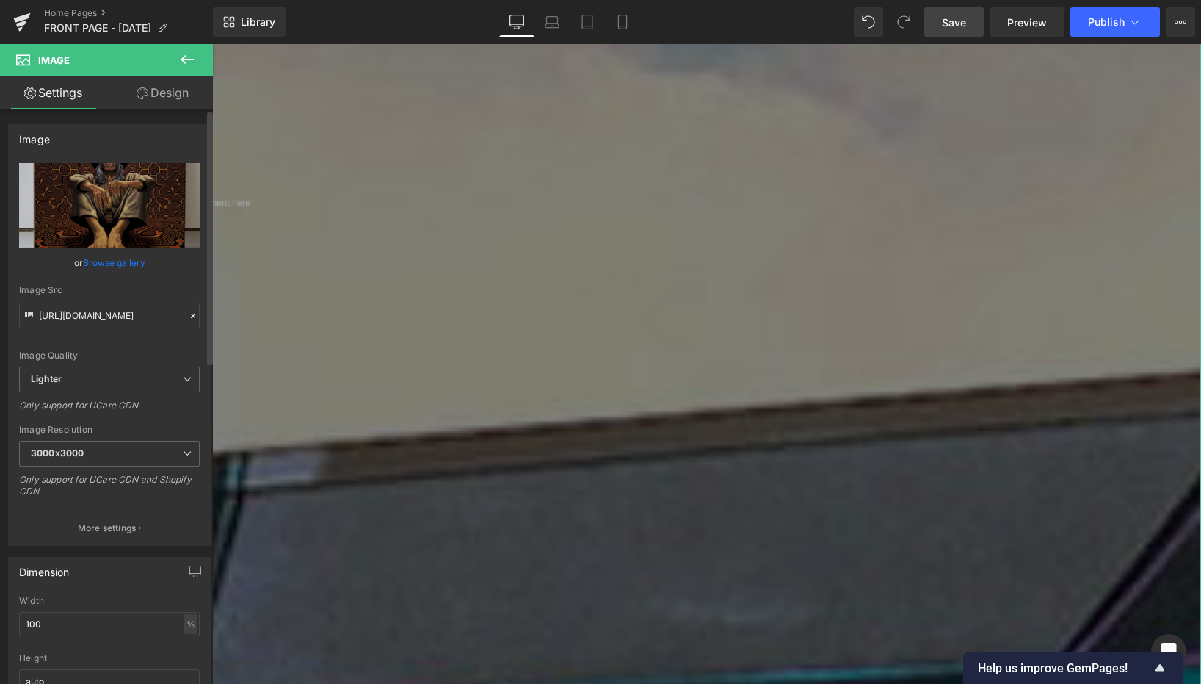
click at [101, 266] on link "Browse gallery" at bounding box center [114, 263] width 62 height 26
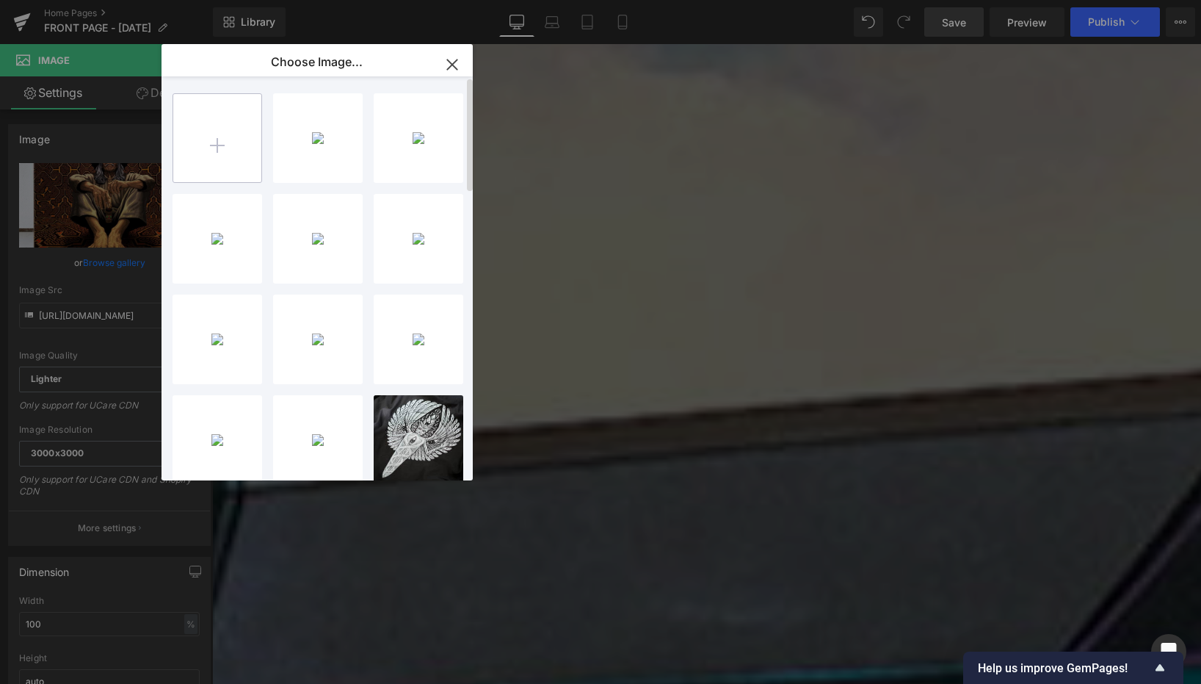
click at [208, 164] on input "file" at bounding box center [217, 138] width 88 height 88
type input "C:\fakepath\1.jpg"
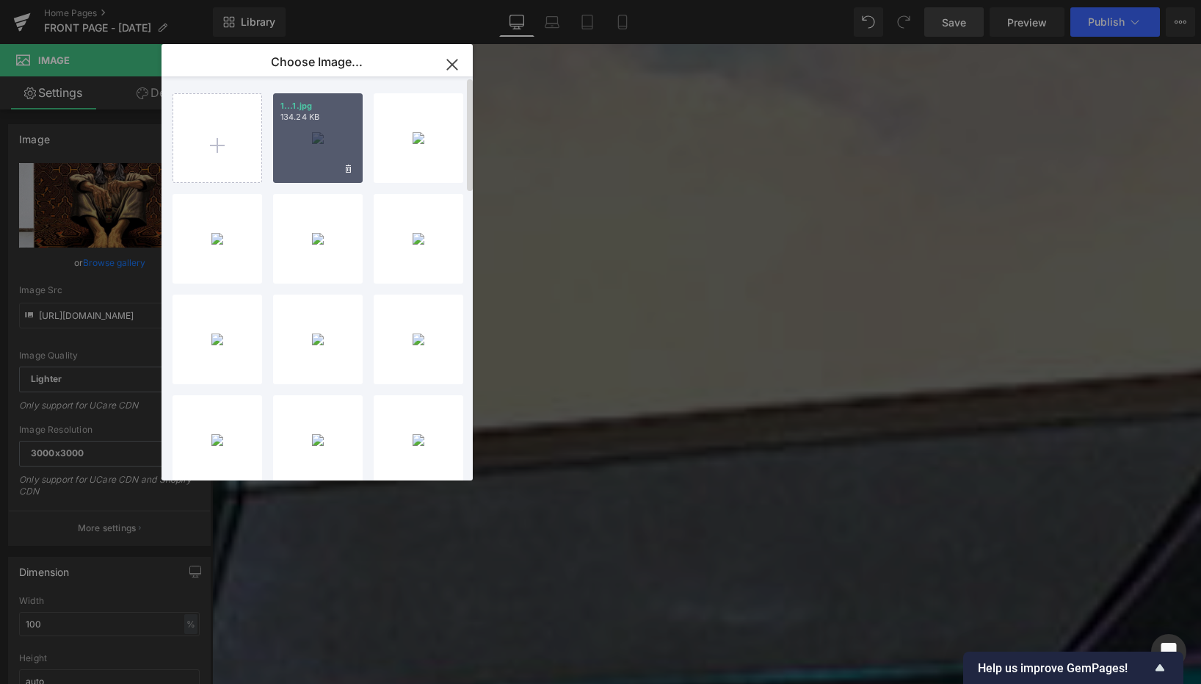
click at [339, 133] on div "1...1.jpg 134.24 KB" at bounding box center [318, 138] width 90 height 90
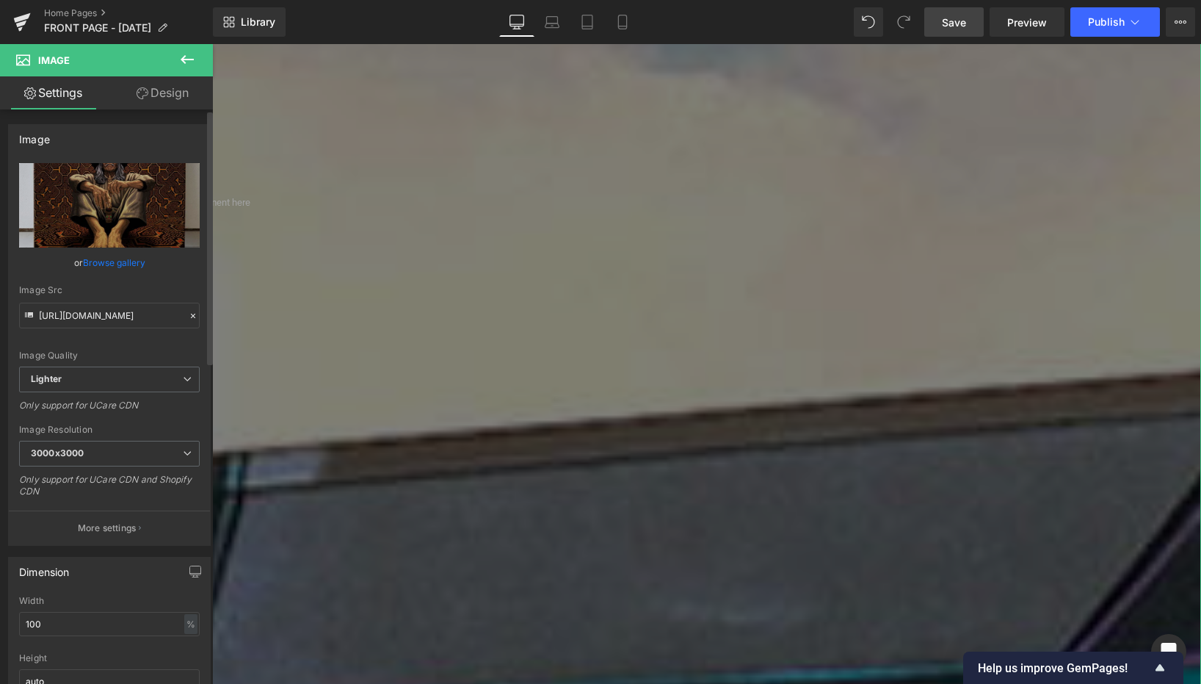
click at [108, 264] on link "Browse gallery" at bounding box center [114, 263] width 62 height 26
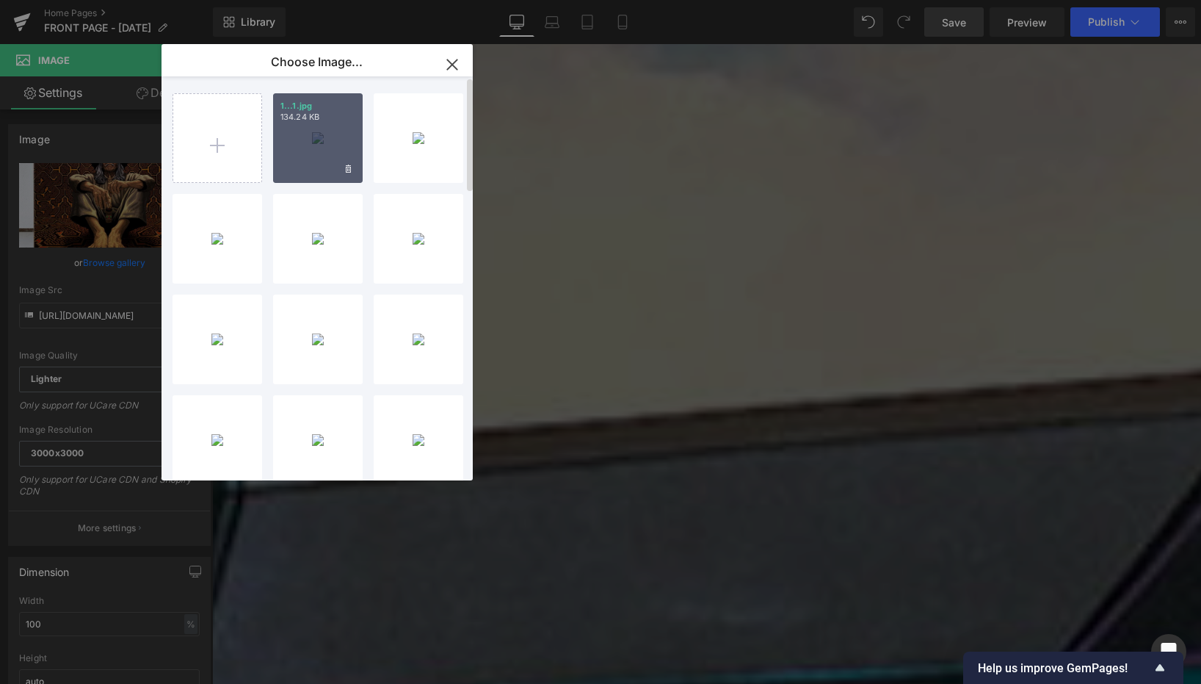
click at [324, 128] on div "1...1.jpg 134.24 KB" at bounding box center [318, 138] width 90 height 90
type input "[URL][DOMAIN_NAME]"
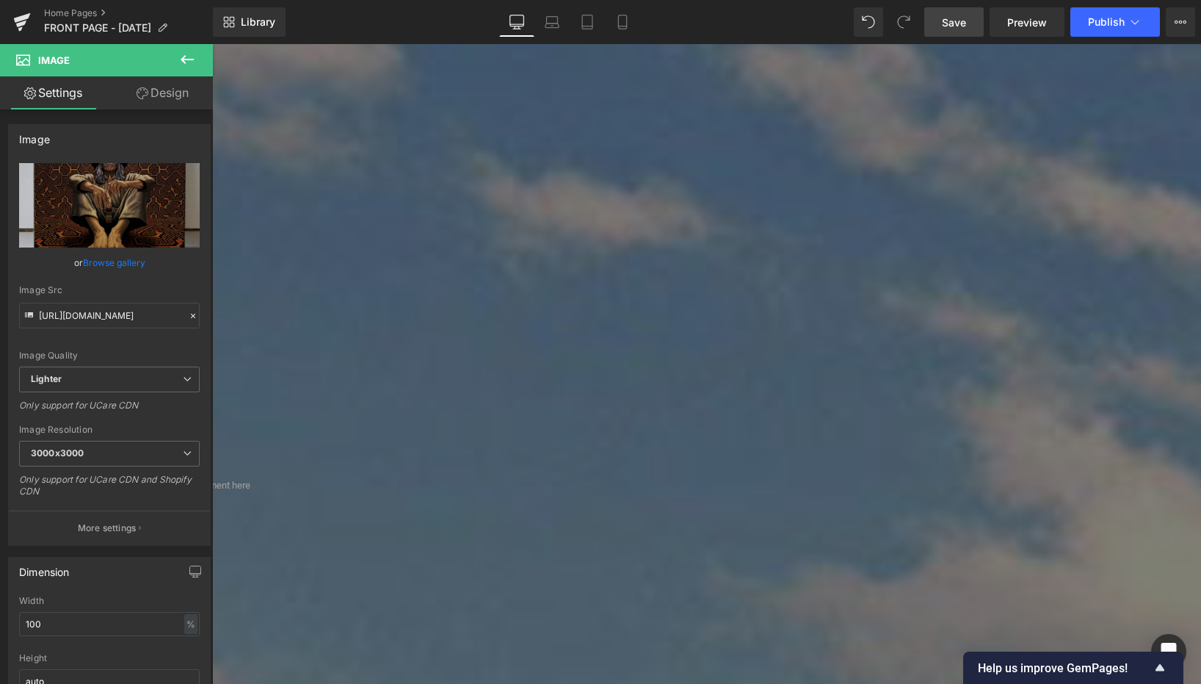
scroll to position [0, 0]
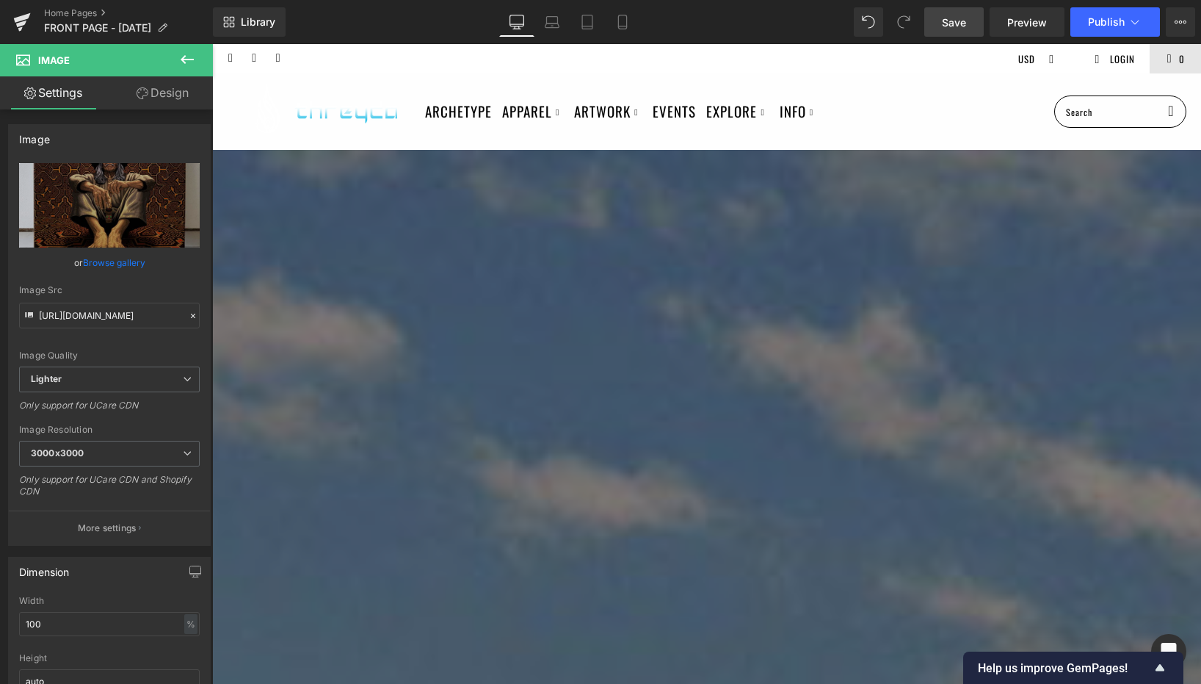
click at [965, 24] on span "Save" at bounding box center [954, 22] width 24 height 15
click at [1107, 32] on button "Publish" at bounding box center [1116, 21] width 90 height 29
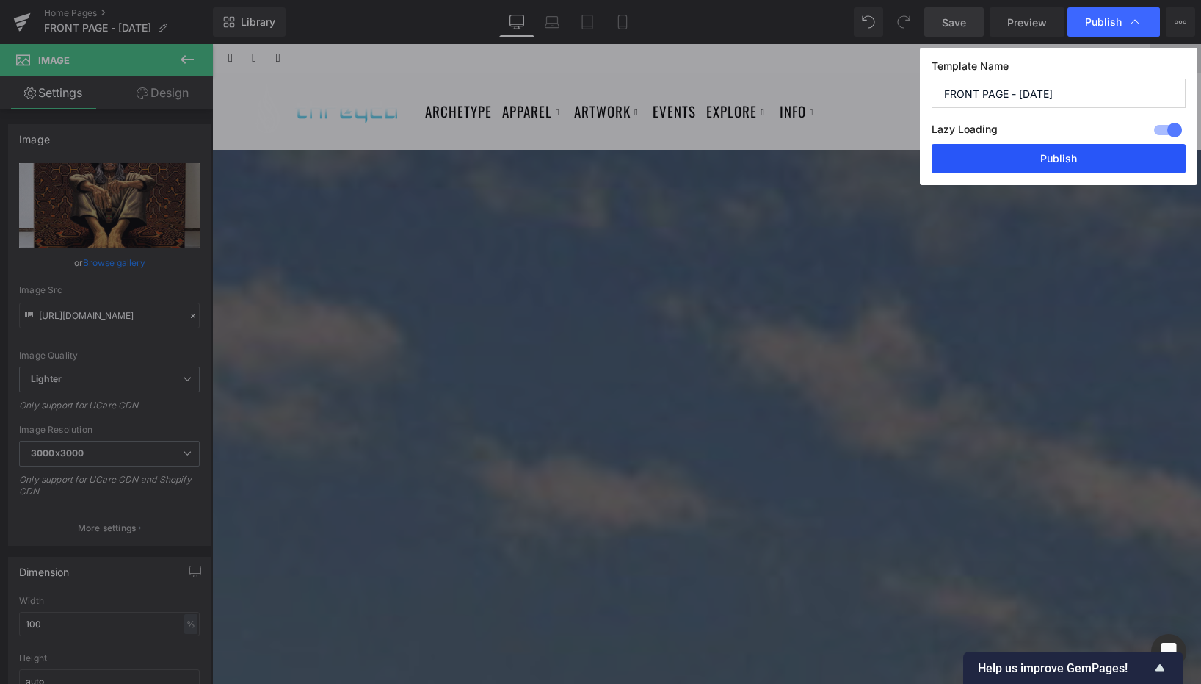
click at [1068, 148] on button "Publish" at bounding box center [1059, 158] width 254 height 29
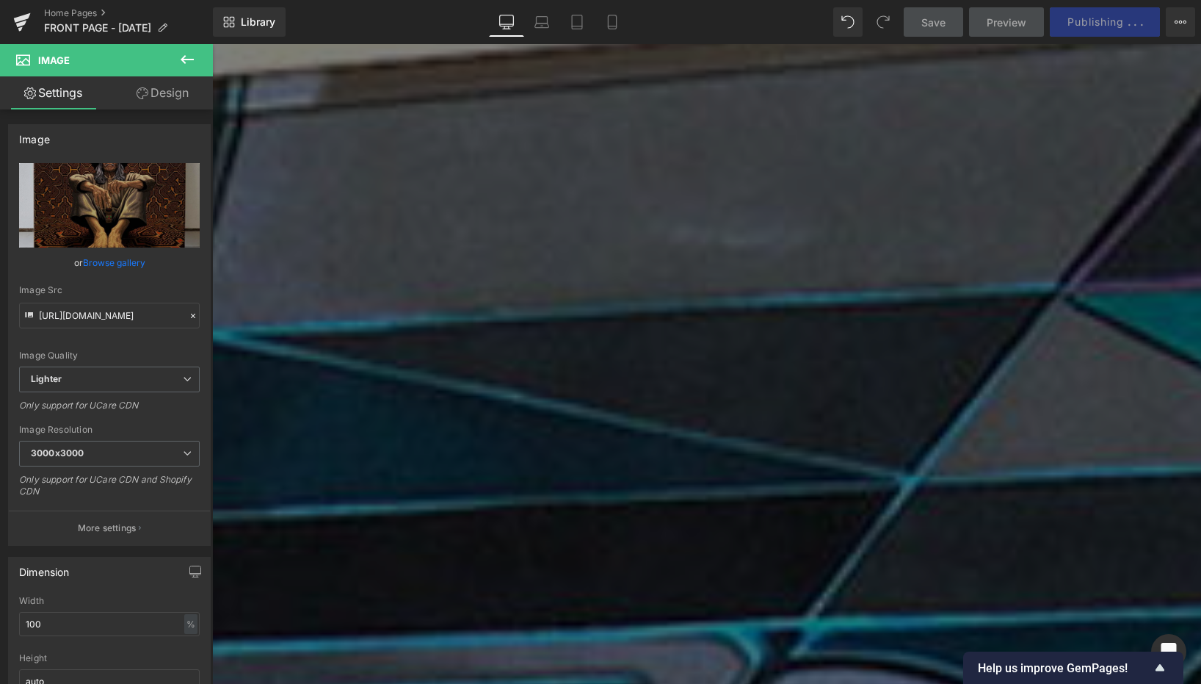
scroll to position [1610, 0]
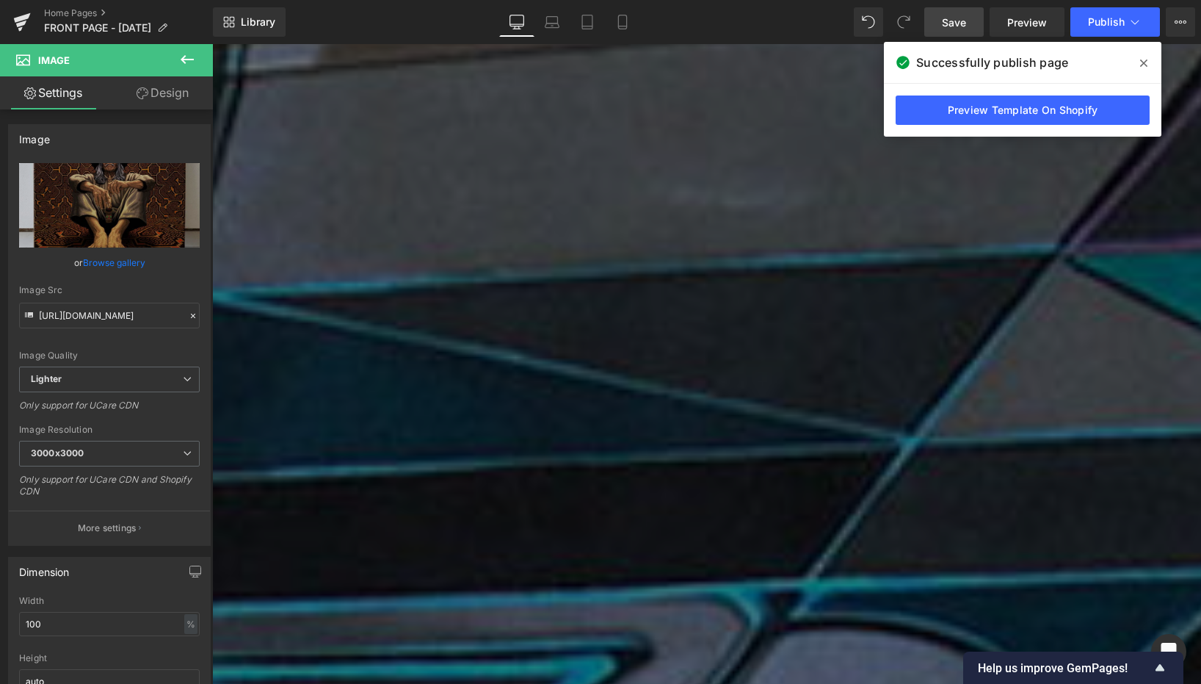
click at [1143, 66] on icon at bounding box center [1143, 63] width 7 height 12
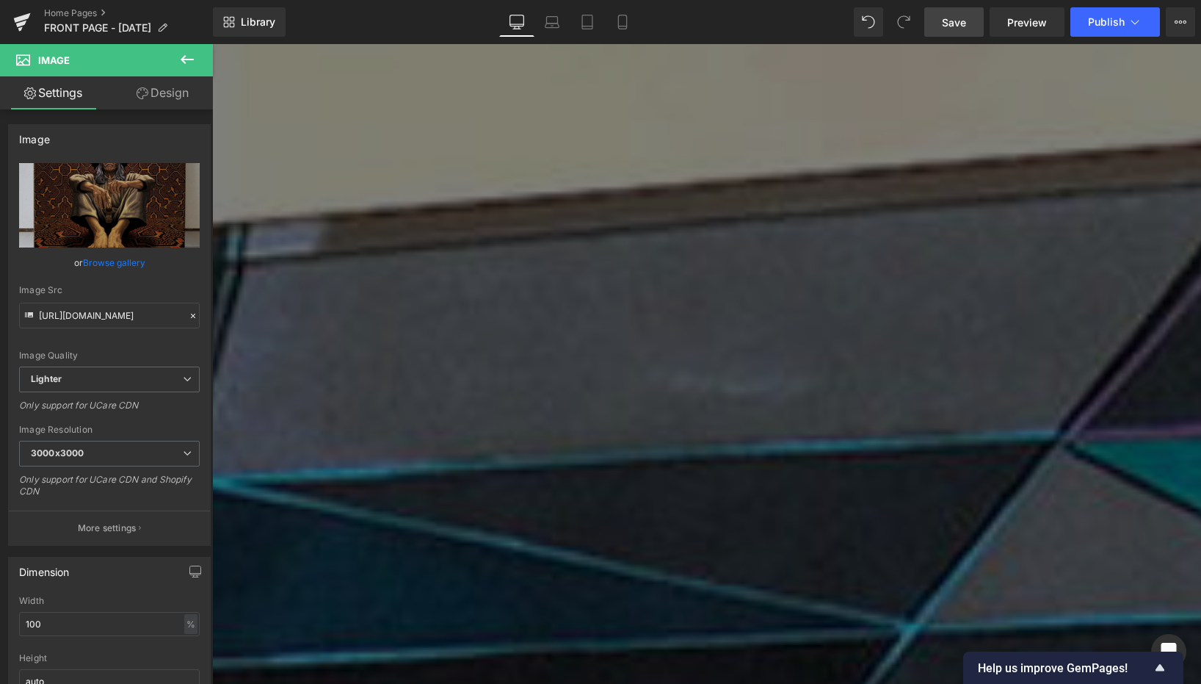
scroll to position [1426, 0]
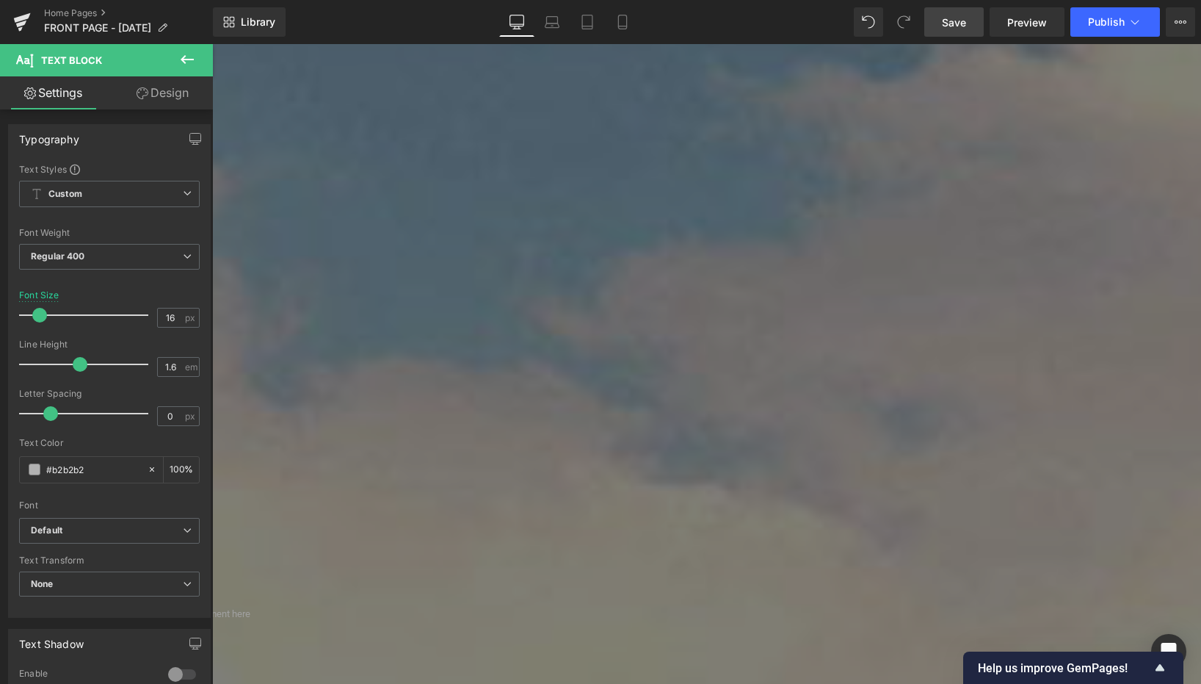
scroll to position [0, 0]
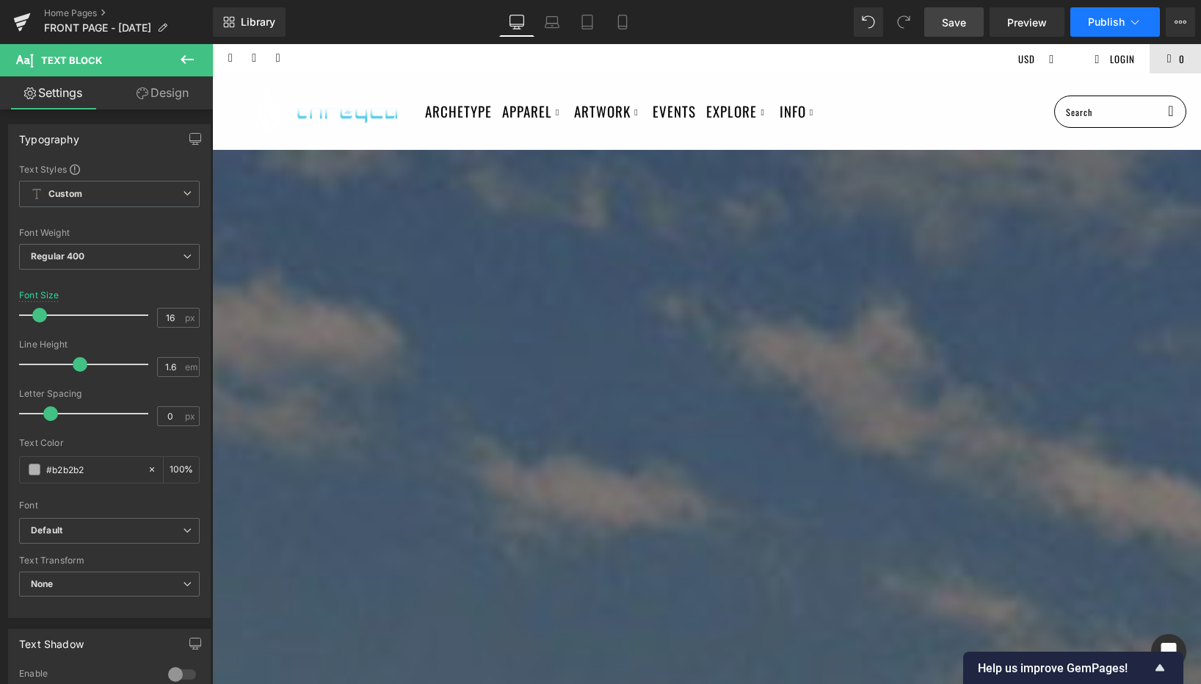
click at [1112, 21] on span "Publish" at bounding box center [1106, 22] width 37 height 12
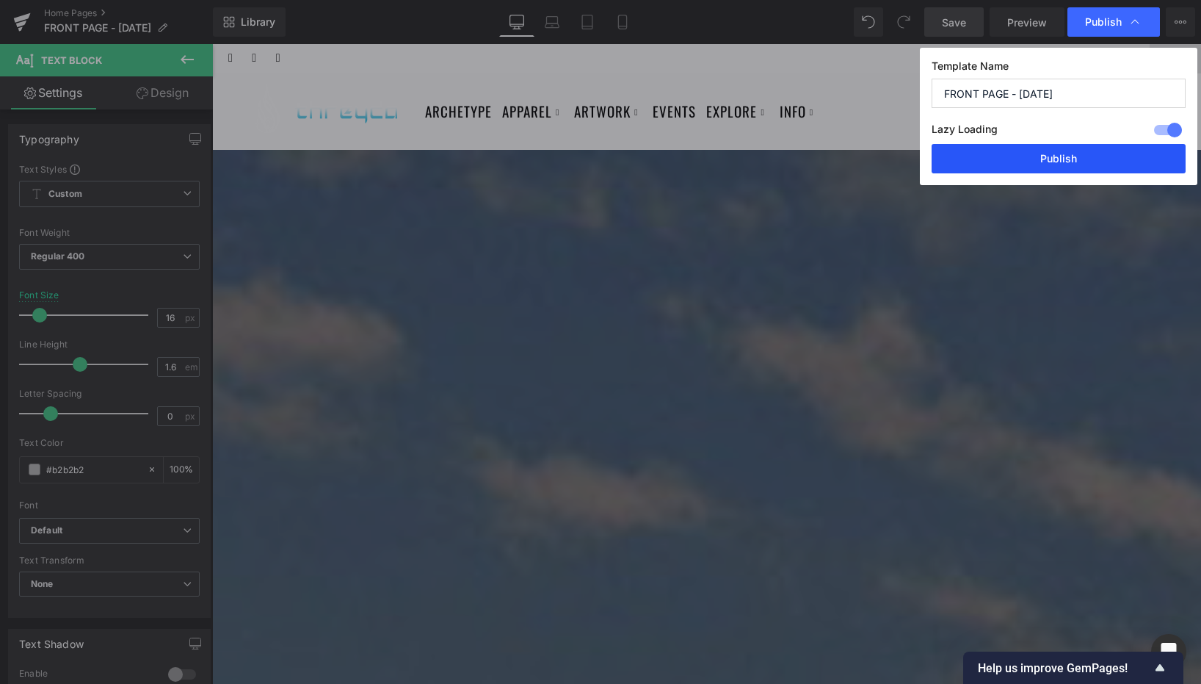
click at [1010, 156] on button "Publish" at bounding box center [1059, 158] width 254 height 29
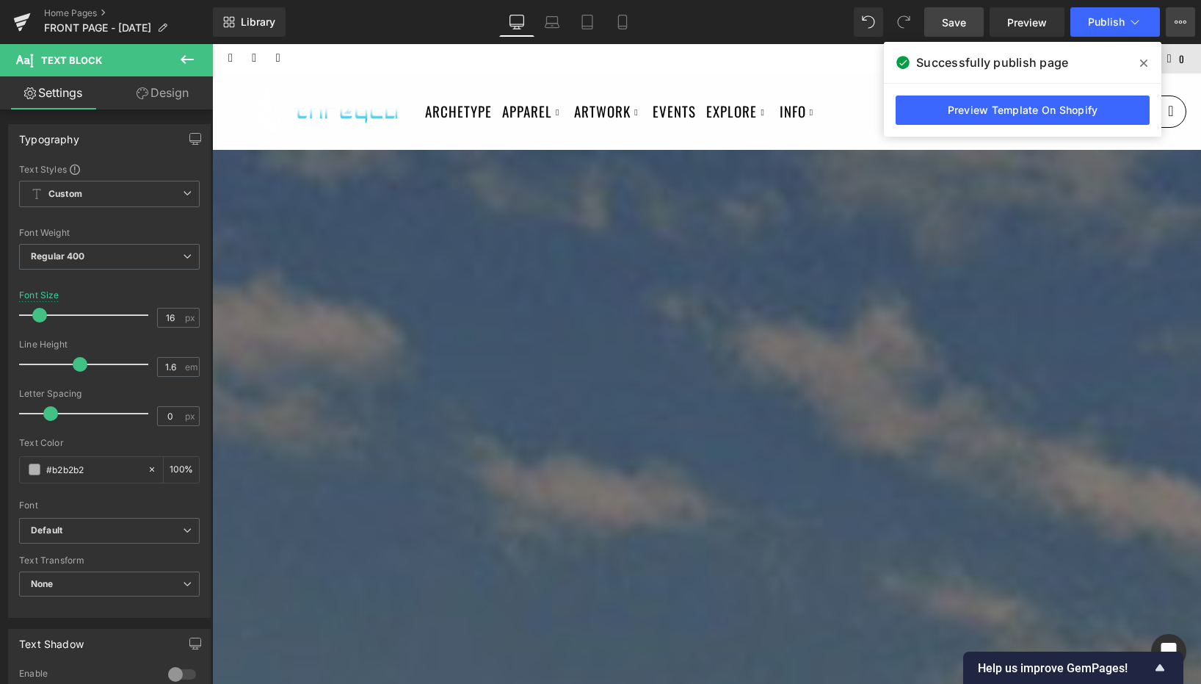
click at [1181, 19] on icon at bounding box center [1181, 22] width 12 height 12
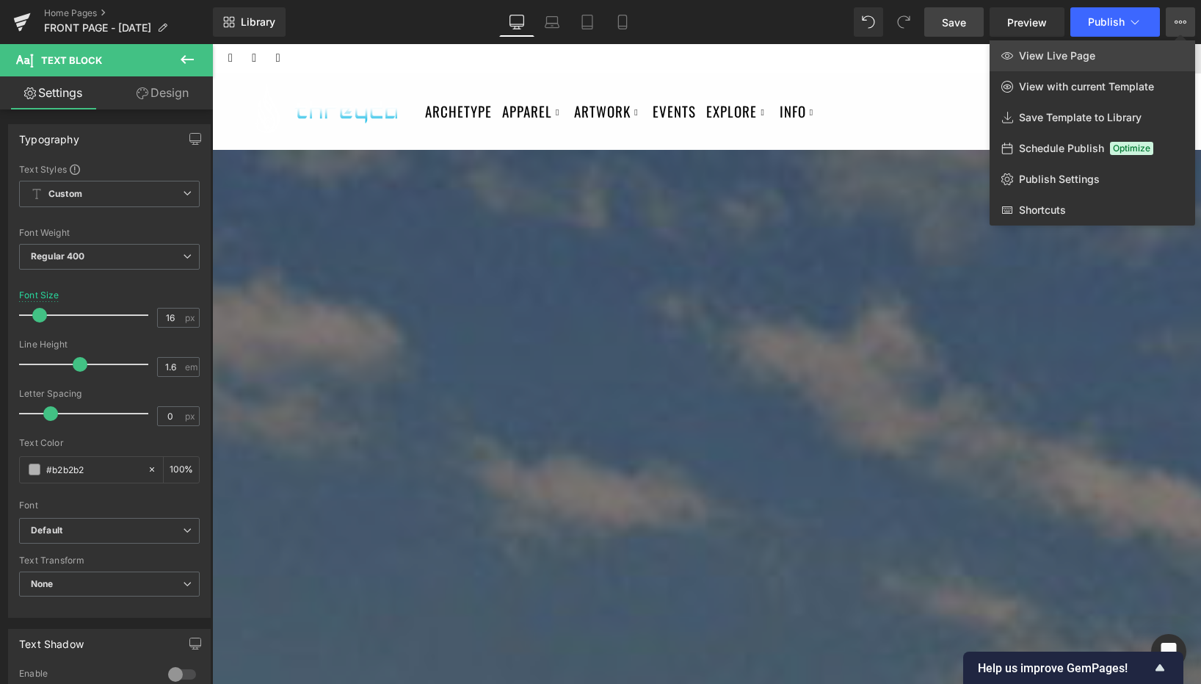
click at [1131, 61] on link "View Live Page" at bounding box center [1093, 55] width 206 height 31
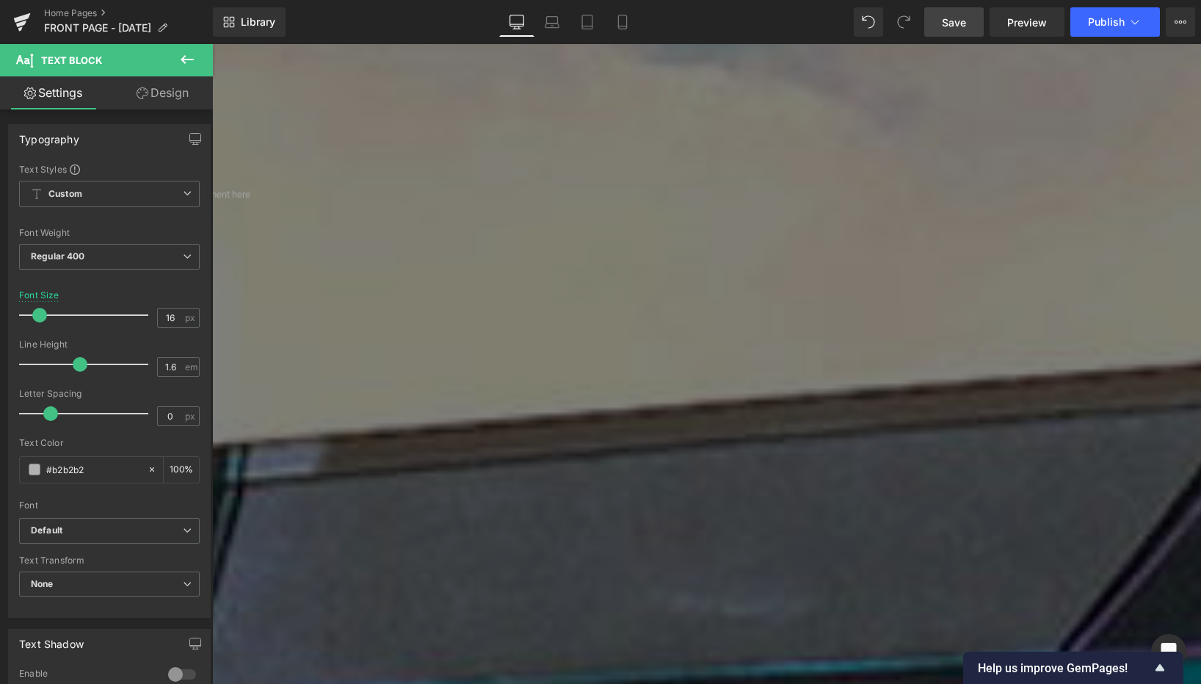
scroll to position [1286, 0]
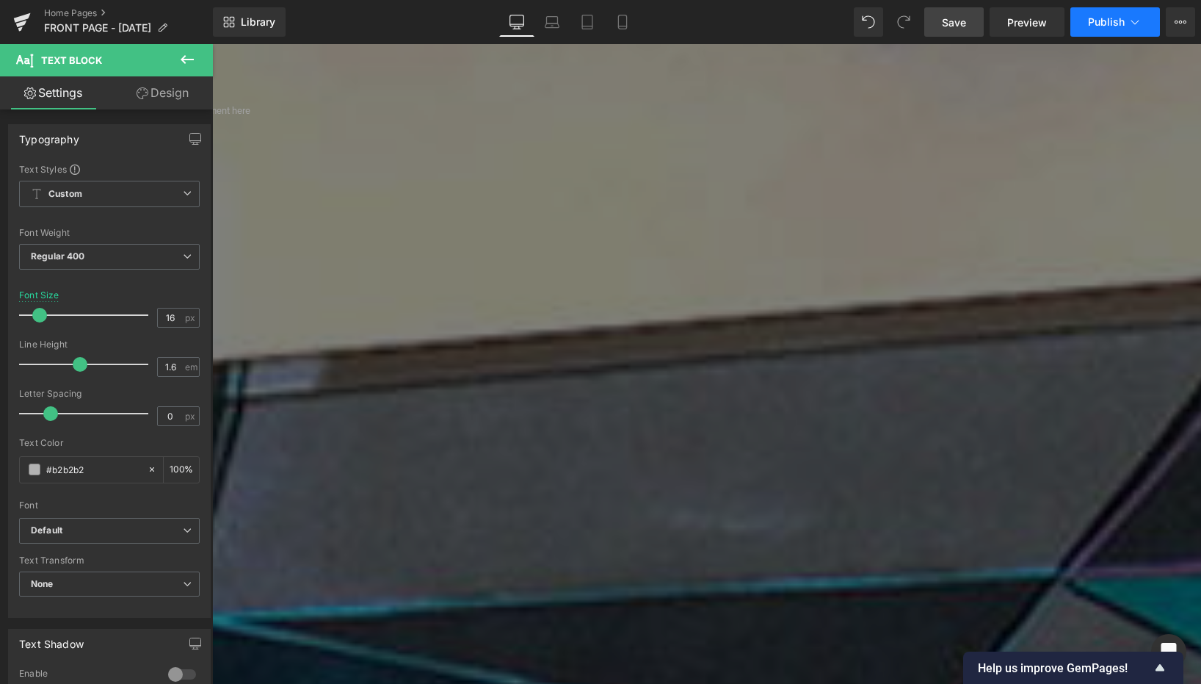
click at [1097, 26] on span "Publish" at bounding box center [1106, 22] width 37 height 12
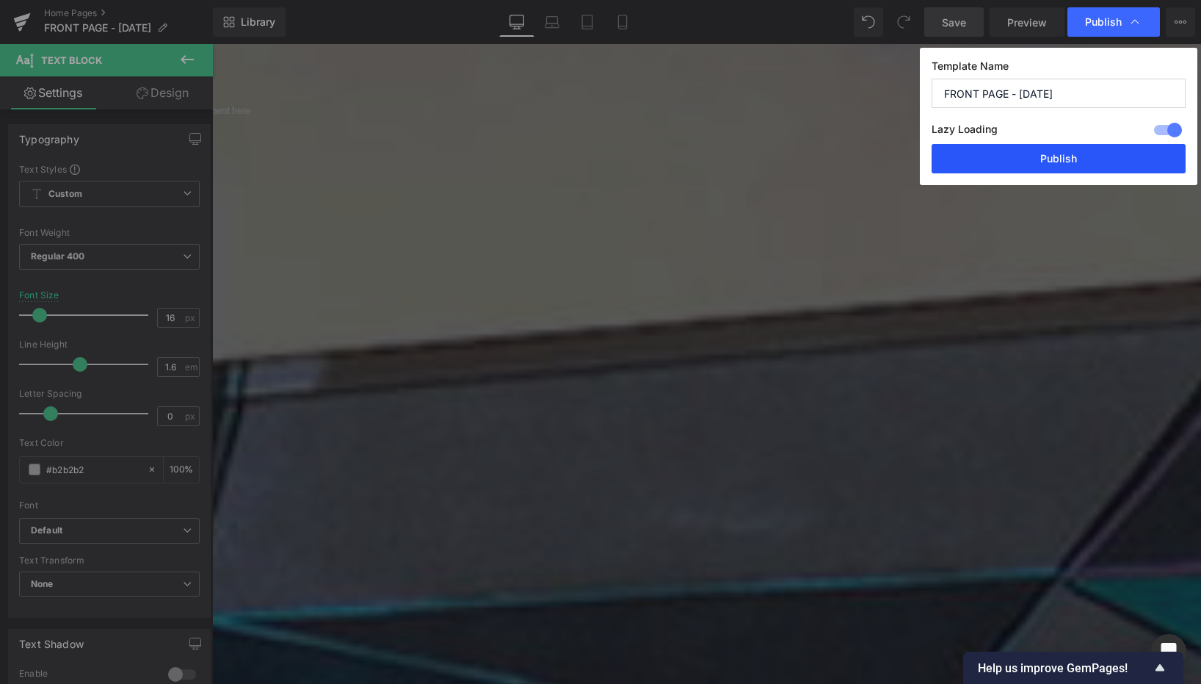
click at [1063, 144] on button "Publish" at bounding box center [1059, 158] width 254 height 29
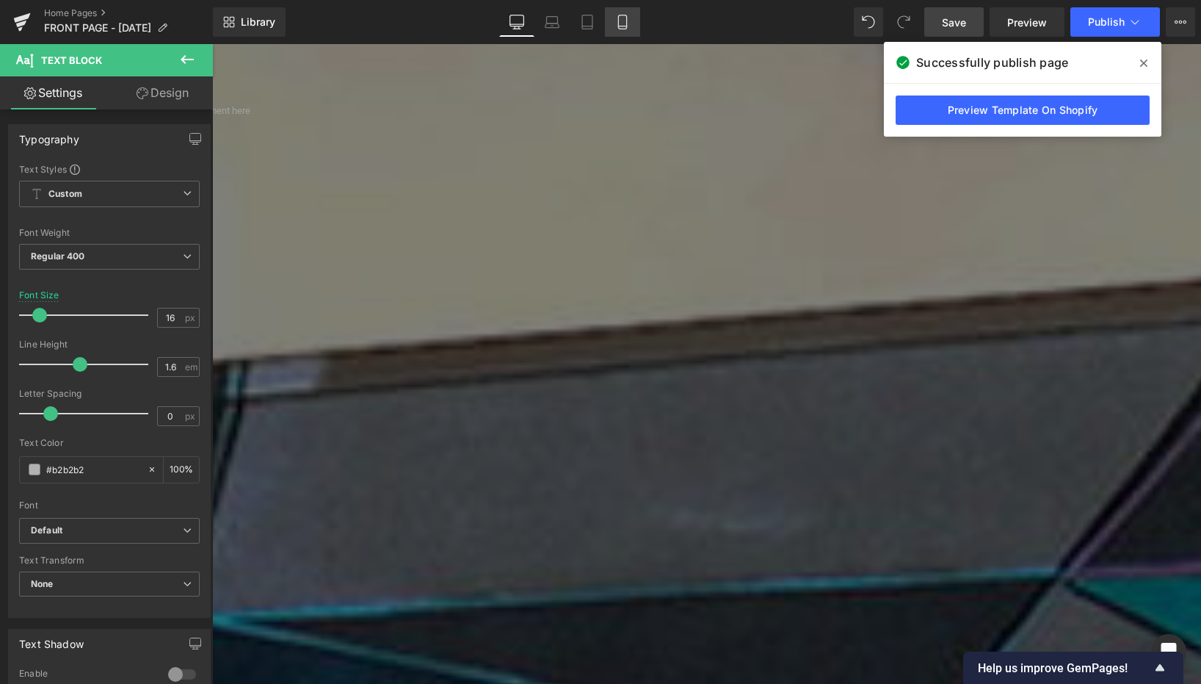
click at [631, 21] on link "Mobile" at bounding box center [622, 21] width 35 height 29
type input "14"
type input "100"
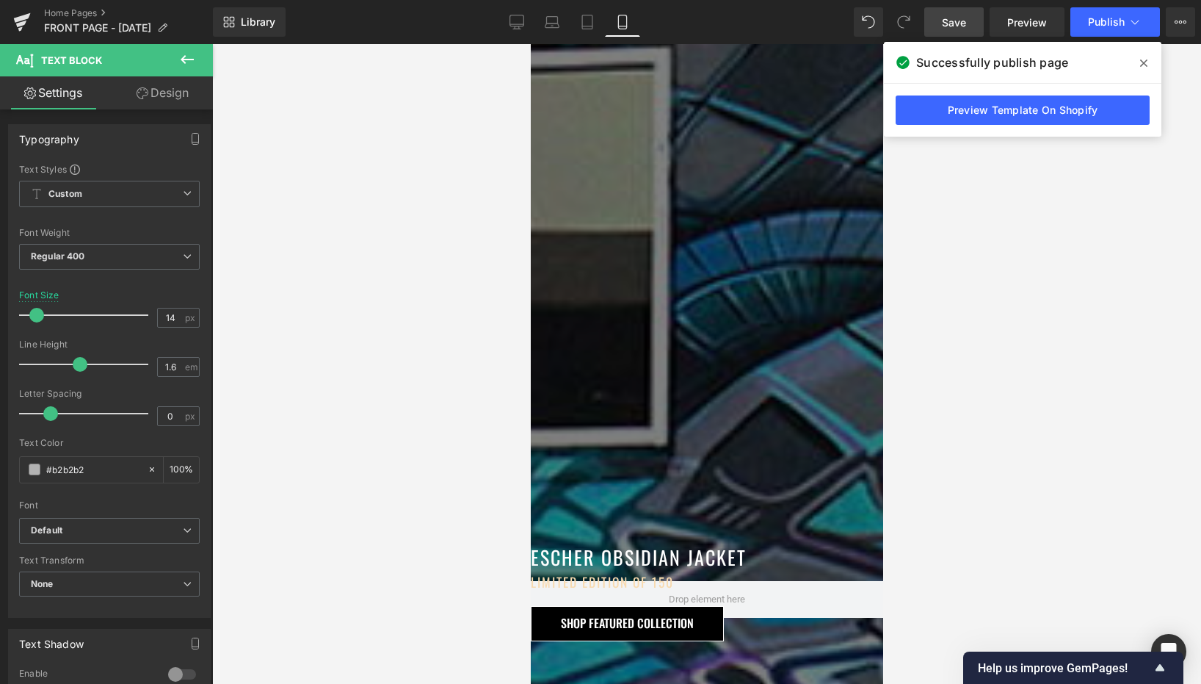
scroll to position [1712, 0]
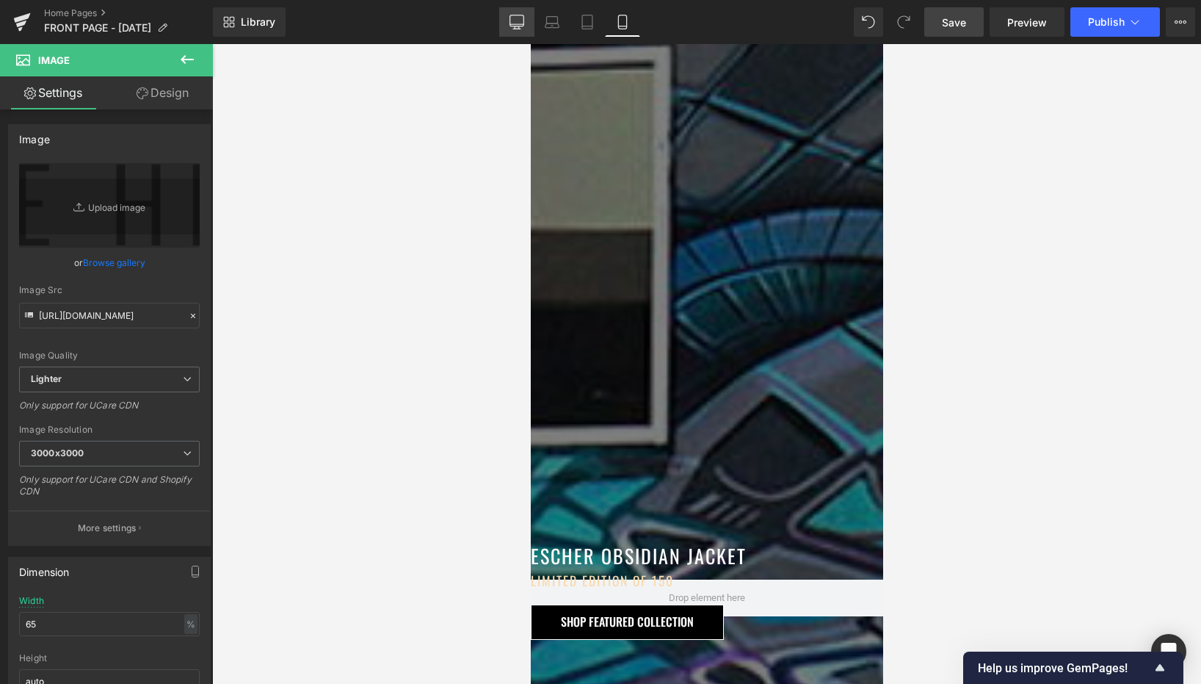
click at [525, 22] on link "Desktop" at bounding box center [516, 21] width 35 height 29
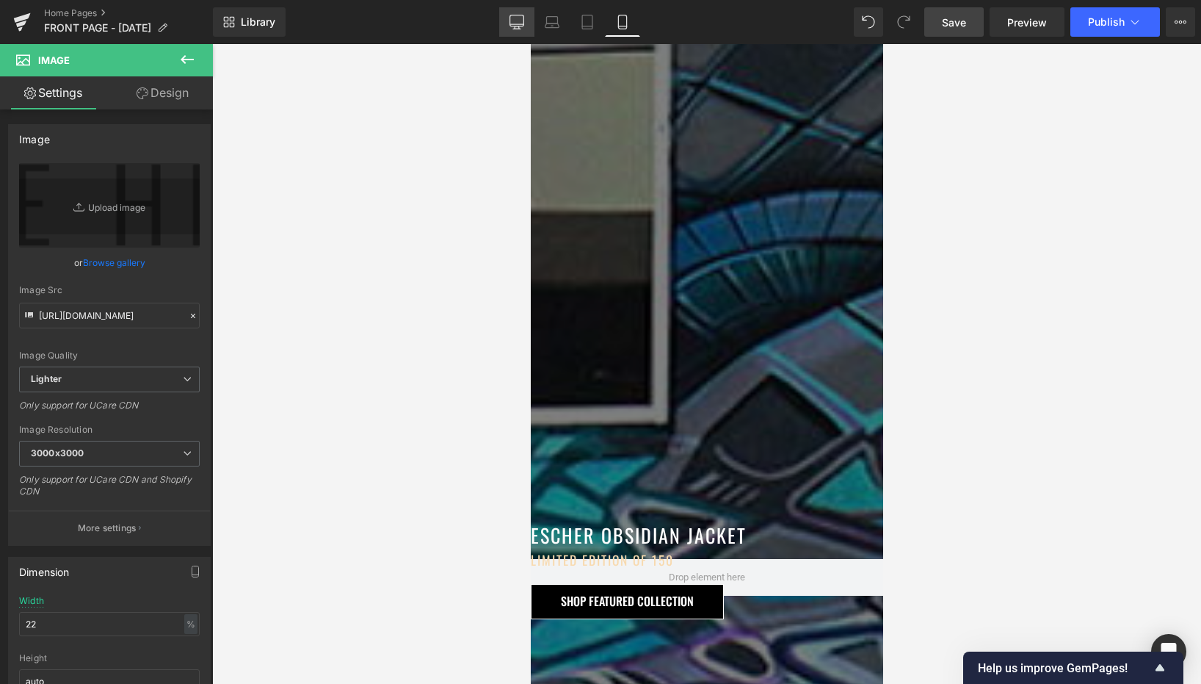
scroll to position [1765, 0]
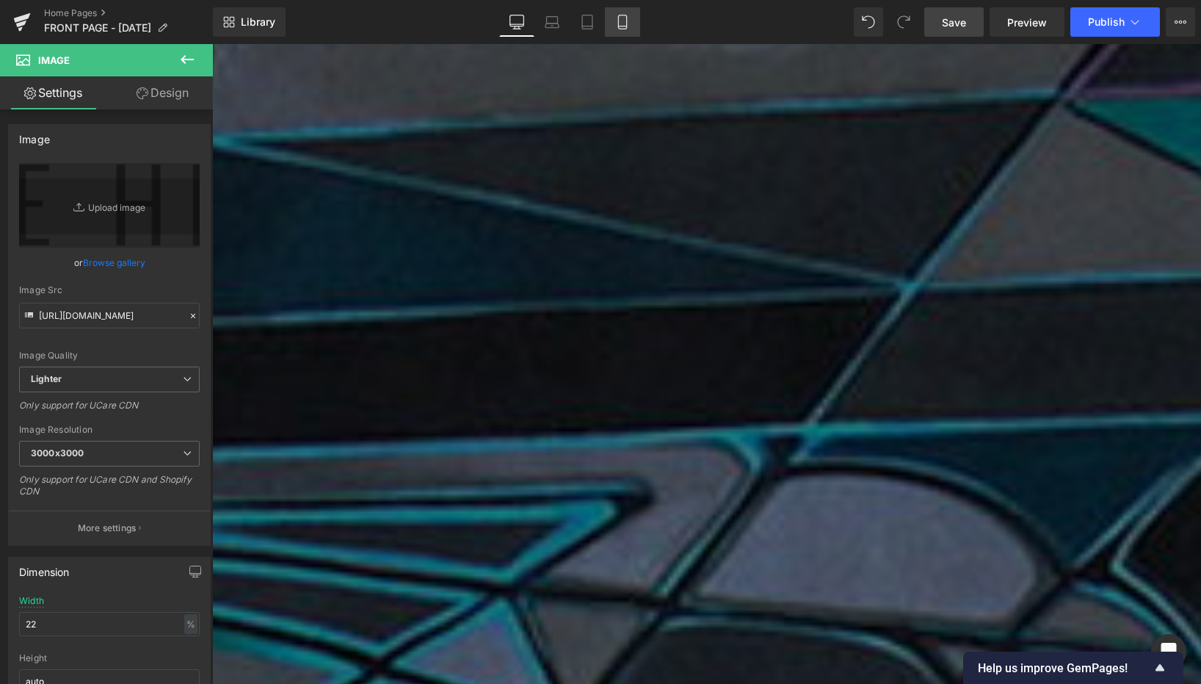
click at [626, 16] on icon at bounding box center [622, 22] width 15 height 15
type input "65"
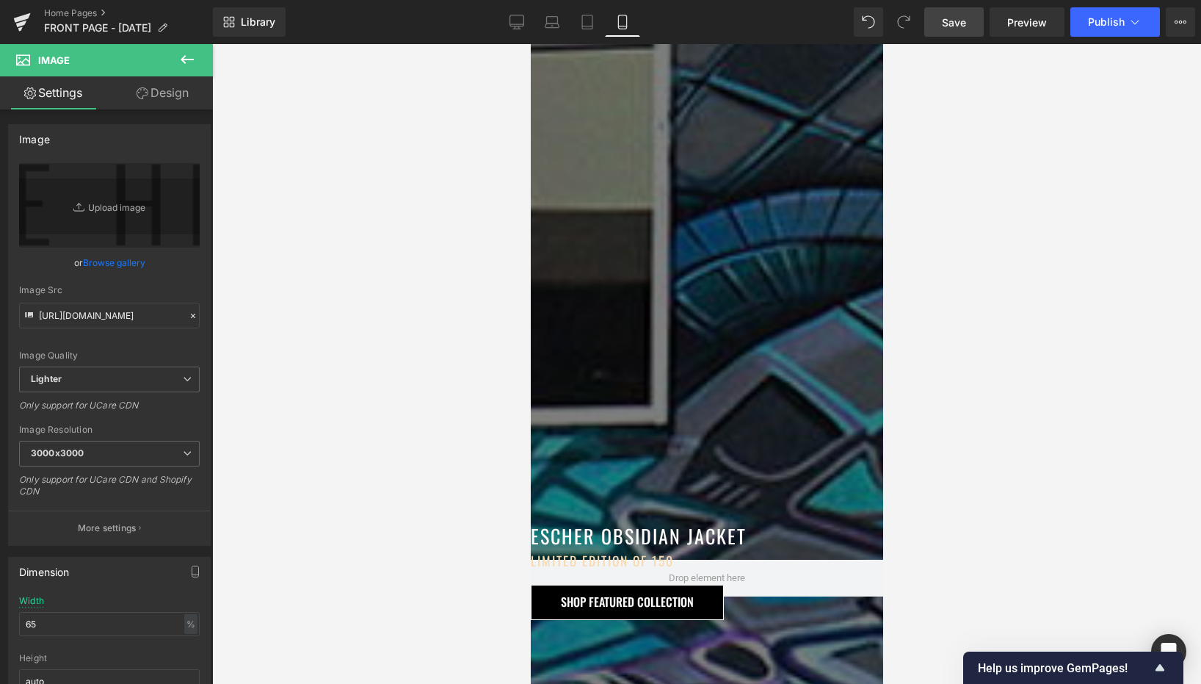
scroll to position [1731, 0]
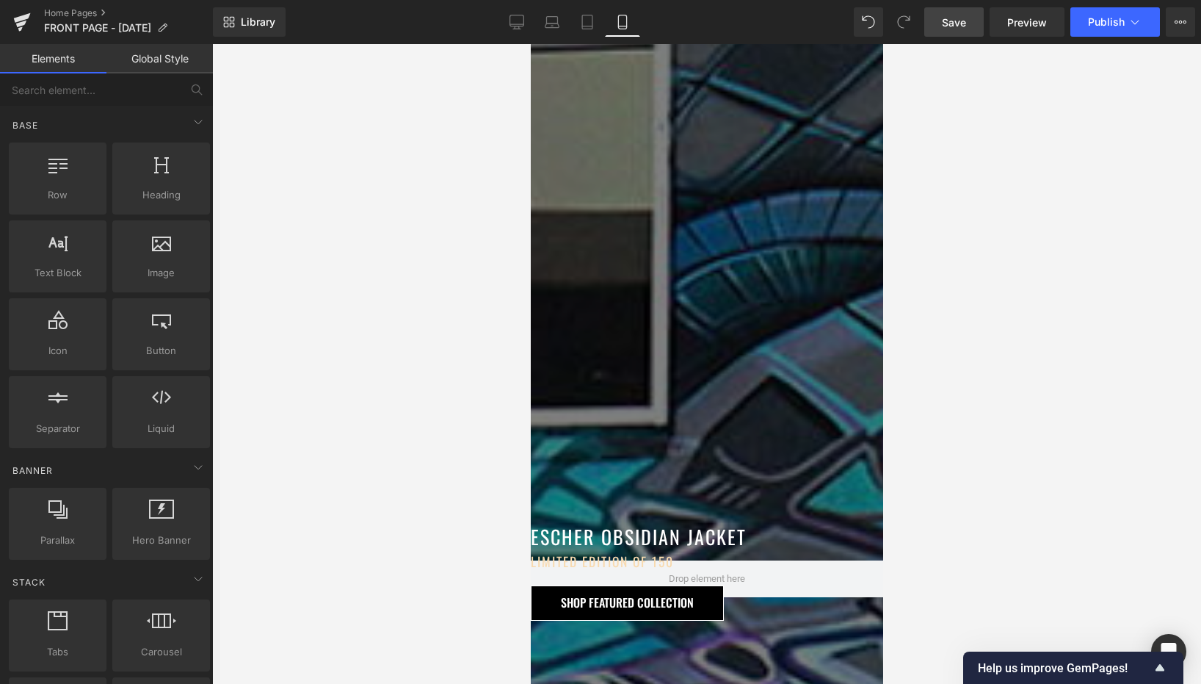
click at [518, 327] on div at bounding box center [706, 364] width 989 height 640
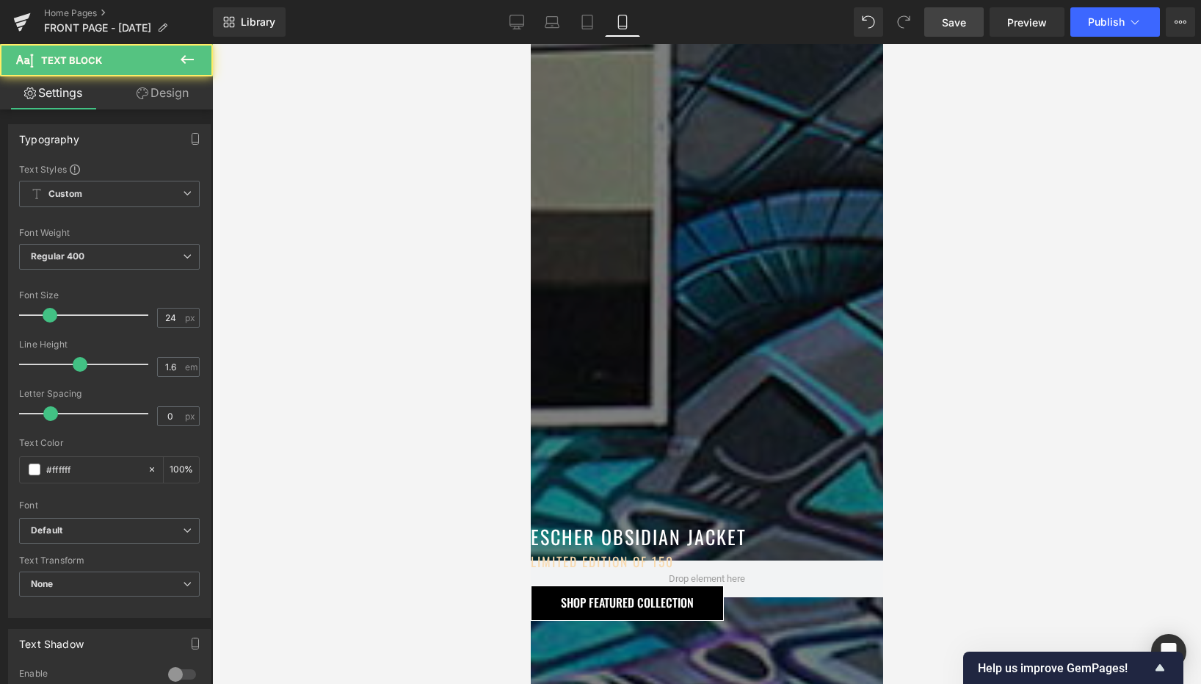
click at [175, 86] on link "Design" at bounding box center [162, 92] width 106 height 33
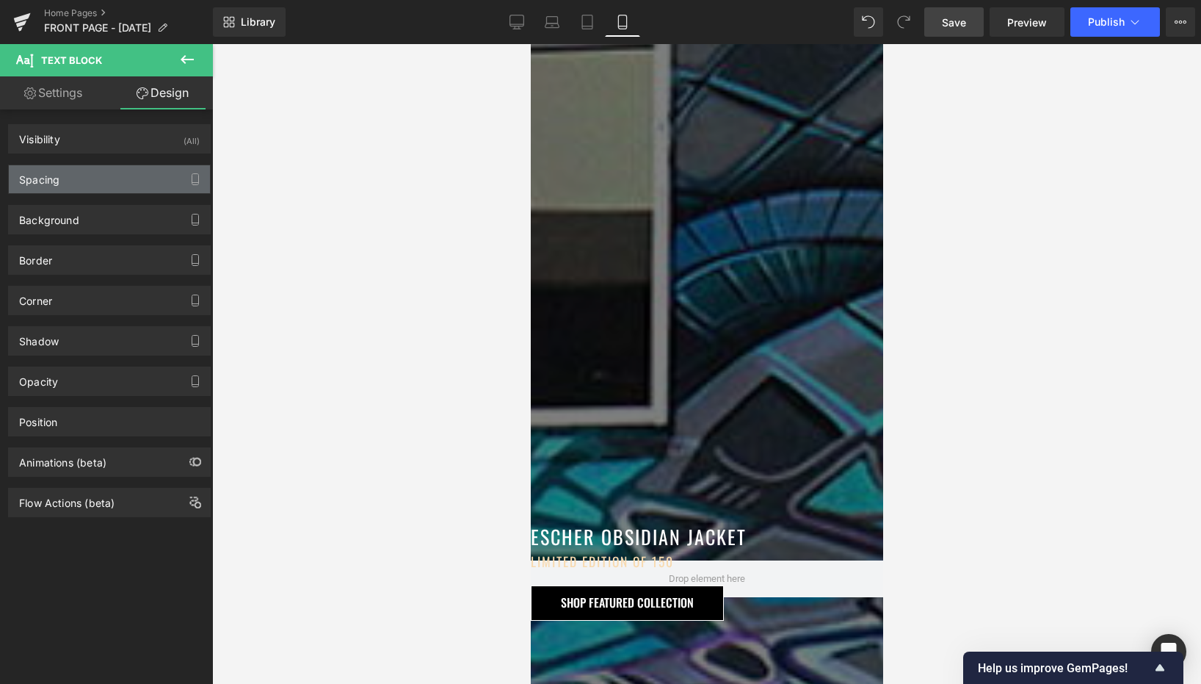
click at [101, 175] on div "Spacing" at bounding box center [109, 179] width 201 height 28
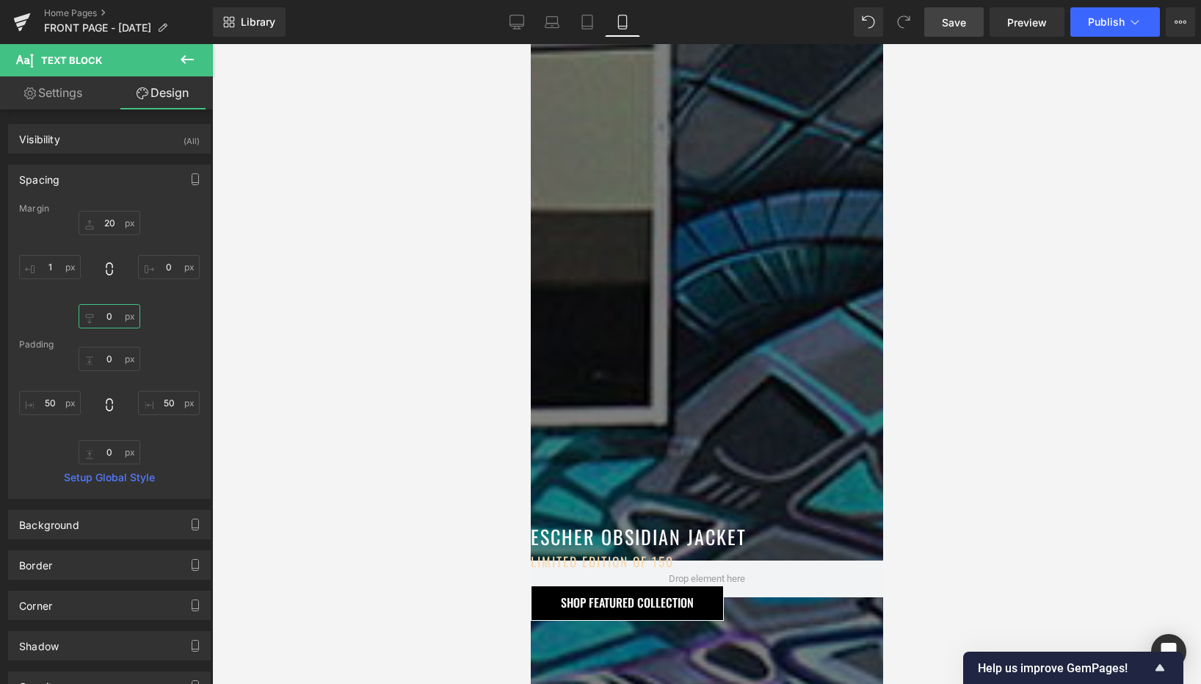
click at [107, 311] on input "0" at bounding box center [110, 316] width 62 height 24
type input "20"
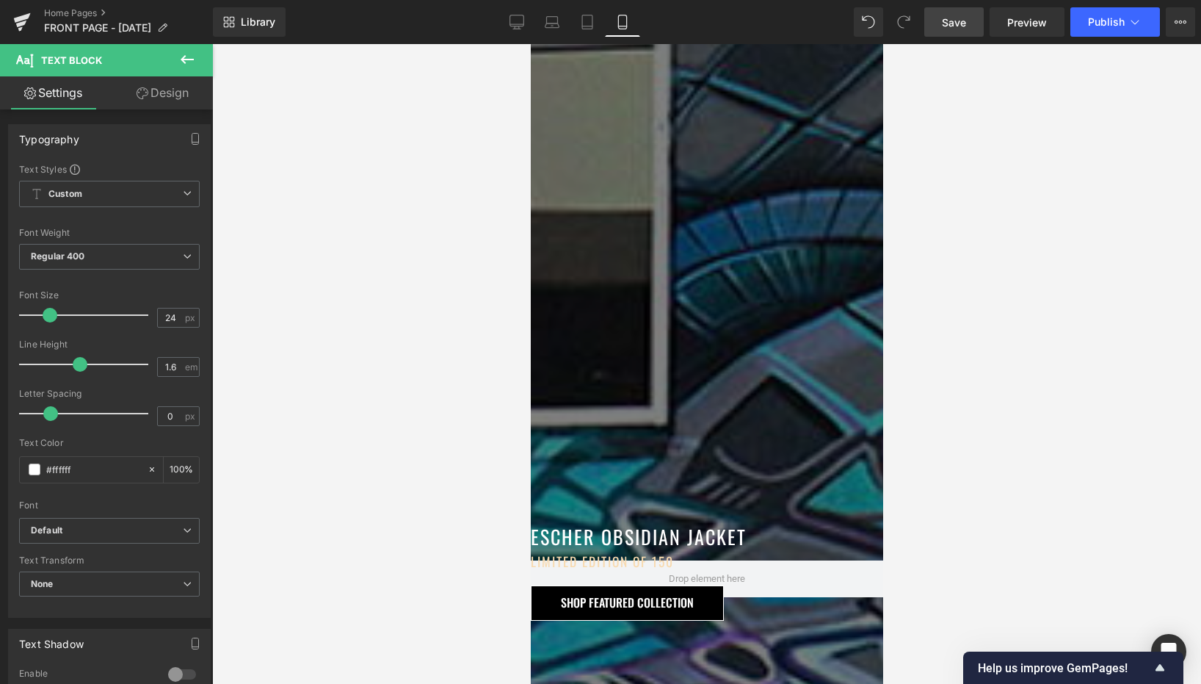
click at [157, 92] on link "Design" at bounding box center [162, 92] width 106 height 33
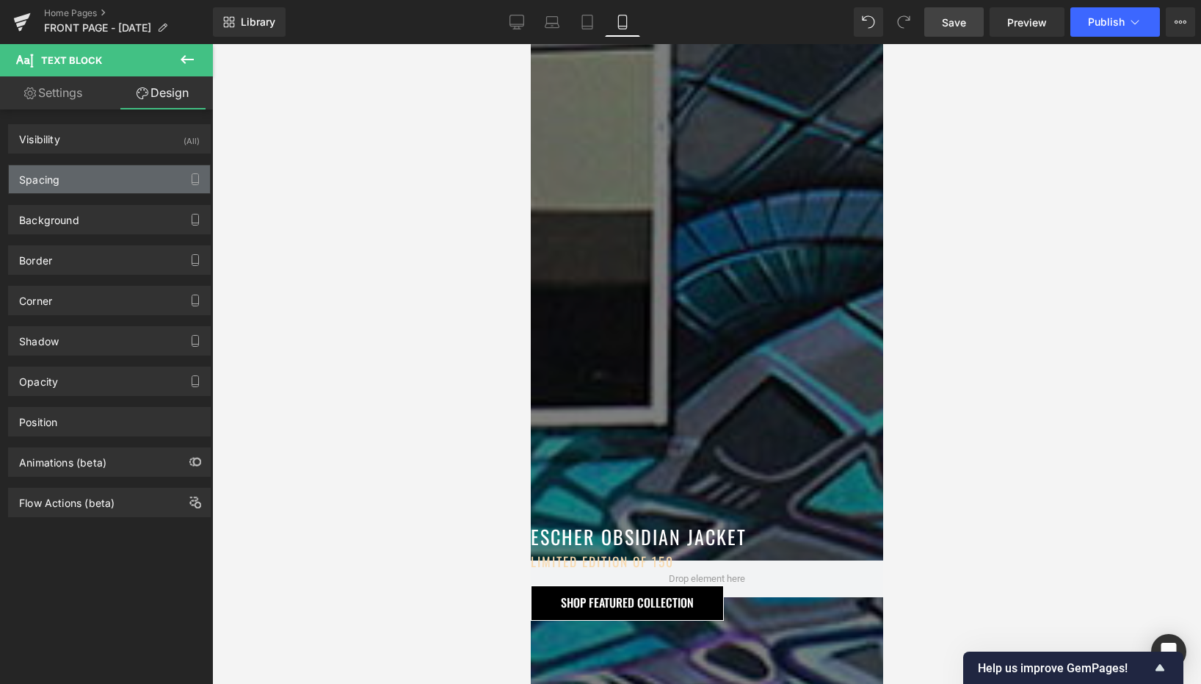
click at [103, 177] on div "Spacing" at bounding box center [109, 179] width 201 height 28
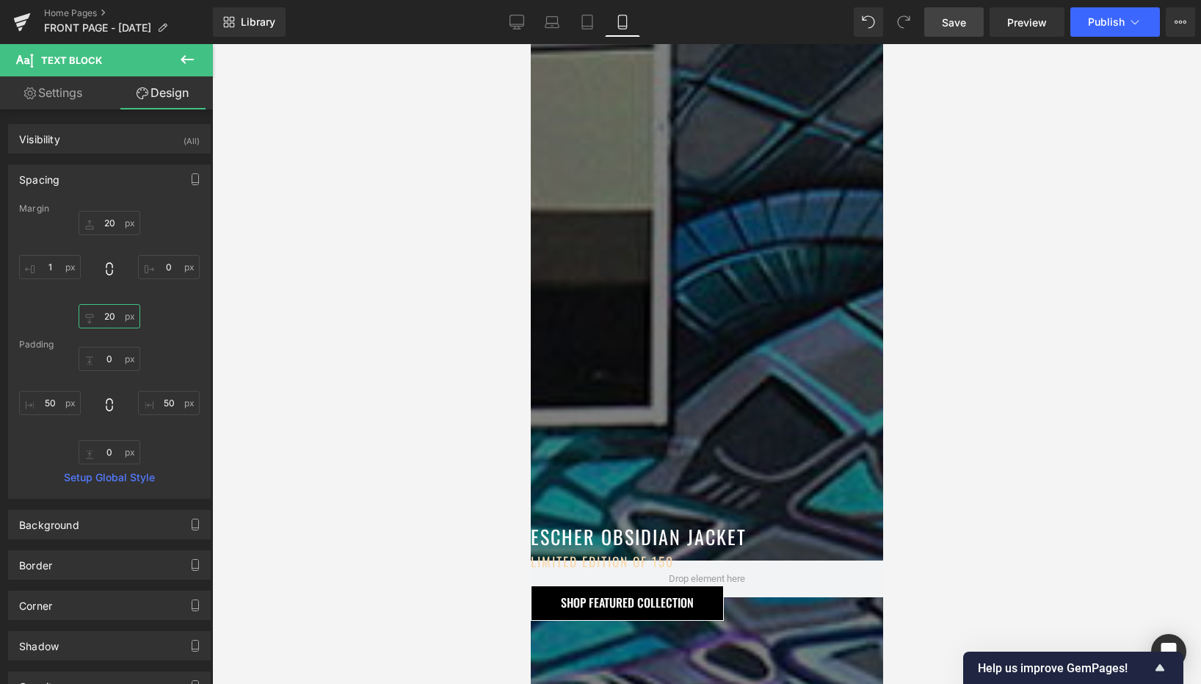
click at [112, 320] on input "20" at bounding box center [110, 316] width 62 height 24
type input "30"
click at [109, 352] on input "0" at bounding box center [110, 359] width 62 height 24
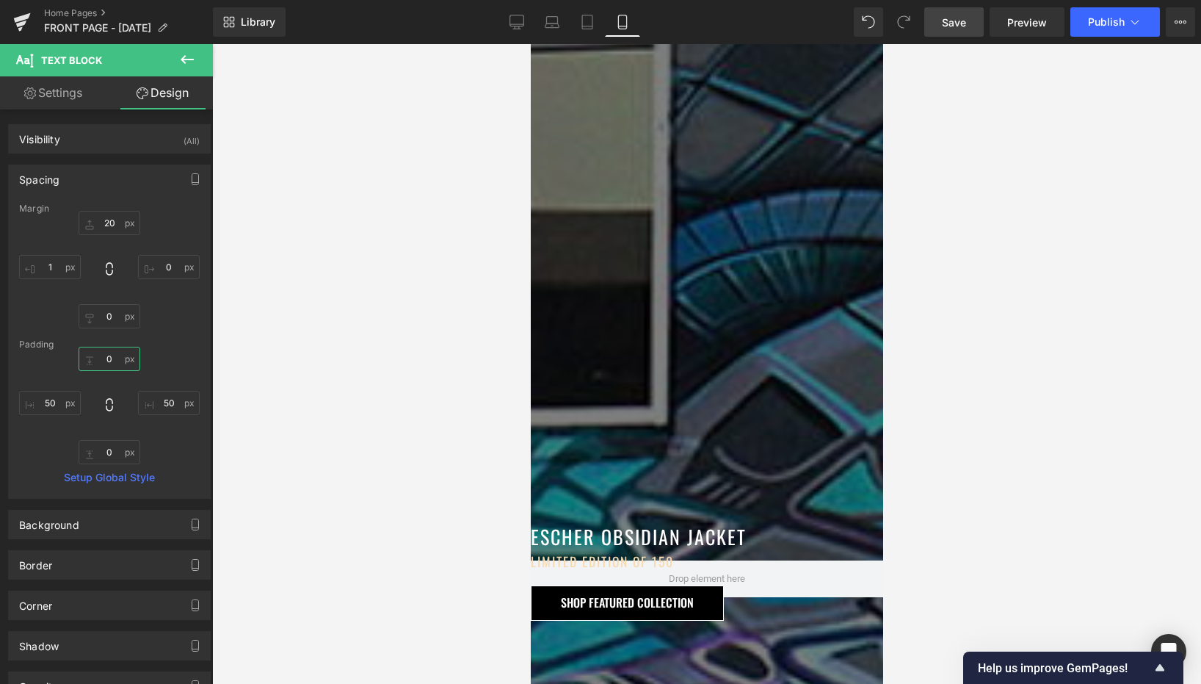
click at [109, 352] on input "0" at bounding box center [110, 359] width 62 height 24
type input "20"
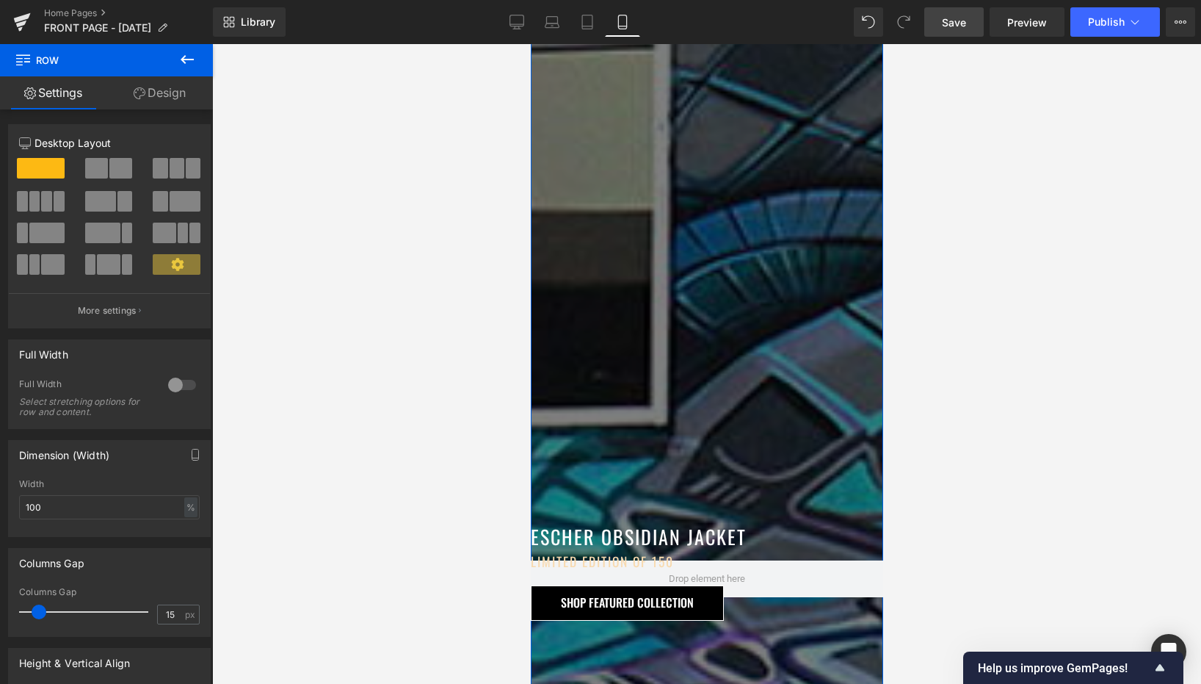
click at [194, 98] on link "Design" at bounding box center [159, 92] width 106 height 33
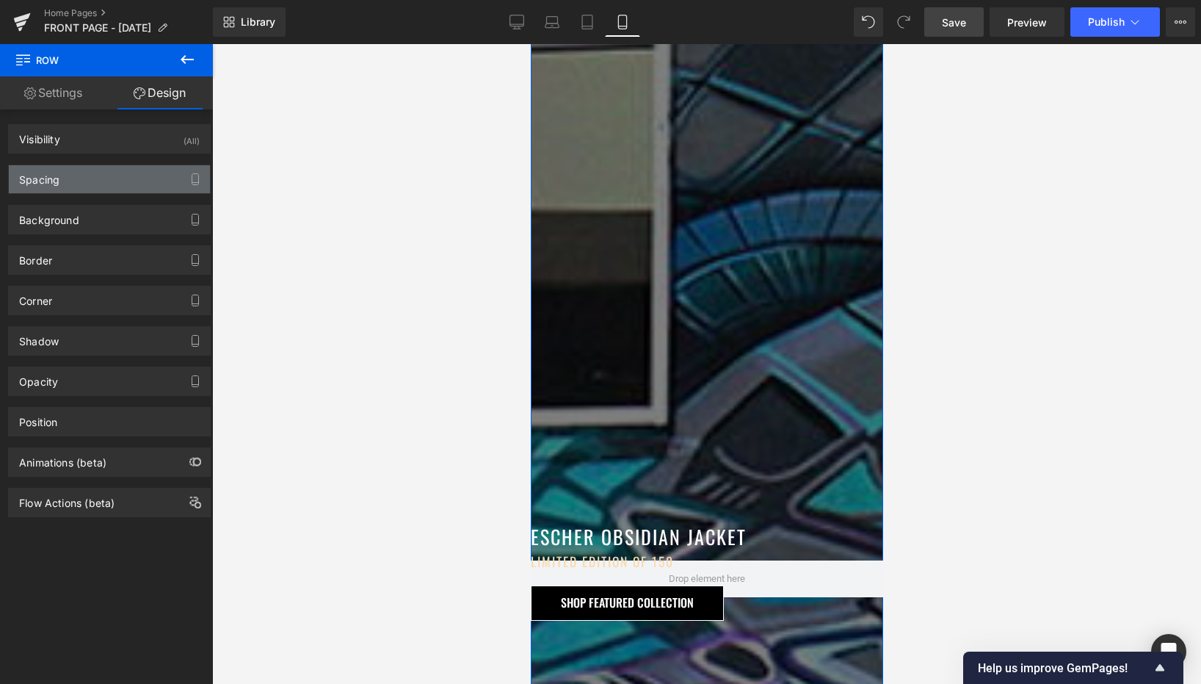
click at [116, 178] on div "Spacing" at bounding box center [109, 179] width 201 height 28
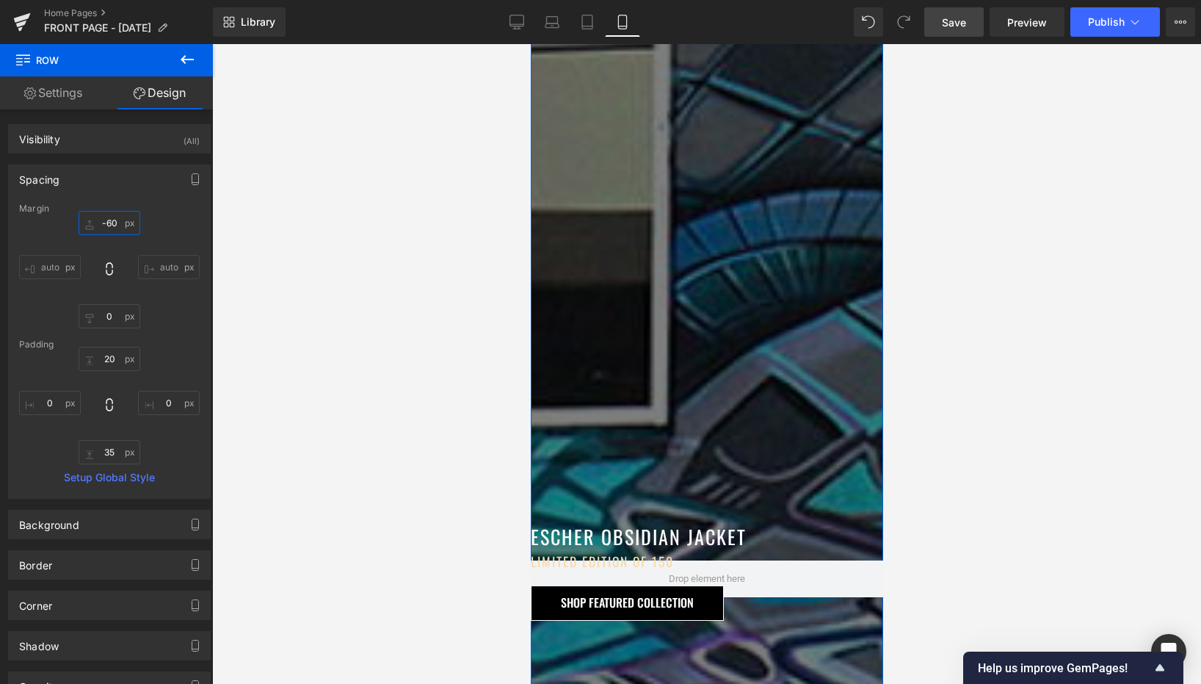
click at [112, 222] on input "-60" at bounding box center [110, 223] width 62 height 24
type input "3-"
click at [513, 10] on link "Desktop" at bounding box center [516, 21] width 35 height 29
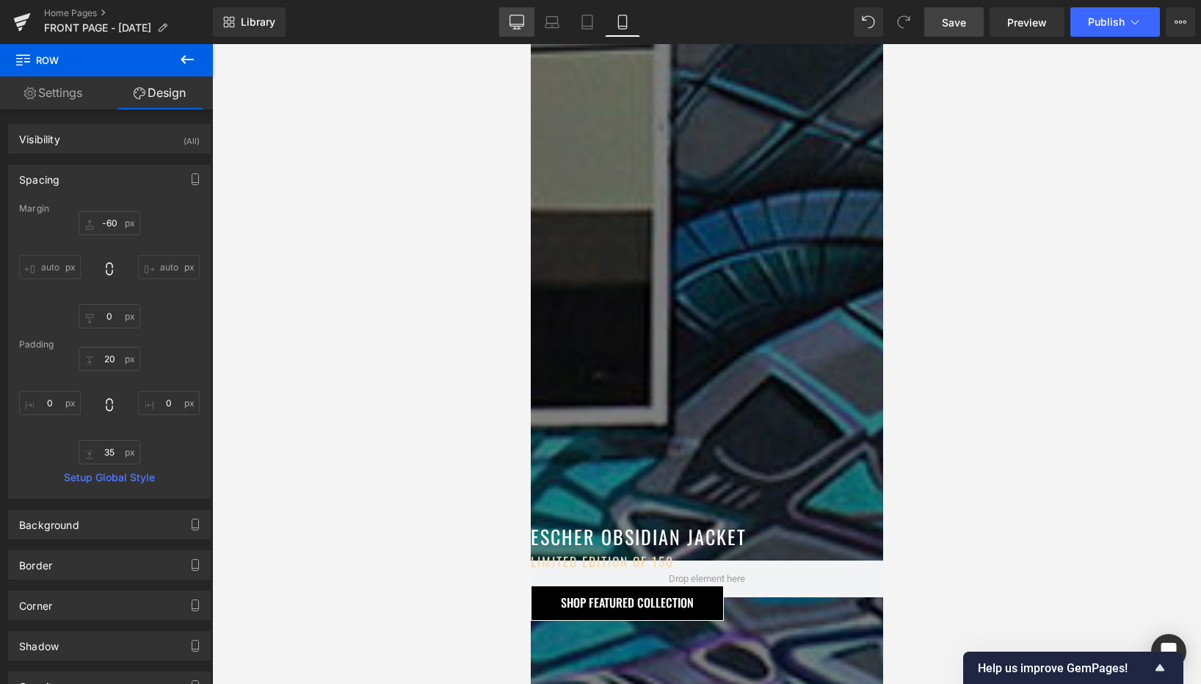
scroll to position [1792, 0]
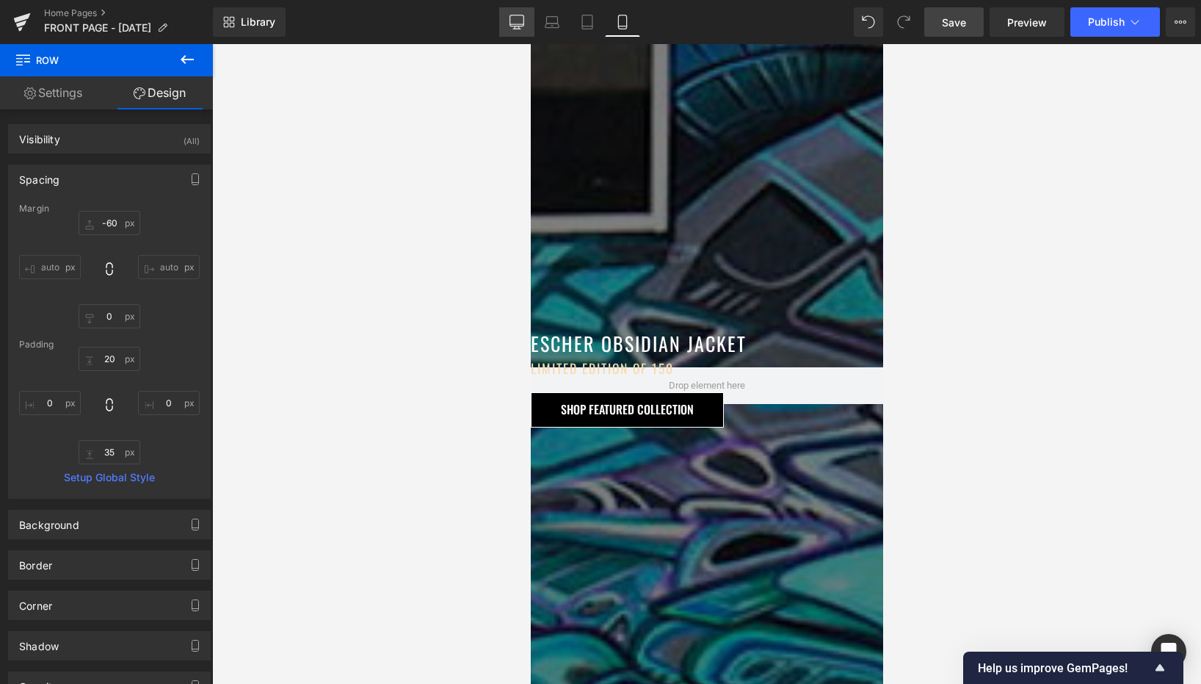
type input "0"
type input "40"
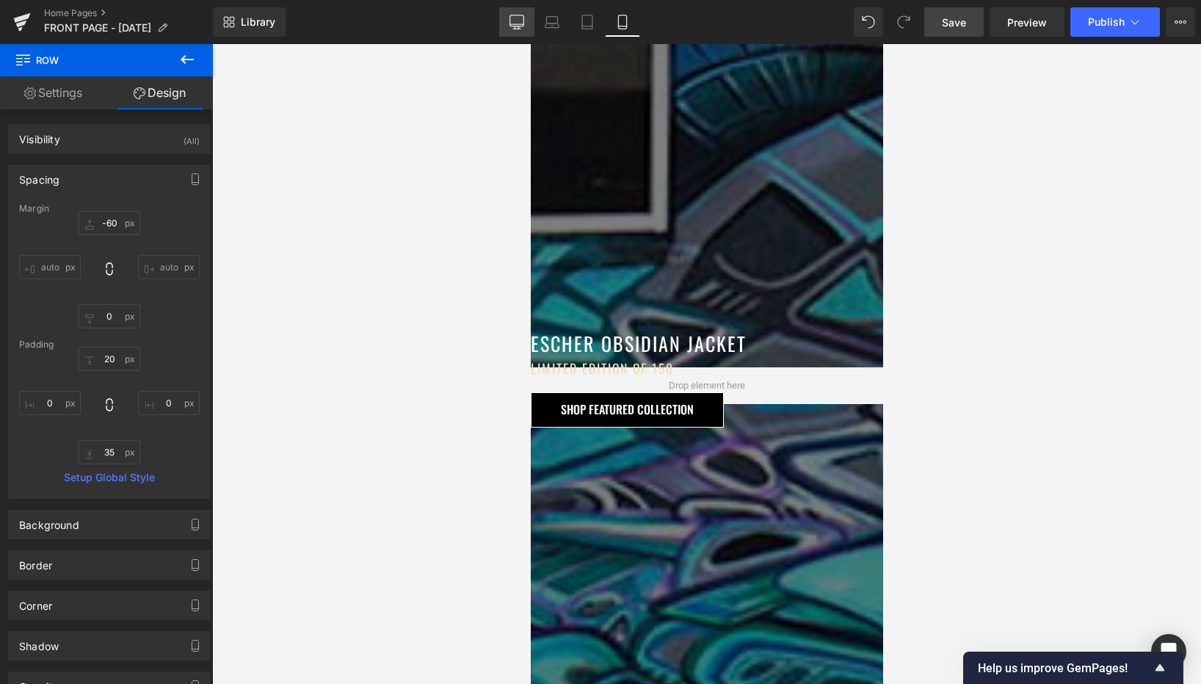
type input "0"
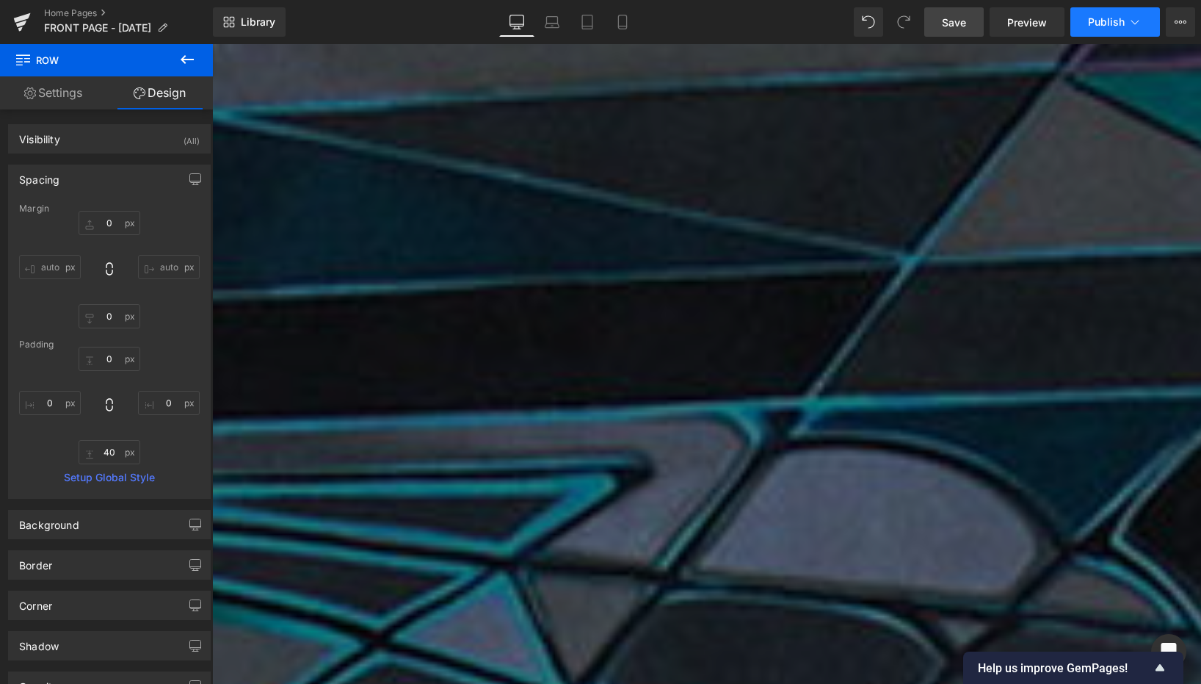
click at [1084, 18] on button "Publish" at bounding box center [1116, 21] width 90 height 29
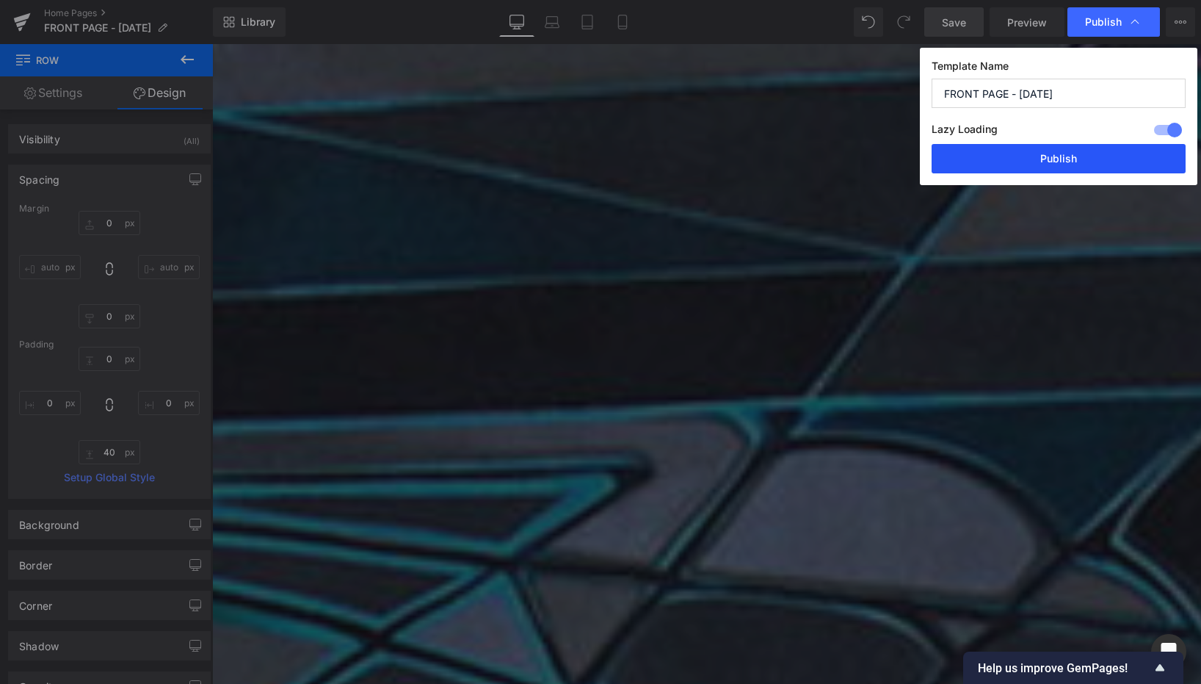
click at [1028, 160] on button "Publish" at bounding box center [1059, 158] width 254 height 29
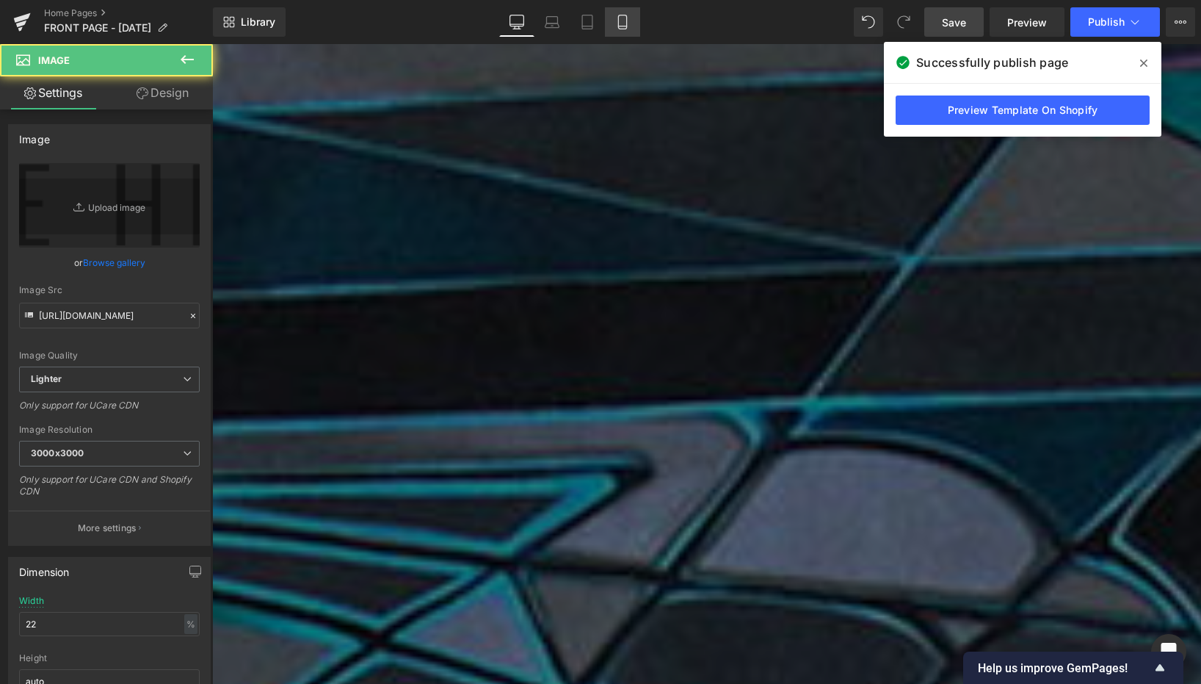
drag, startPoint x: 617, startPoint y: 26, endPoint x: 87, endPoint y: 45, distance: 530.4
click at [617, 26] on icon at bounding box center [622, 22] width 15 height 15
type input "65"
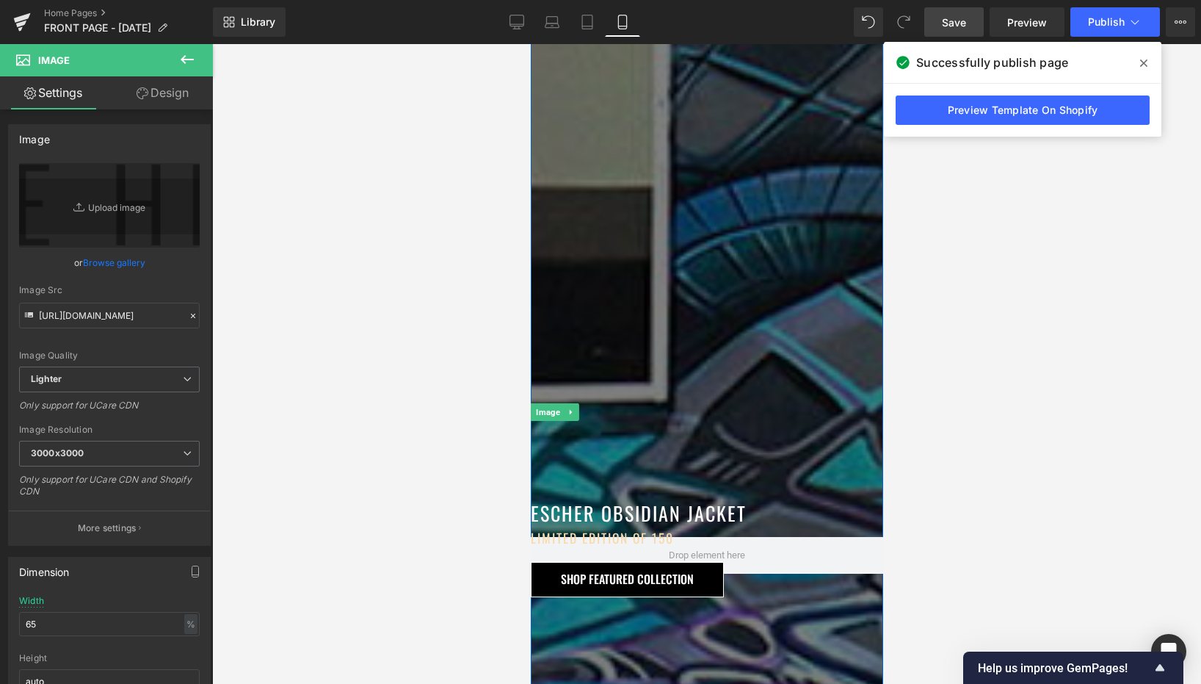
scroll to position [1756, 0]
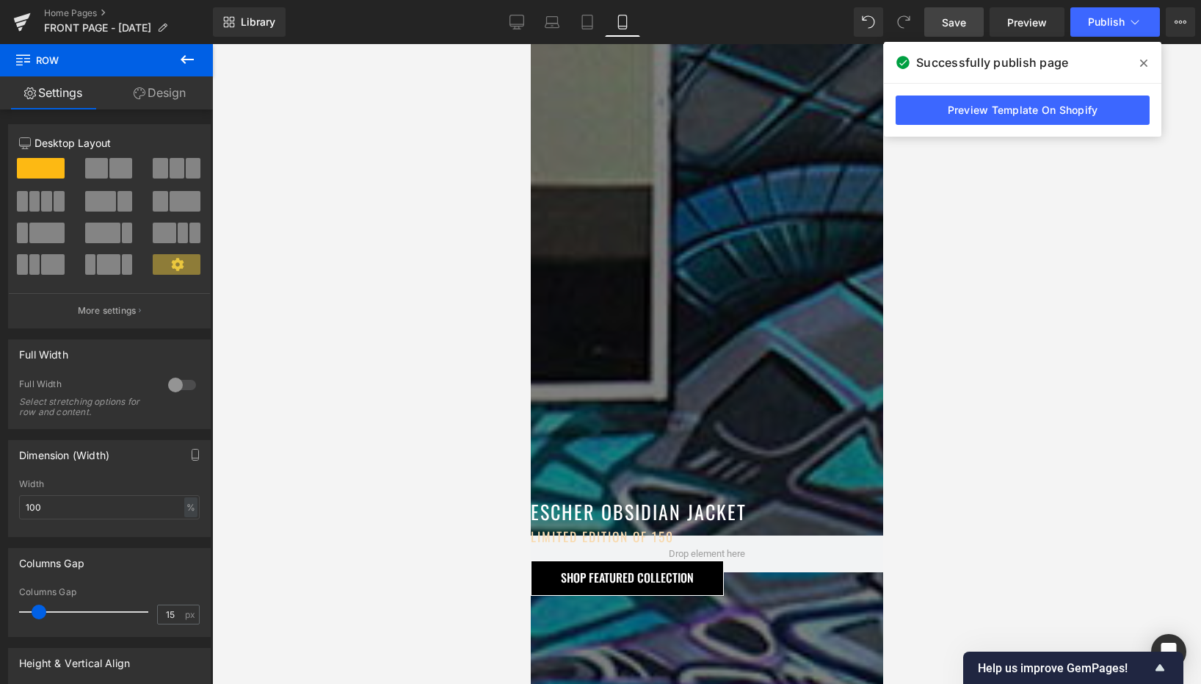
click at [191, 73] on button at bounding box center [187, 60] width 51 height 32
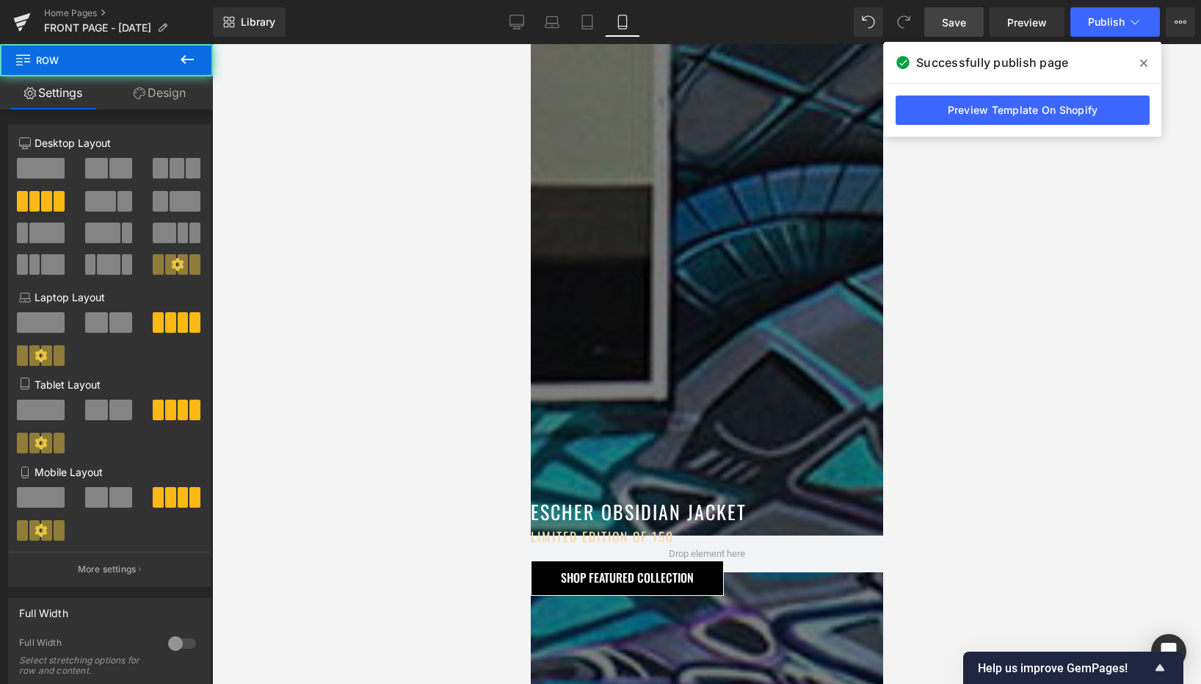
click at [530, 44] on div at bounding box center [530, 44] width 0 height 0
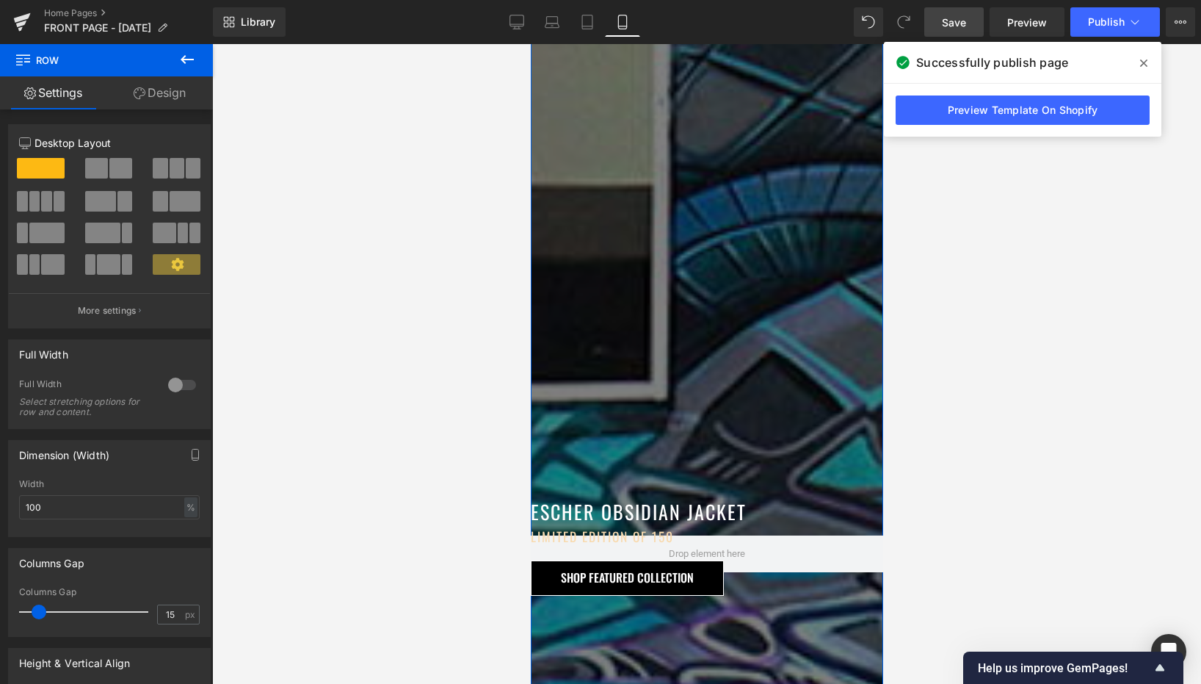
click at [180, 98] on link "Design" at bounding box center [159, 92] width 106 height 33
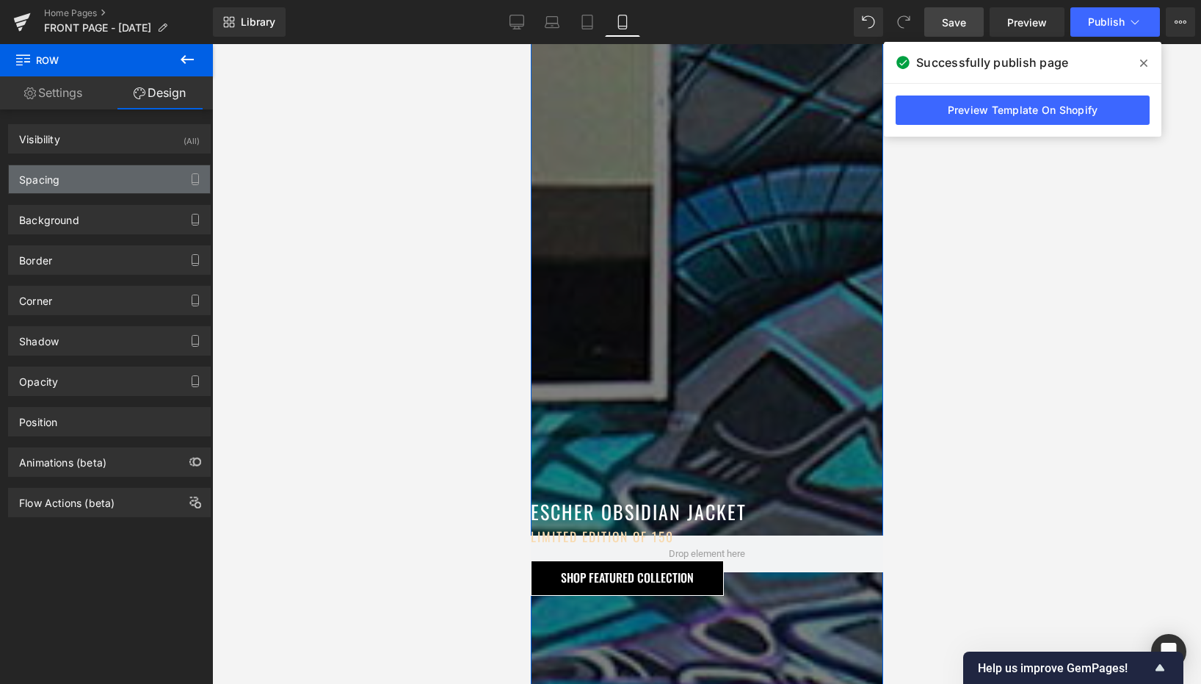
click at [126, 173] on div "Spacing" at bounding box center [109, 179] width 201 height 28
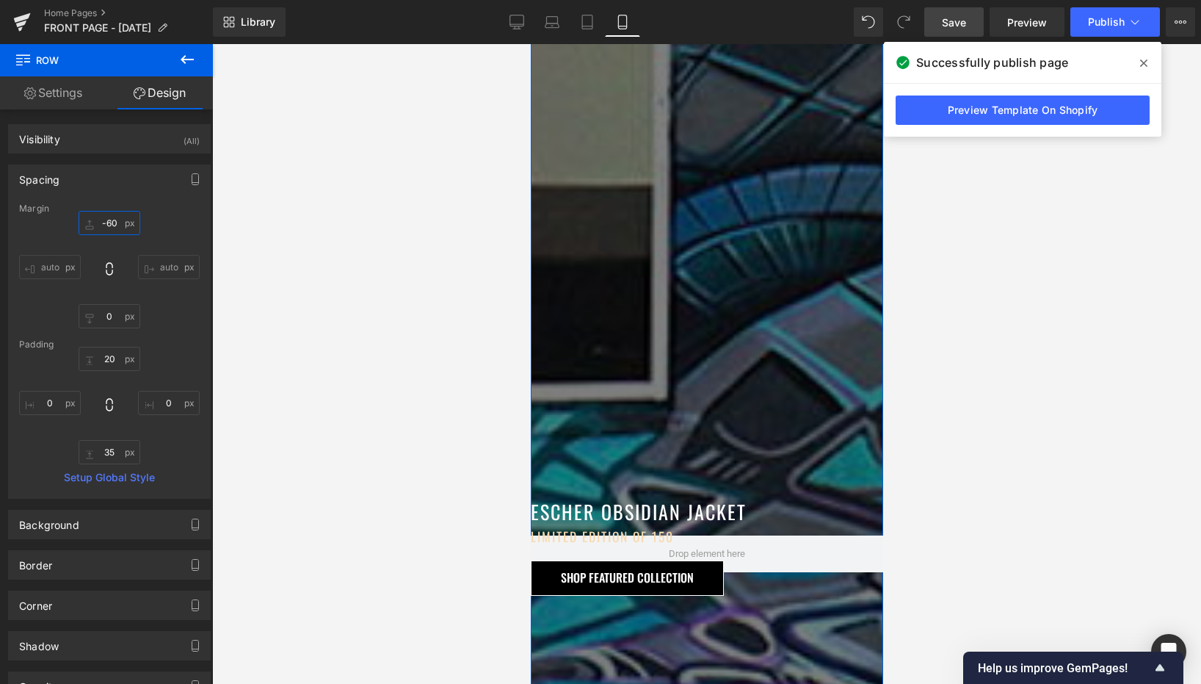
click at [116, 221] on input "-60" at bounding box center [110, 223] width 62 height 24
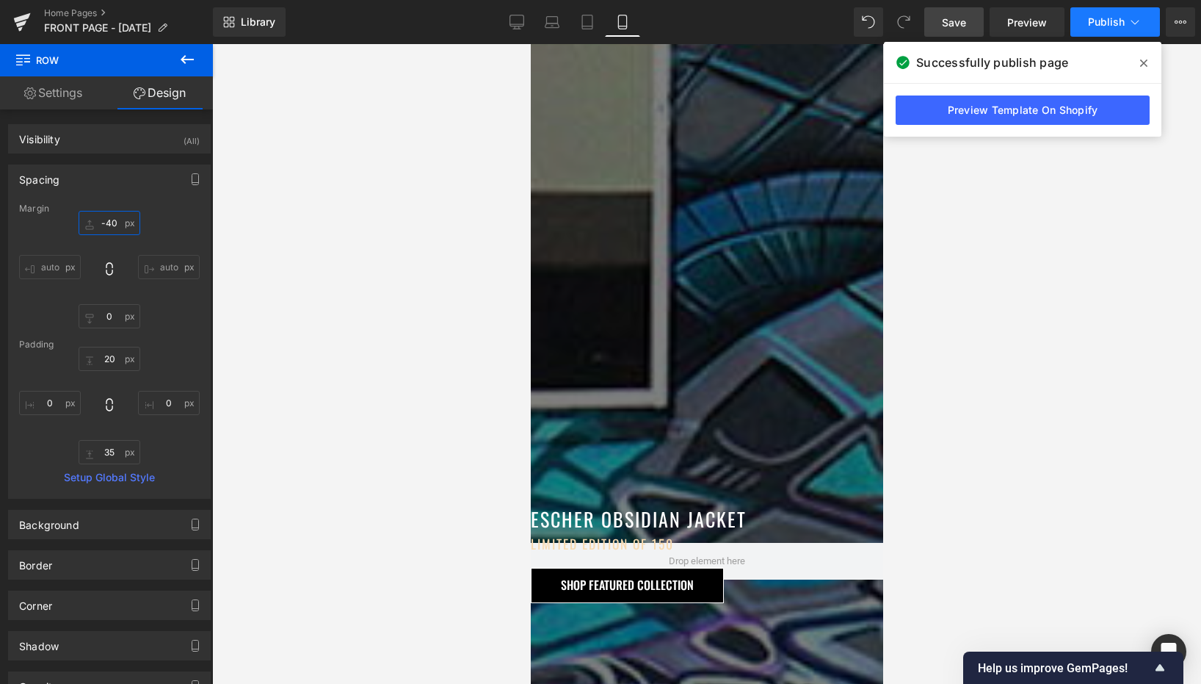
type input "-40"
click at [1119, 30] on button "Publish" at bounding box center [1116, 21] width 90 height 29
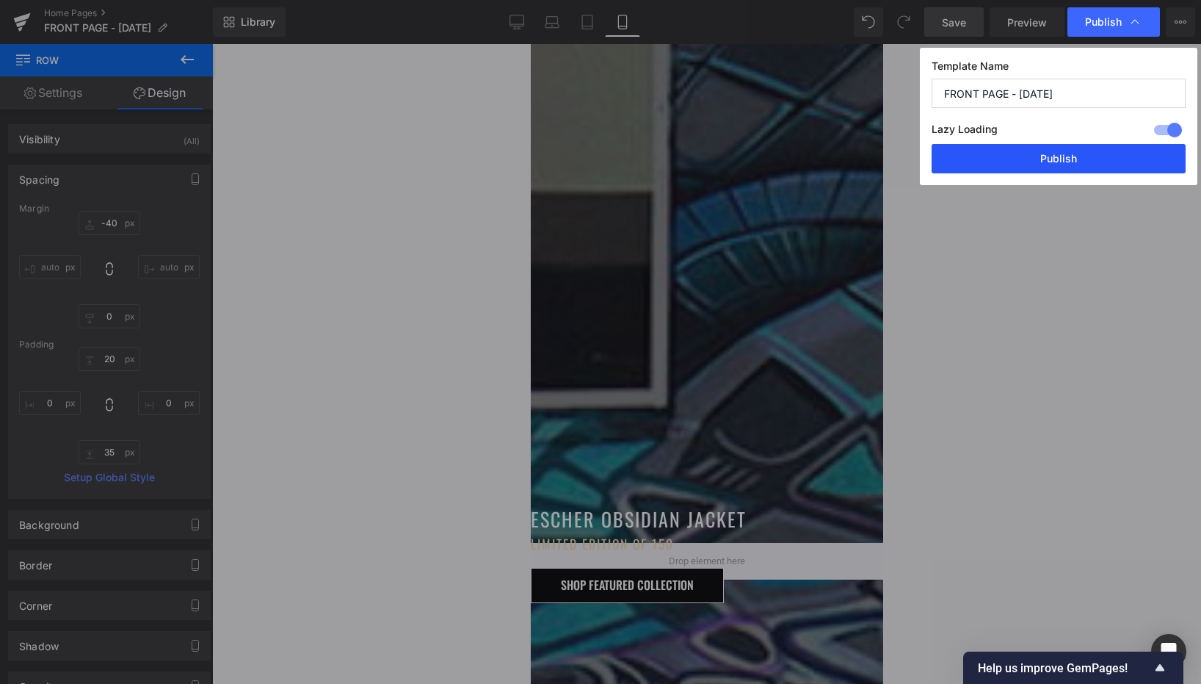
click at [1043, 165] on button "Publish" at bounding box center [1059, 158] width 254 height 29
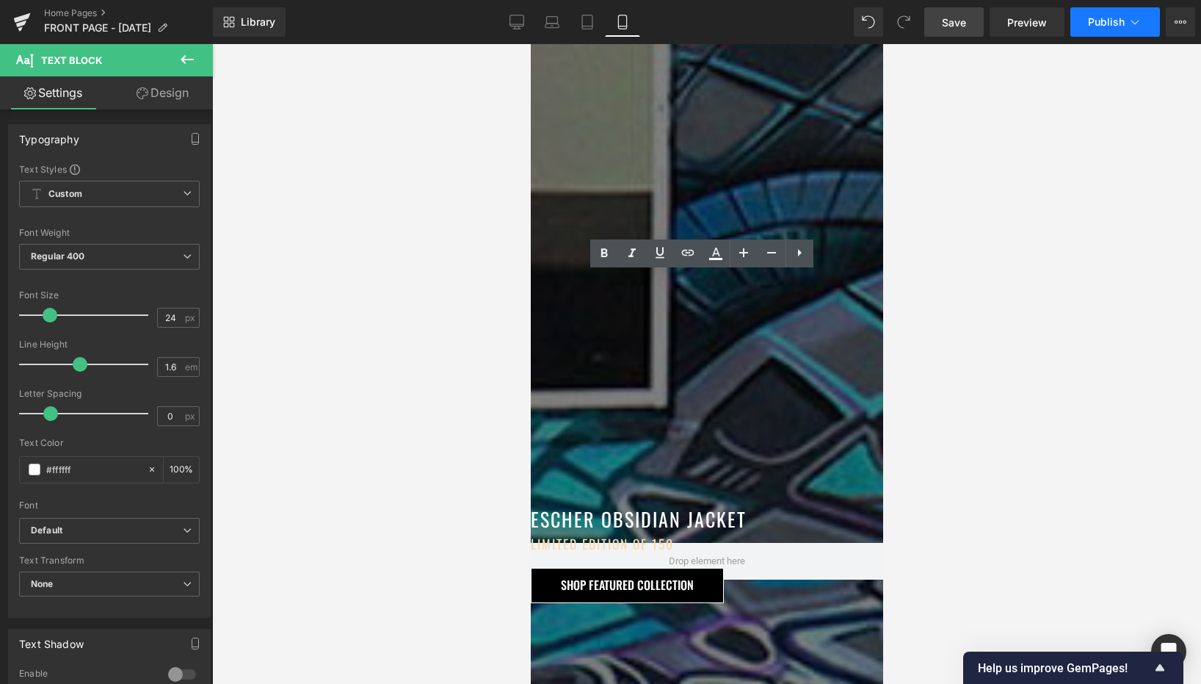
click at [1112, 25] on span "Publish" at bounding box center [1106, 22] width 37 height 12
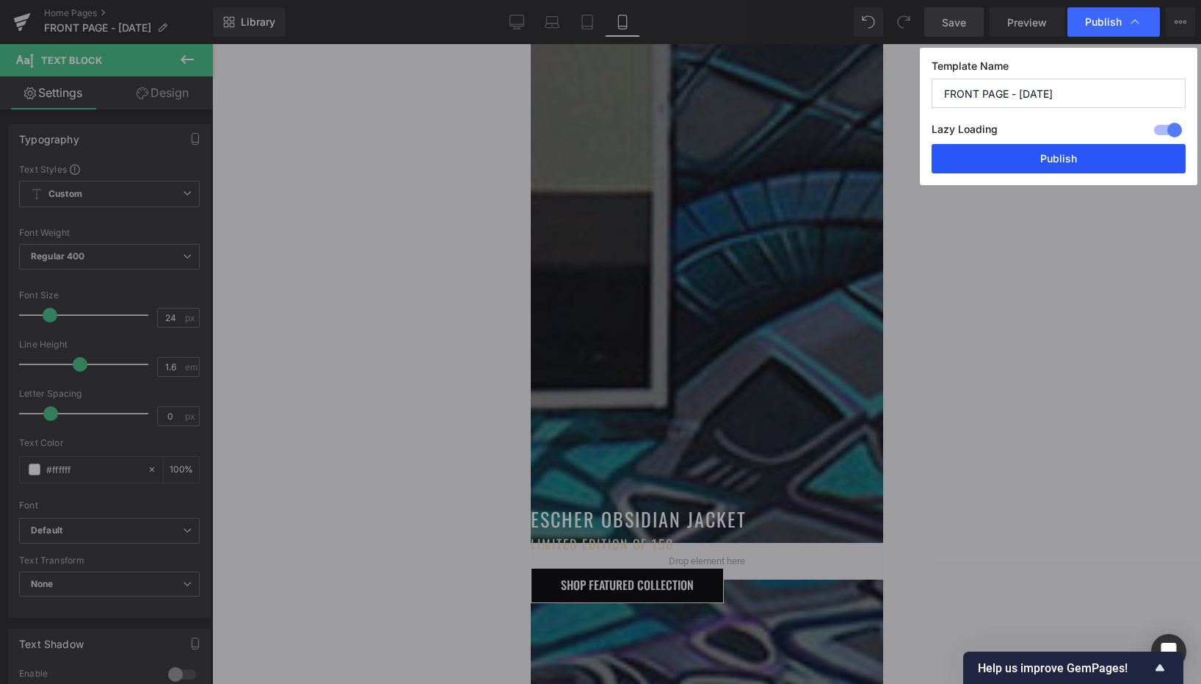
click at [1036, 169] on button "Publish" at bounding box center [1059, 158] width 254 height 29
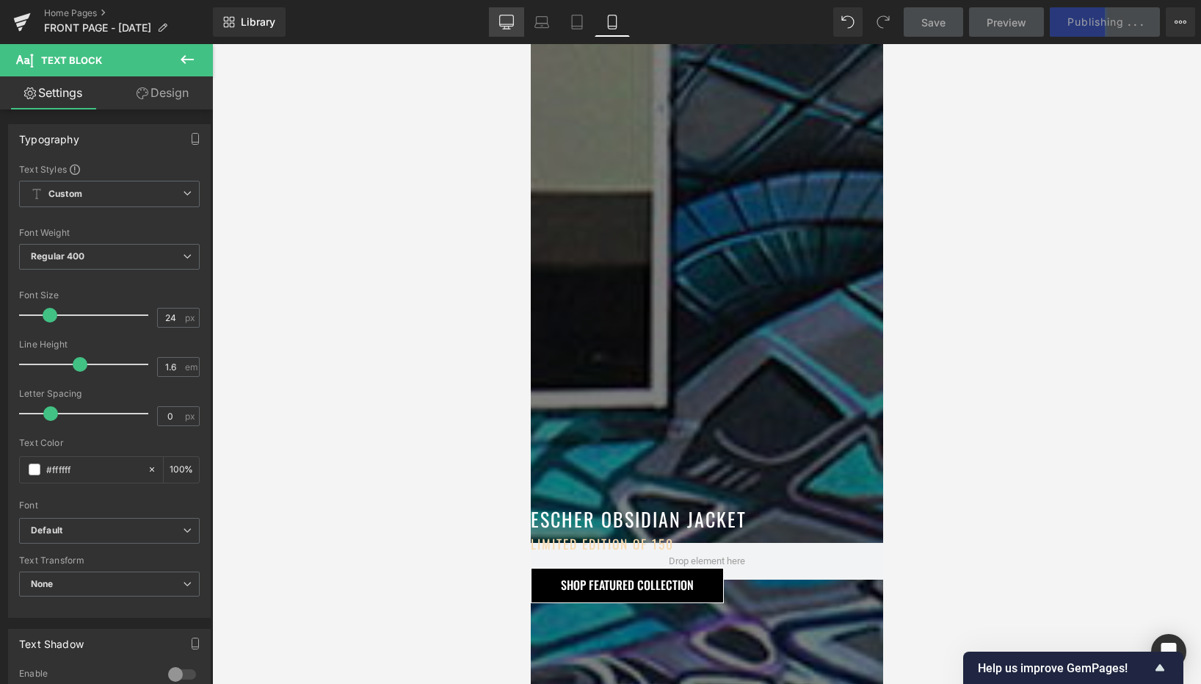
click at [507, 29] on link "Desktop" at bounding box center [506, 21] width 35 height 29
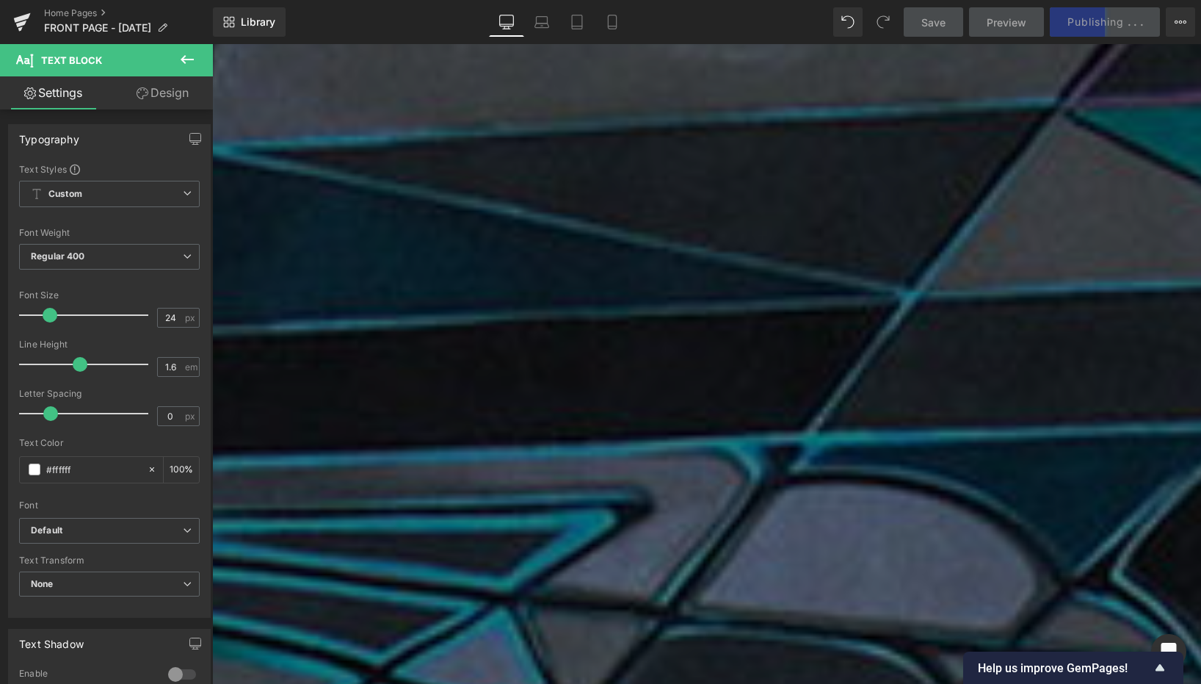
scroll to position [1773, 0]
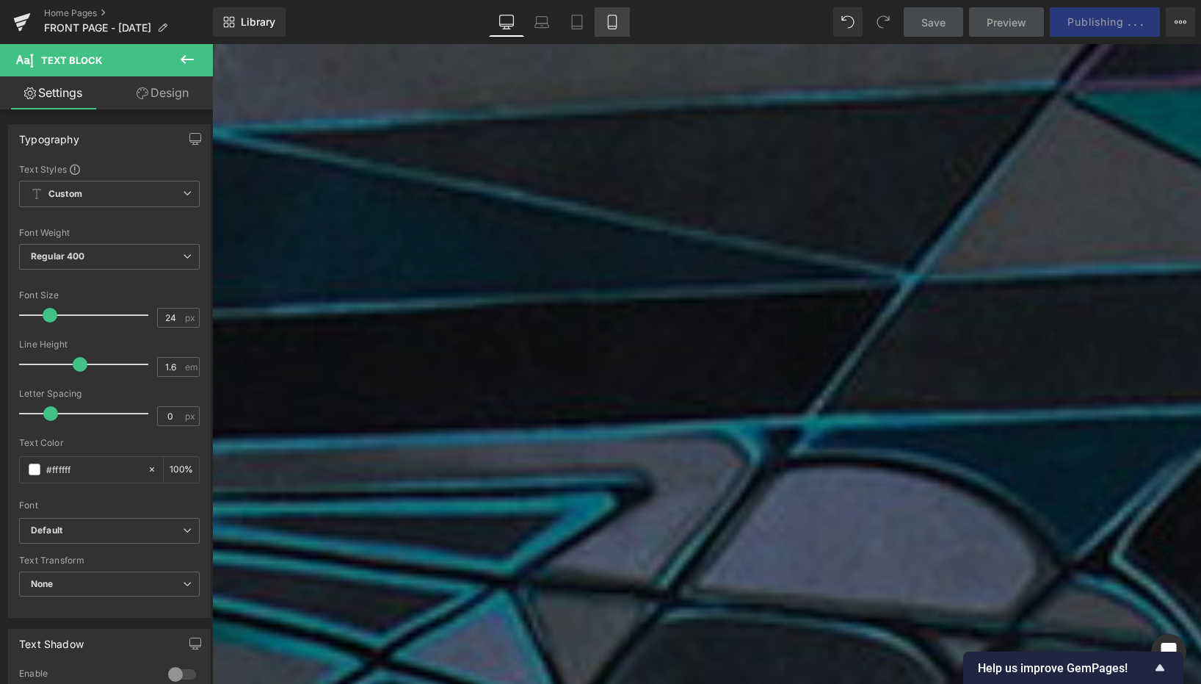
click at [616, 21] on icon at bounding box center [612, 22] width 8 height 14
type input "100"
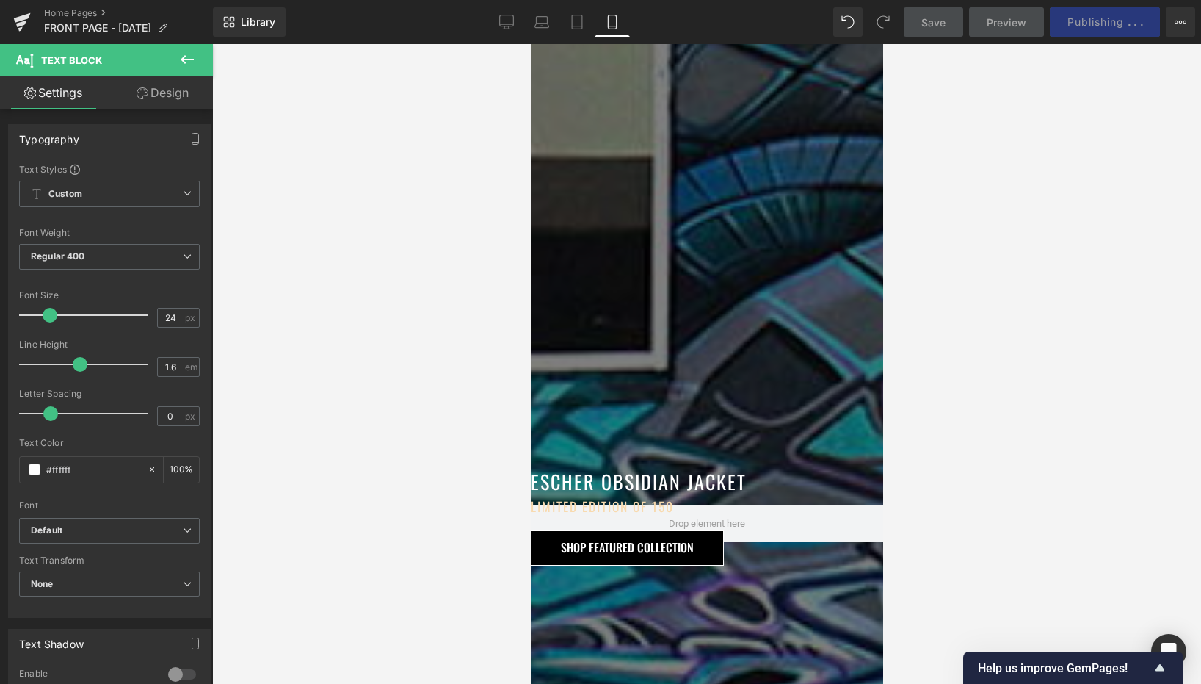
scroll to position [1757, 0]
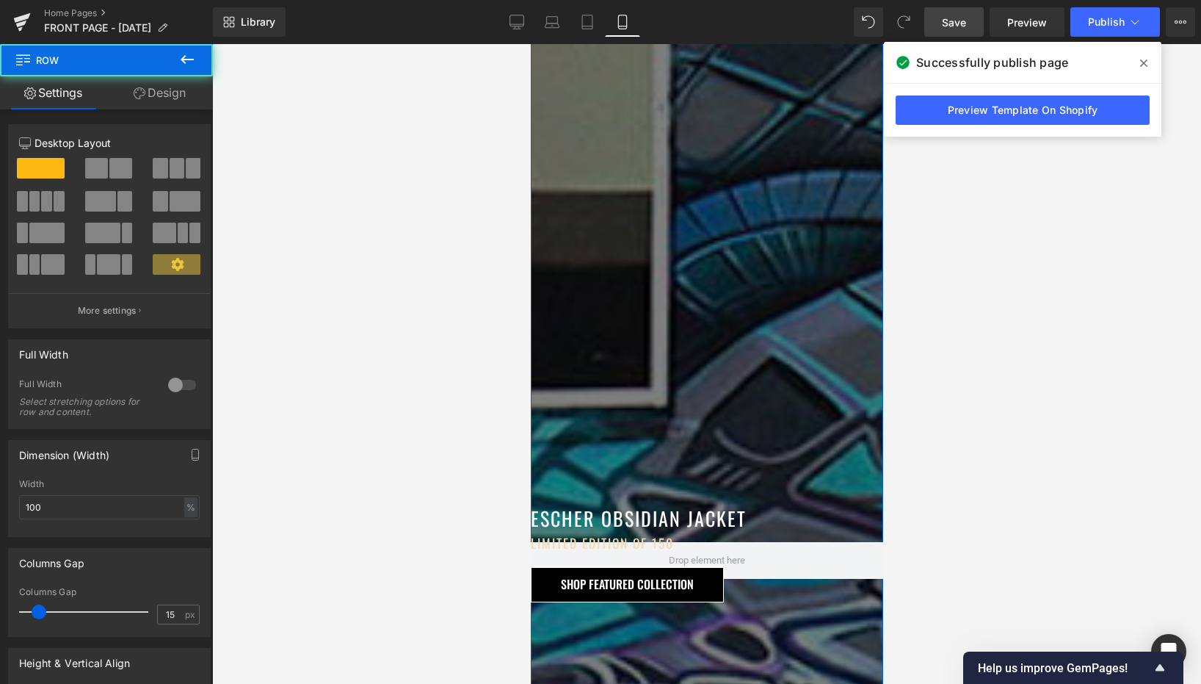
click at [169, 101] on link "Design" at bounding box center [159, 92] width 106 height 33
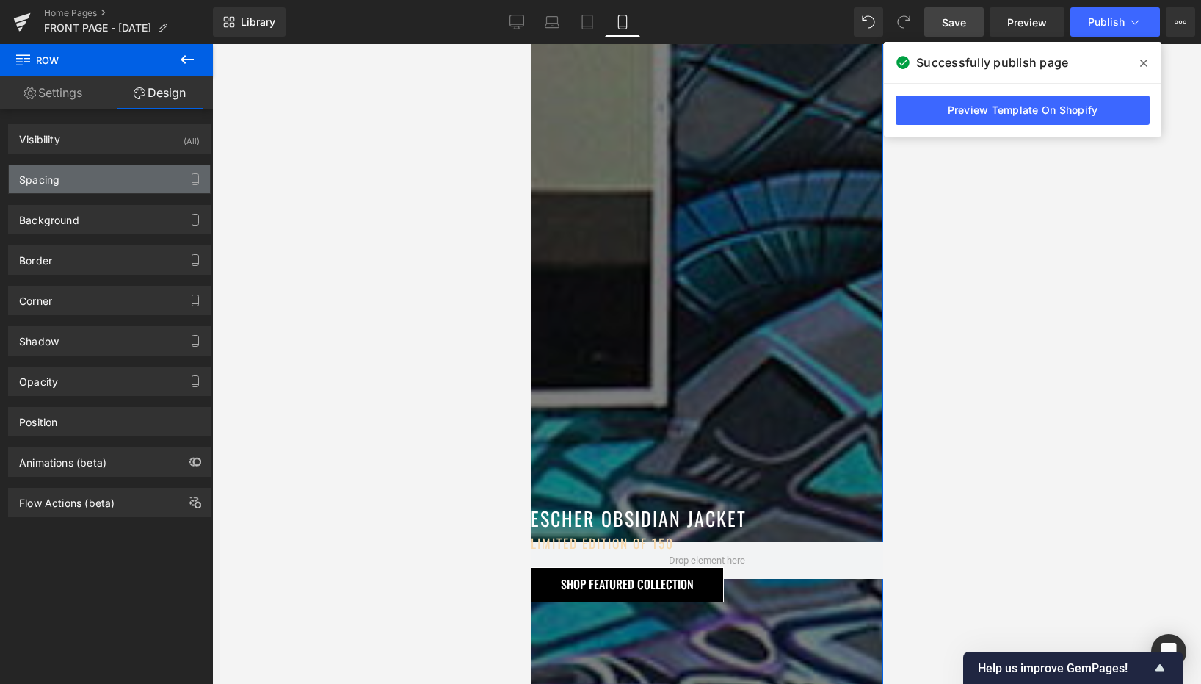
click at [126, 176] on div "Spacing" at bounding box center [109, 179] width 201 height 28
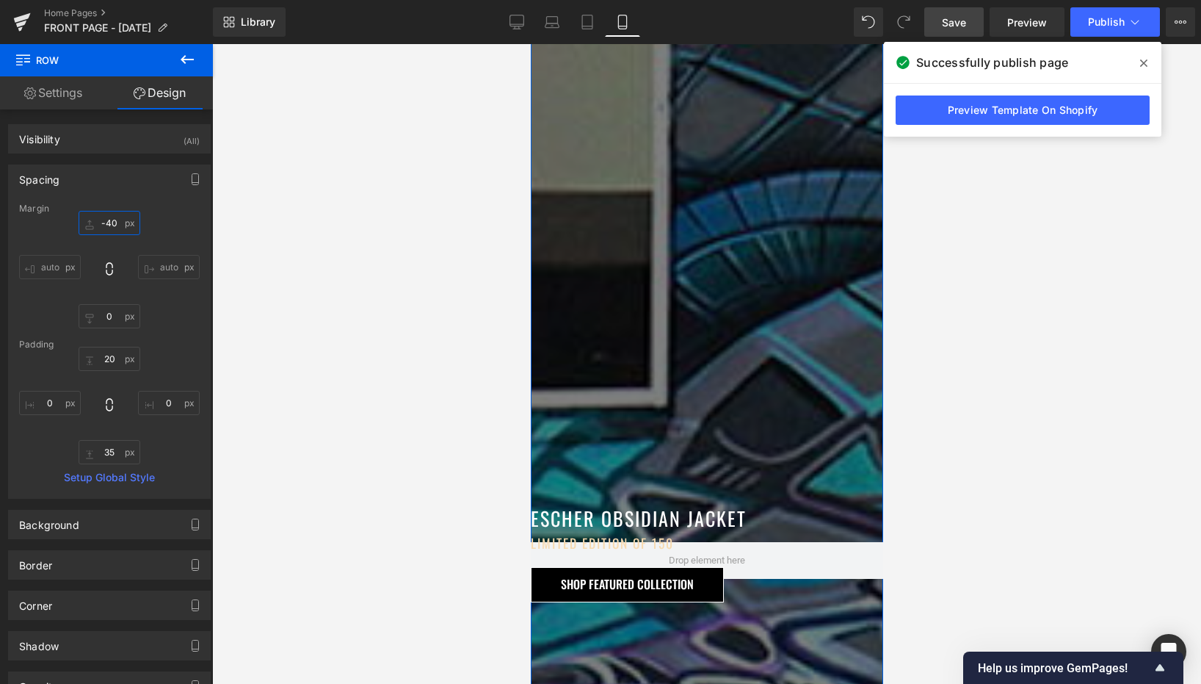
click at [119, 222] on input "-40" at bounding box center [110, 223] width 62 height 24
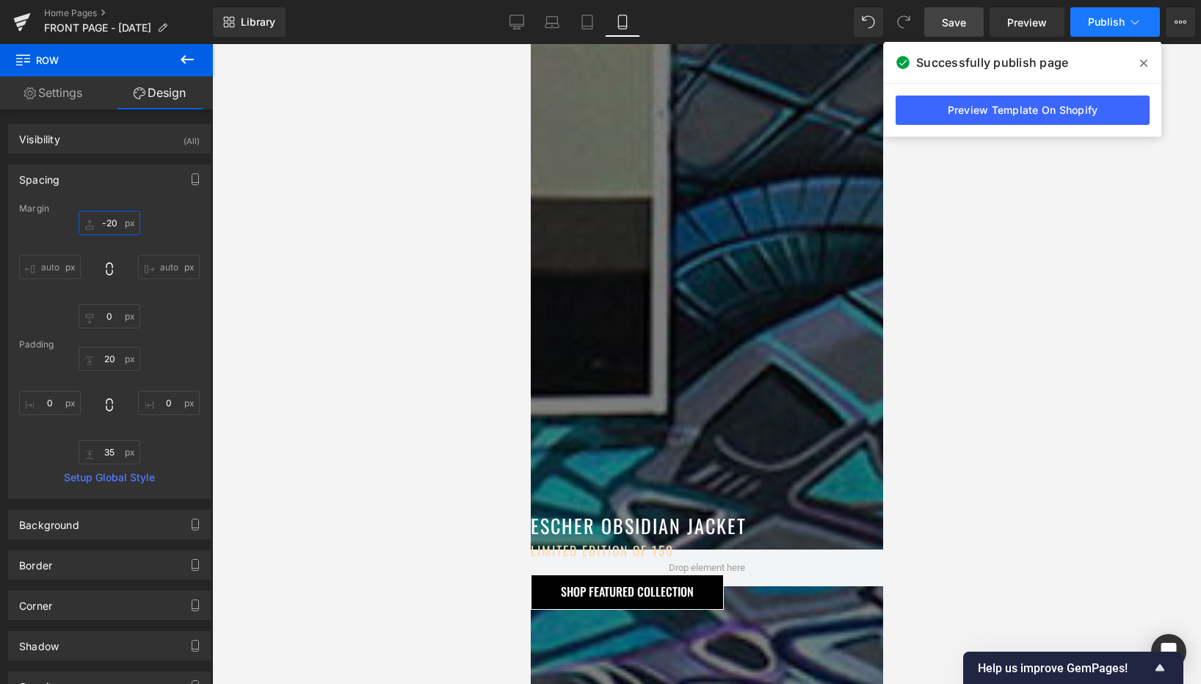
type input "-20"
click at [1138, 21] on icon at bounding box center [1135, 22] width 15 height 15
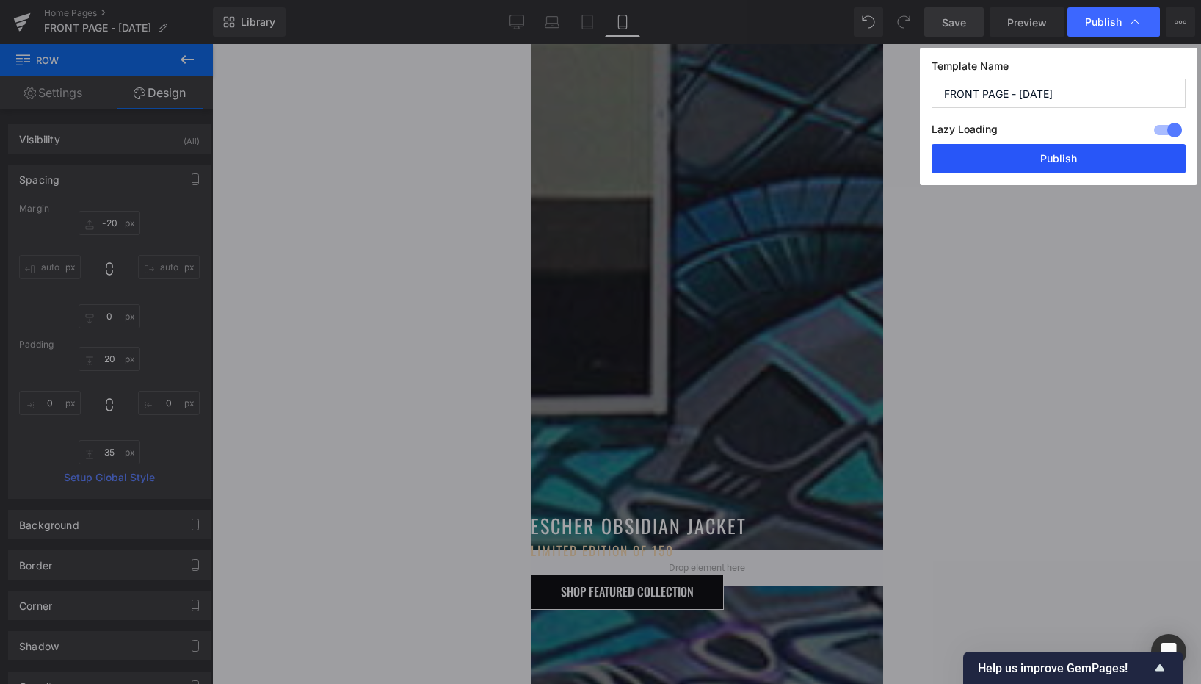
click at [1040, 155] on button "Publish" at bounding box center [1059, 158] width 254 height 29
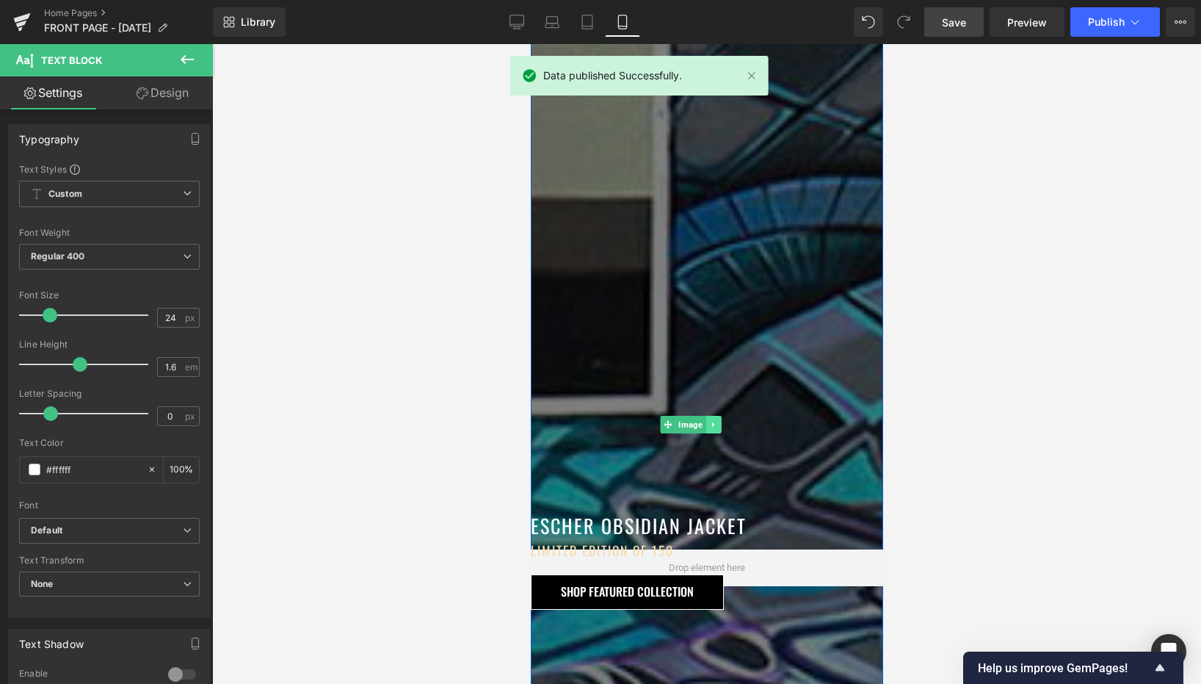
click at [717, 420] on icon at bounding box center [713, 424] width 8 height 9
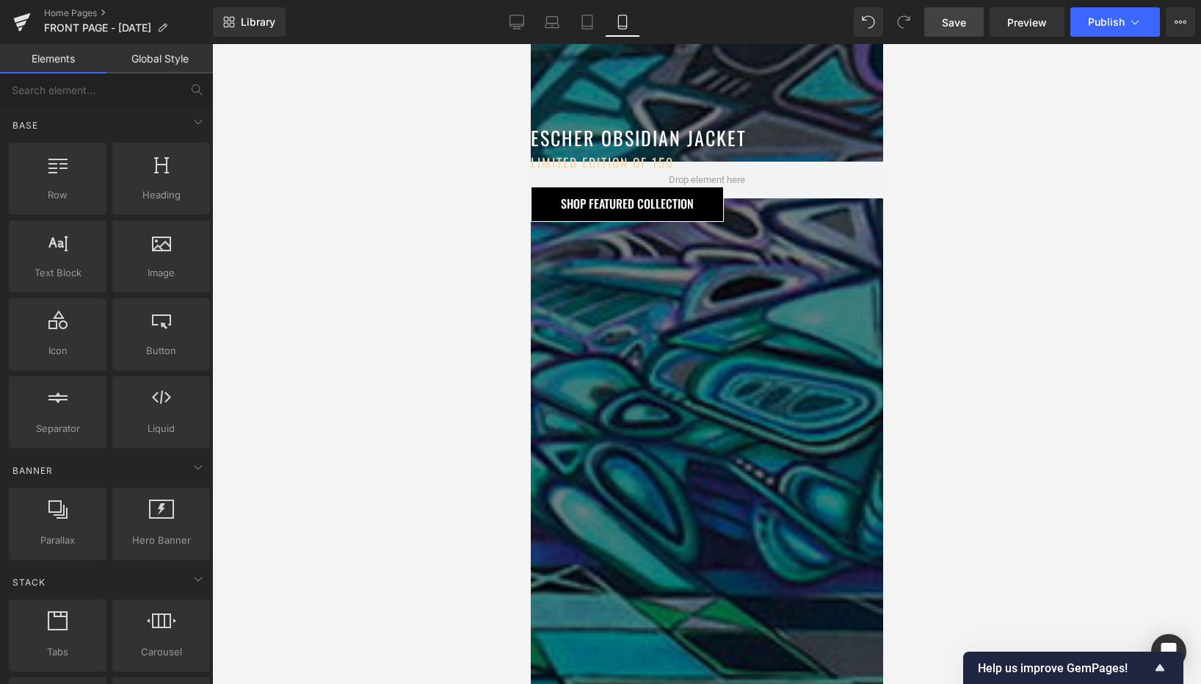
drag, startPoint x: 825, startPoint y: 325, endPoint x: 808, endPoint y: 341, distance: 23.9
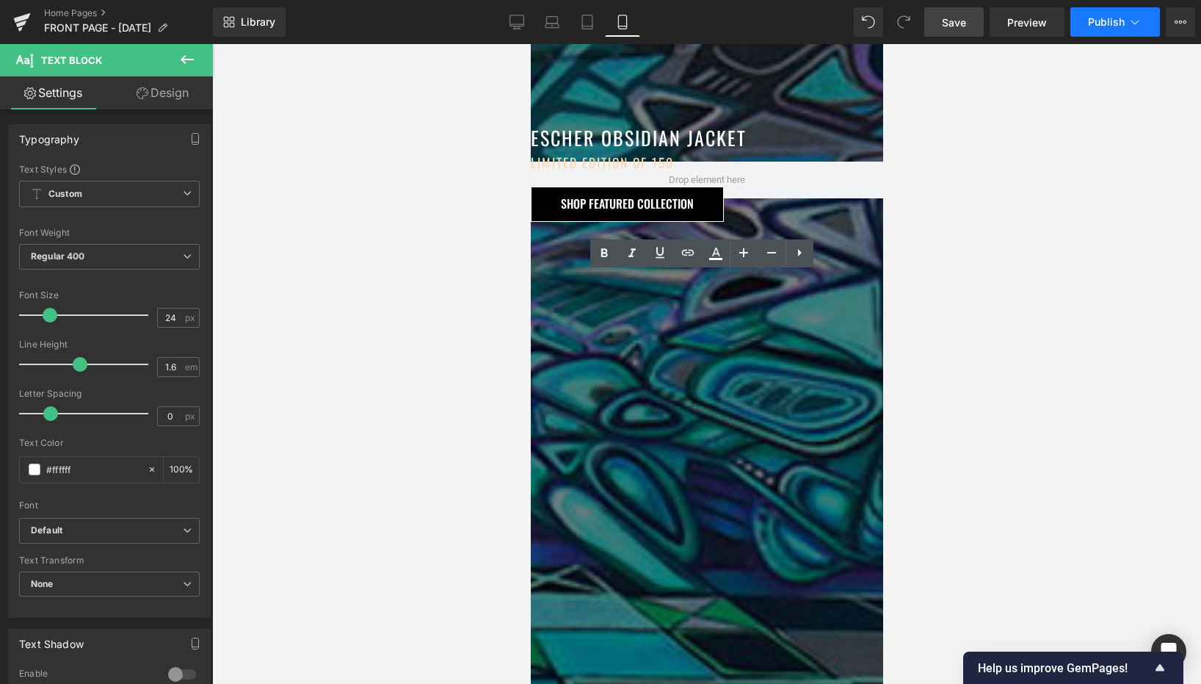
click at [1097, 27] on span "Publish" at bounding box center [1106, 22] width 37 height 12
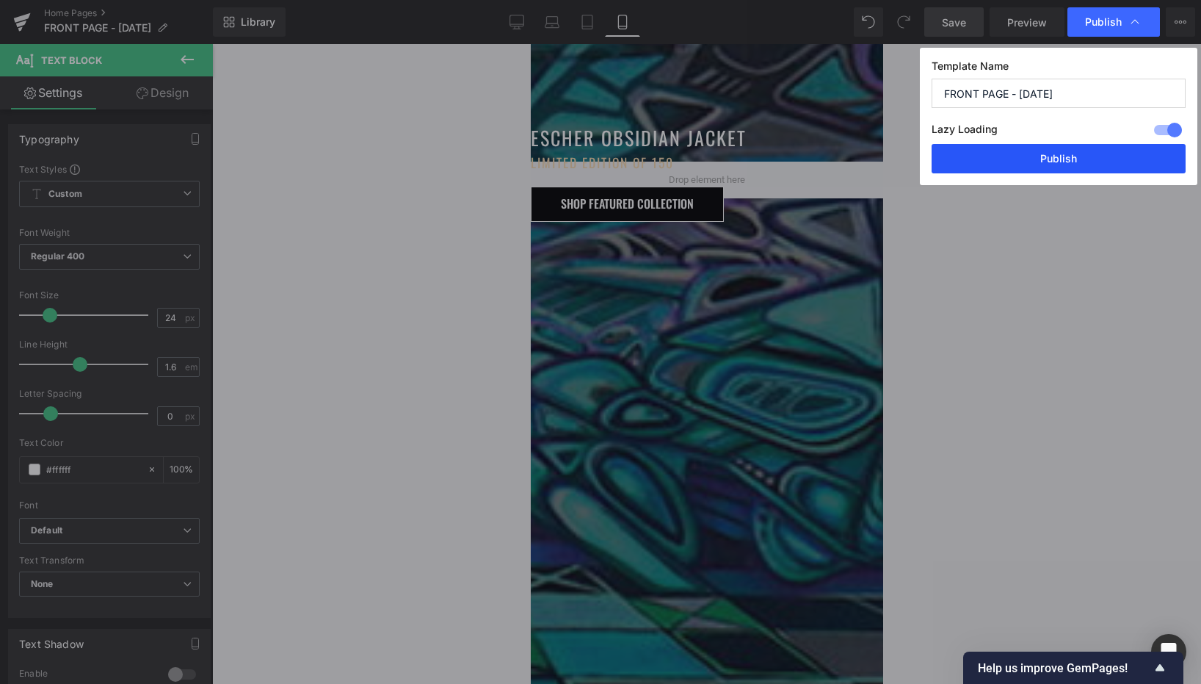
click at [1030, 169] on button "Publish" at bounding box center [1059, 158] width 254 height 29
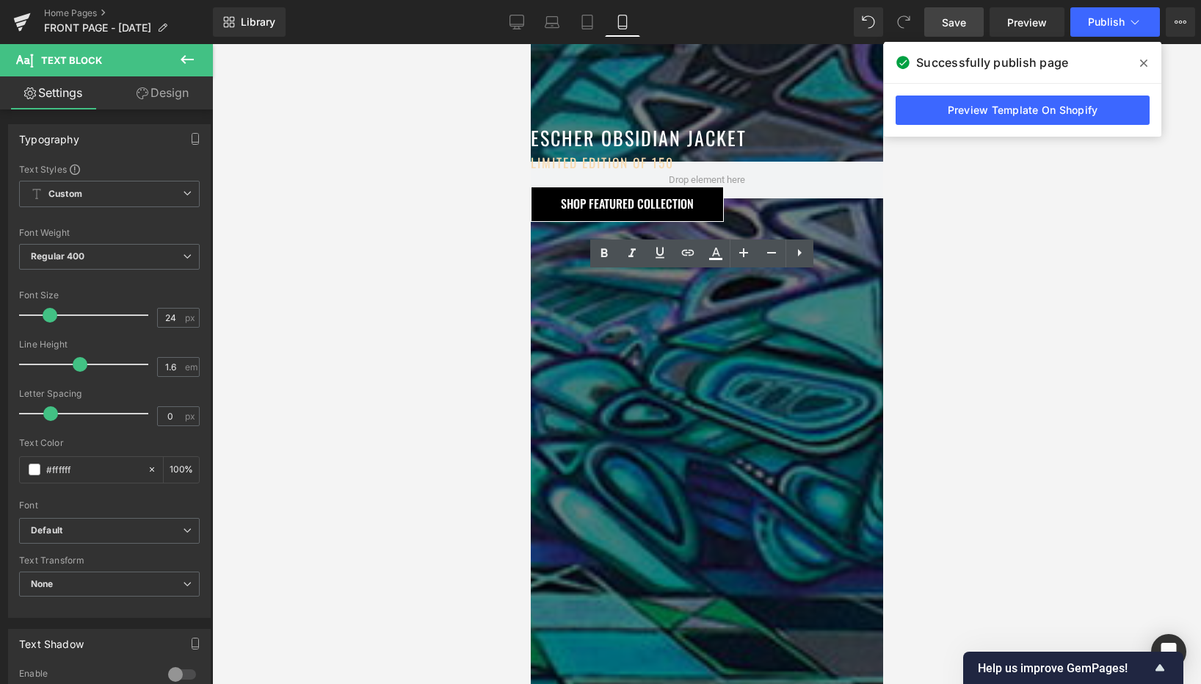
click at [175, 84] on link "Design" at bounding box center [162, 92] width 106 height 33
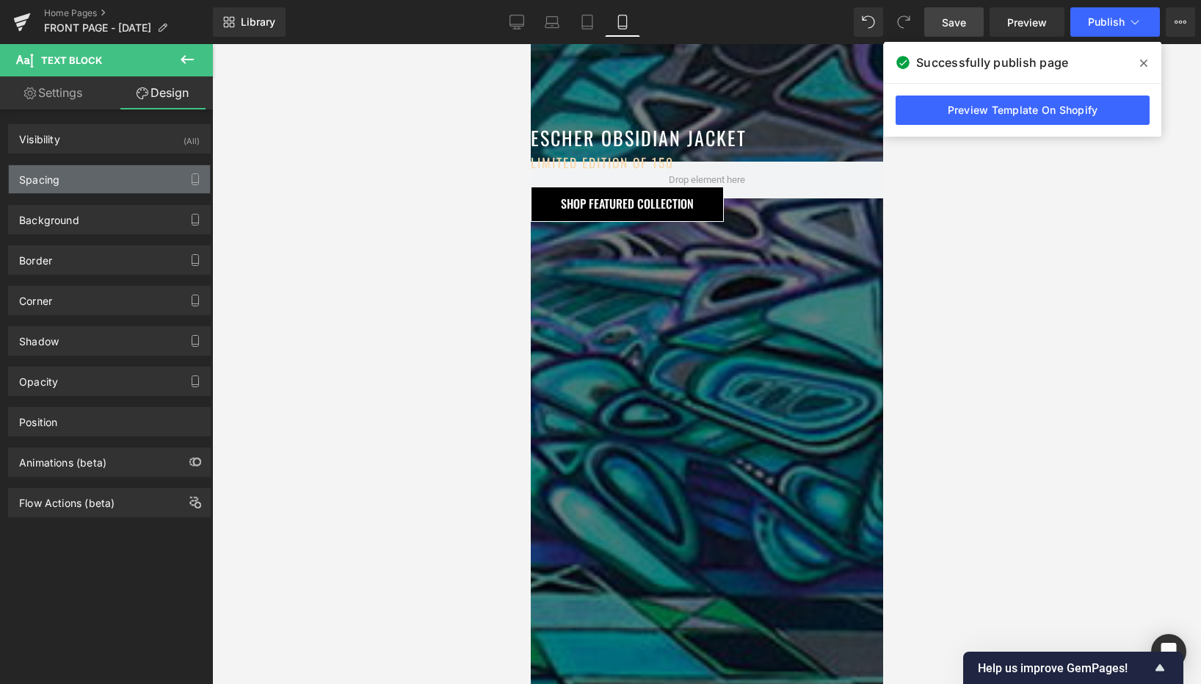
click at [92, 176] on div "Spacing" at bounding box center [109, 179] width 201 height 28
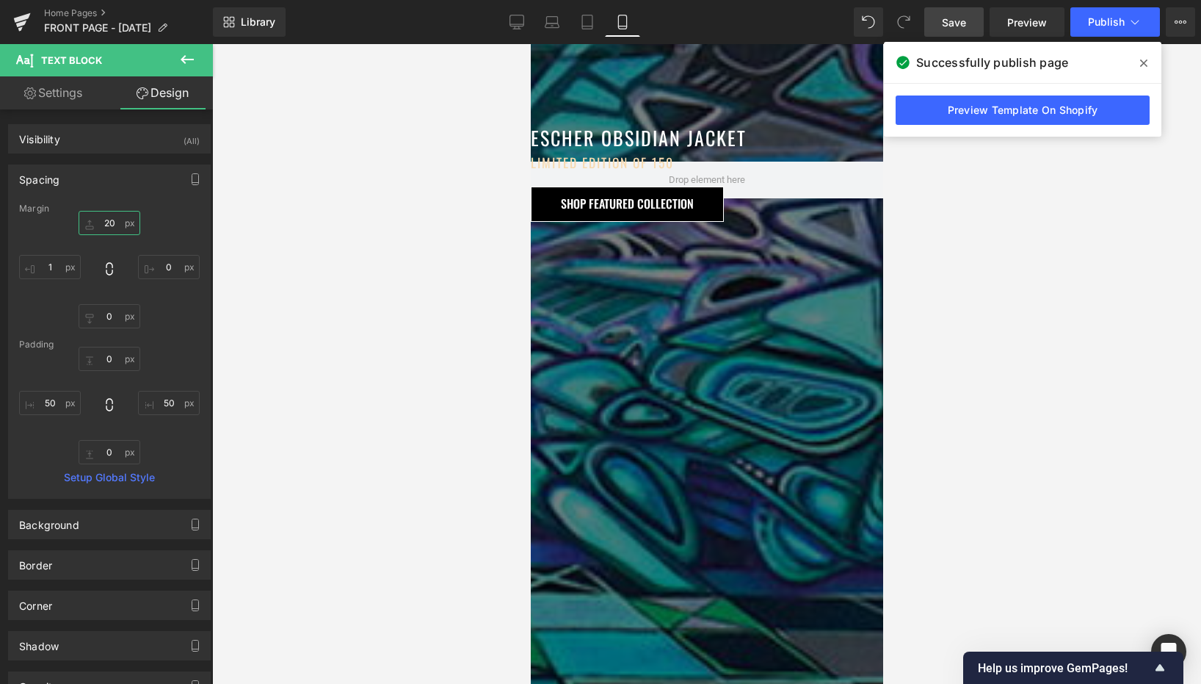
click at [104, 221] on input "20" at bounding box center [110, 223] width 62 height 24
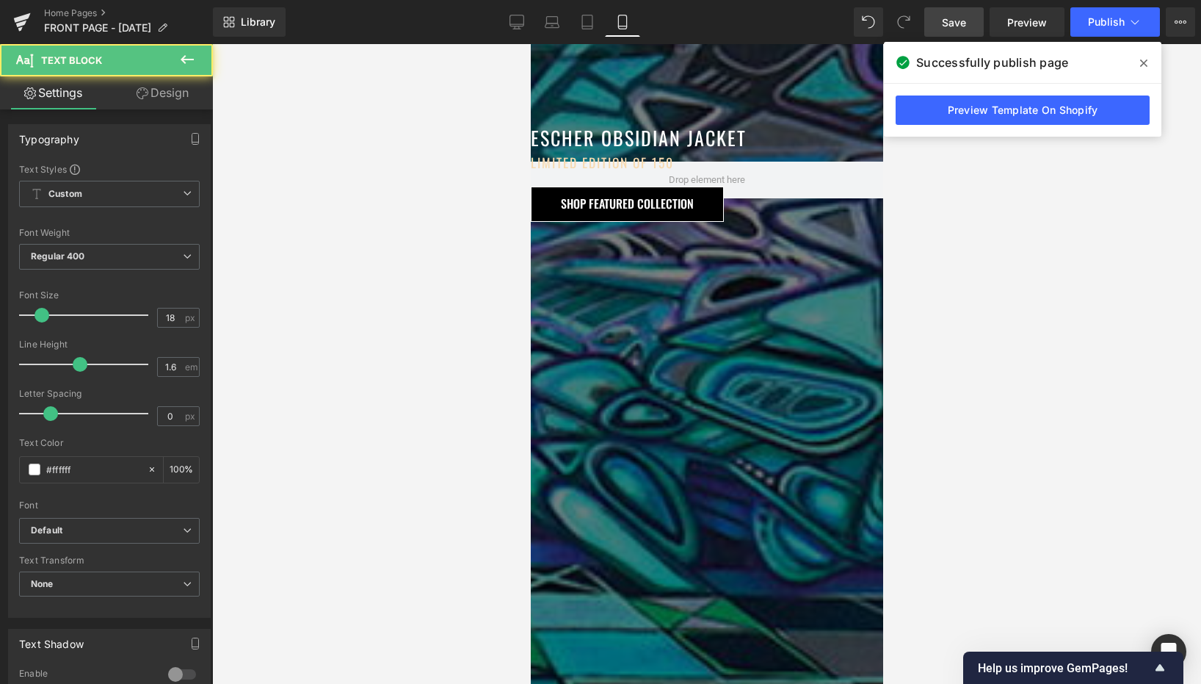
click at [185, 101] on link "Design" at bounding box center [162, 92] width 106 height 33
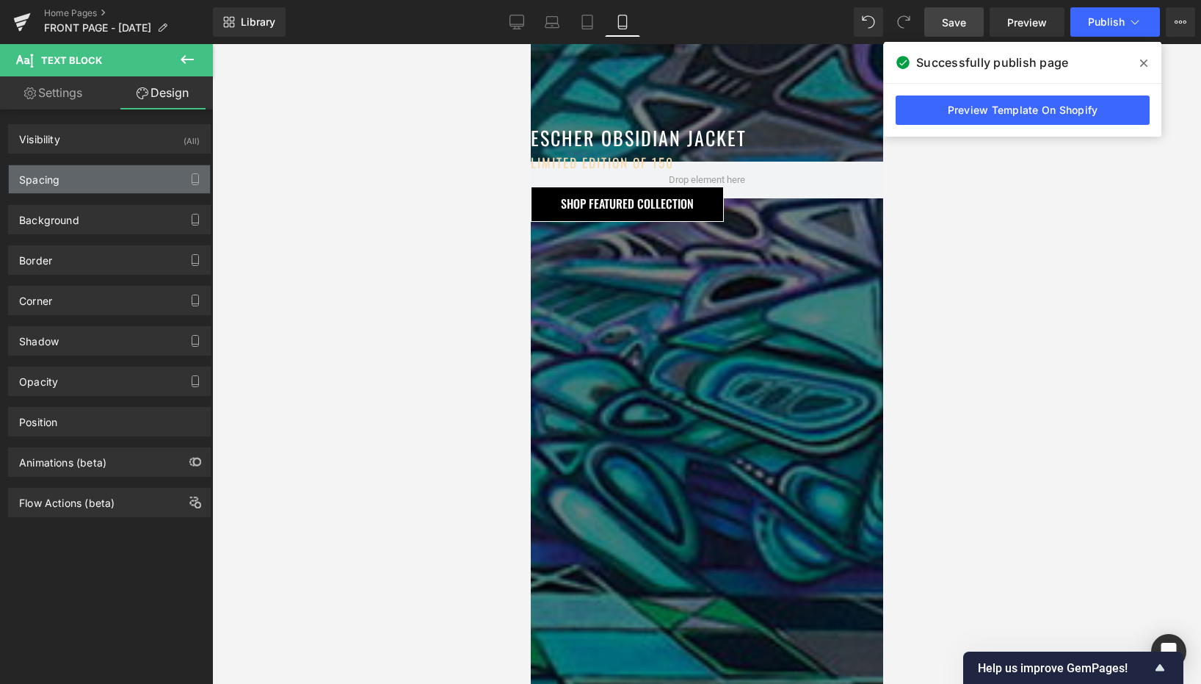
click at [124, 179] on div "Spacing" at bounding box center [109, 179] width 201 height 28
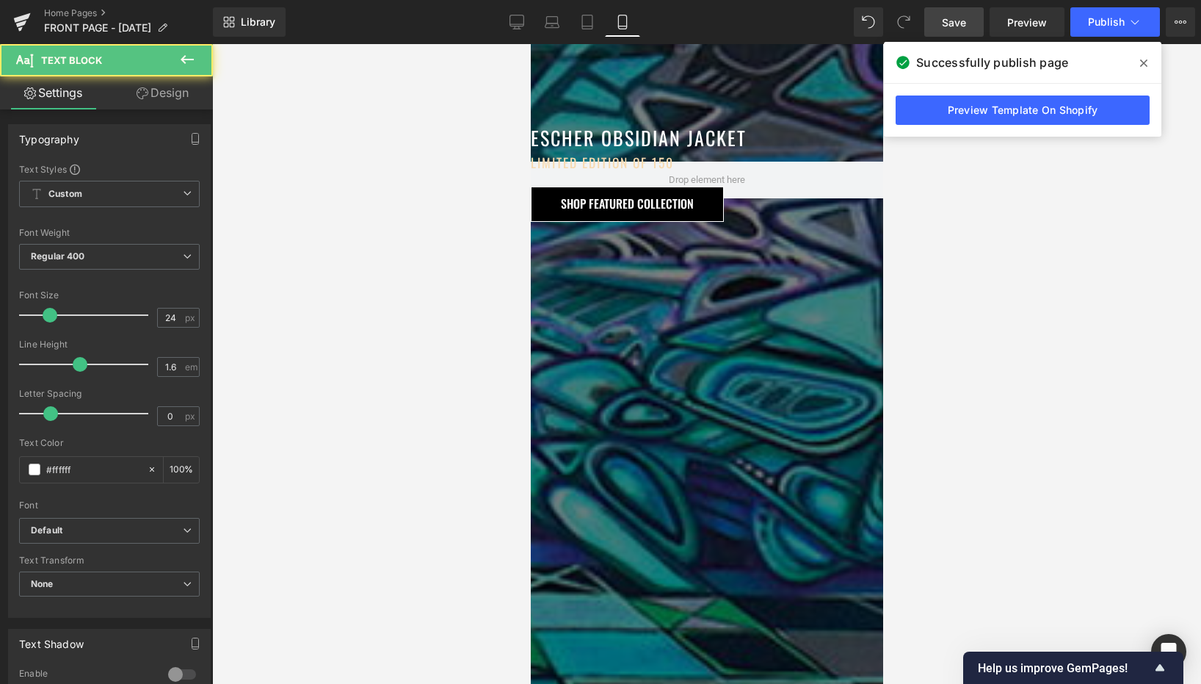
click at [179, 102] on link "Design" at bounding box center [162, 92] width 106 height 33
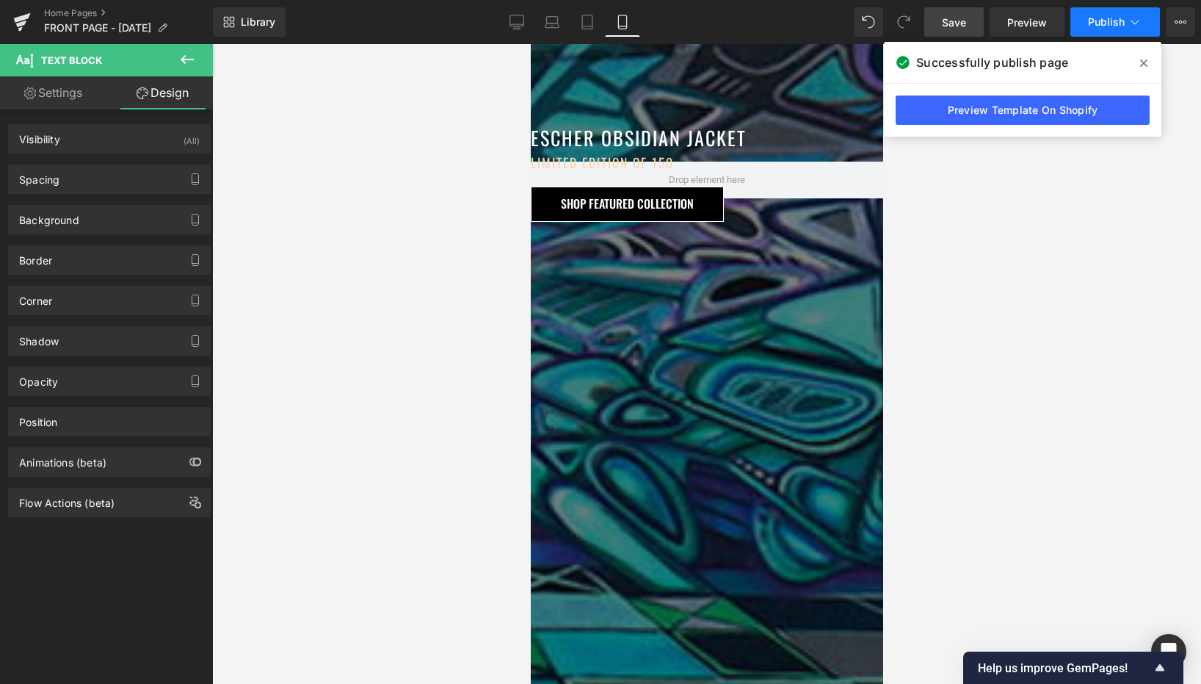
click at [1107, 22] on span "Publish" at bounding box center [1106, 22] width 37 height 12
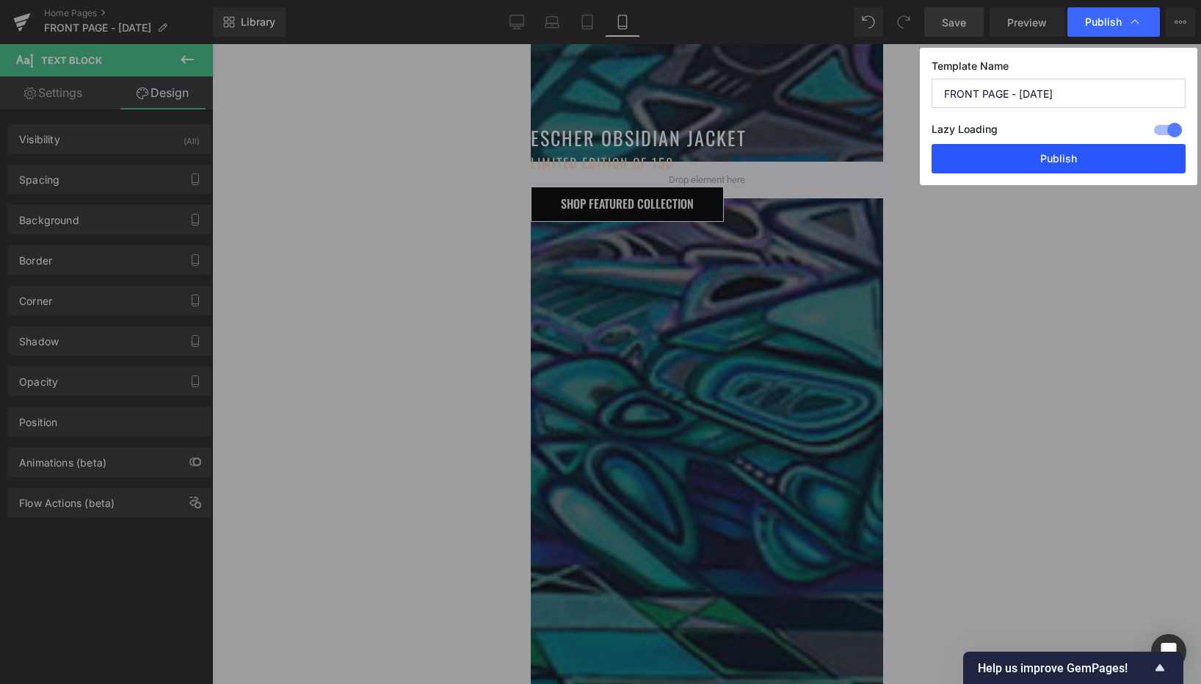
click at [1033, 156] on button "Publish" at bounding box center [1059, 158] width 254 height 29
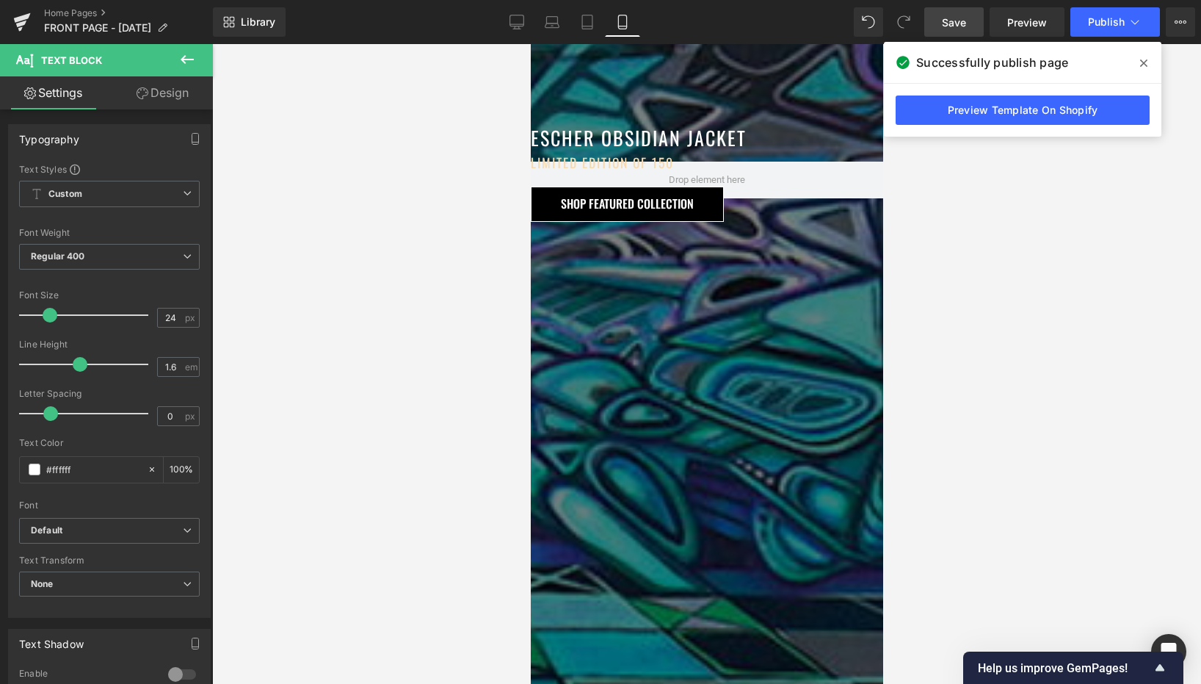
click at [173, 95] on link "Design" at bounding box center [162, 92] width 106 height 33
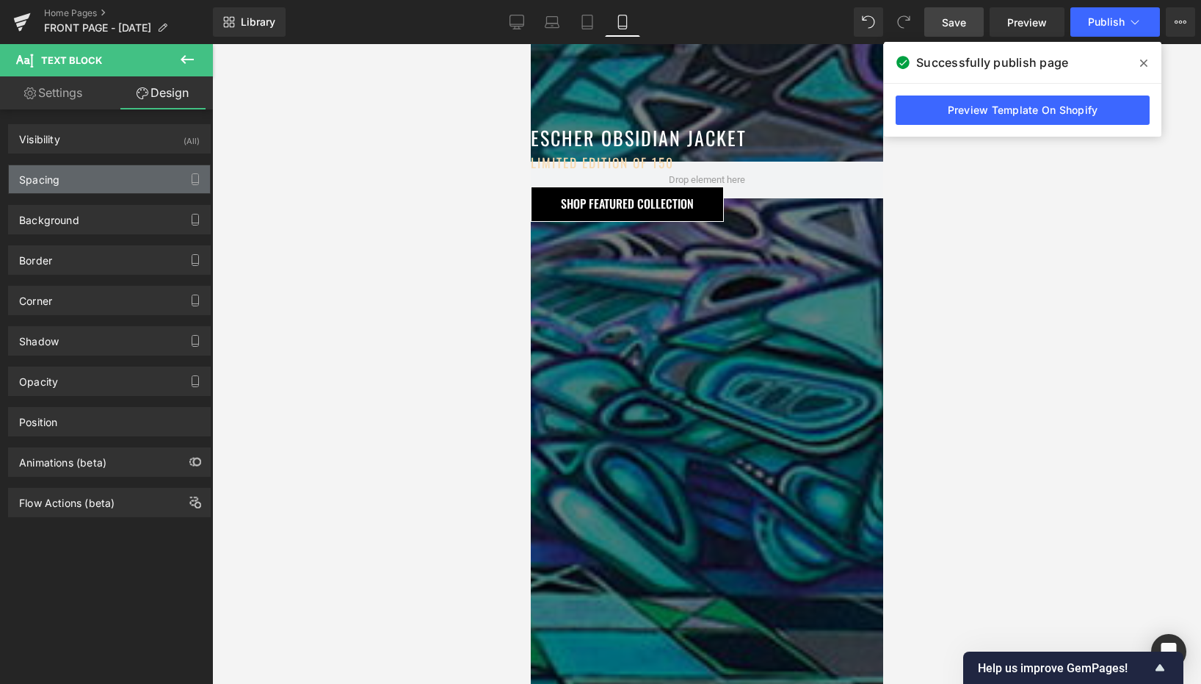
click at [123, 168] on div "Spacing" at bounding box center [109, 179] width 201 height 28
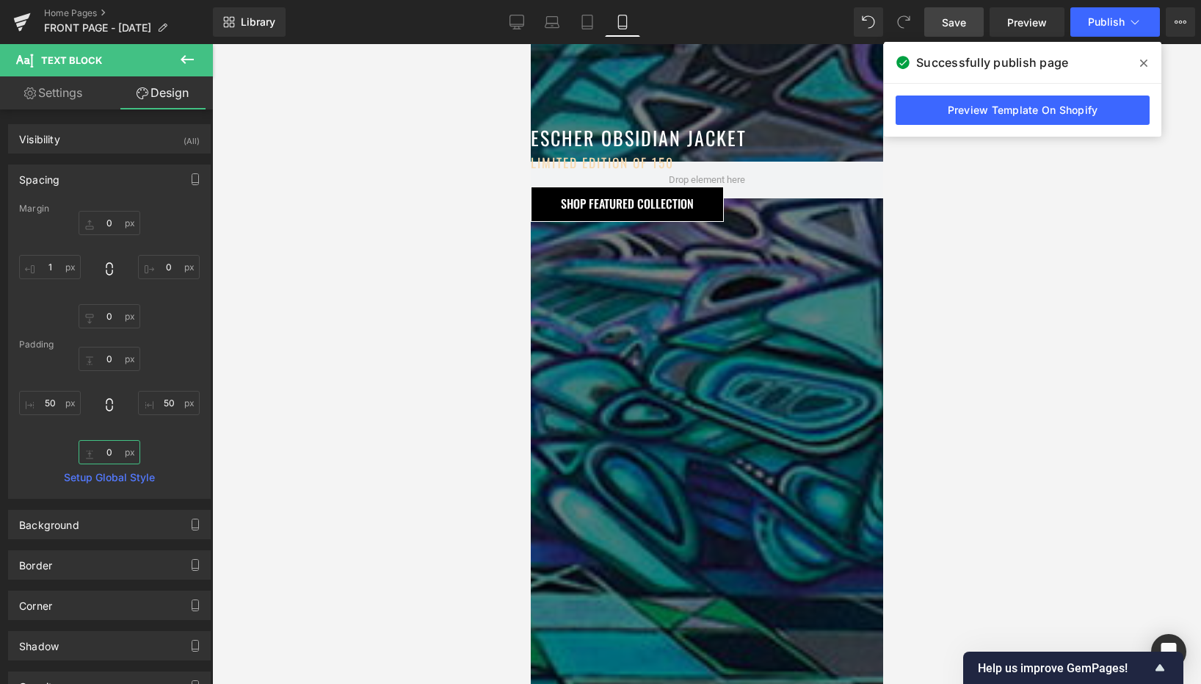
click at [106, 449] on input "0" at bounding box center [110, 452] width 62 height 24
click at [106, 358] on input "0" at bounding box center [110, 359] width 62 height 24
type input "30"
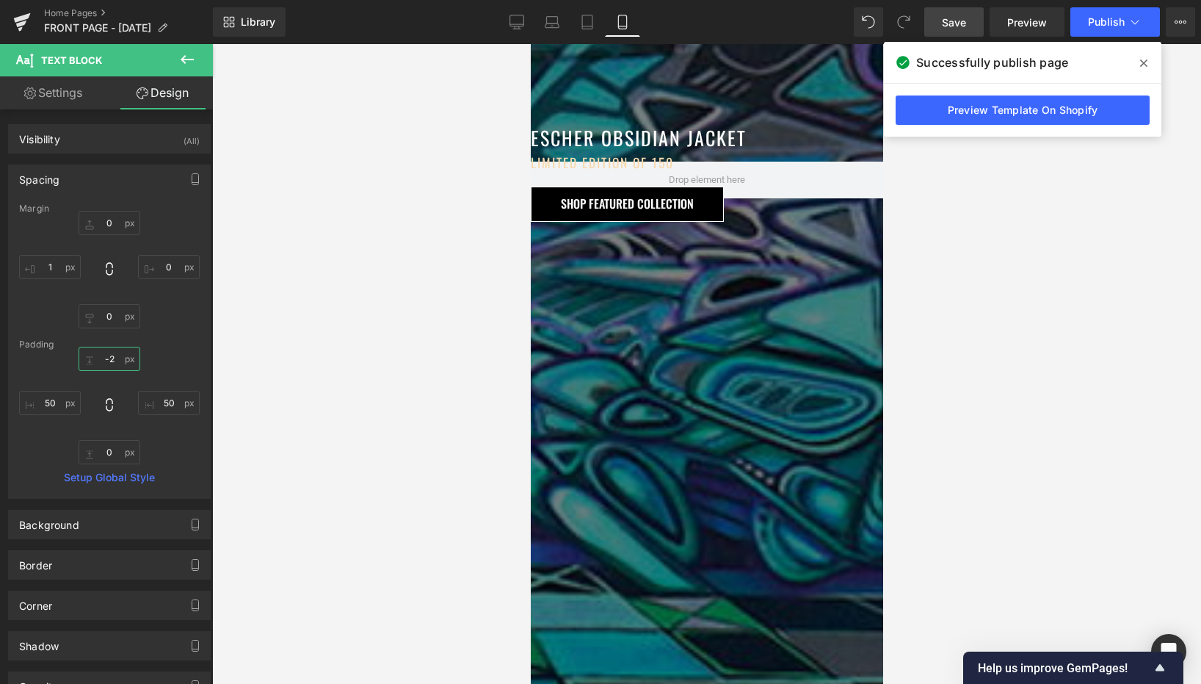
type input "-20"
click at [109, 319] on input "0" at bounding box center [110, 316] width 62 height 24
type input "30"
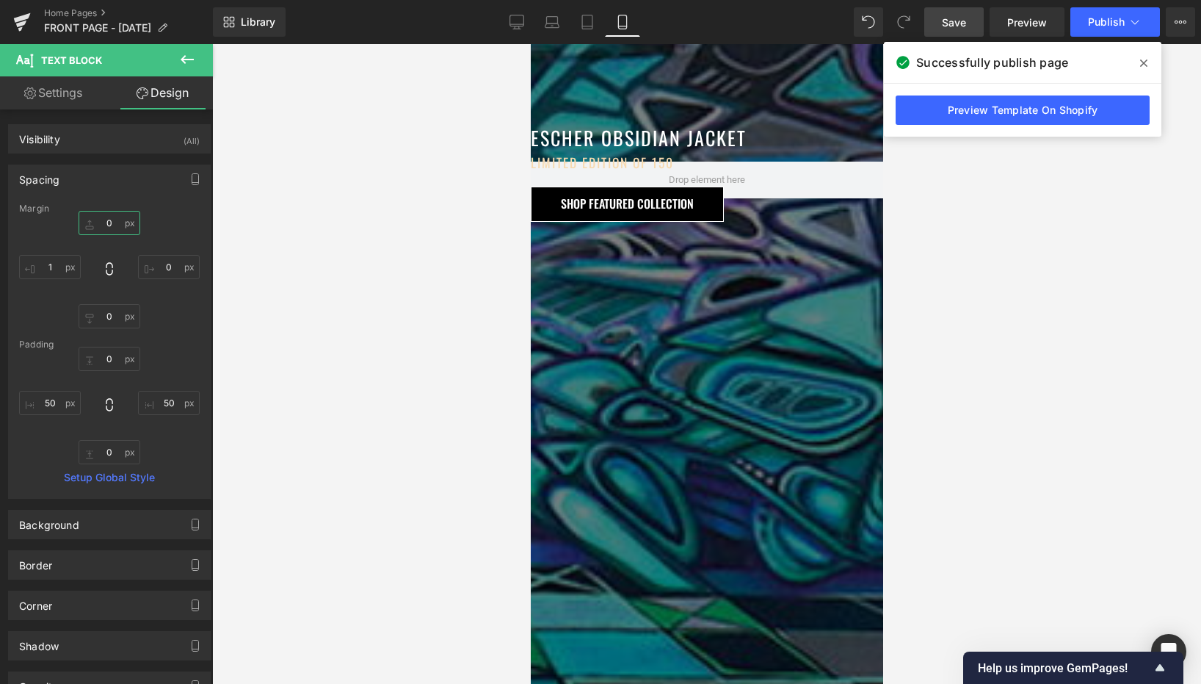
click at [112, 228] on input "0" at bounding box center [110, 223] width 62 height 24
type input "30"
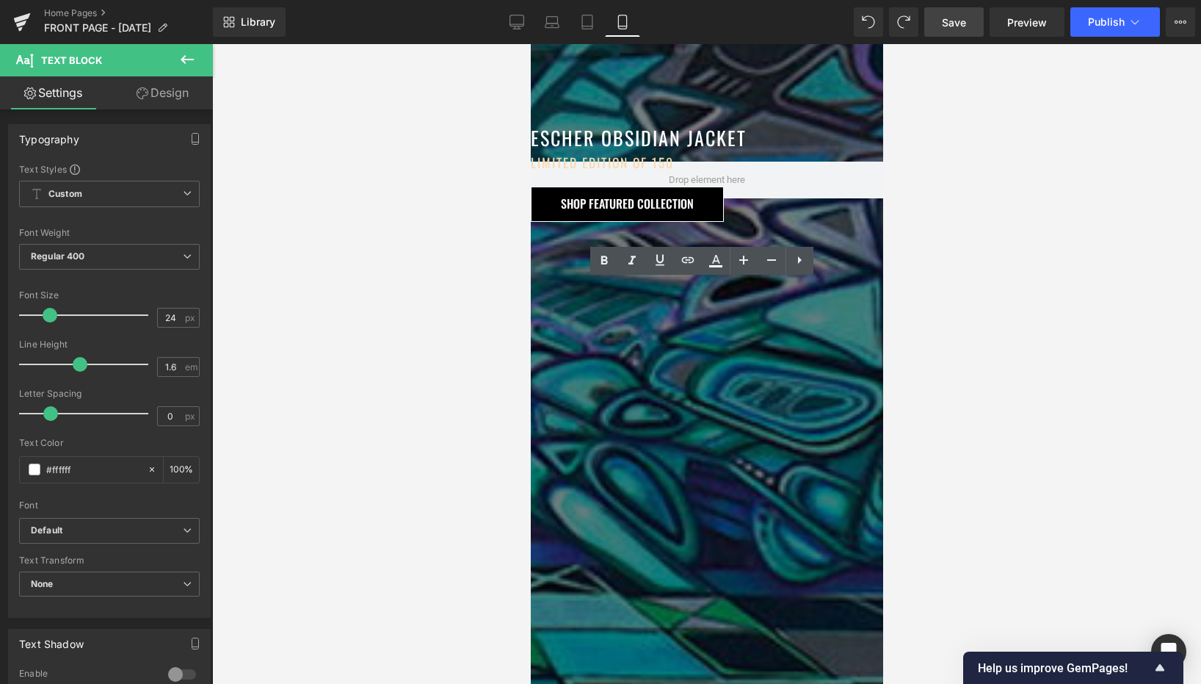
click at [965, 286] on div at bounding box center [706, 364] width 989 height 640
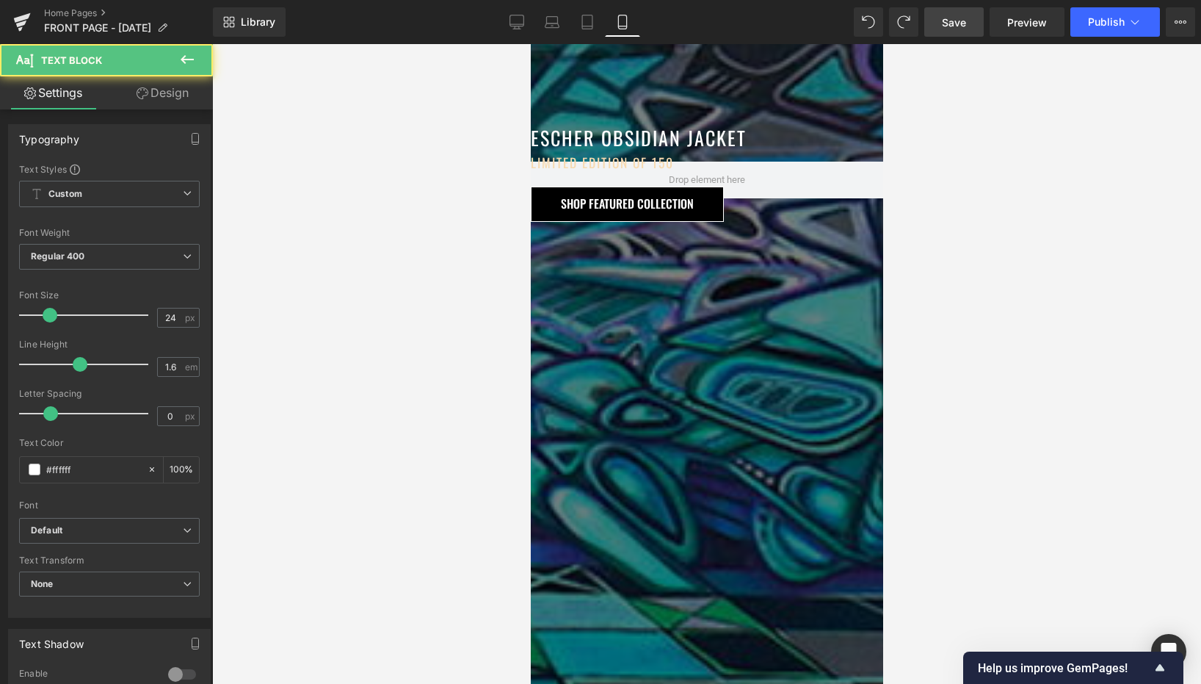
click at [152, 98] on link "Design" at bounding box center [162, 92] width 106 height 33
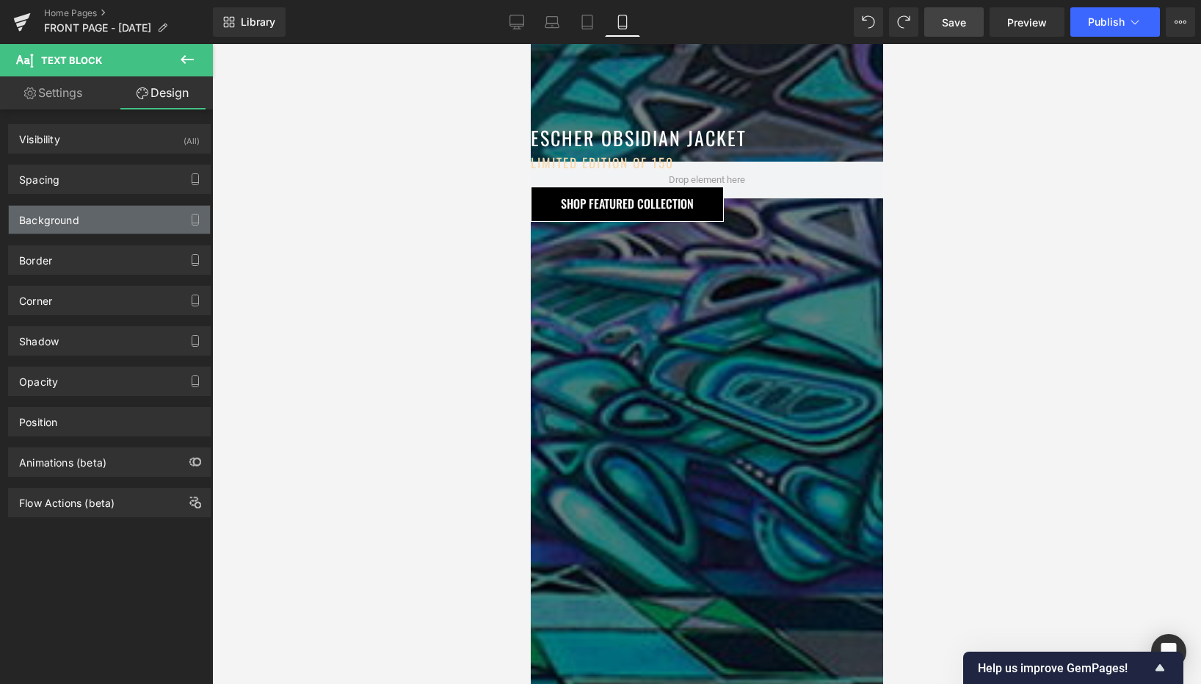
click at [98, 211] on div "Background" at bounding box center [109, 220] width 201 height 28
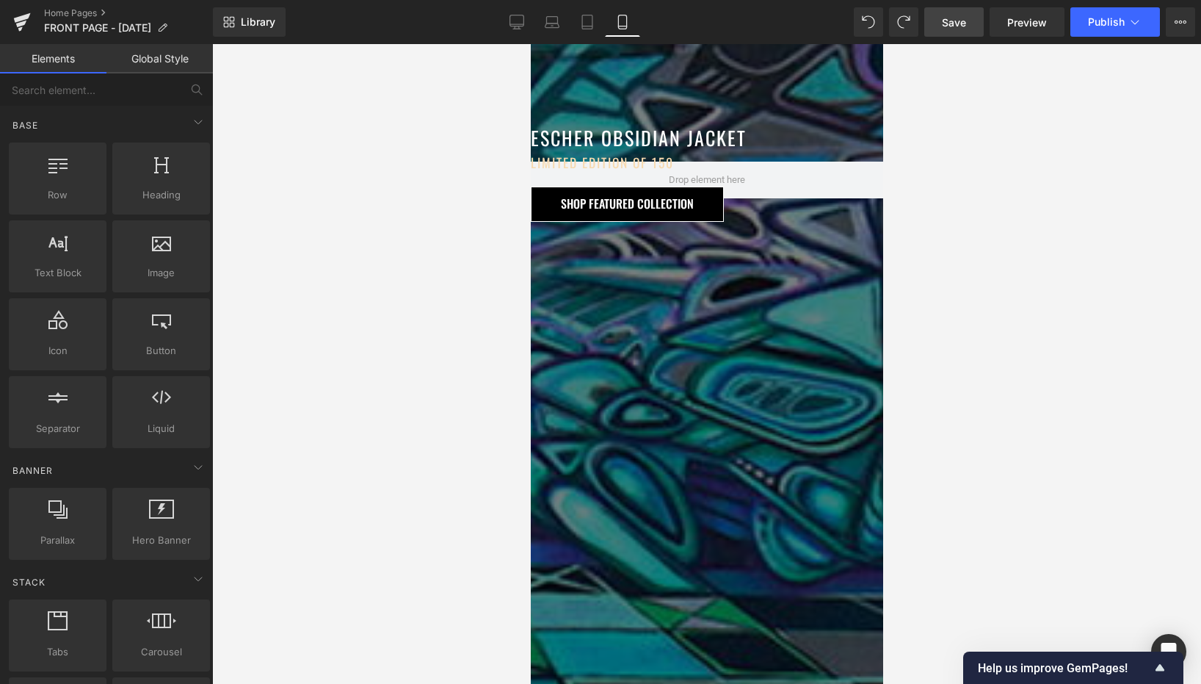
click at [495, 262] on div at bounding box center [706, 364] width 989 height 640
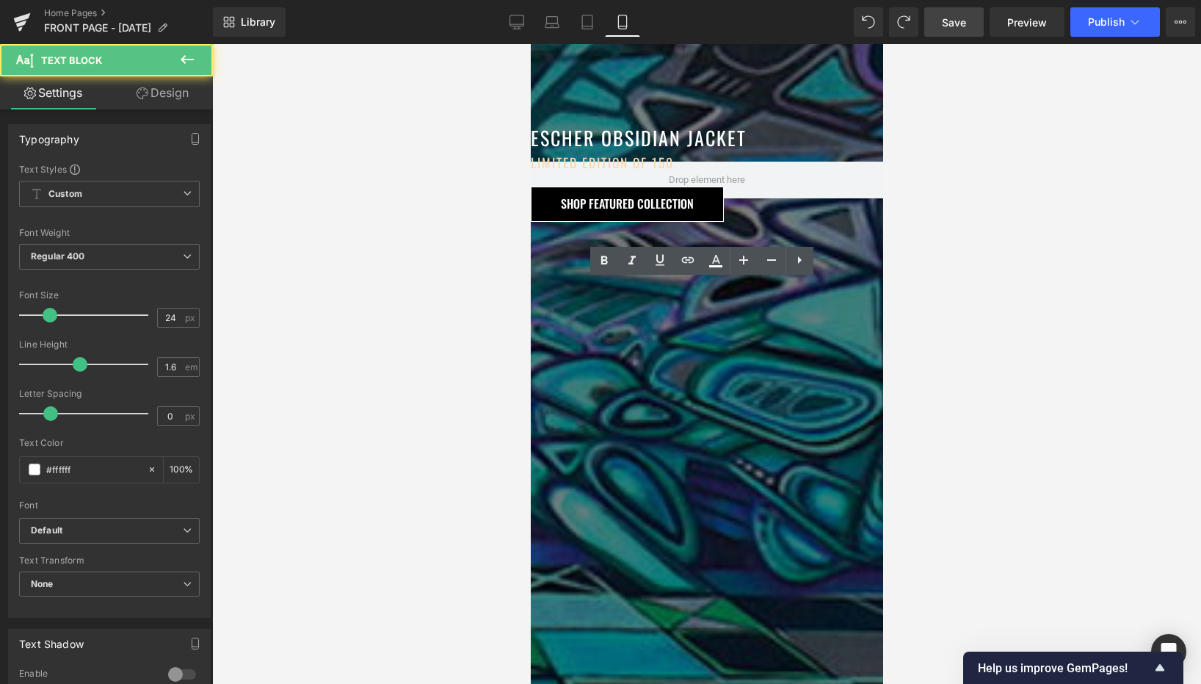
copy p "Art | Design | Experiences"
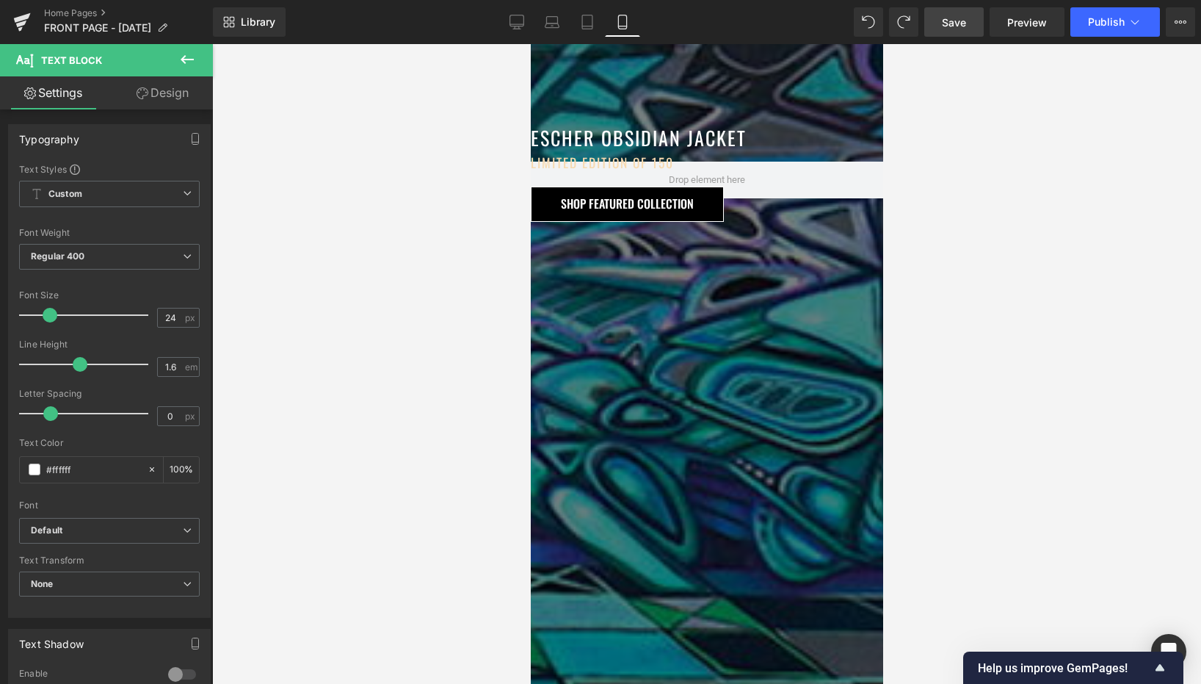
click at [479, 297] on div at bounding box center [706, 364] width 989 height 640
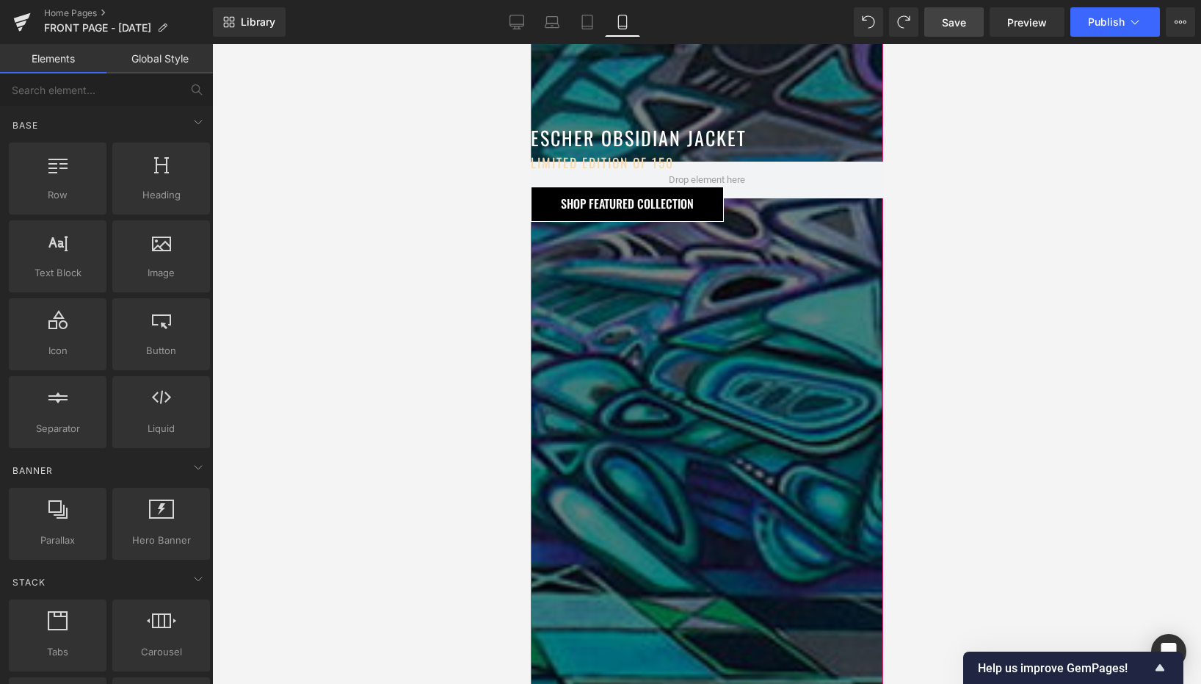
scroll to position [1648, 0]
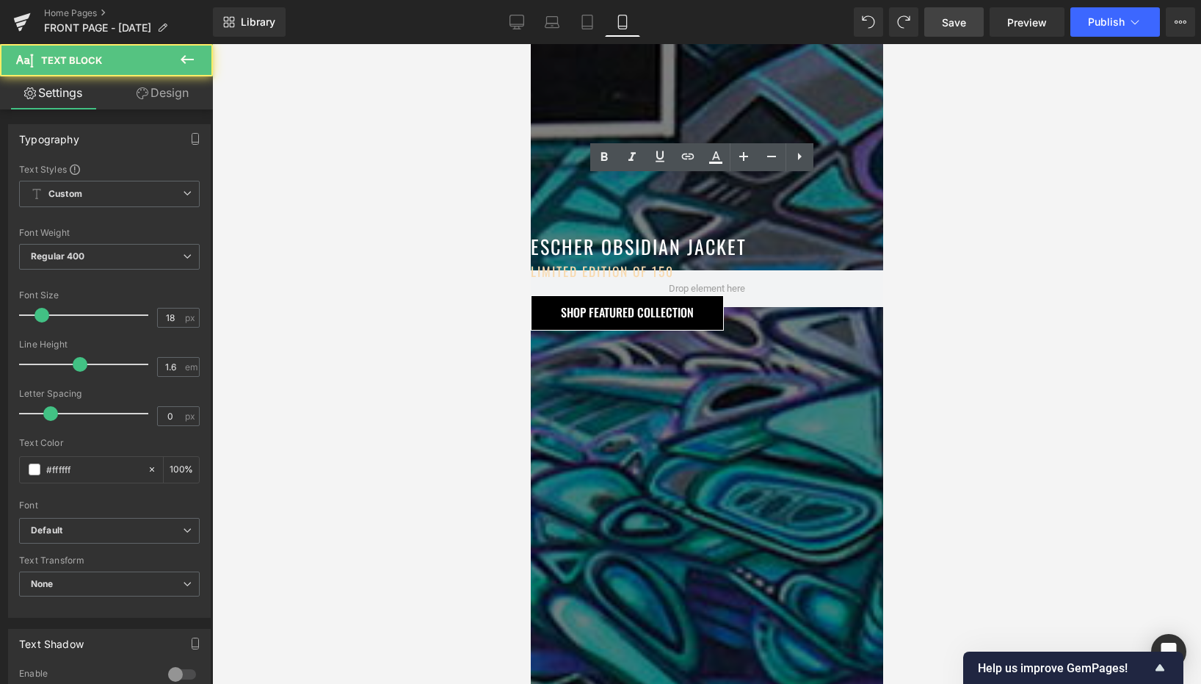
click at [728, 88] on div at bounding box center [706, 145] width 352 height 3499
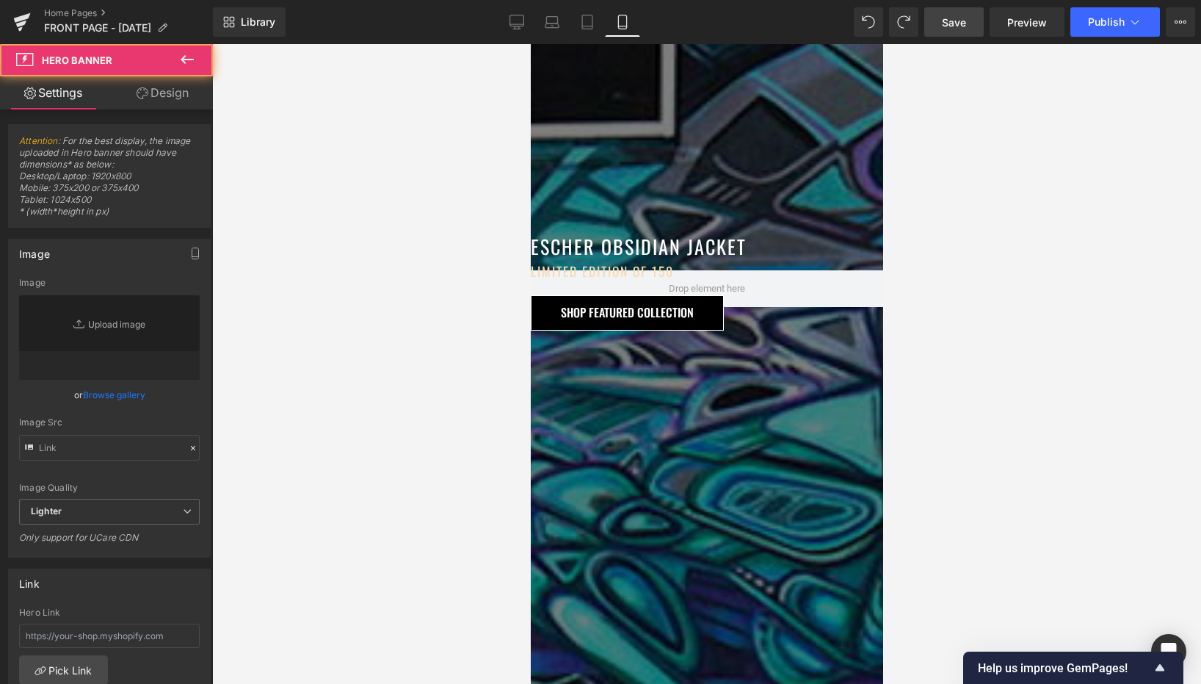
type input "[URL][DOMAIN_NAME]"
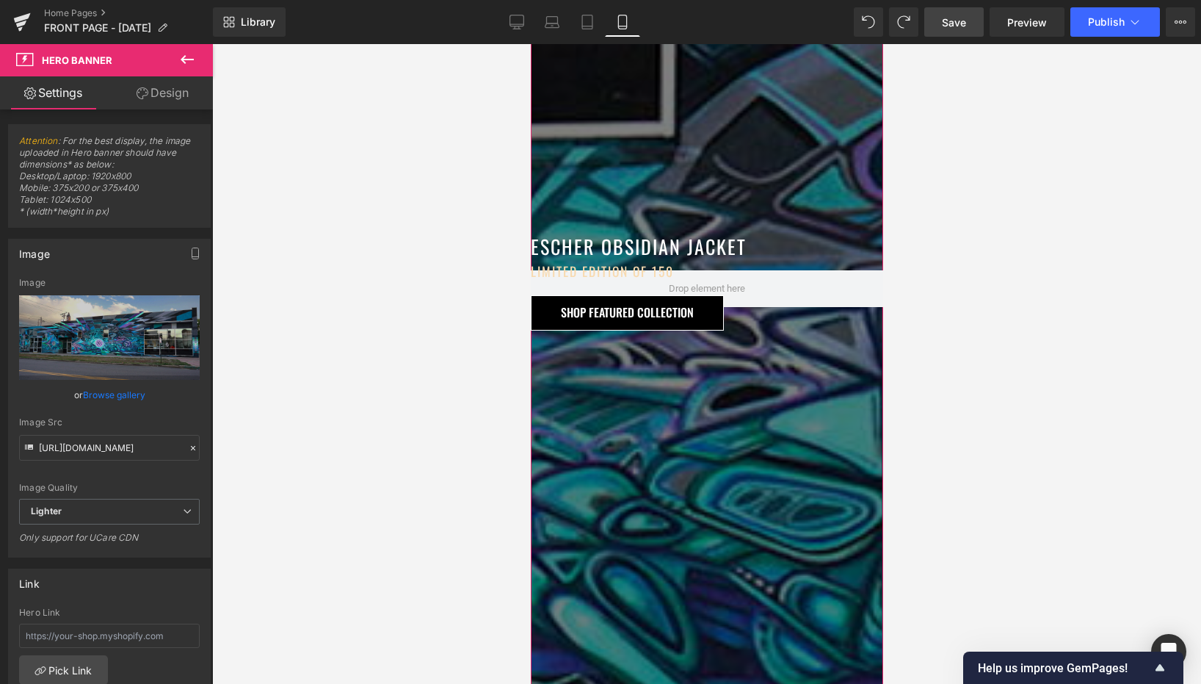
click at [664, 421] on div at bounding box center [706, 145] width 352 height 3499
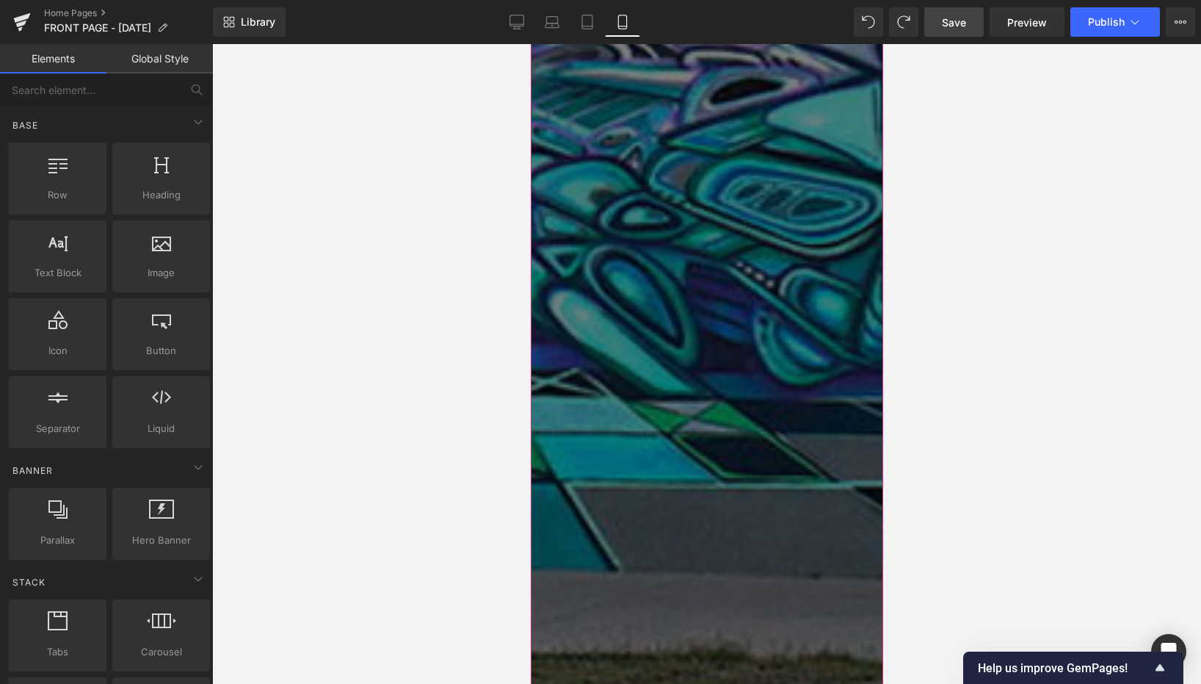
scroll to position [1916, 0]
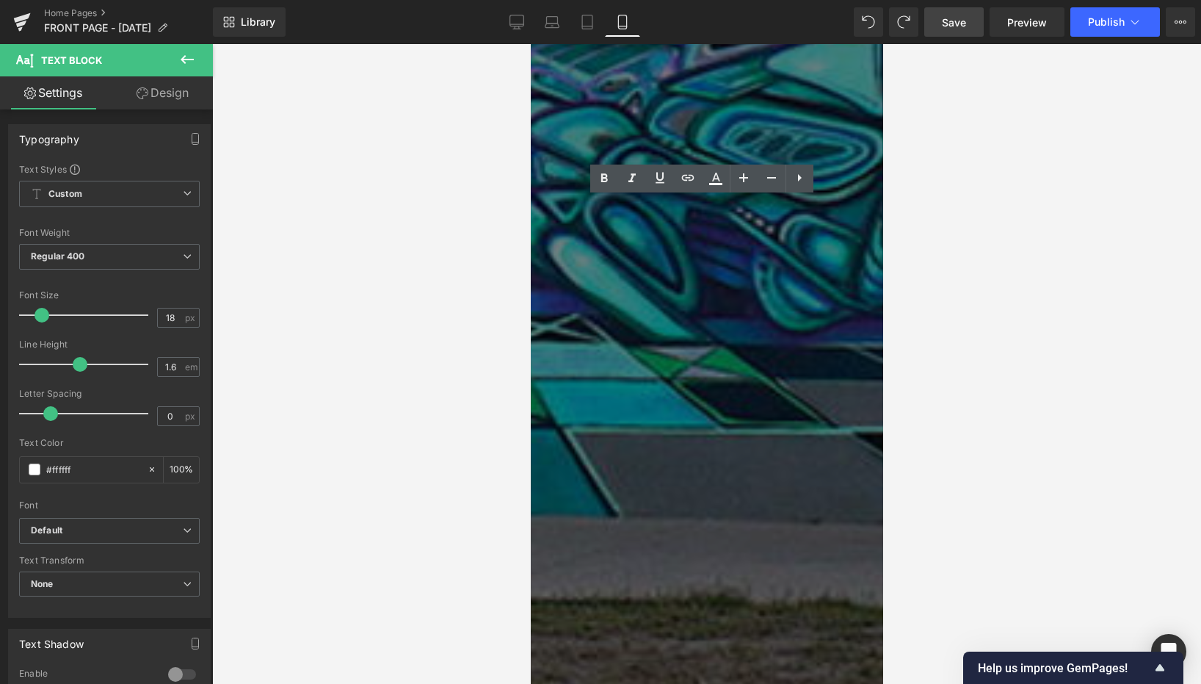
scroll to position [2062, 0]
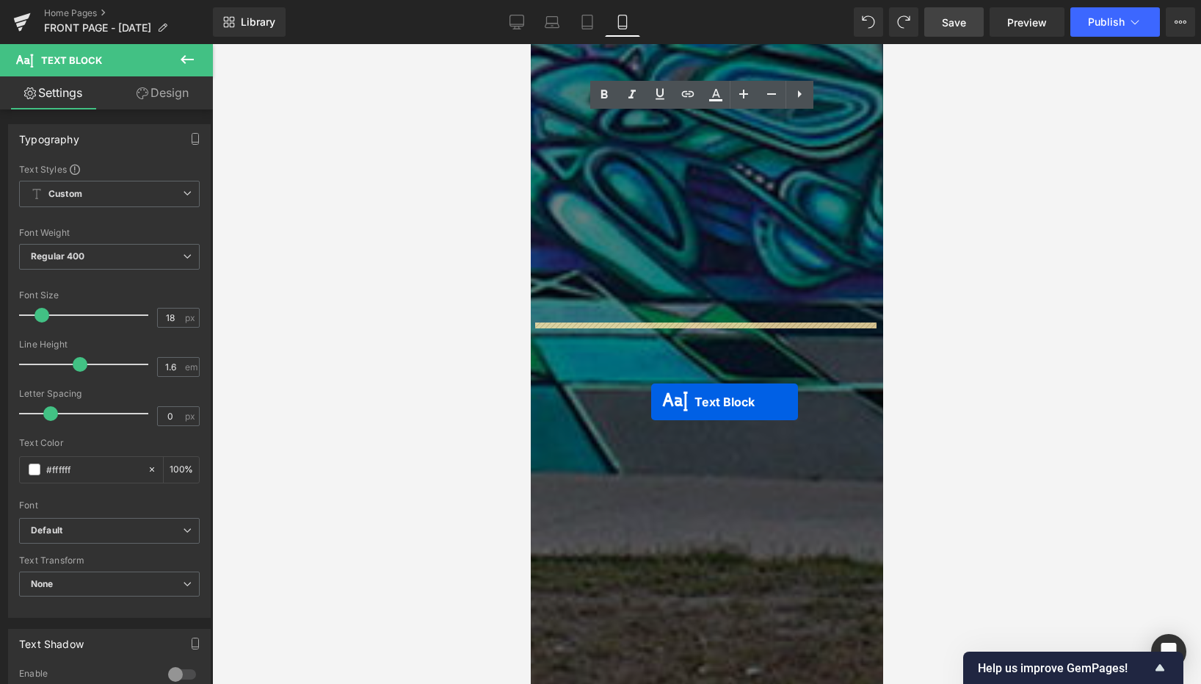
drag, startPoint x: 662, startPoint y: 285, endPoint x: 651, endPoint y: 402, distance: 117.3
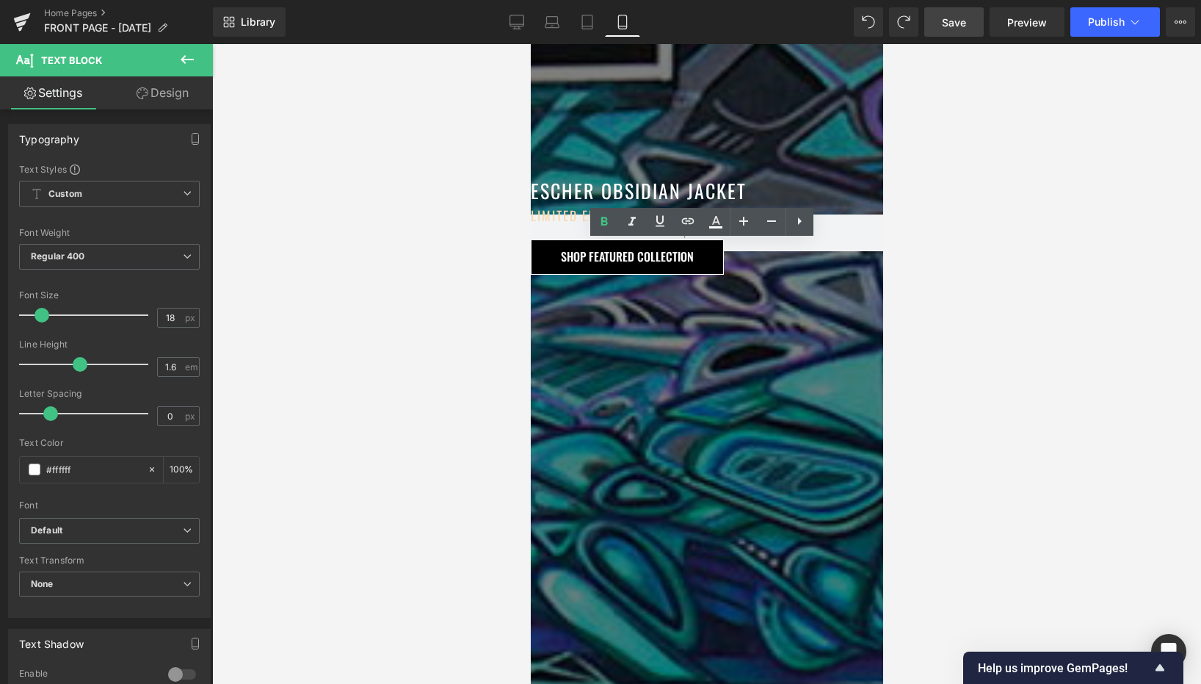
scroll to position [1759, 0]
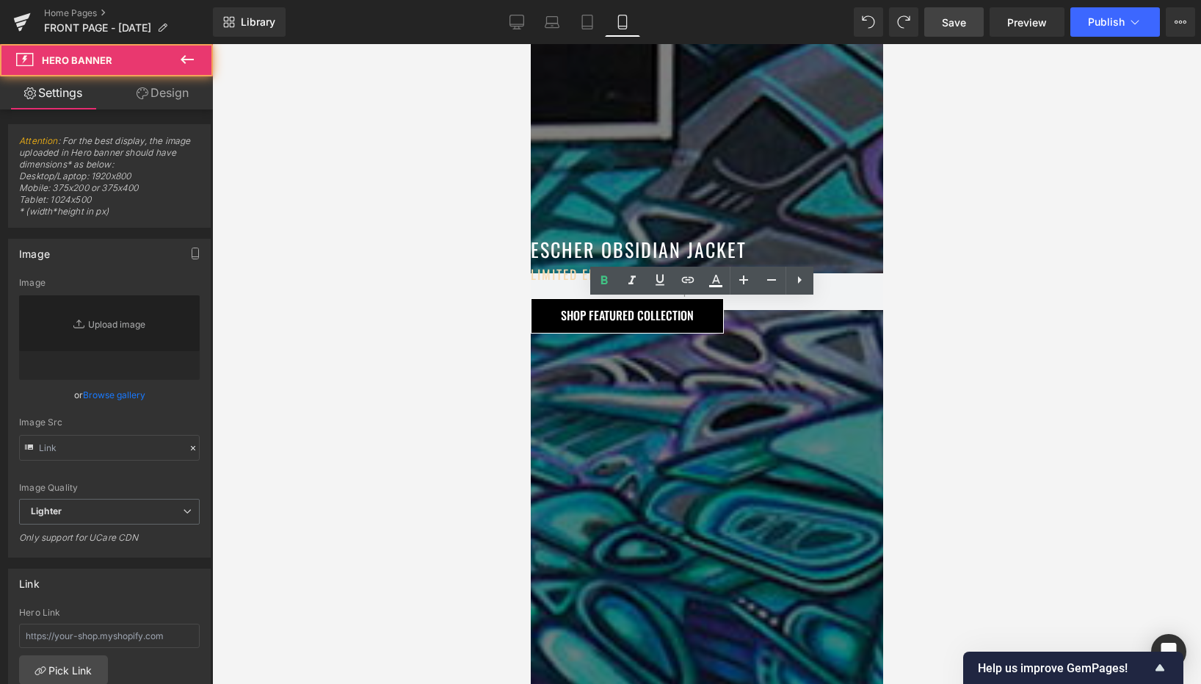
click at [676, 218] on div at bounding box center [706, 148] width 352 height 3727
type input "[URL][DOMAIN_NAME]"
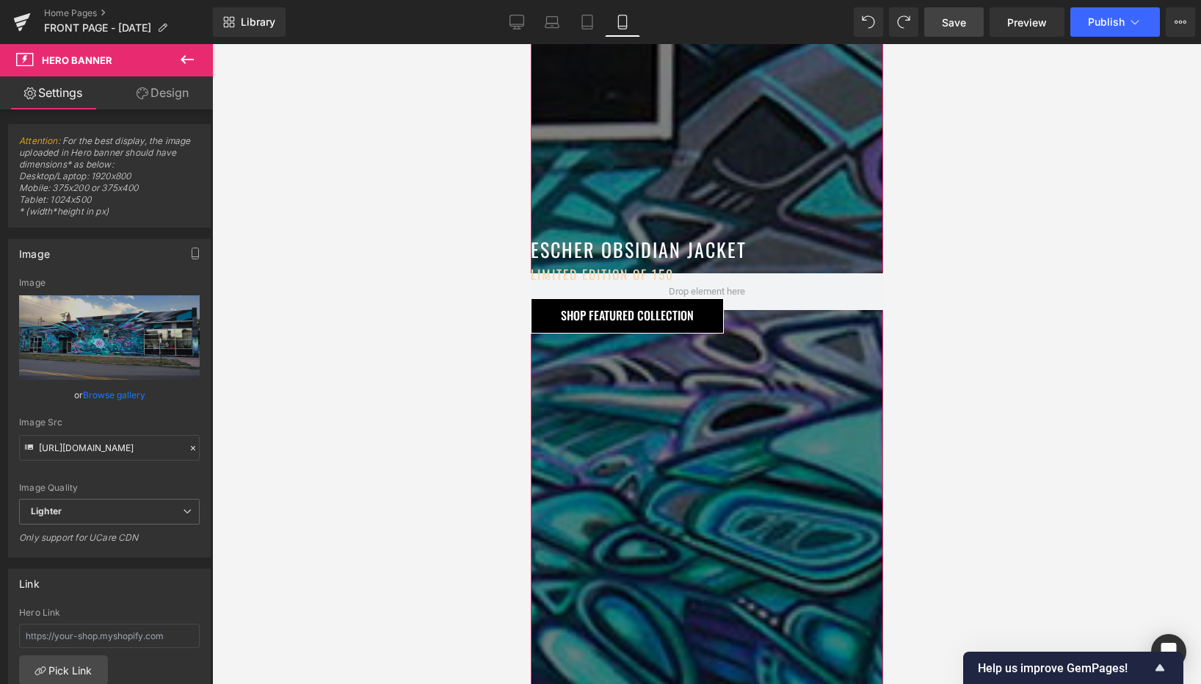
click at [156, 105] on link "Design" at bounding box center [162, 92] width 106 height 33
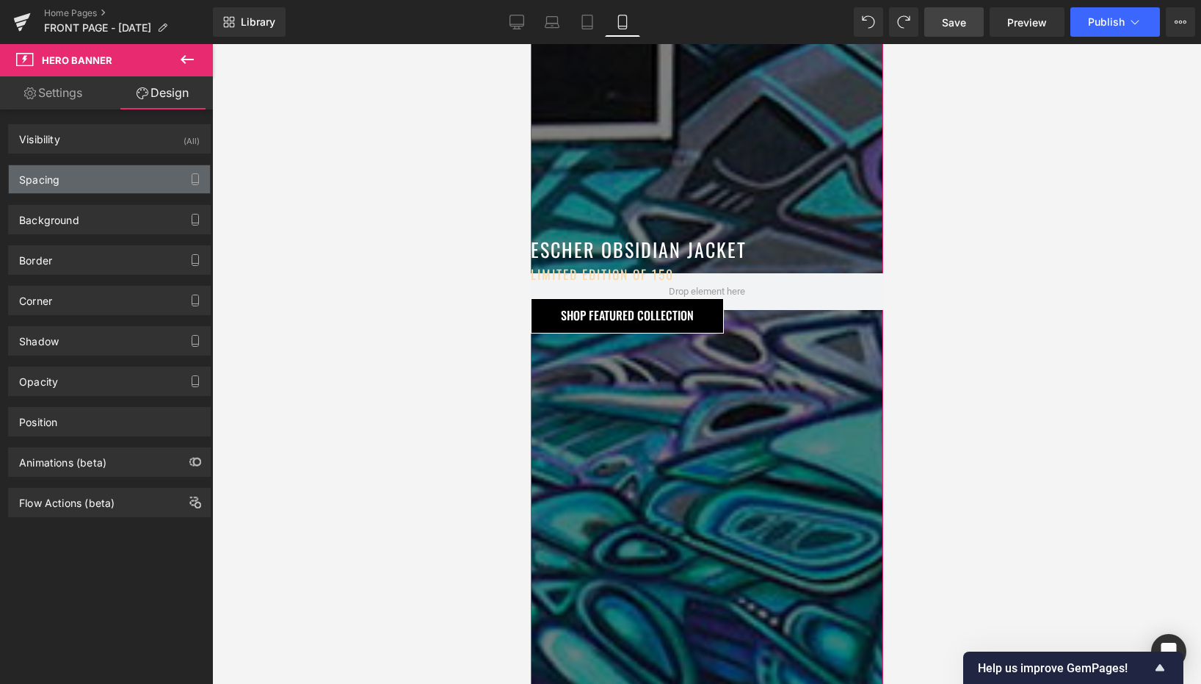
click at [106, 183] on div "Spacing" at bounding box center [109, 179] width 201 height 28
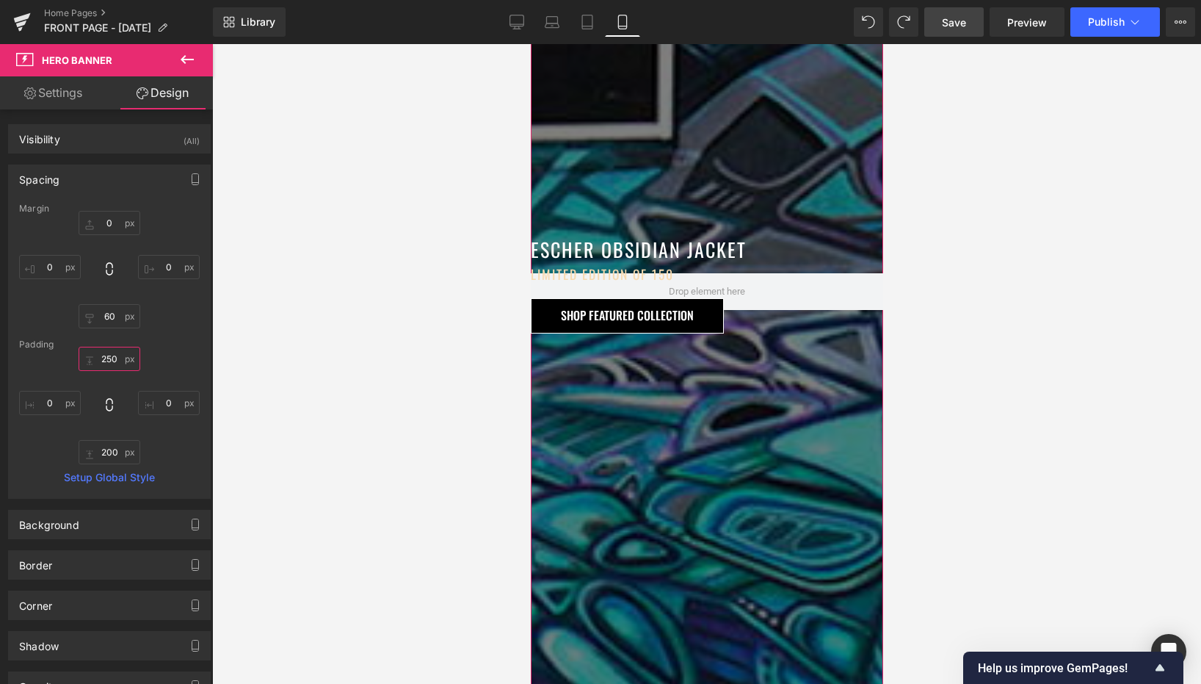
click at [107, 358] on input "250" at bounding box center [110, 359] width 62 height 24
type input "250"
click at [109, 314] on input "60" at bounding box center [110, 316] width 62 height 24
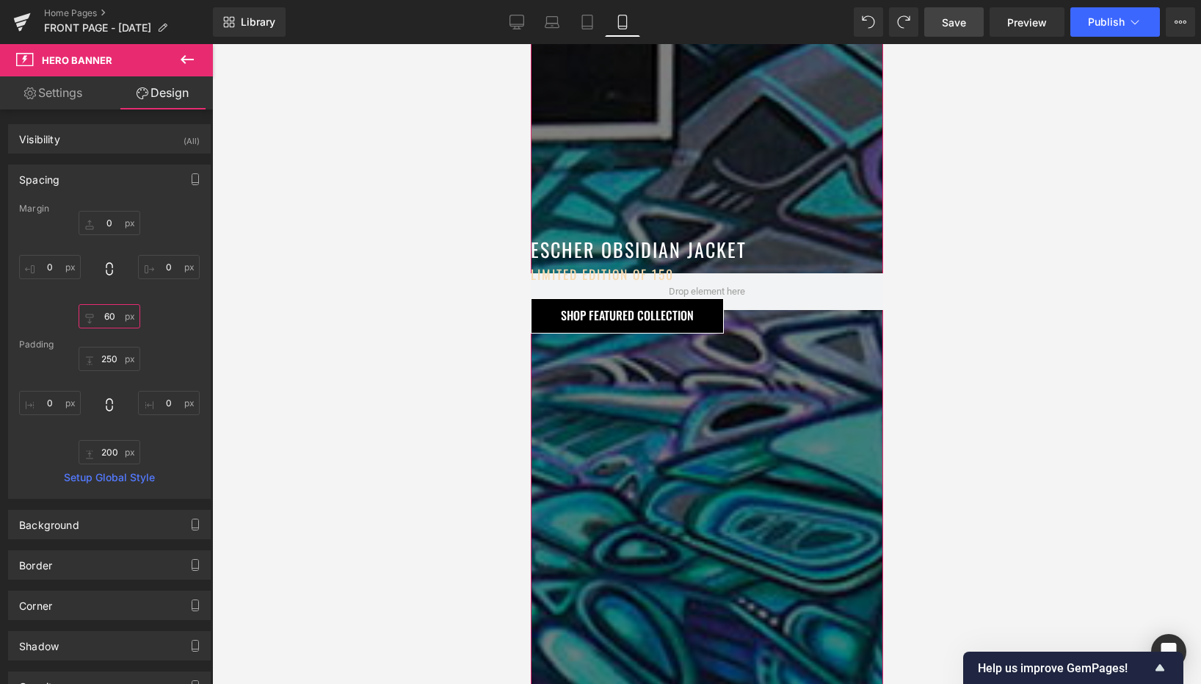
click at [109, 314] on input "60" at bounding box center [110, 316] width 62 height 24
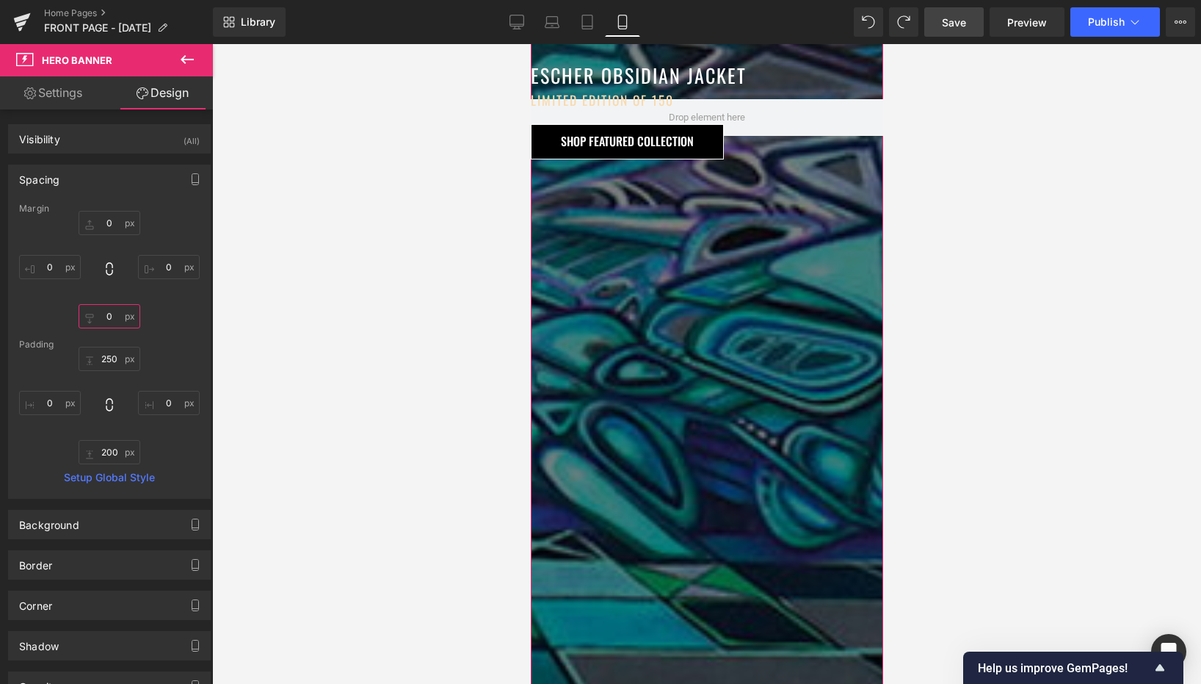
scroll to position [1916, 0]
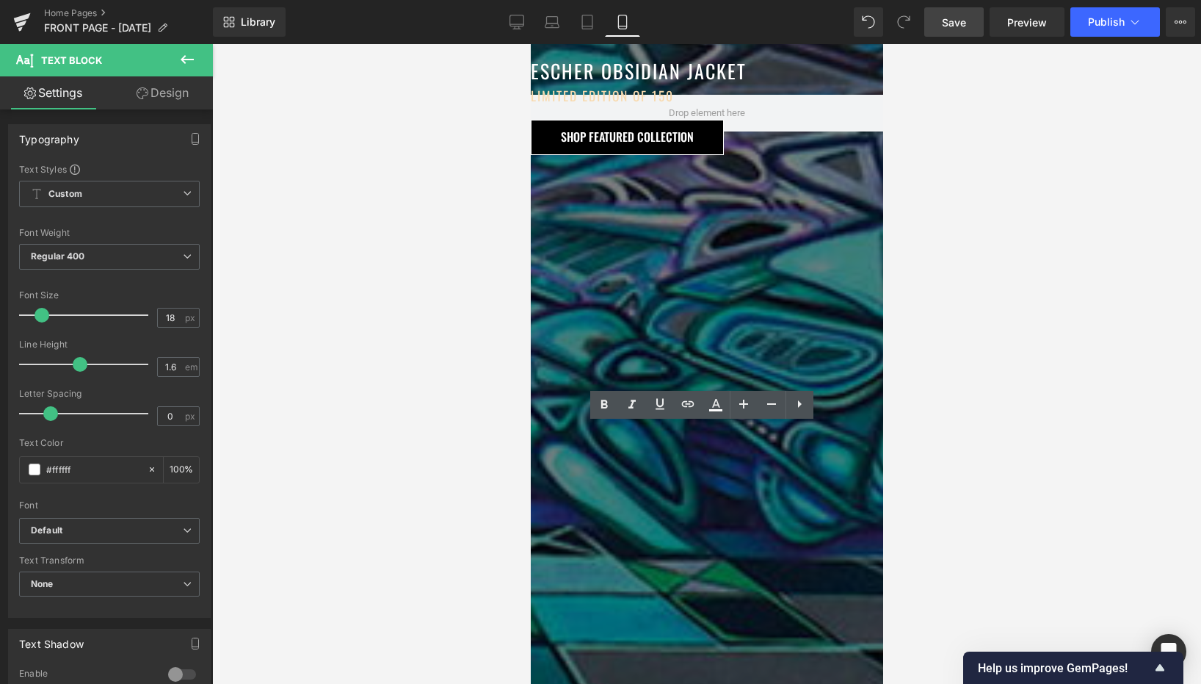
drag, startPoint x: 762, startPoint y: 592, endPoint x: 544, endPoint y: 463, distance: 253.1
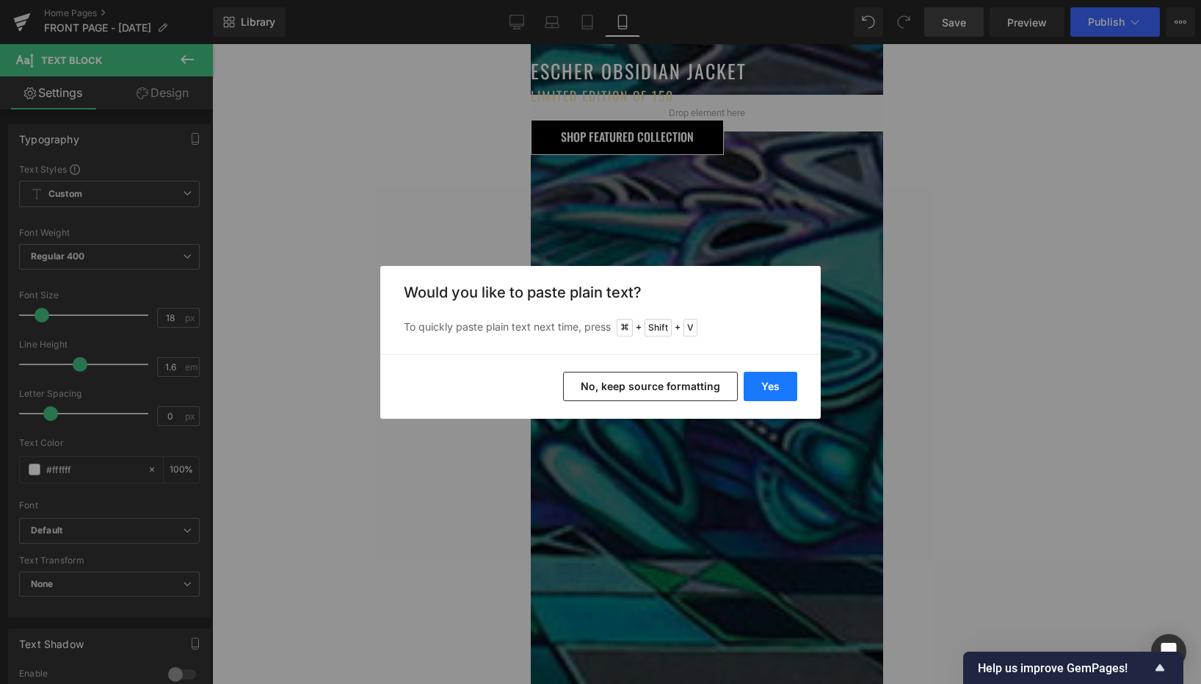
click at [776, 383] on button "Yes" at bounding box center [771, 386] width 54 height 29
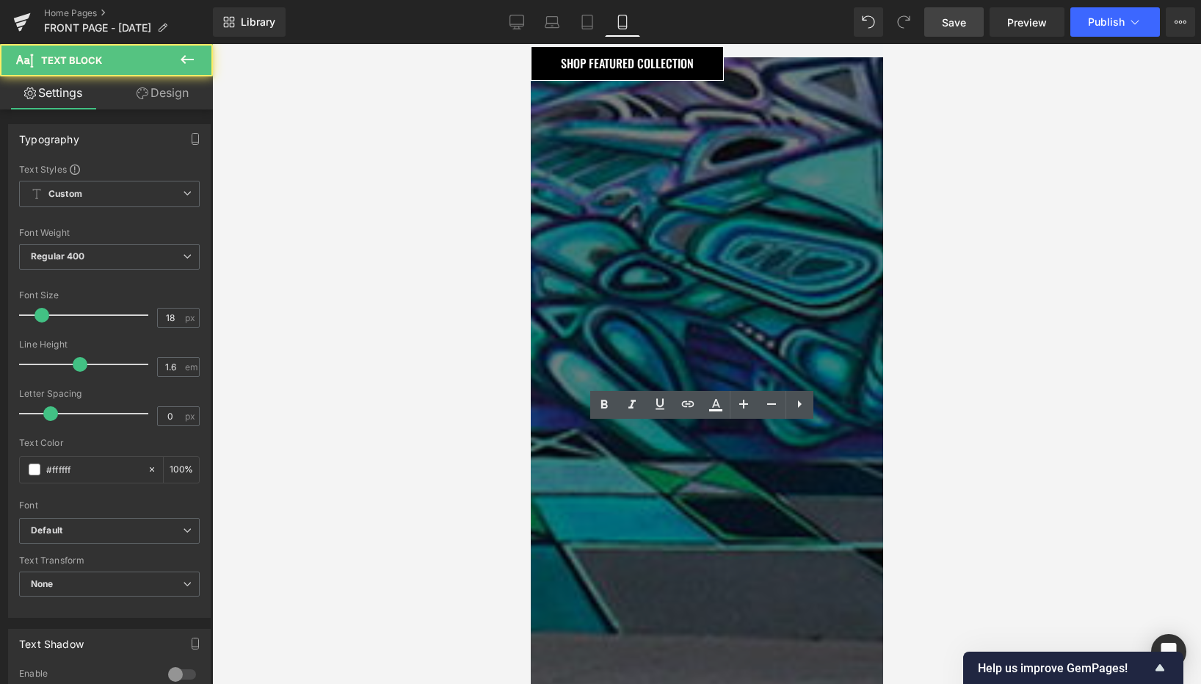
click at [489, 466] on div at bounding box center [706, 364] width 989 height 640
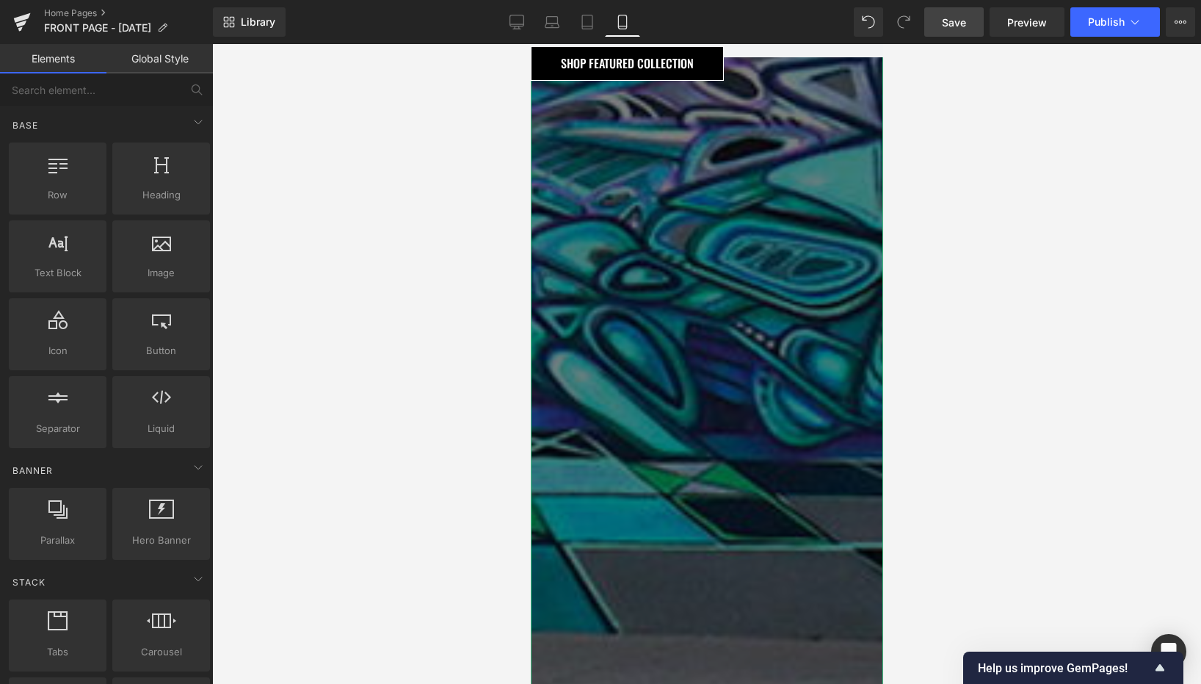
drag, startPoint x: 682, startPoint y: 460, endPoint x: 1052, endPoint y: 392, distance: 376.2
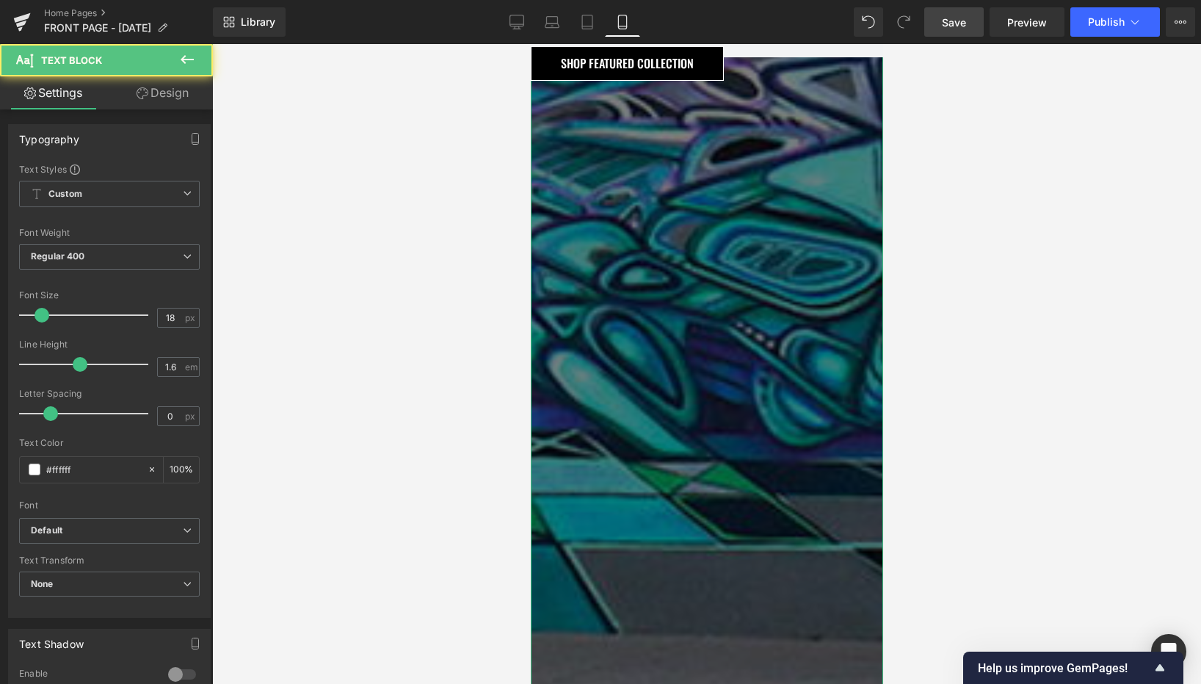
click at [175, 93] on link "Design" at bounding box center [162, 92] width 106 height 33
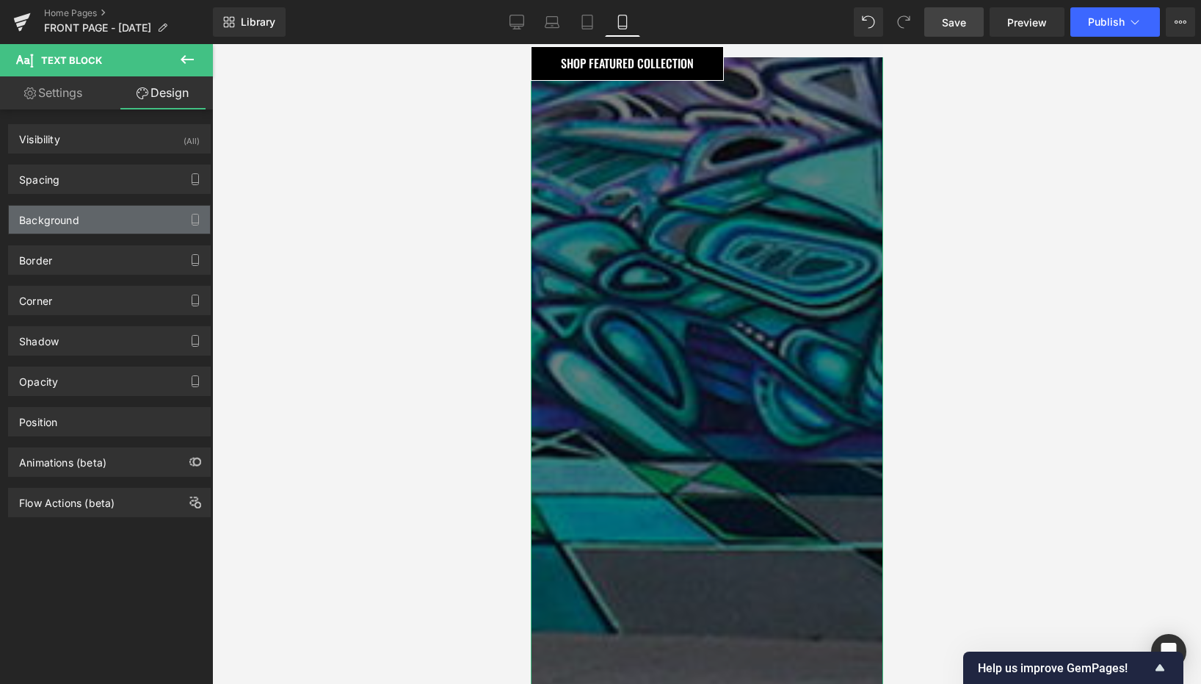
click at [118, 210] on div "Background" at bounding box center [109, 220] width 201 height 28
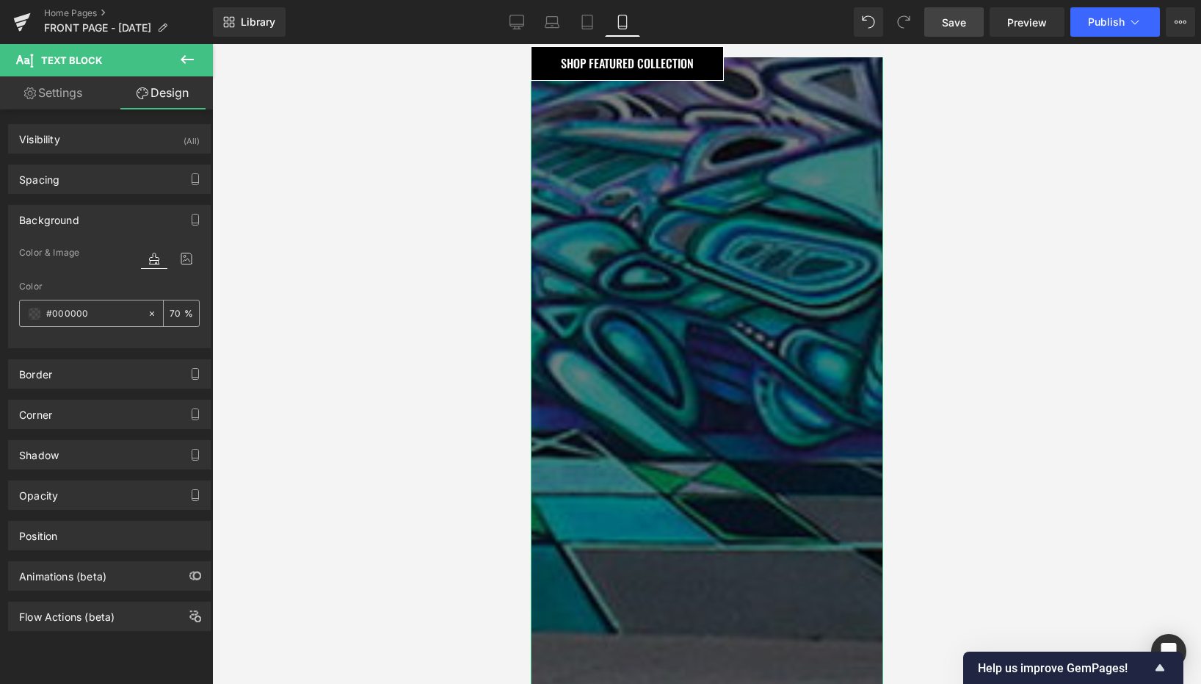
click at [30, 314] on span at bounding box center [35, 314] width 12 height 12
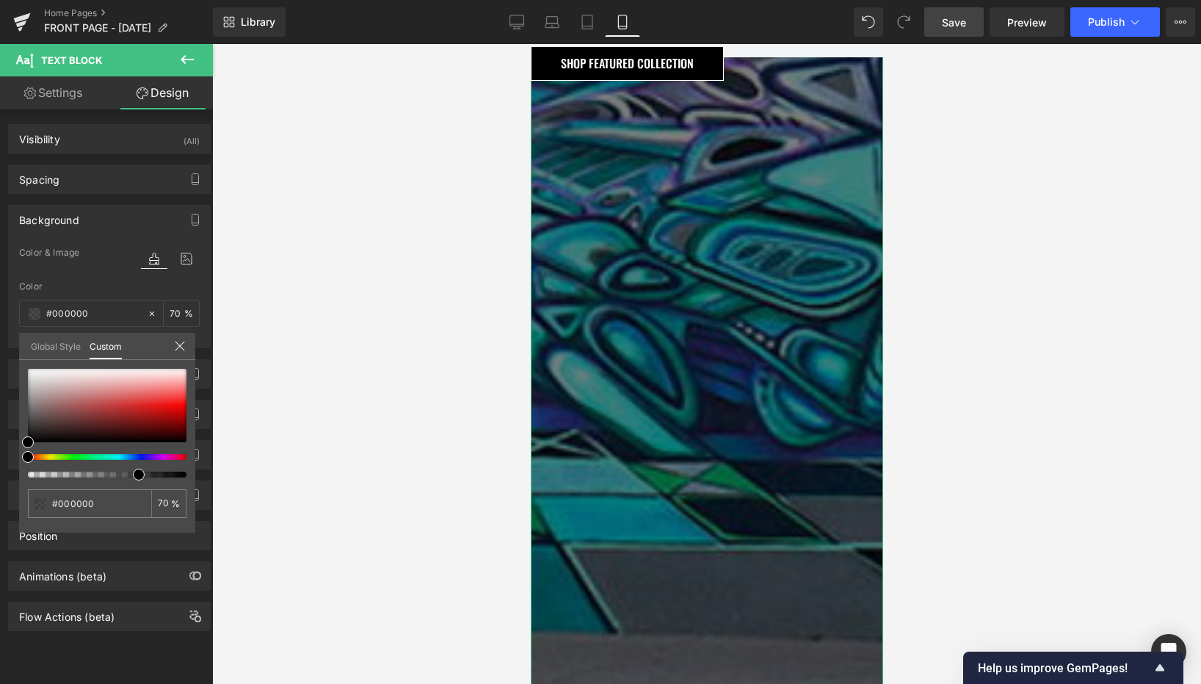
drag, startPoint x: 45, startPoint y: 442, endPoint x: 47, endPoint y: 412, distance: 30.2
click at [45, 437] on div at bounding box center [107, 423] width 159 height 109
type input "#755c5c"
type input "#725959"
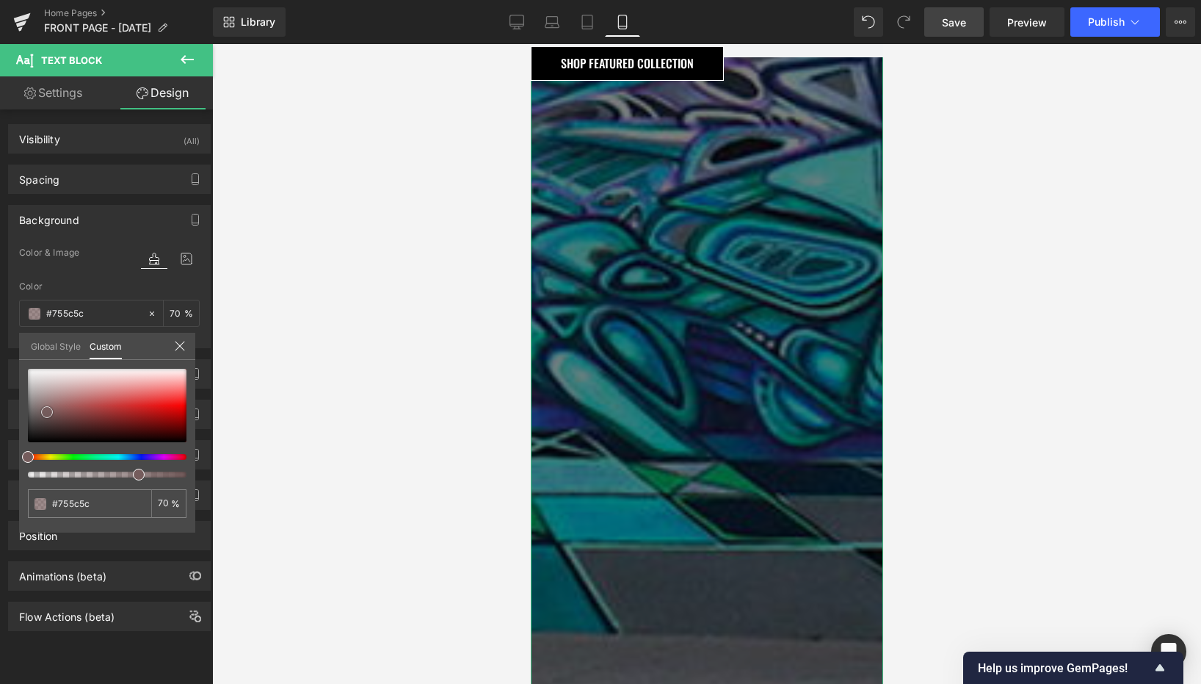
type input "#725959"
type input "#6f5757"
type input "#634f4f"
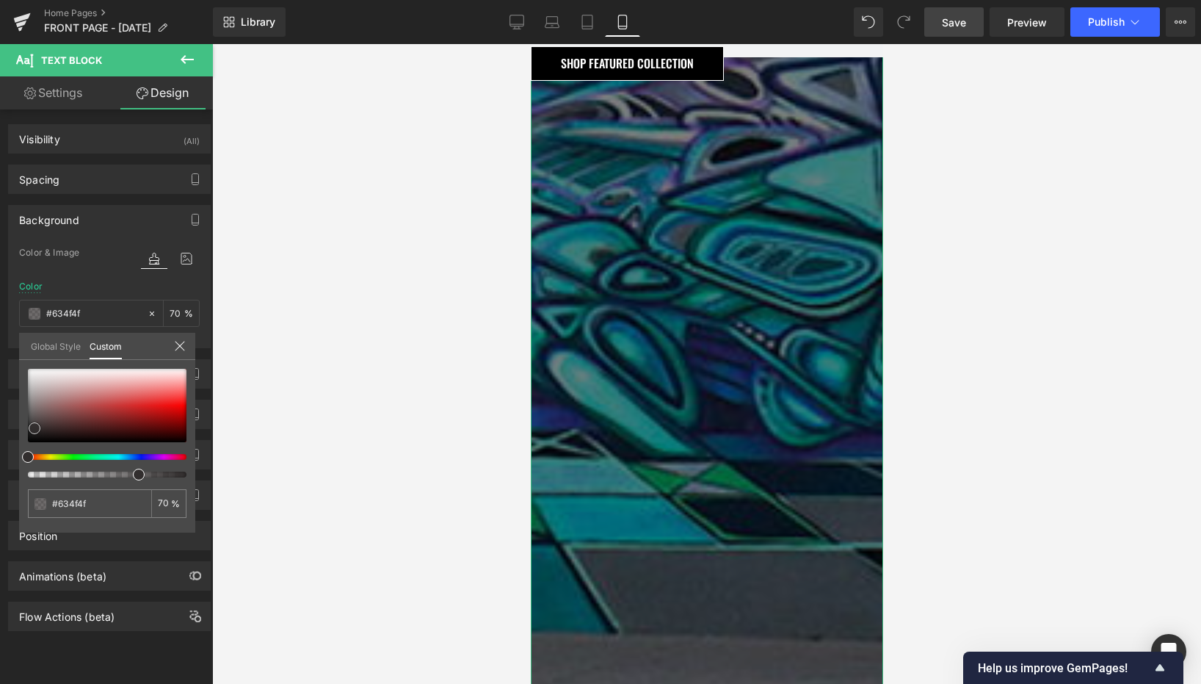
type input "#443b3b"
type input "#1e1e1e"
type input "#000000"
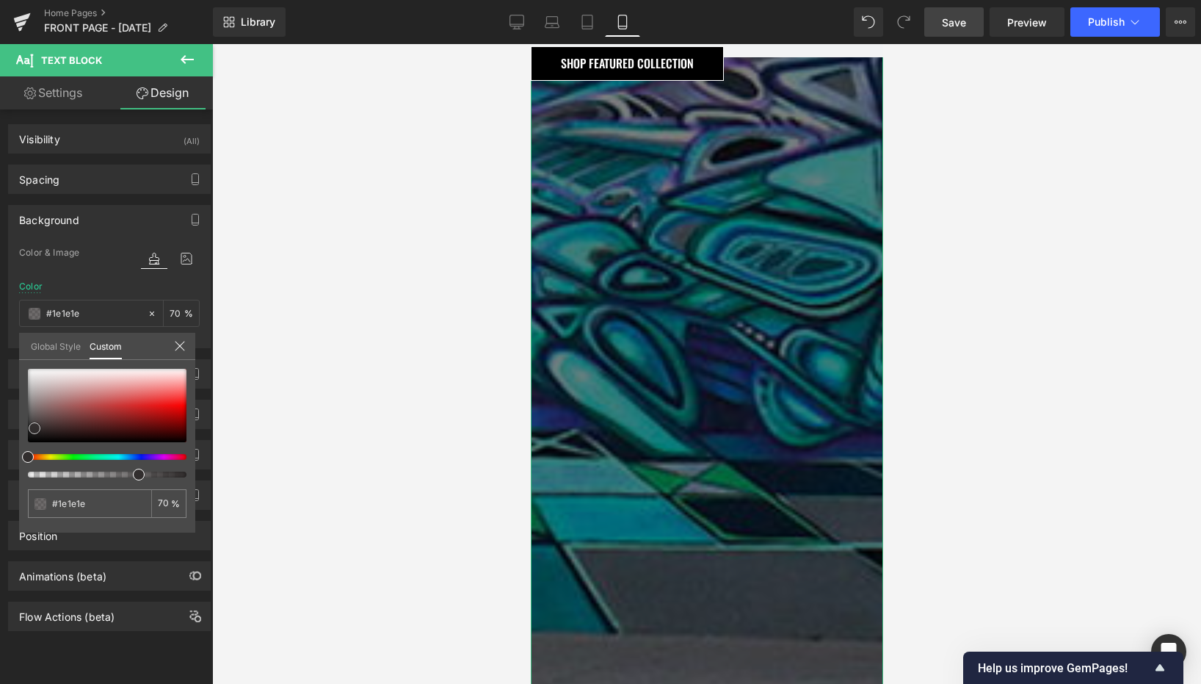
type input "#000000"
drag, startPoint x: 47, startPoint y: 412, endPoint x: -8, endPoint y: 488, distance: 93.6
click at [0, 488] on html "Text Block You are previewing how the will restyle your page. You can not edit …" at bounding box center [600, 342] width 1201 height 684
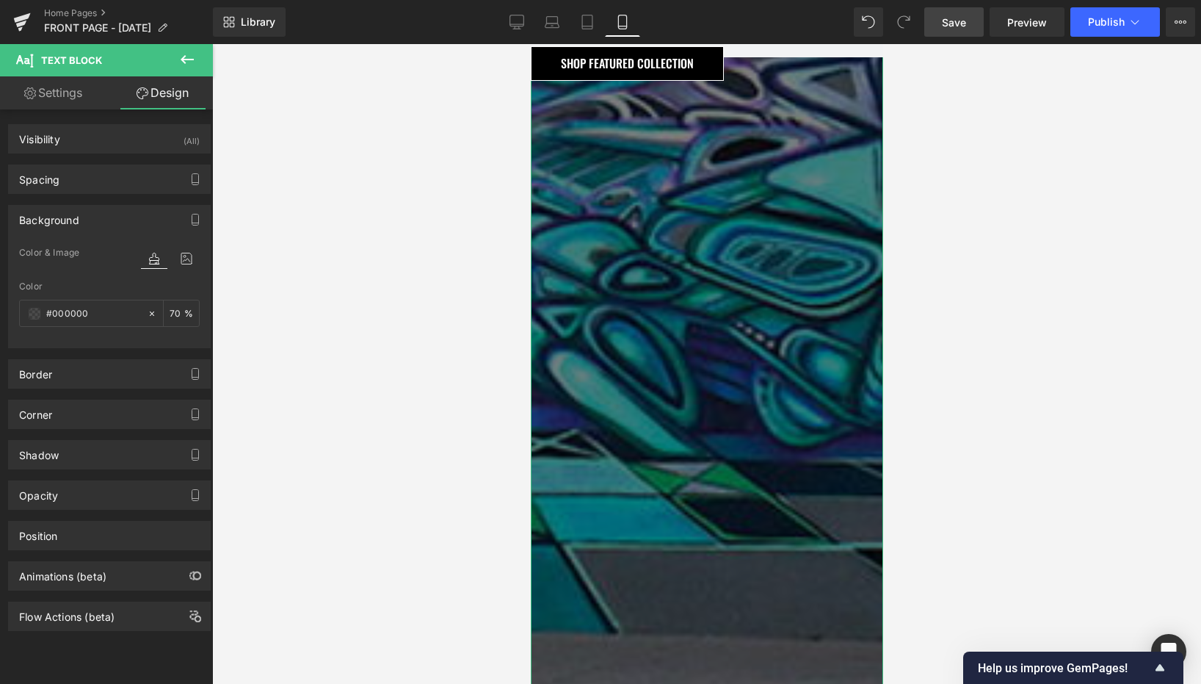
click at [170, 308] on input "70" at bounding box center [177, 313] width 15 height 16
click at [1118, 17] on span "Publish" at bounding box center [1106, 22] width 37 height 12
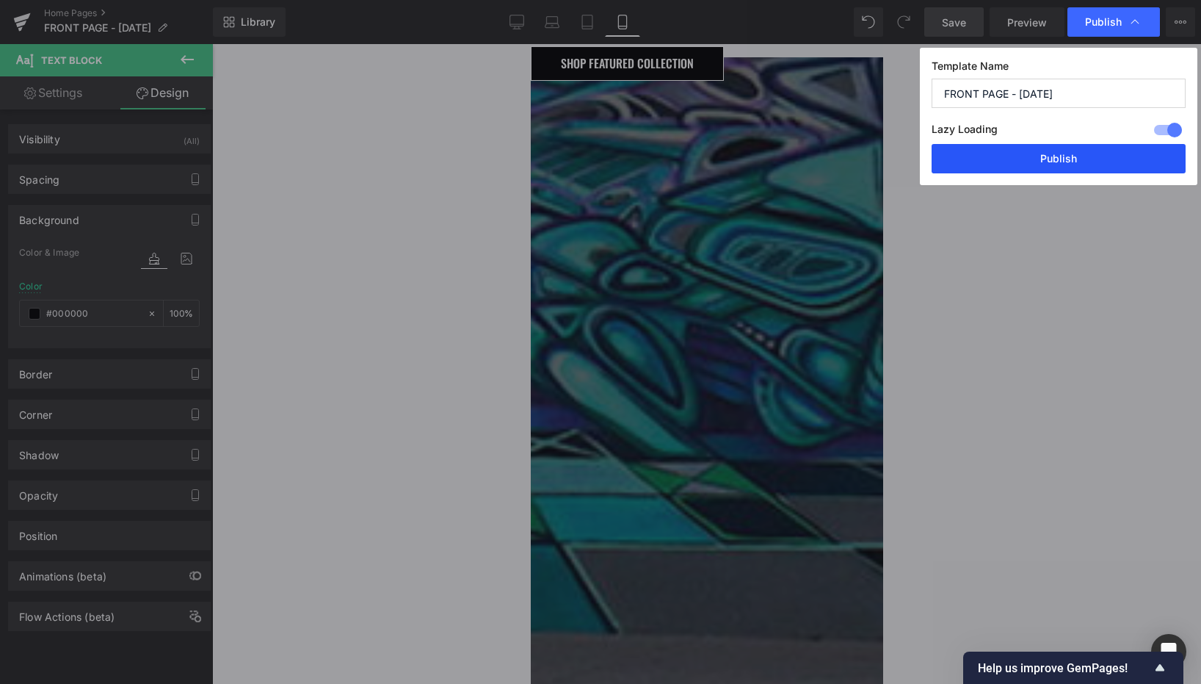
click at [1041, 156] on button "Publish" at bounding box center [1059, 158] width 254 height 29
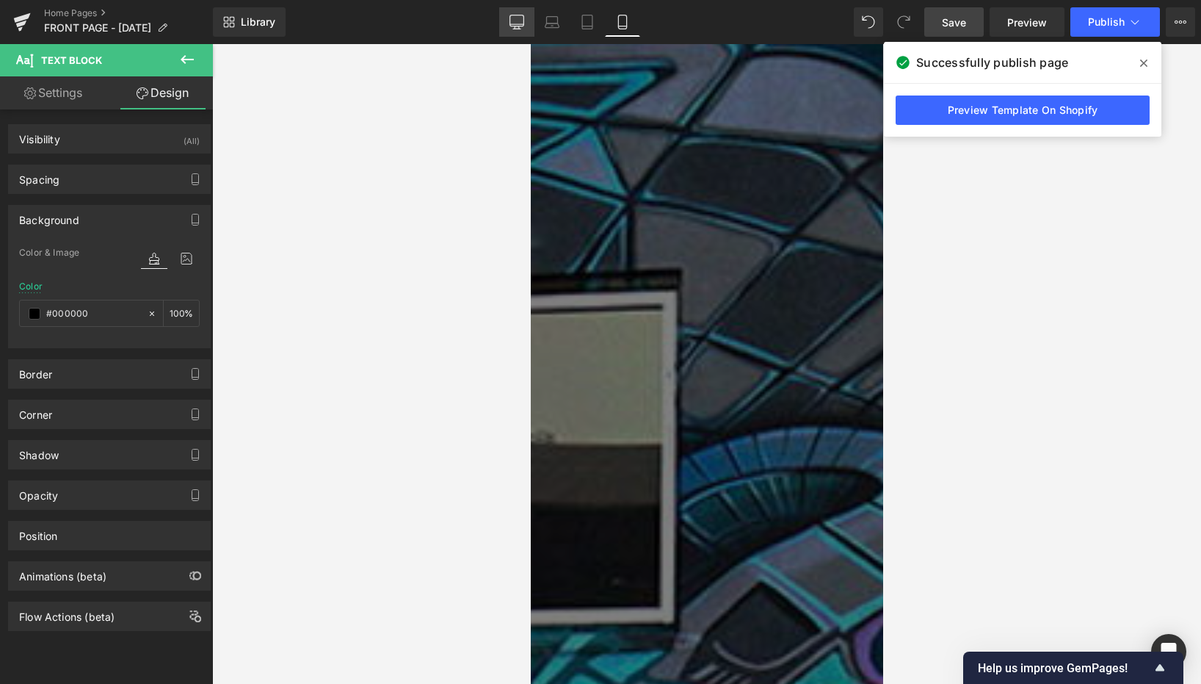
click at [511, 11] on link "Desktop" at bounding box center [516, 21] width 35 height 29
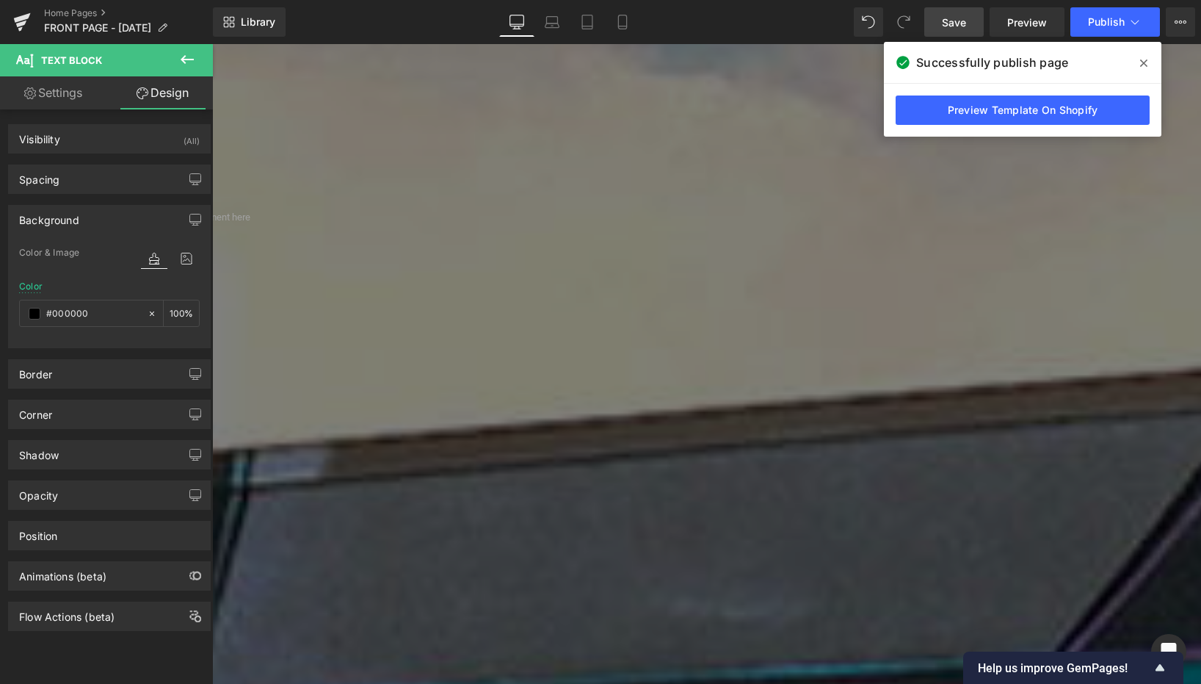
type input "70"
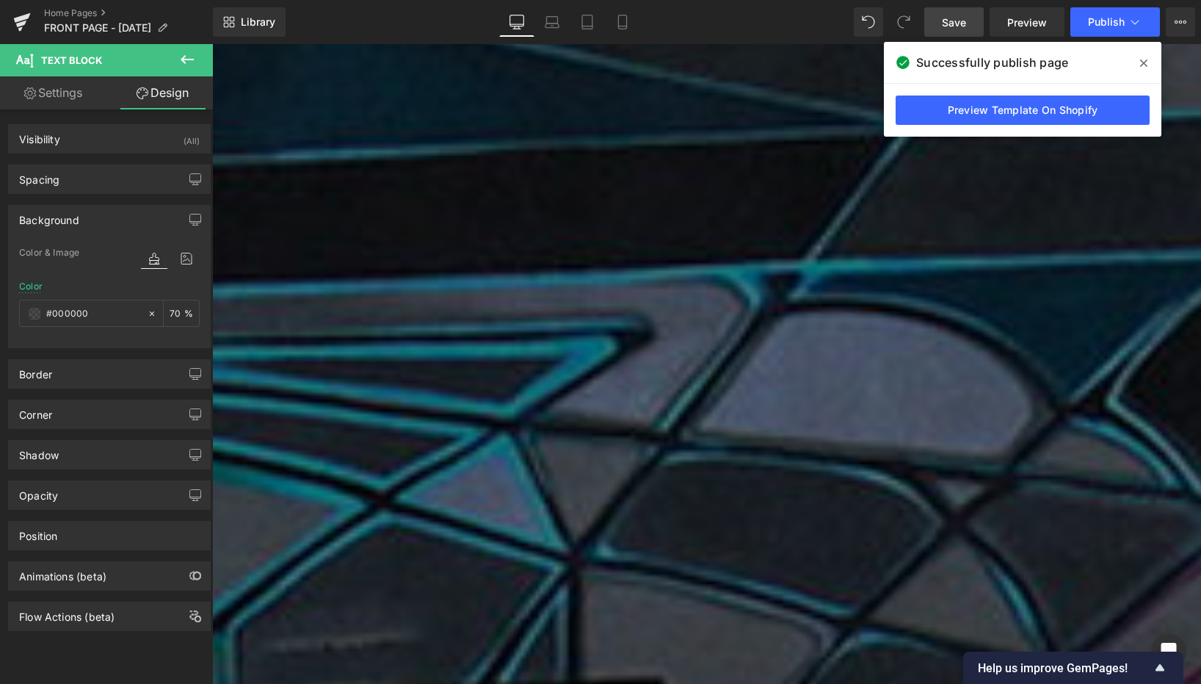
scroll to position [1902, 0]
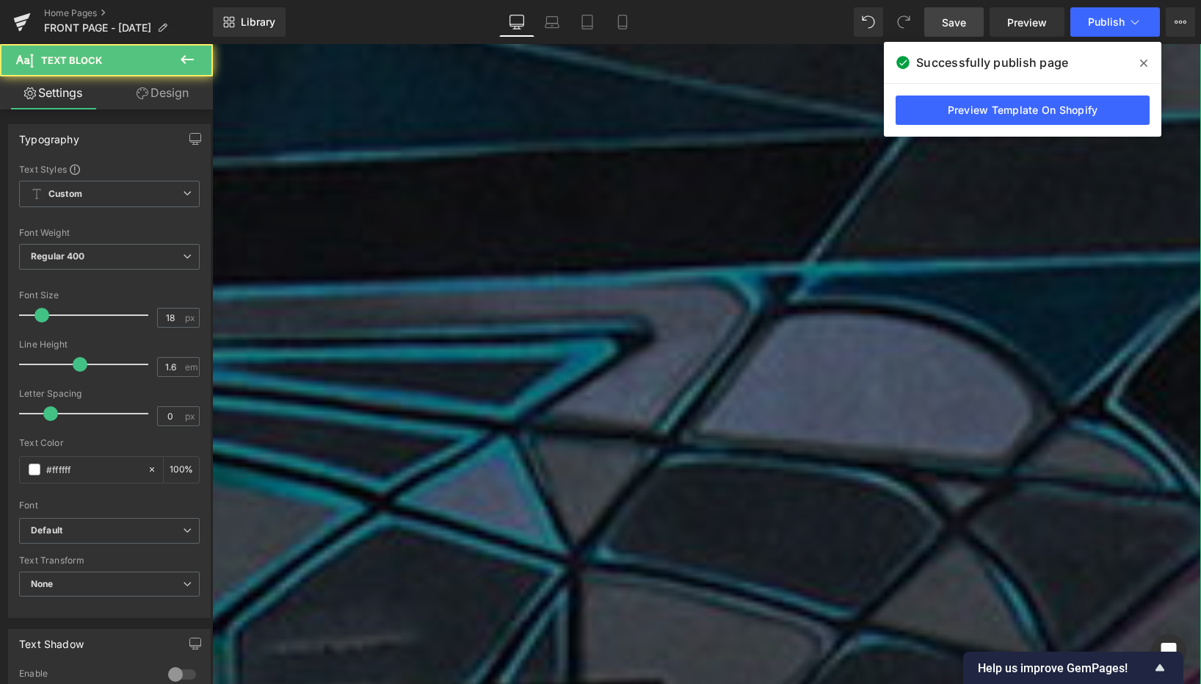
click at [145, 98] on icon at bounding box center [143, 93] width 12 height 12
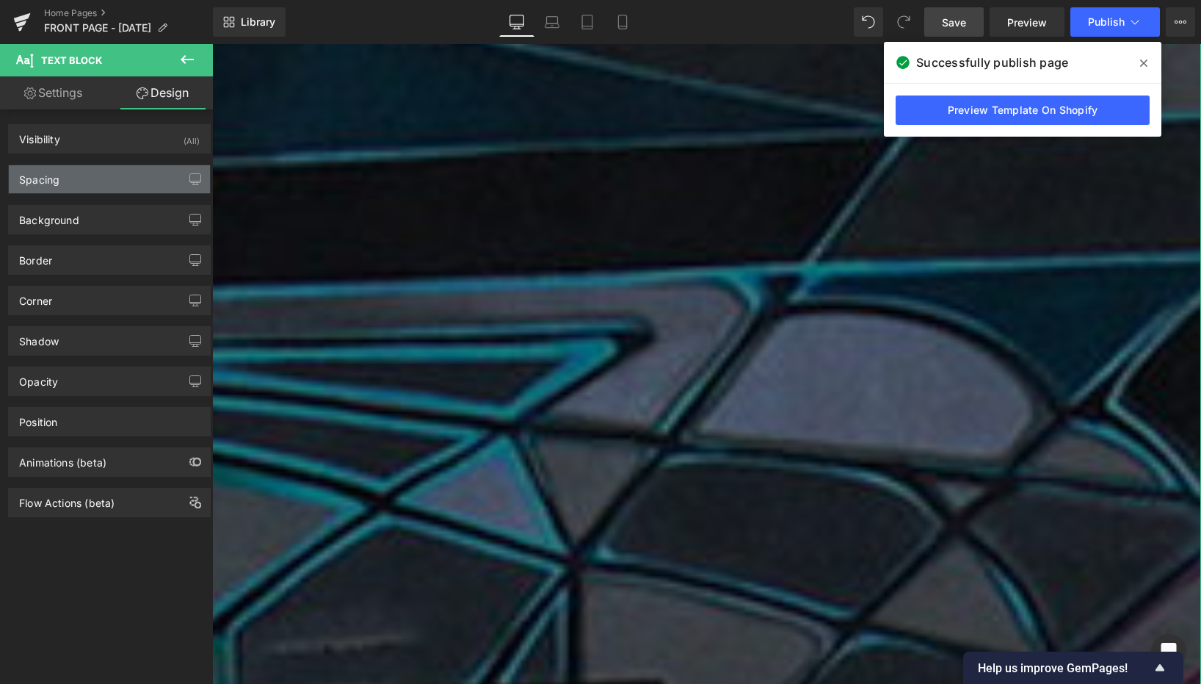
click at [105, 181] on div "Spacing" at bounding box center [109, 179] width 201 height 28
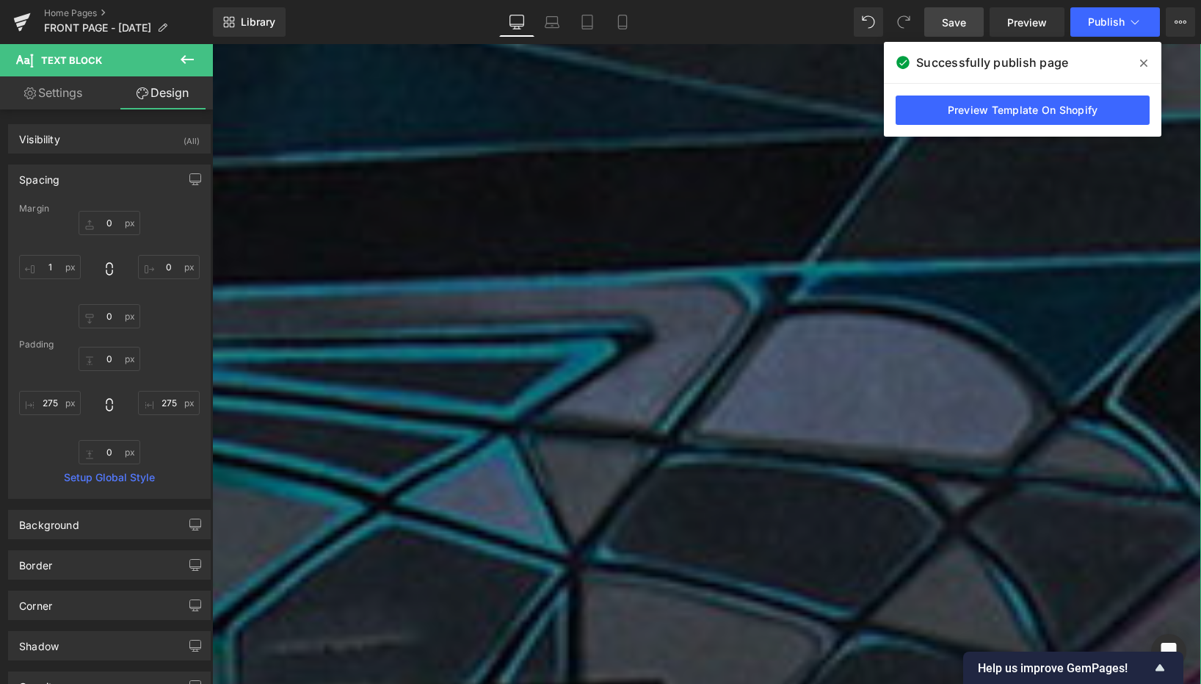
click at [64, 92] on link "Settings" at bounding box center [53, 92] width 106 height 33
type input "100"
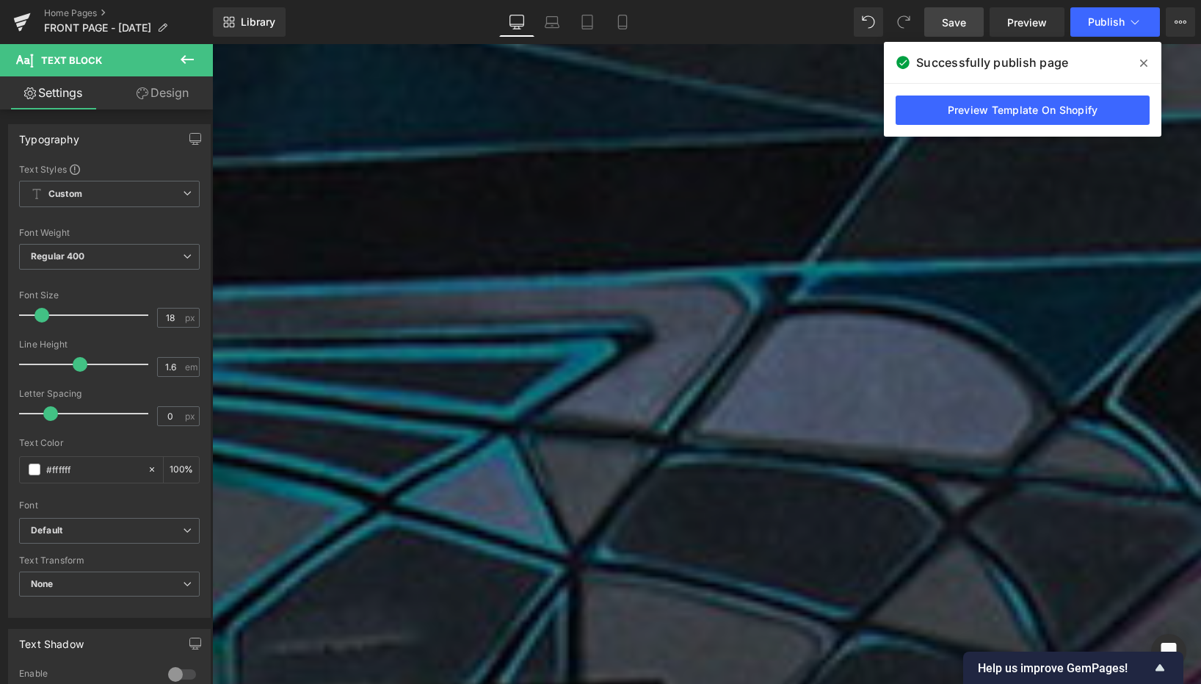
click at [183, 59] on icon at bounding box center [187, 59] width 13 height 9
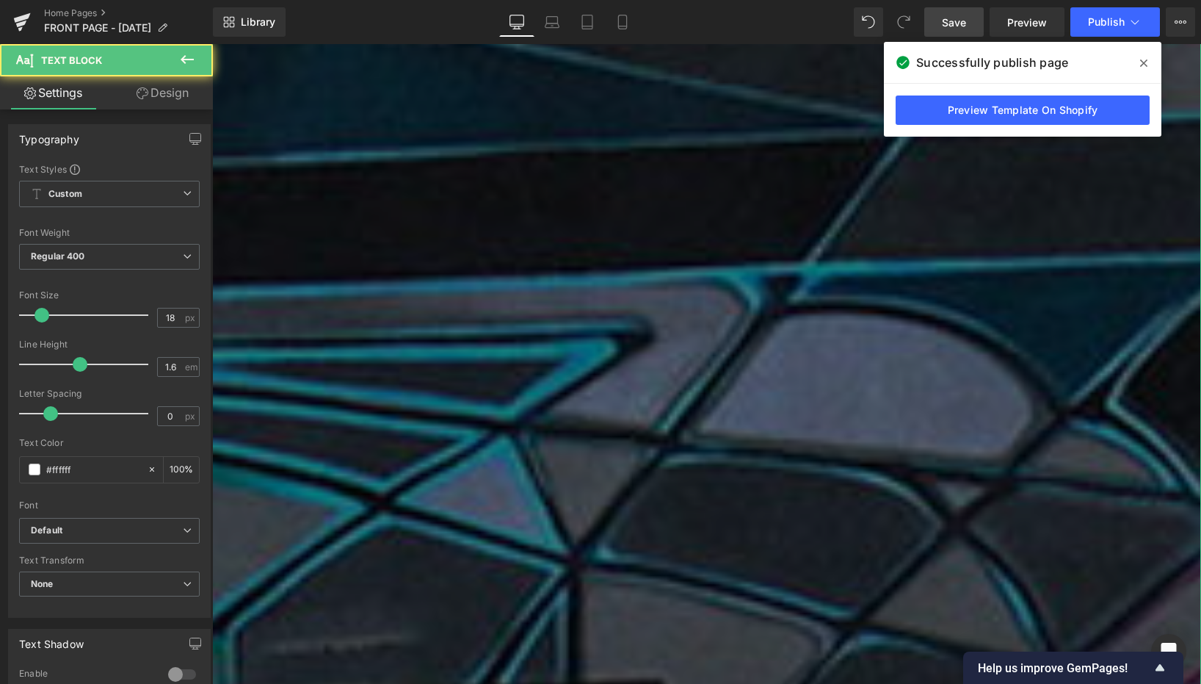
click at [162, 94] on link "Design" at bounding box center [162, 92] width 106 height 33
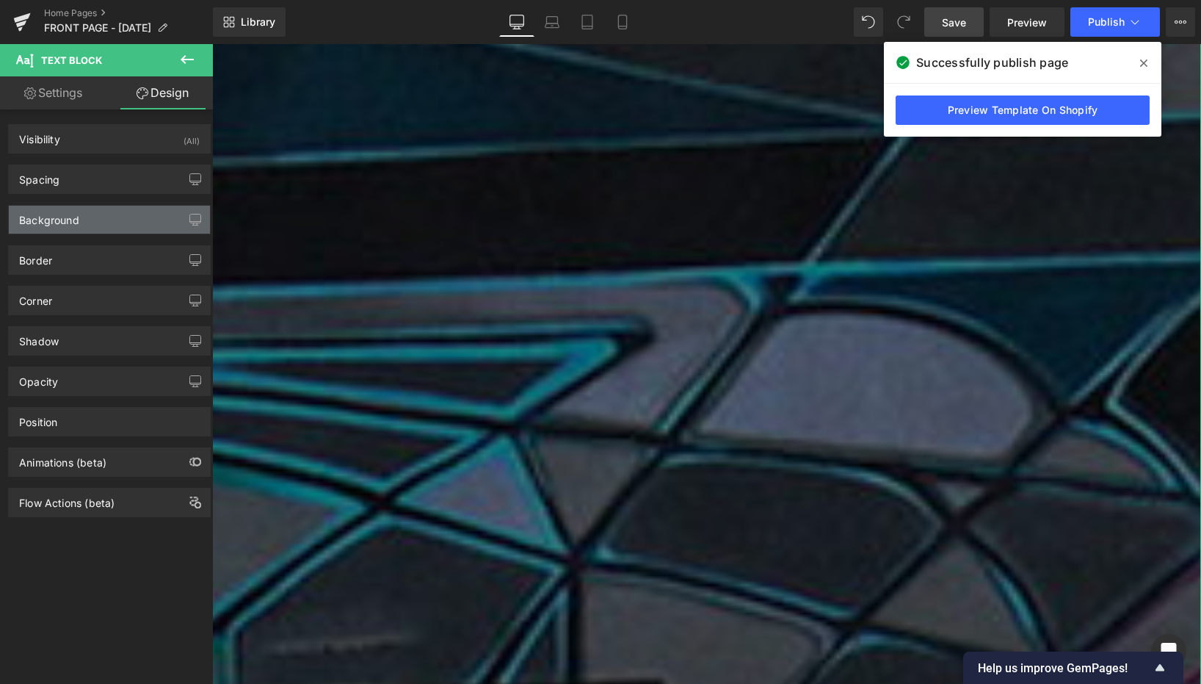
click at [89, 221] on div "Background" at bounding box center [109, 220] width 201 height 28
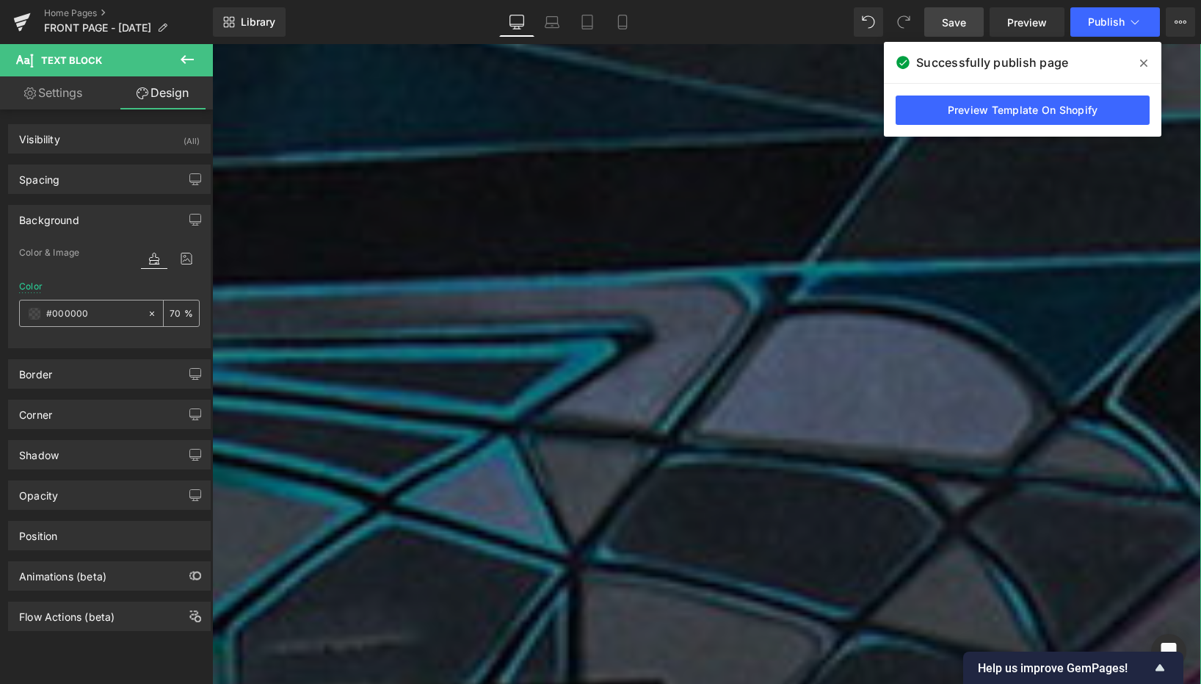
click at [35, 310] on span at bounding box center [35, 314] width 12 height 12
click at [170, 316] on input "70" at bounding box center [177, 313] width 15 height 16
click at [173, 313] on input "00" at bounding box center [177, 313] width 15 height 16
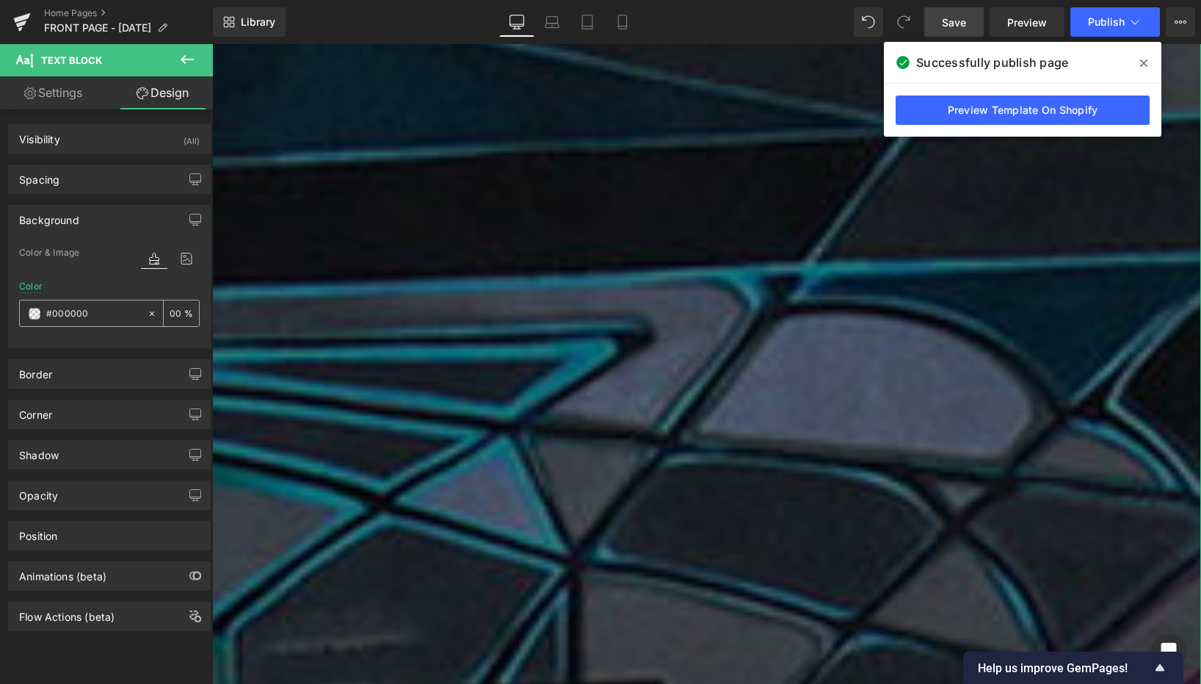
click at [173, 313] on input "00" at bounding box center [177, 313] width 15 height 16
type input "100"
click at [1096, 16] on span "Publish" at bounding box center [1106, 22] width 37 height 12
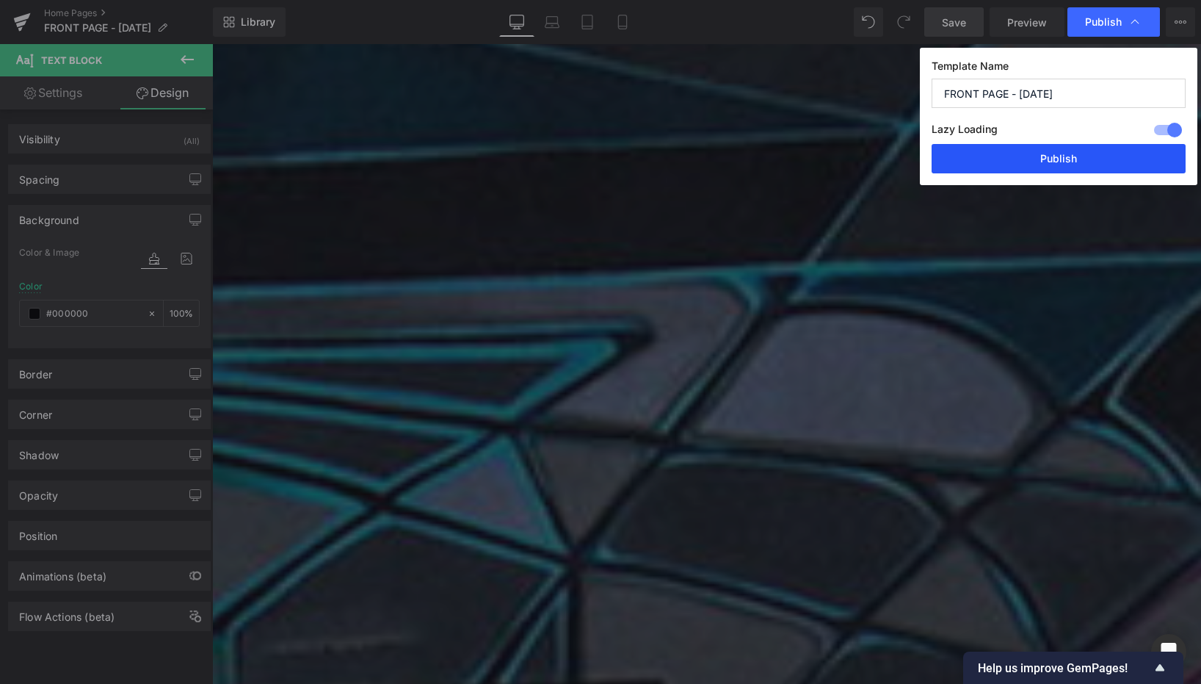
click at [1060, 159] on button "Publish" at bounding box center [1059, 158] width 254 height 29
